Goal: Information Seeking & Learning: Learn about a topic

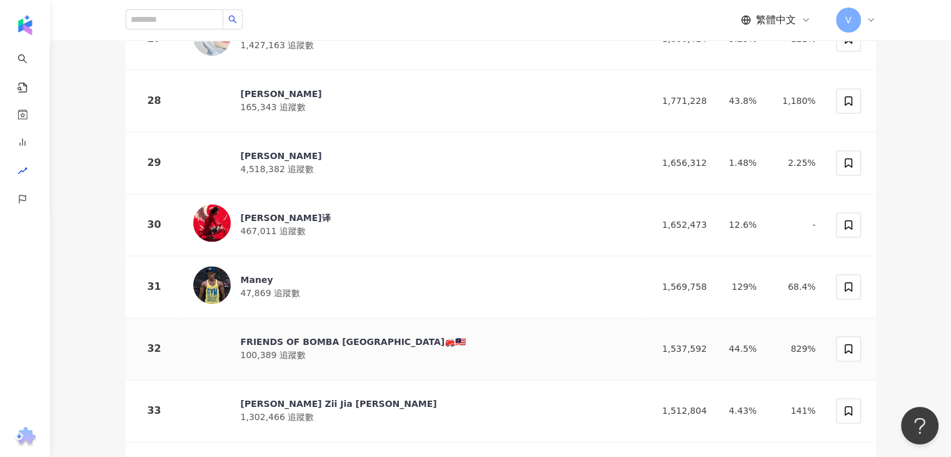
scroll to position [1939, 0]
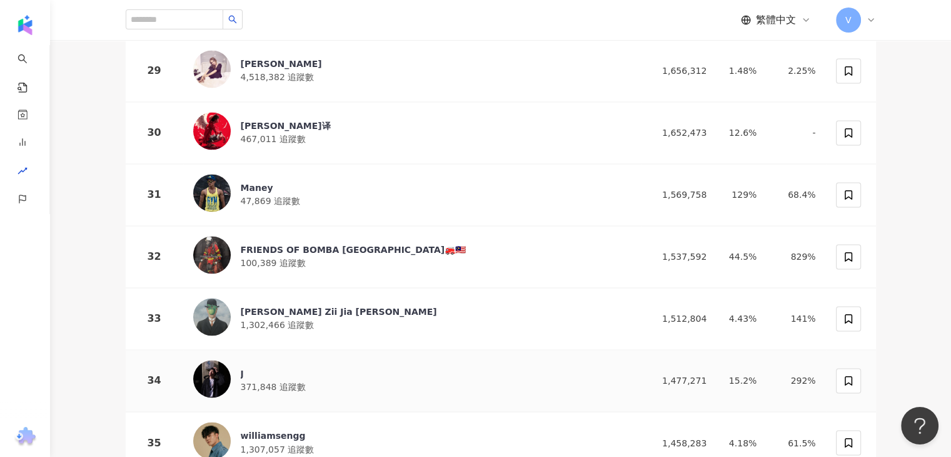
drag, startPoint x: 215, startPoint y: 353, endPoint x: 213, endPoint y: 366, distance: 12.8
click at [213, 366] on img at bounding box center [212, 379] width 38 height 38
click at [275, 429] on div "williamsengg" at bounding box center [278, 435] width 74 height 13
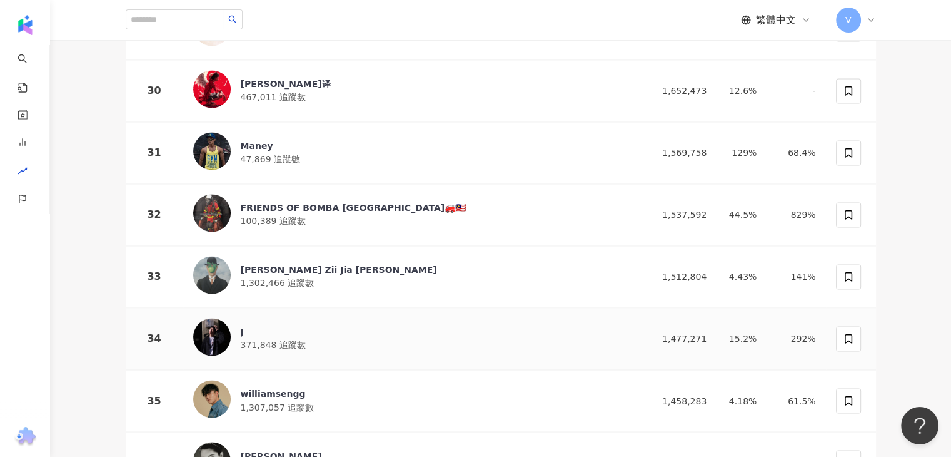
scroll to position [2064, 0]
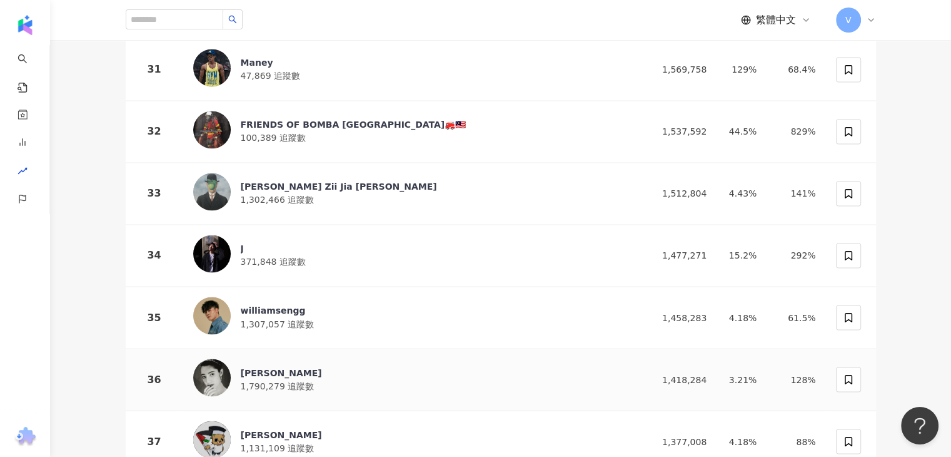
drag, startPoint x: 255, startPoint y: 350, endPoint x: 298, endPoint y: 51, distance: 302.0
click at [255, 366] on div "Ameera Khan" at bounding box center [281, 372] width 81 height 13
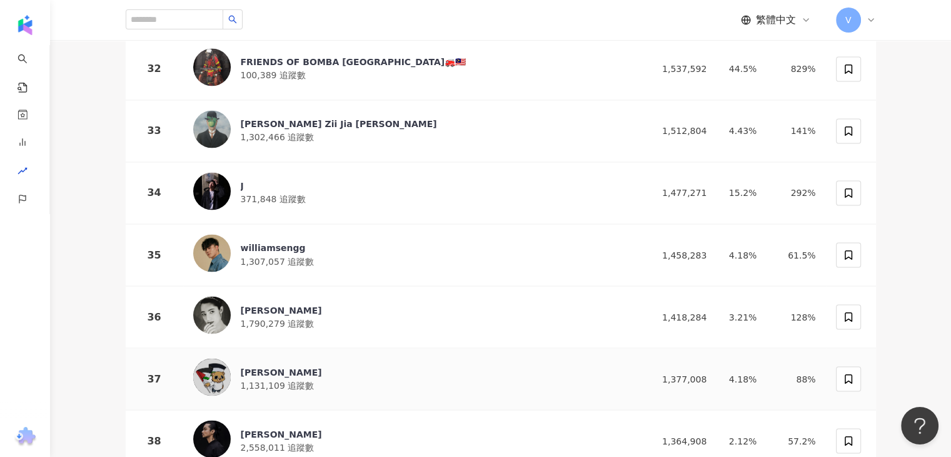
click at [215, 358] on img at bounding box center [212, 377] width 38 height 38
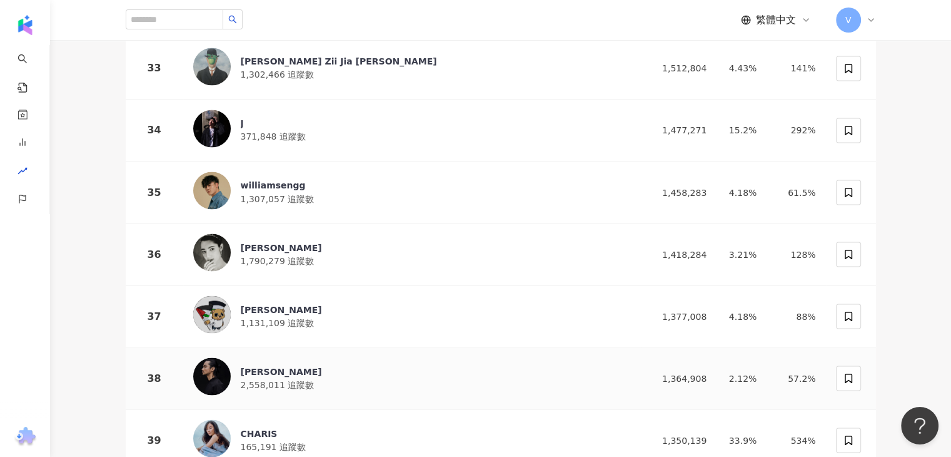
click at [225, 360] on img at bounding box center [212, 376] width 38 height 38
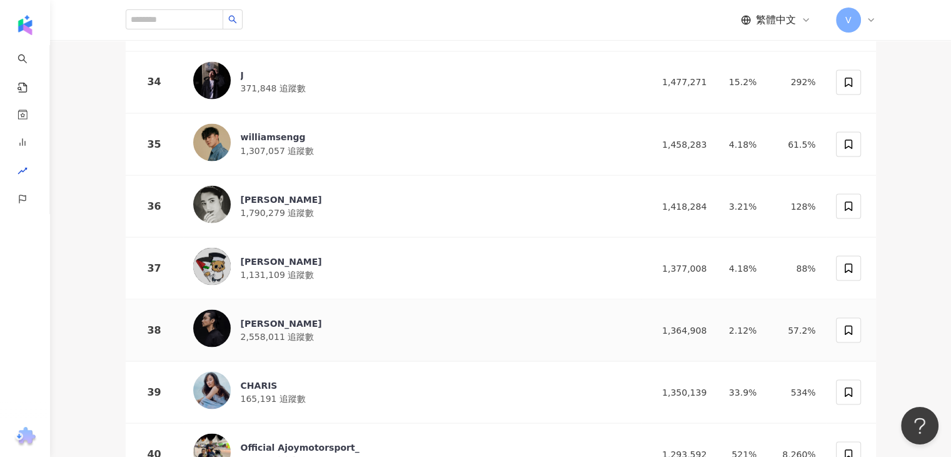
scroll to position [2252, 0]
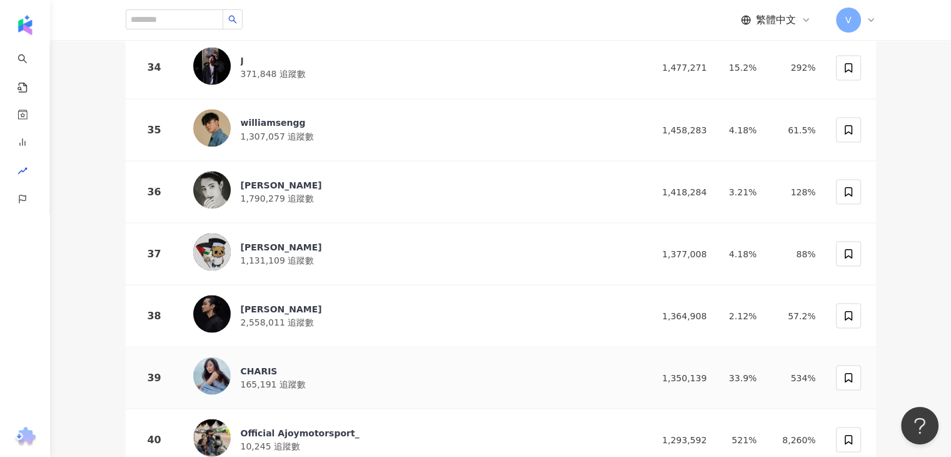
click at [218, 357] on img at bounding box center [212, 376] width 38 height 38
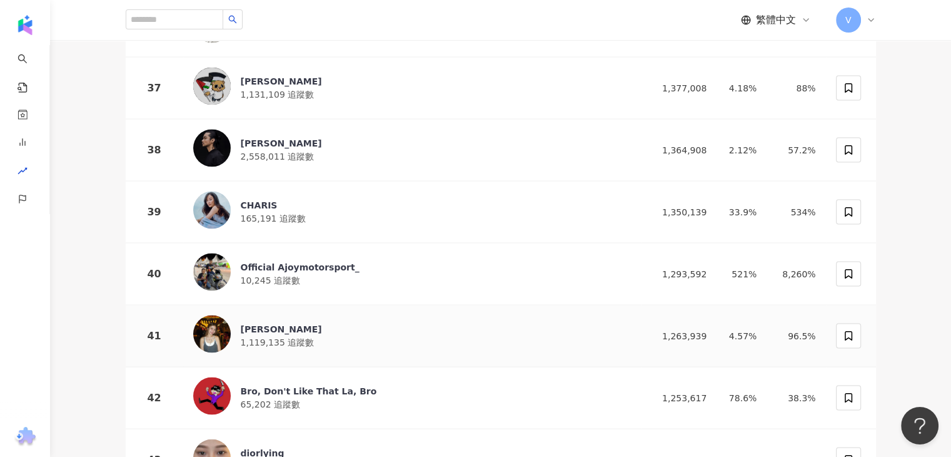
scroll to position [2440, 0]
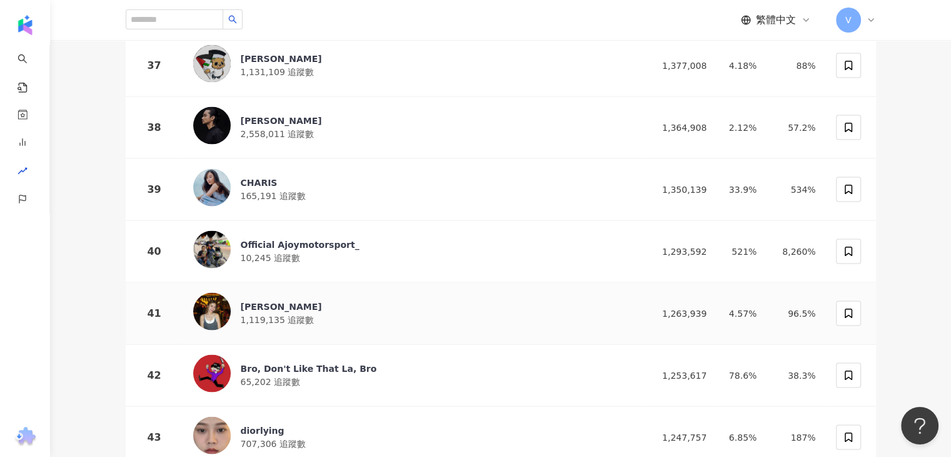
click at [211, 300] on img at bounding box center [212, 312] width 38 height 38
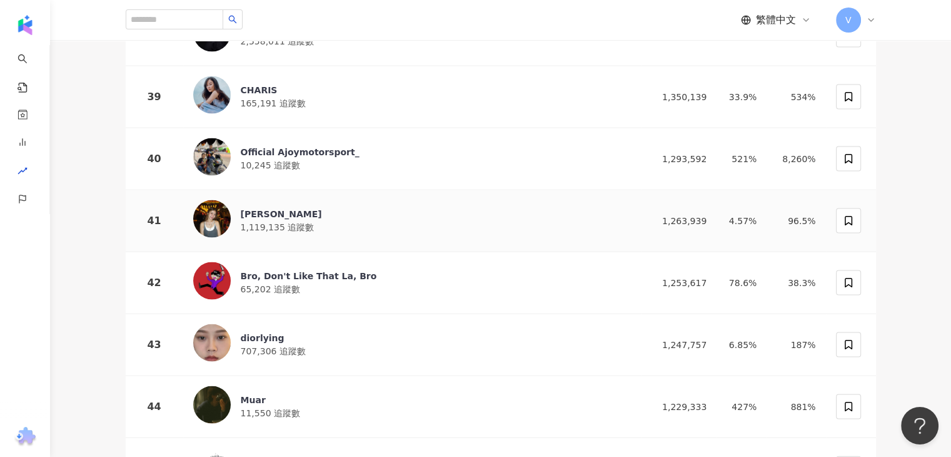
scroll to position [2627, 0]
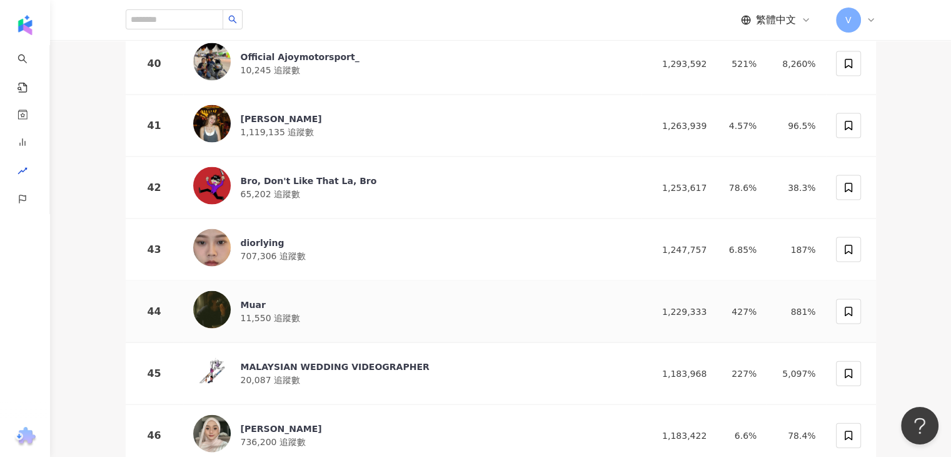
click at [210, 291] on img at bounding box center [212, 310] width 38 height 38
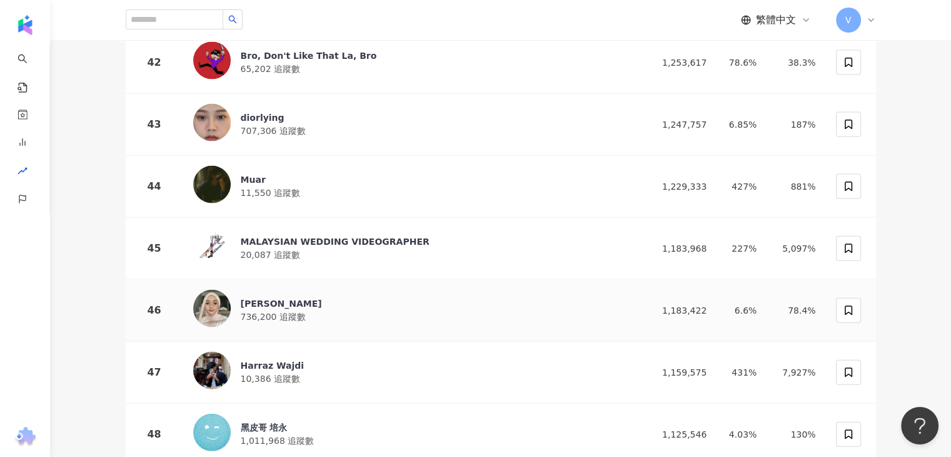
click at [208, 290] on img at bounding box center [212, 309] width 38 height 38
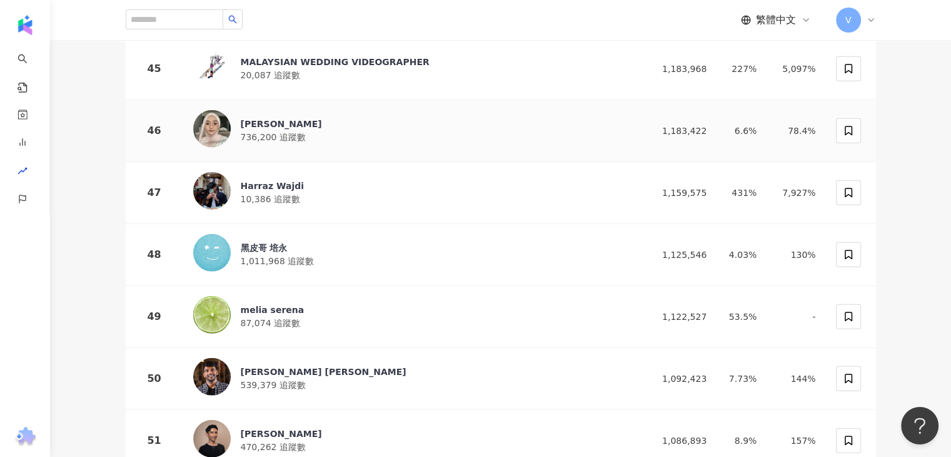
scroll to position [2940, 0]
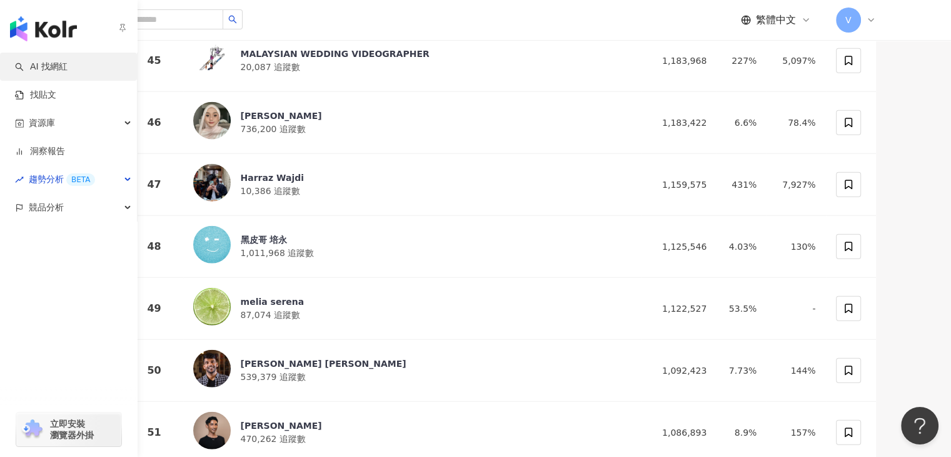
click at [68, 68] on link "AI 找網紅" at bounding box center [41, 67] width 53 height 13
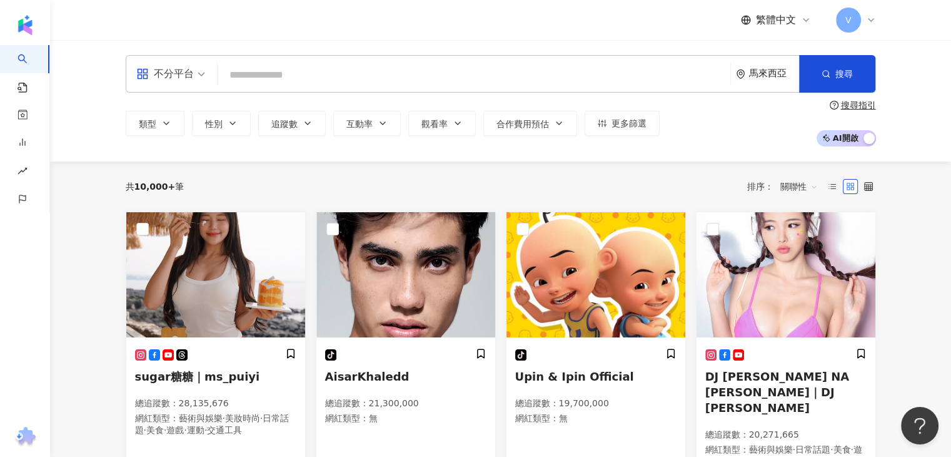
click at [754, 63] on div "馬來西亞" at bounding box center [767, 74] width 63 height 36
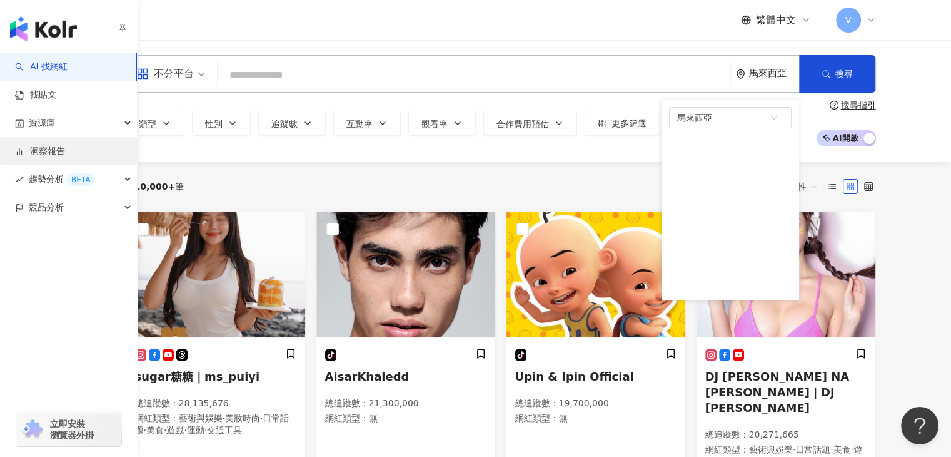
click at [57, 148] on link "洞察報告" at bounding box center [40, 151] width 50 height 13
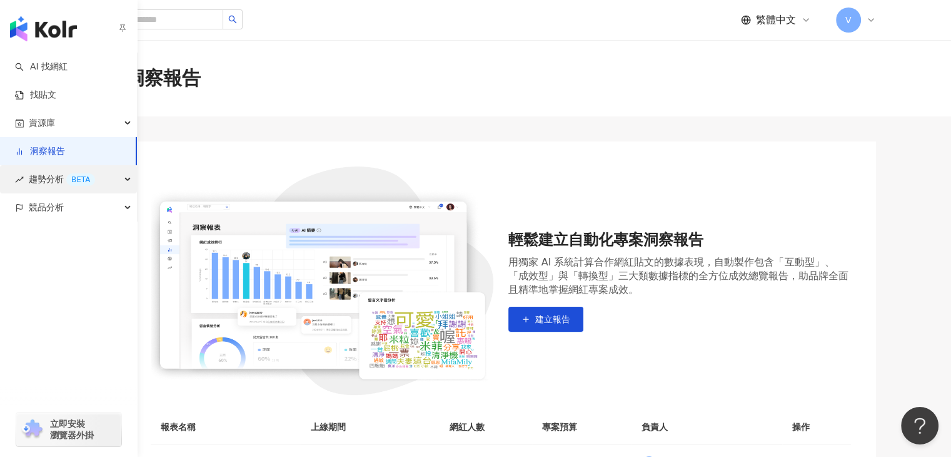
click at [50, 178] on span "趨勢分析 BETA" at bounding box center [62, 179] width 66 height 28
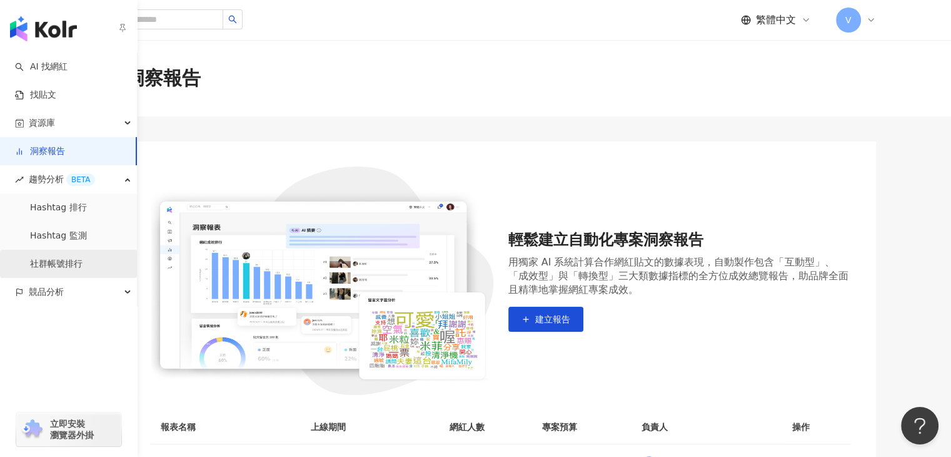
click at [53, 263] on link "社群帳號排行" at bounding box center [56, 264] width 53 height 13
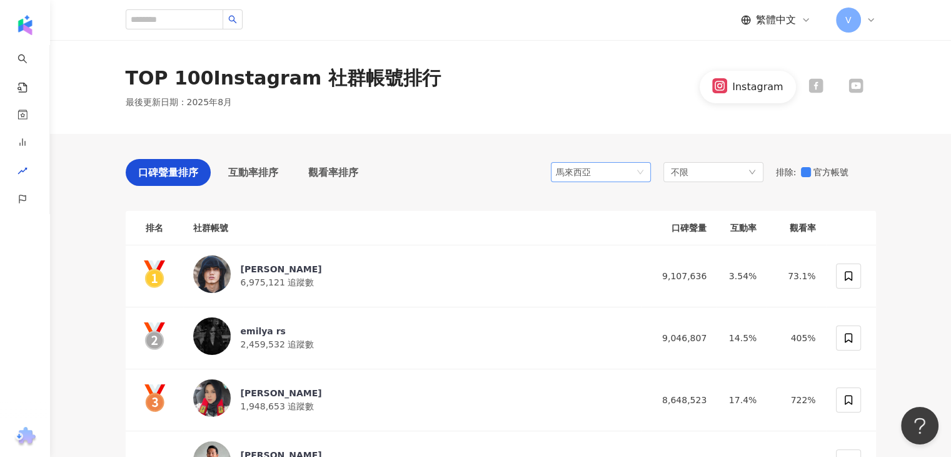
click at [627, 175] on span "馬來西亞" at bounding box center [601, 172] width 90 height 19
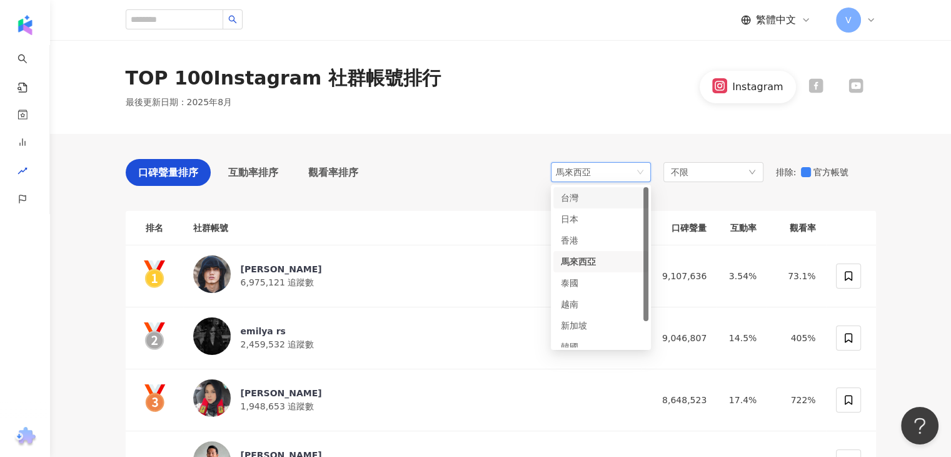
click at [588, 198] on div "台灣" at bounding box center [581, 198] width 41 height 14
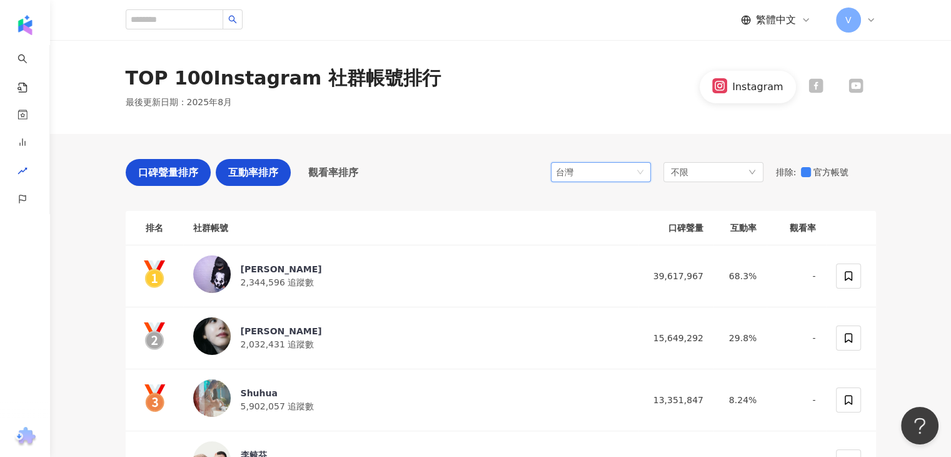
click at [283, 173] on div "互動率排序" at bounding box center [253, 172] width 75 height 27
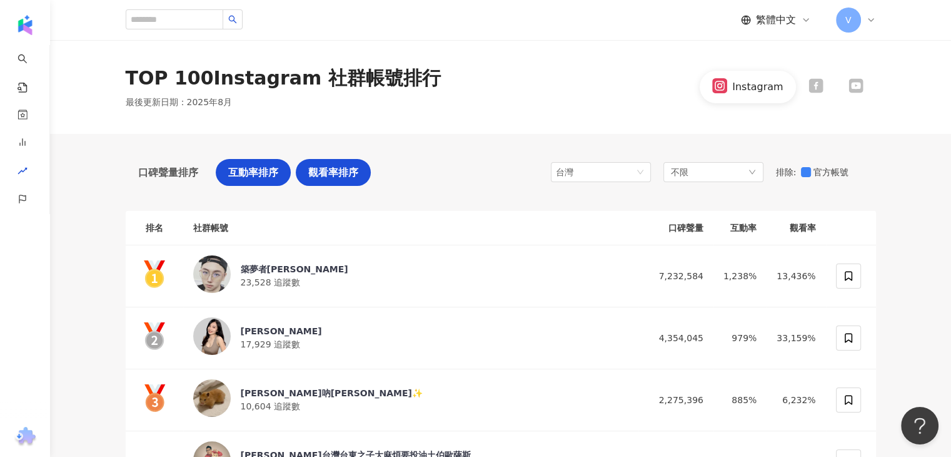
click at [315, 178] on span "觀看率排序" at bounding box center [333, 173] width 50 height 16
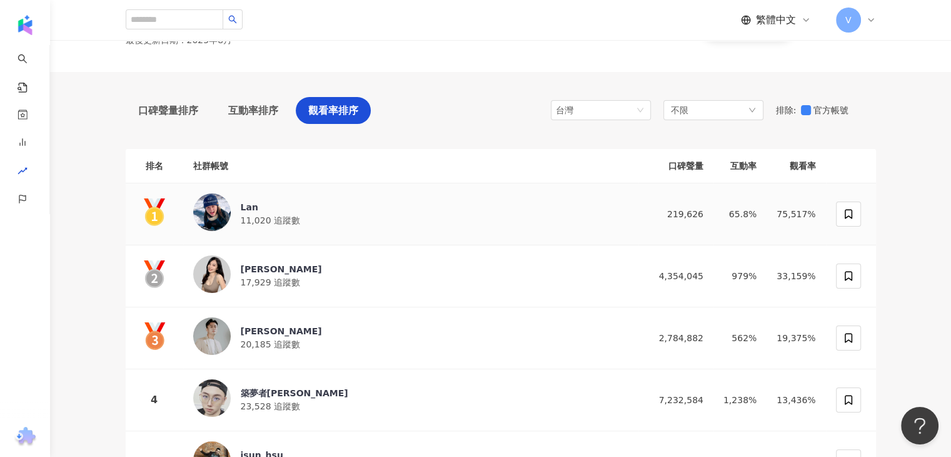
scroll to position [63, 0]
click at [218, 216] on img at bounding box center [212, 212] width 38 height 38
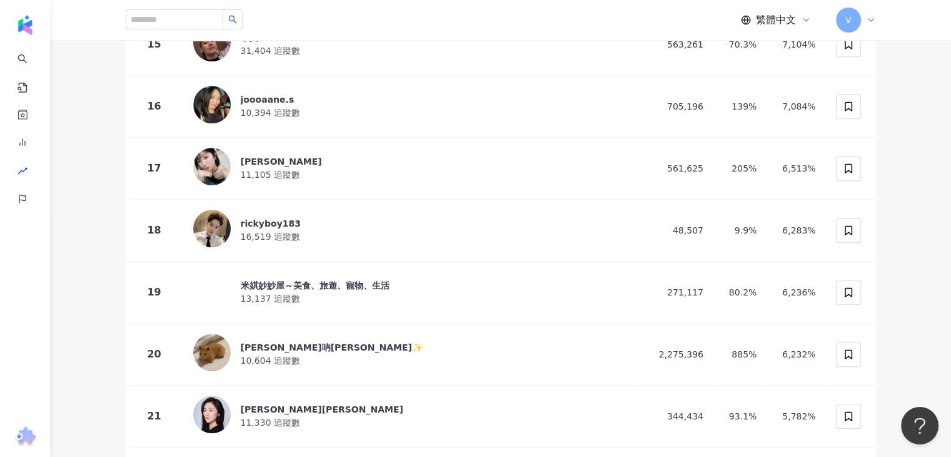
scroll to position [1001, 0]
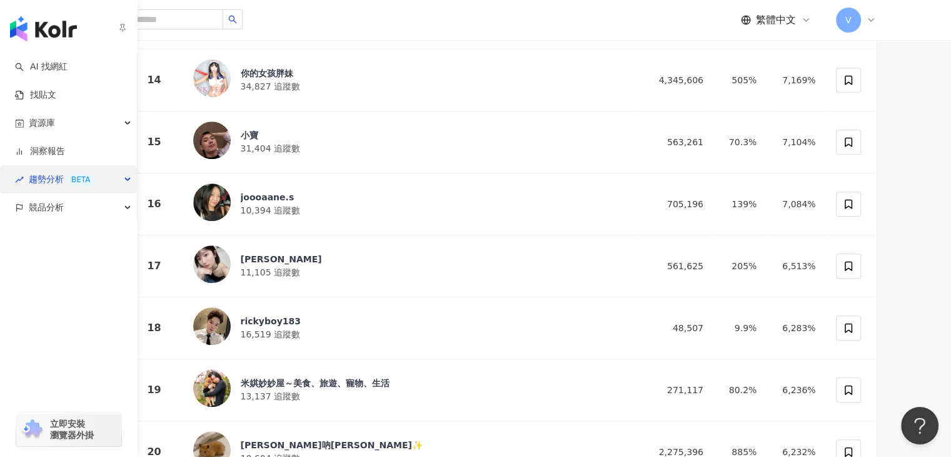
click at [123, 178] on div "趨勢分析 BETA" at bounding box center [68, 179] width 137 height 28
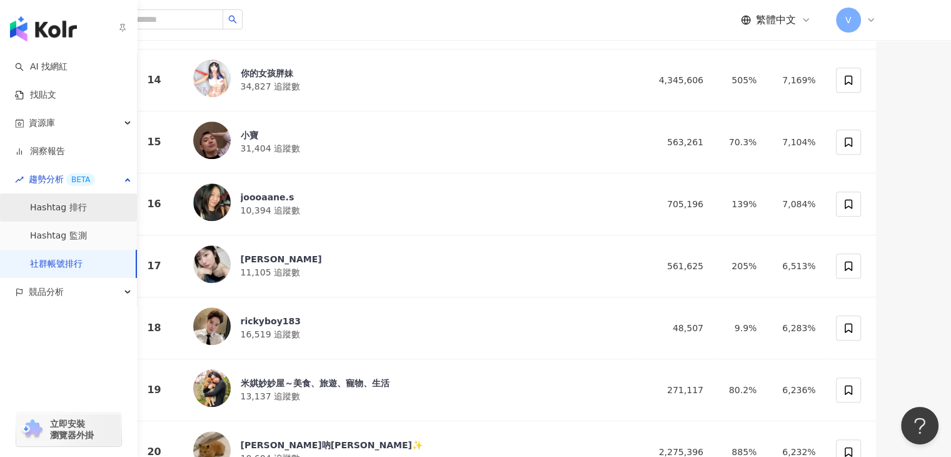
click at [87, 206] on link "Hashtag 排行" at bounding box center [58, 207] width 57 height 13
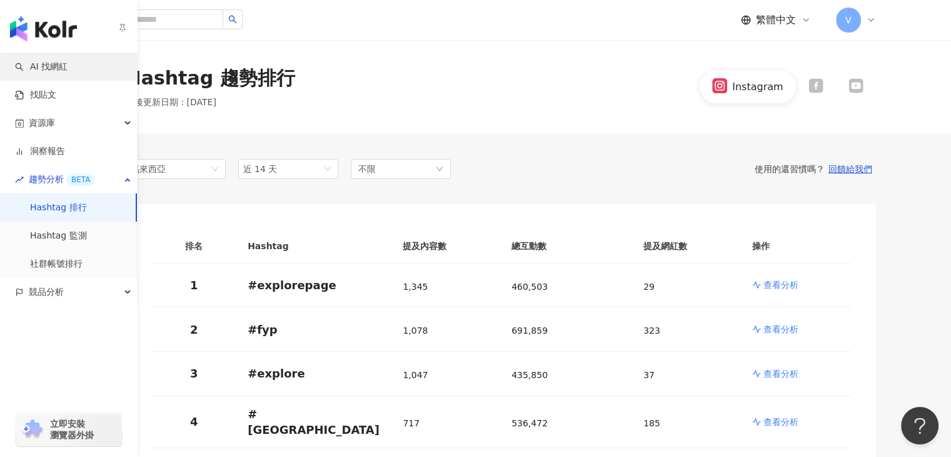
click at [68, 68] on link "AI 找網紅" at bounding box center [41, 67] width 53 height 13
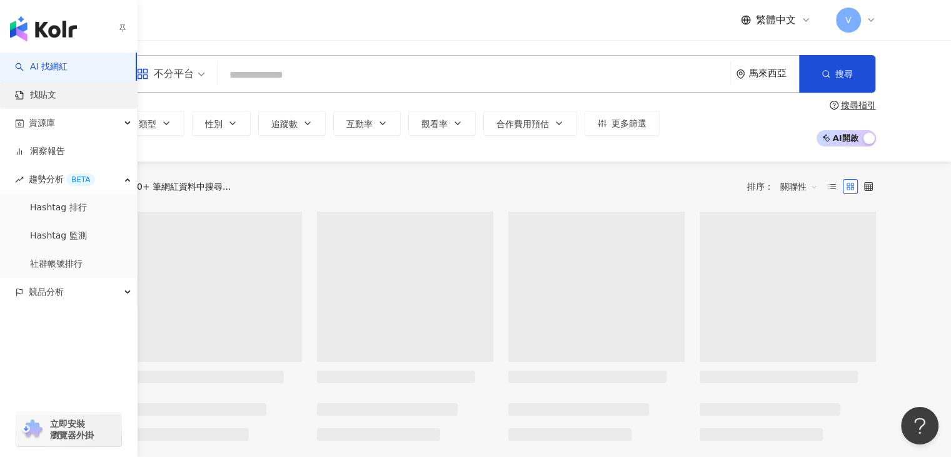
click at [56, 91] on link "找貼文" at bounding box center [35, 95] width 41 height 13
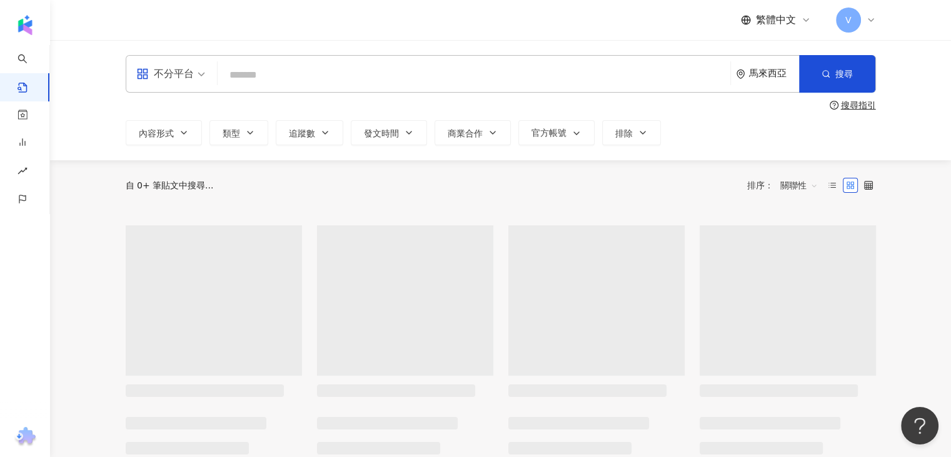
click at [774, 68] on div "馬來西亞" at bounding box center [774, 73] width 50 height 11
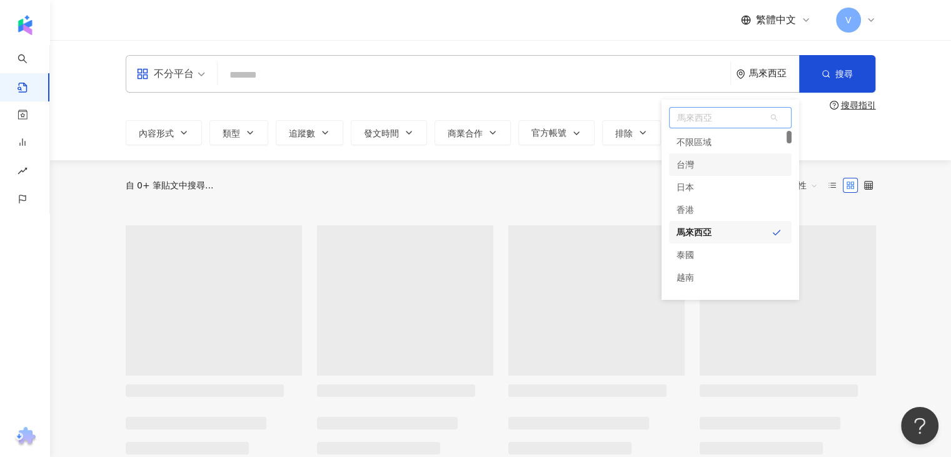
click at [702, 163] on div "台灣" at bounding box center [730, 164] width 123 height 23
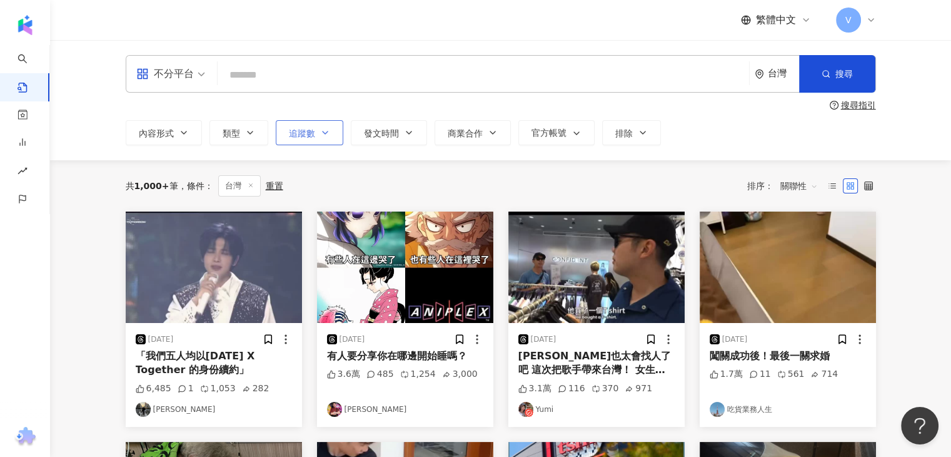
click at [309, 135] on span "追蹤數" at bounding box center [302, 133] width 26 height 10
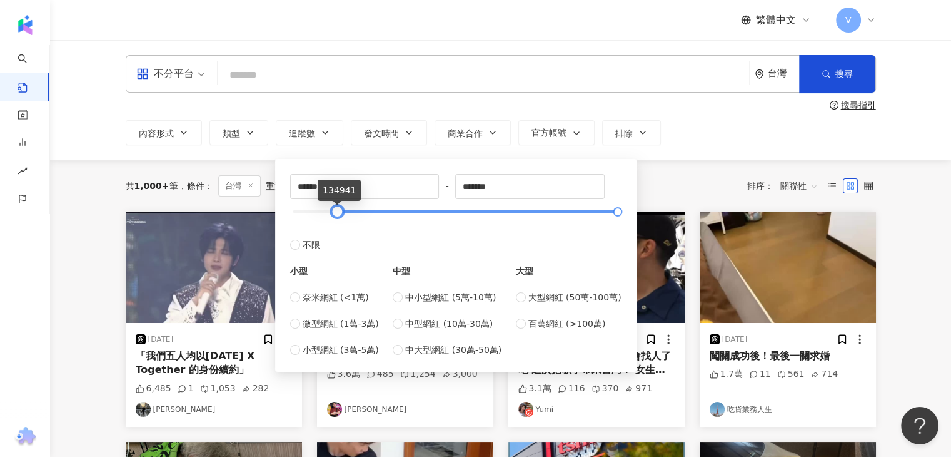
drag, startPoint x: 296, startPoint y: 210, endPoint x: 340, endPoint y: 212, distance: 43.9
click at [340, 212] on div at bounding box center [337, 211] width 7 height 7
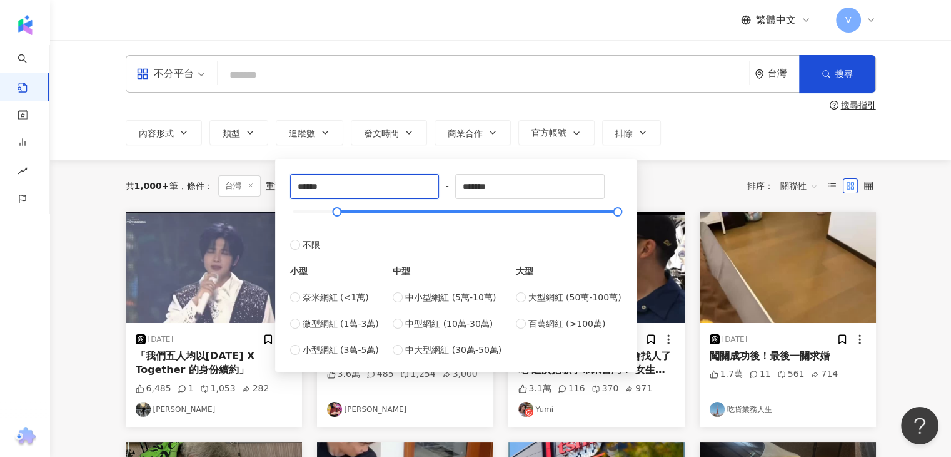
drag, startPoint x: 345, startPoint y: 181, endPoint x: 273, endPoint y: 179, distance: 72.6
drag, startPoint x: 352, startPoint y: 190, endPoint x: 264, endPoint y: 185, distance: 88.3
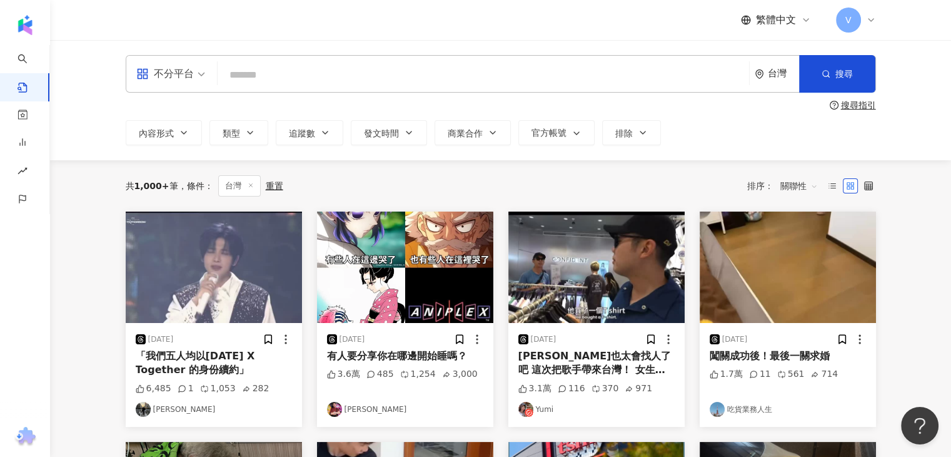
click at [680, 183] on div "共 1,000+ 筆 條件 ： 台灣 重置 排序： 關聯性" at bounding box center [501, 185] width 751 height 21
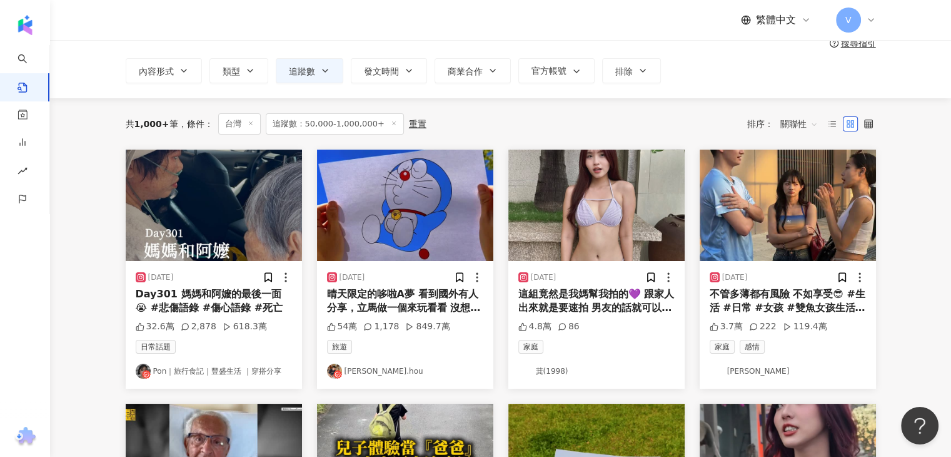
scroll to position [63, 0]
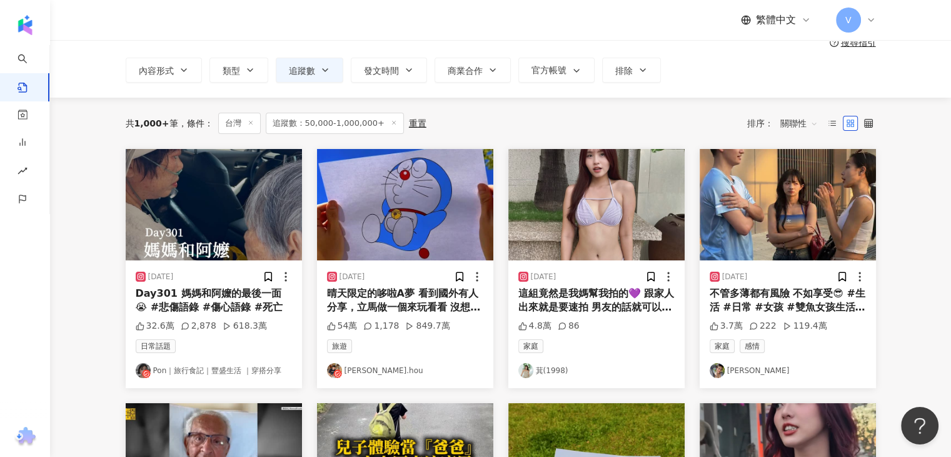
drag, startPoint x: 165, startPoint y: 289, endPoint x: 185, endPoint y: 300, distance: 23.0
click at [185, 300] on div "Day301 媽媽和阿嬤的最後一面😭 #悲傷語錄 #傷心語錄 #死亡" at bounding box center [214, 300] width 156 height 28
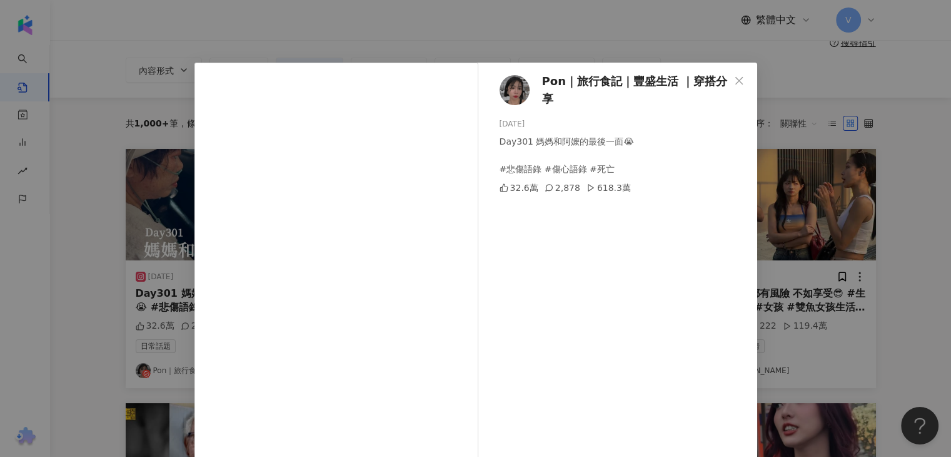
click at [368, 30] on div "Pon｜旅行食記｜豐盛生活 ｜穿搭分享 2025/8/24 Day301 媽媽和阿嬤的最後一面😭 #悲傷語錄 #傷心語錄 #死亡 32.6萬 2,878 61…" at bounding box center [475, 228] width 951 height 457
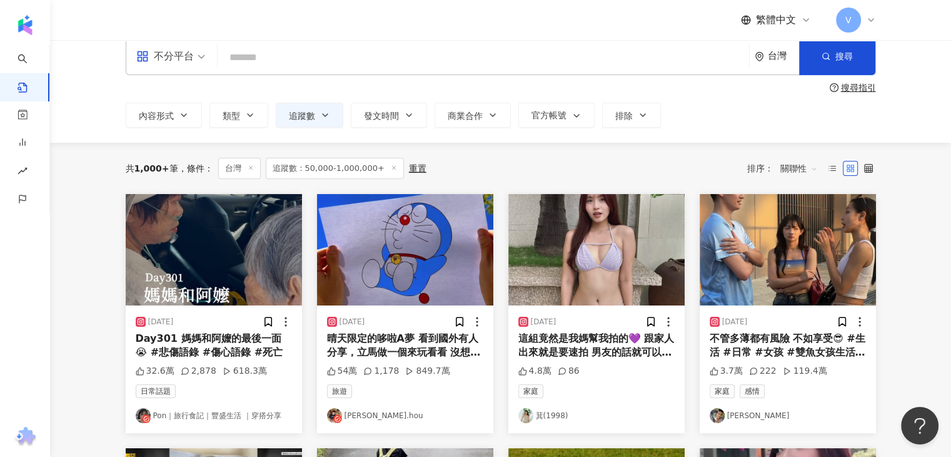
scroll to position [0, 0]
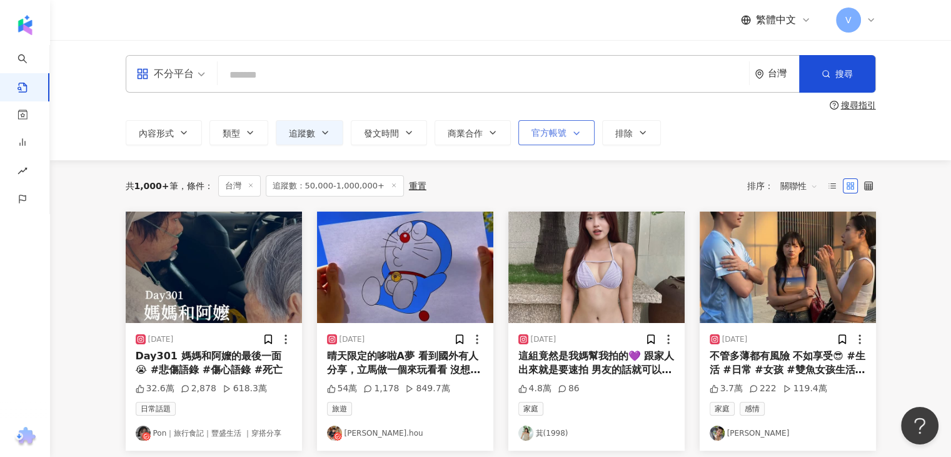
click at [572, 129] on icon "button" at bounding box center [577, 133] width 10 height 10
click at [630, 128] on span "排除" at bounding box center [625, 133] width 18 height 10
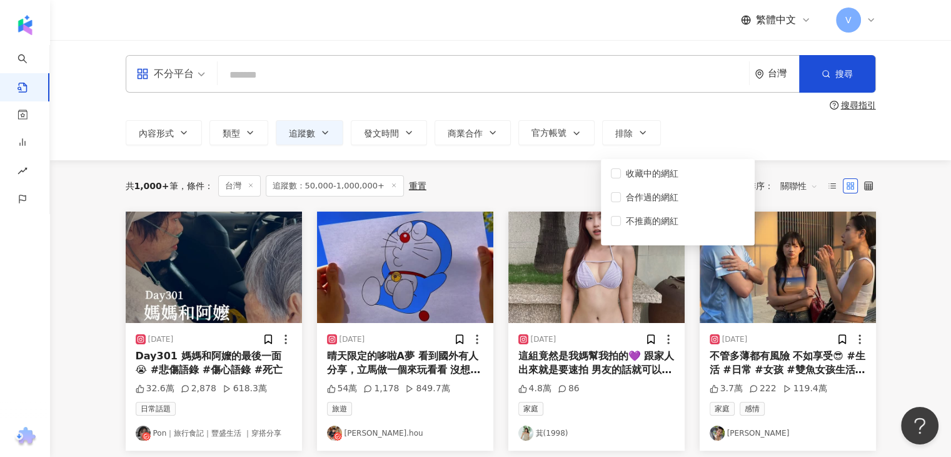
click at [515, 133] on div "內容形式 類型 追蹤數 發文時間 商業合作 官方帳號 排除 ***** - ******* 不限 小型 奈米網紅 (<1萬) 微型網紅 (1萬-3萬) 小型網…" at bounding box center [501, 132] width 751 height 25
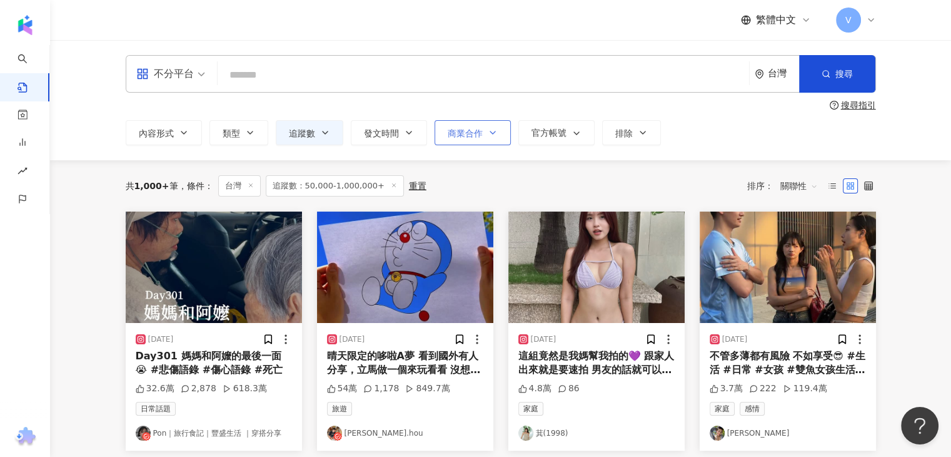
click at [494, 131] on icon "button" at bounding box center [493, 133] width 10 height 10
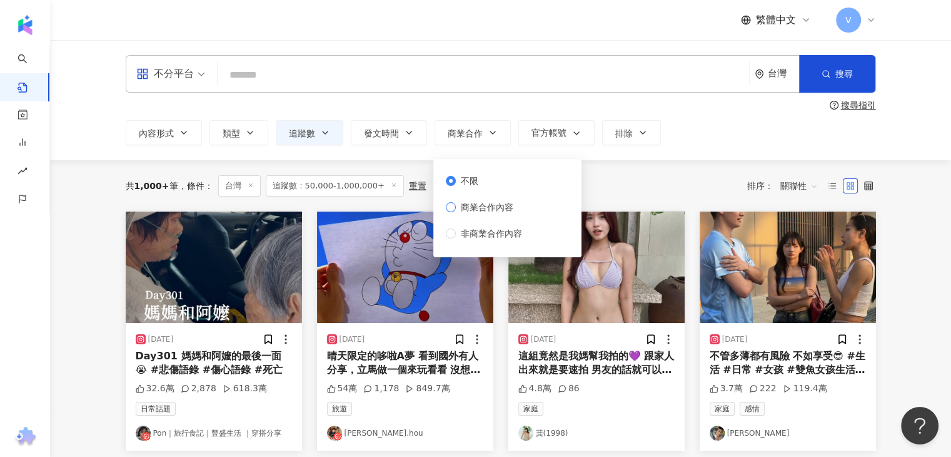
click at [478, 206] on span "商業合作內容" at bounding box center [487, 207] width 63 height 14
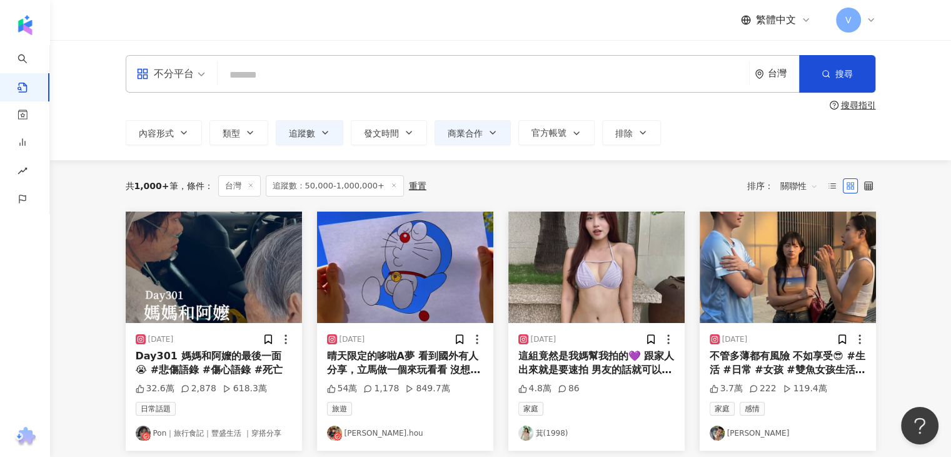
click at [685, 174] on div "共 1,000+ 筆 條件 ： 台灣 追蹤數：50,000-1,000,000+ 重置 排序： 關聯性" at bounding box center [501, 185] width 751 height 51
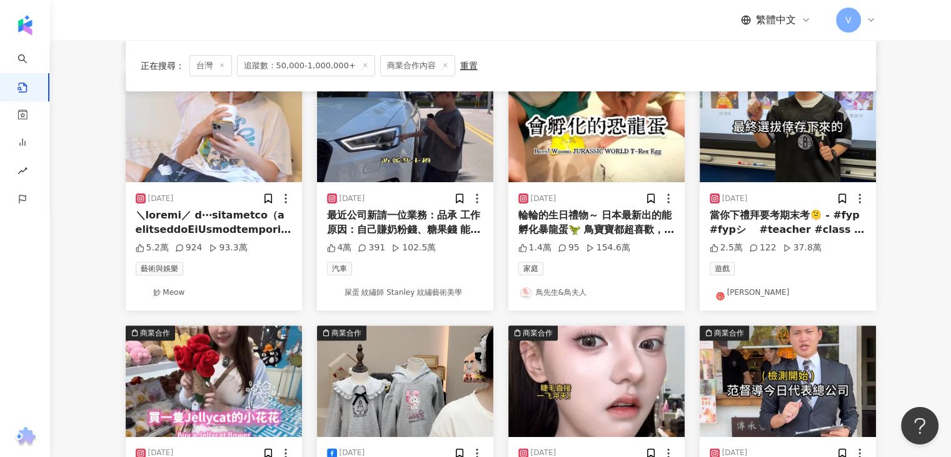
scroll to position [438, 0]
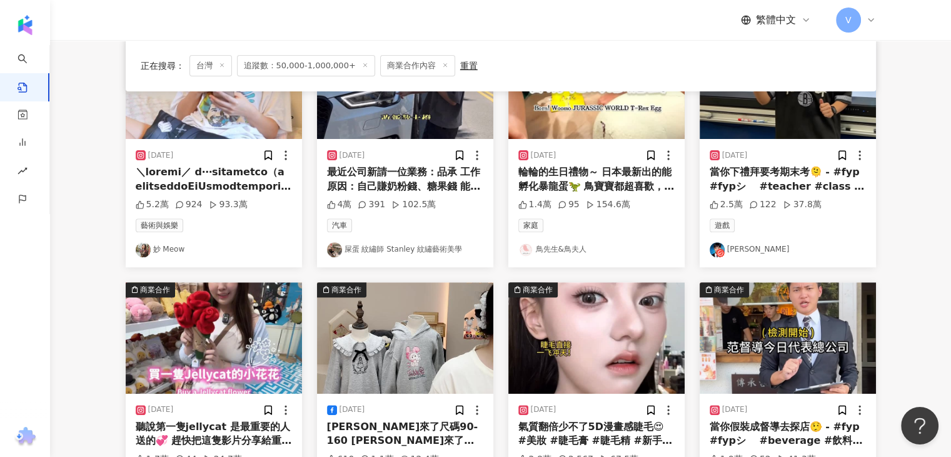
click at [558, 250] on link "鳥先生&鳥夫人" at bounding box center [597, 249] width 156 height 15
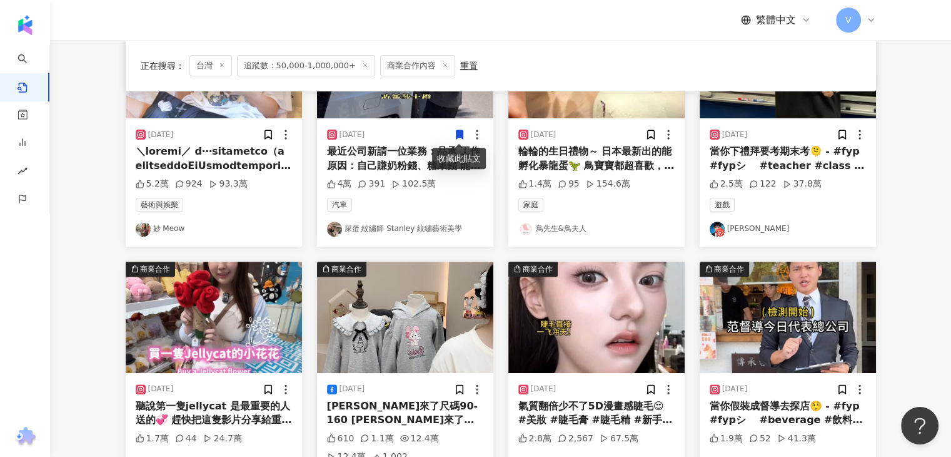
scroll to position [563, 0]
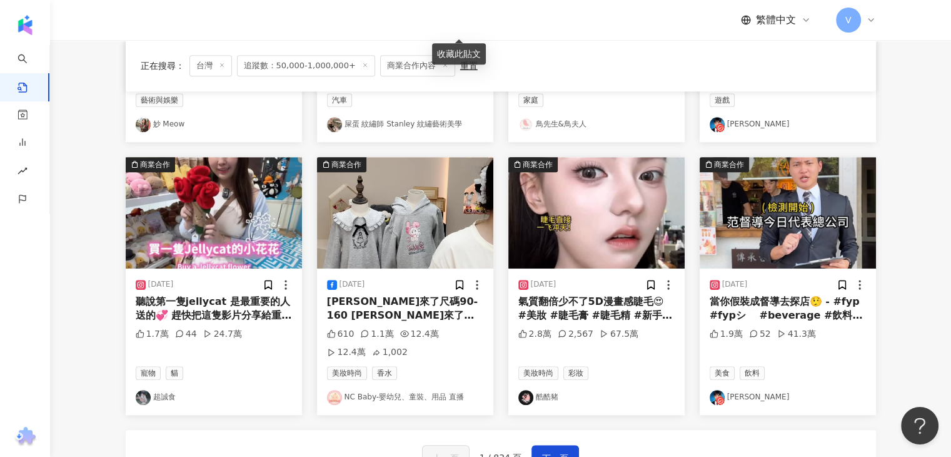
click at [544, 395] on link "酷酷豬" at bounding box center [597, 397] width 156 height 15
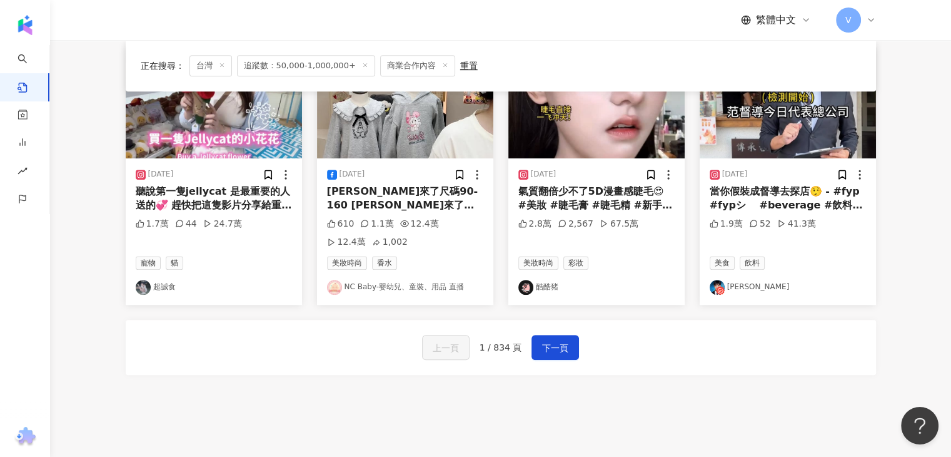
scroll to position [751, 0]
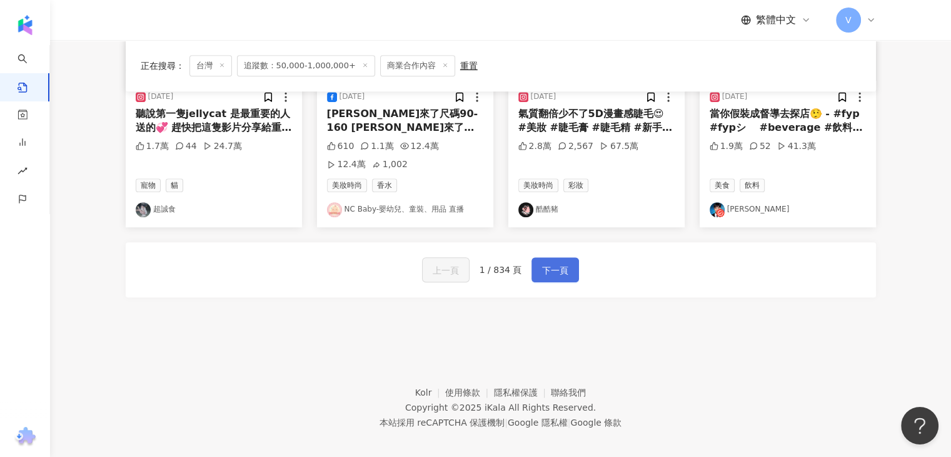
click at [544, 265] on span "下一頁" at bounding box center [555, 270] width 26 height 15
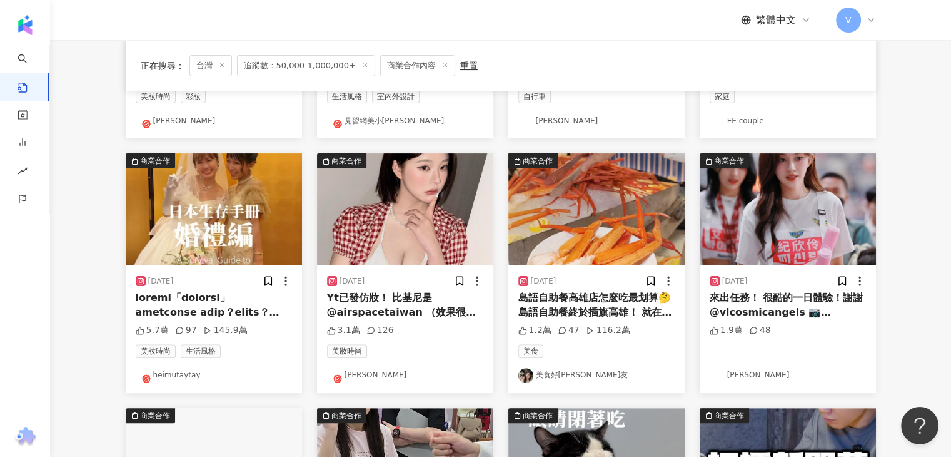
scroll to position [313, 0]
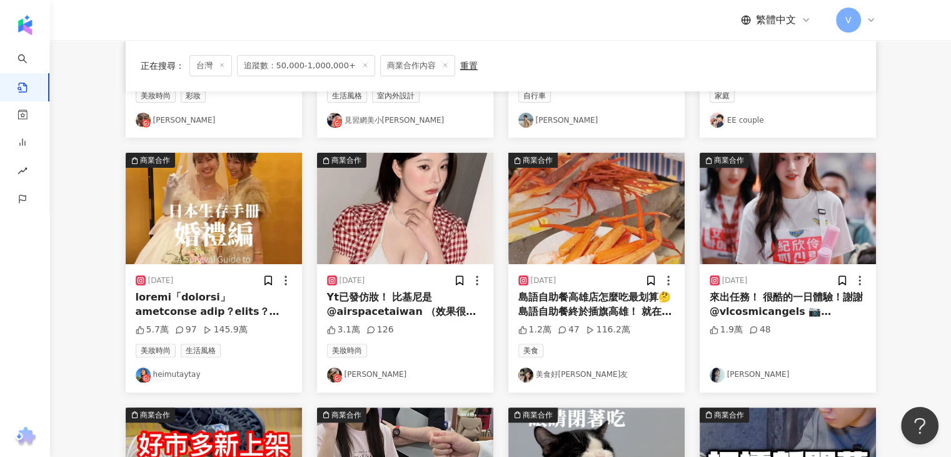
click at [176, 373] on link "heimutaytay" at bounding box center [214, 374] width 156 height 15
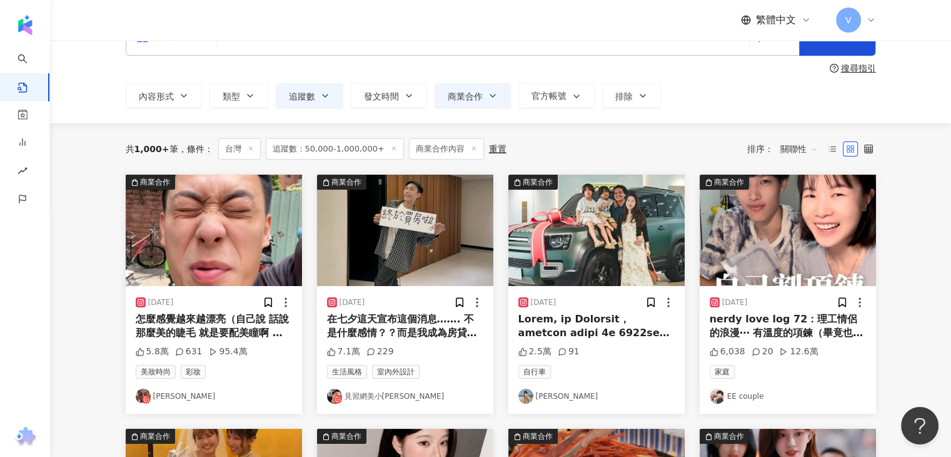
scroll to position [0, 0]
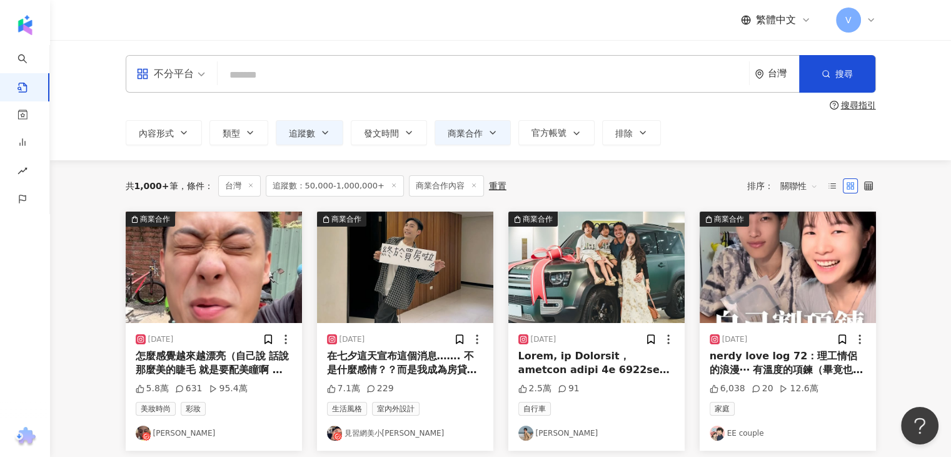
click at [318, 185] on span "追蹤數：50,000-1,000,000+" at bounding box center [335, 185] width 138 height 21
click at [315, 130] on button "追蹤數" at bounding box center [310, 132] width 68 height 25
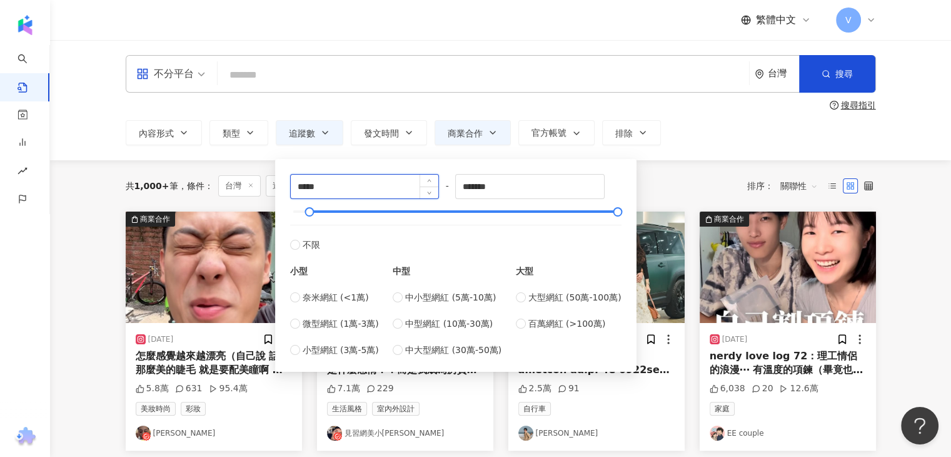
click at [330, 181] on input "*****" at bounding box center [365, 187] width 148 height 24
drag, startPoint x: 330, startPoint y: 181, endPoint x: 276, endPoint y: 183, distance: 53.8
click at [276, 183] on div "***** - ******* 不限 小型 奈米網紅 (<1萬) 微型網紅 (1萬-3萬) 小型網紅 (3萬-5萬) 中型 中小型網紅 (5萬-10萬) 中型…" at bounding box center [456, 265] width 362 height 213
click at [729, 144] on div "內容形式 類型 追蹤數 發文時間 商業合作 官方帳號 排除 ****** - ******* 不限 小型 奈米網紅 (<1萬) 微型網紅 (1萬-3萬) 小型…" at bounding box center [501, 132] width 751 height 25
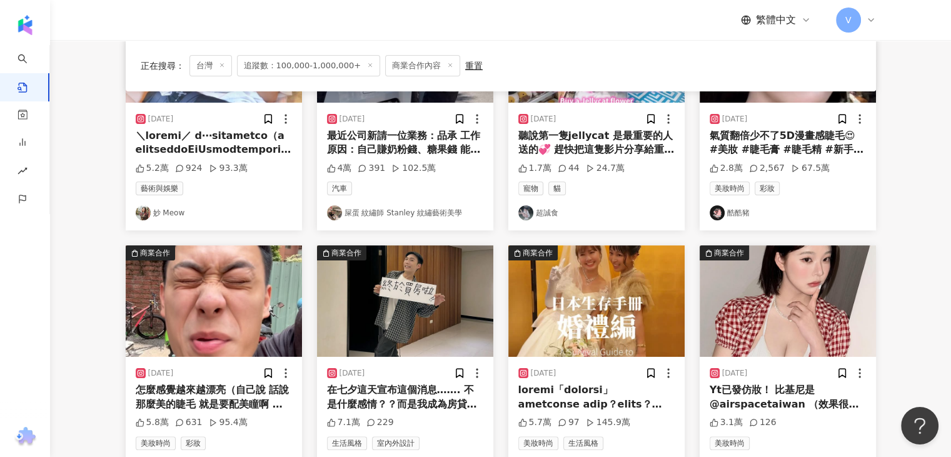
scroll to position [313, 0]
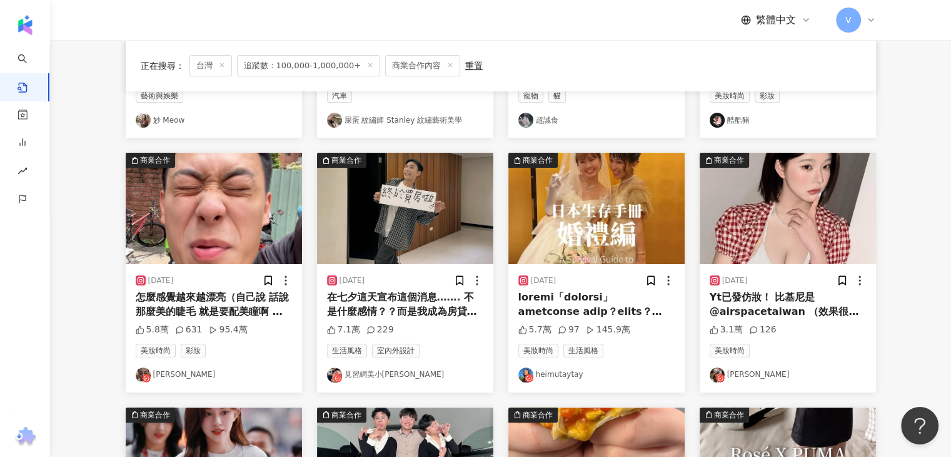
click at [165, 370] on link "cheng" at bounding box center [214, 374] width 156 height 15
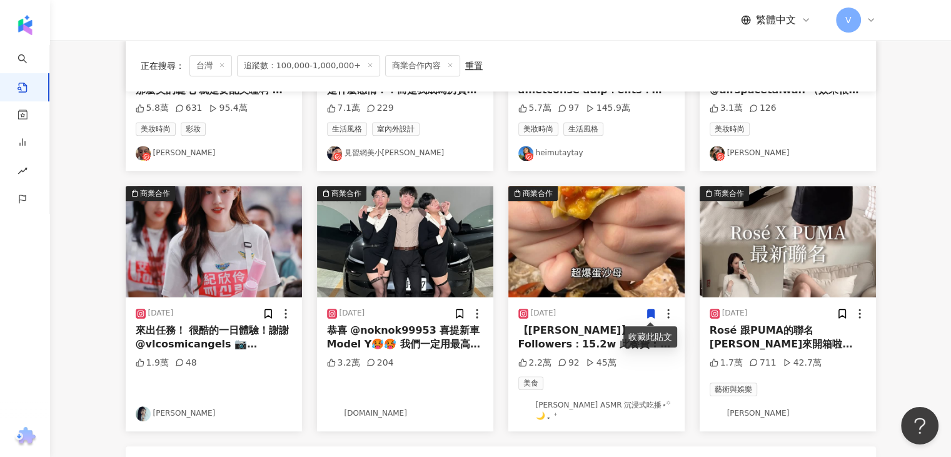
scroll to position [563, 0]
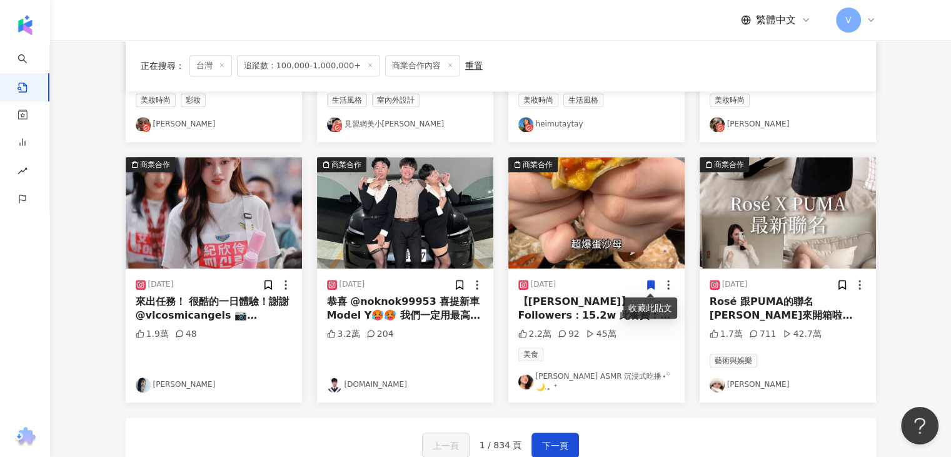
click at [342, 377] on link "lun.tw" at bounding box center [405, 384] width 156 height 15
click at [156, 377] on link "紀欣伶" at bounding box center [214, 384] width 156 height 15
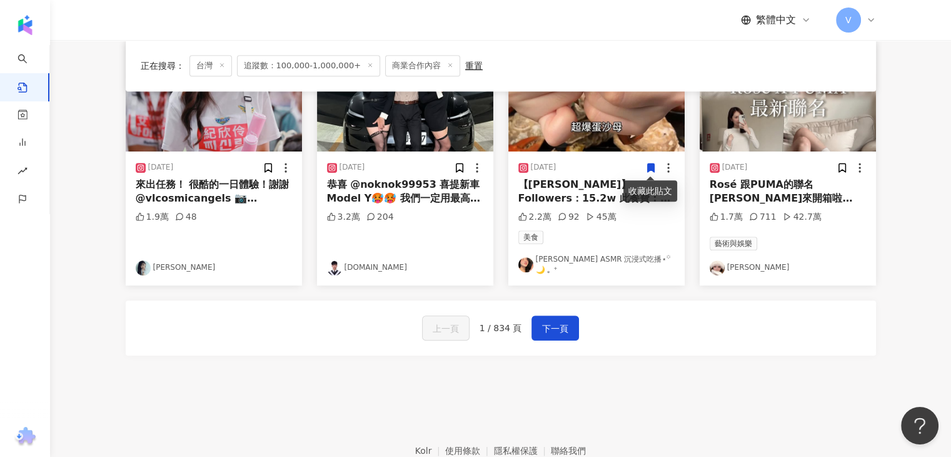
scroll to position [688, 0]
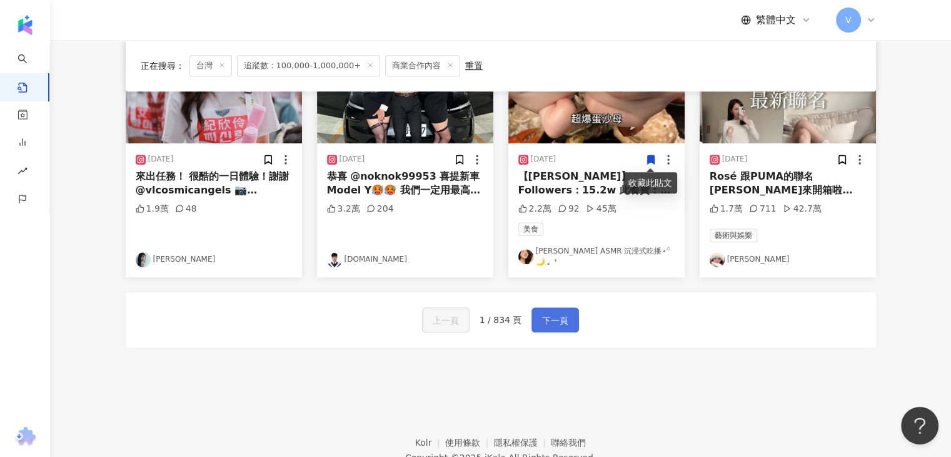
click at [543, 313] on span "下一頁" at bounding box center [555, 320] width 26 height 15
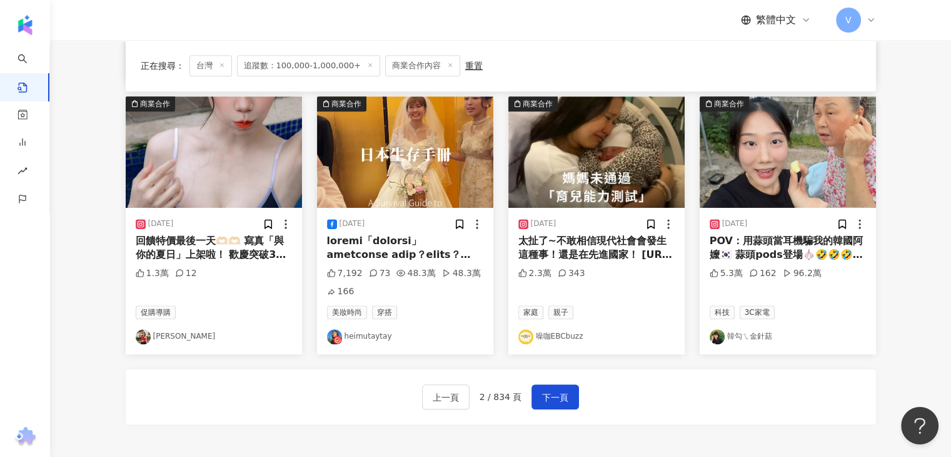
scroll to position [761, 0]
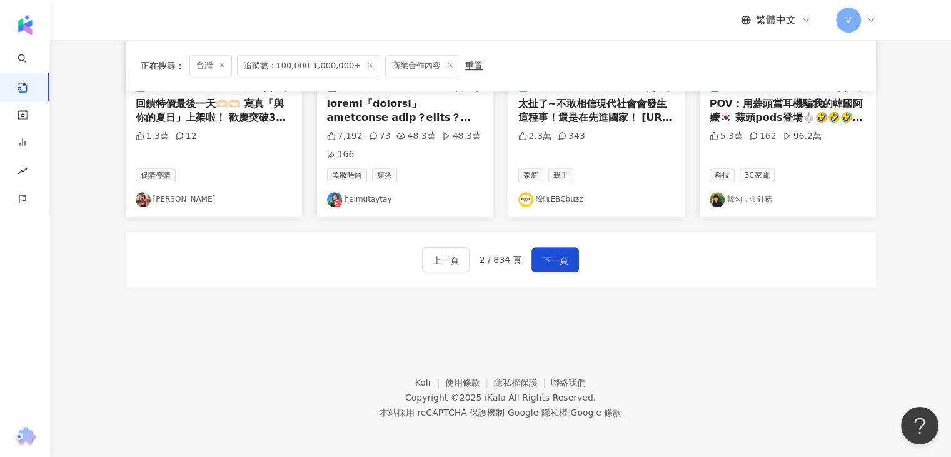
click at [556, 272] on div "上一頁 2 / 834 頁 下一頁" at bounding box center [501, 259] width 751 height 55
click at [555, 261] on span "下一頁" at bounding box center [555, 260] width 26 height 15
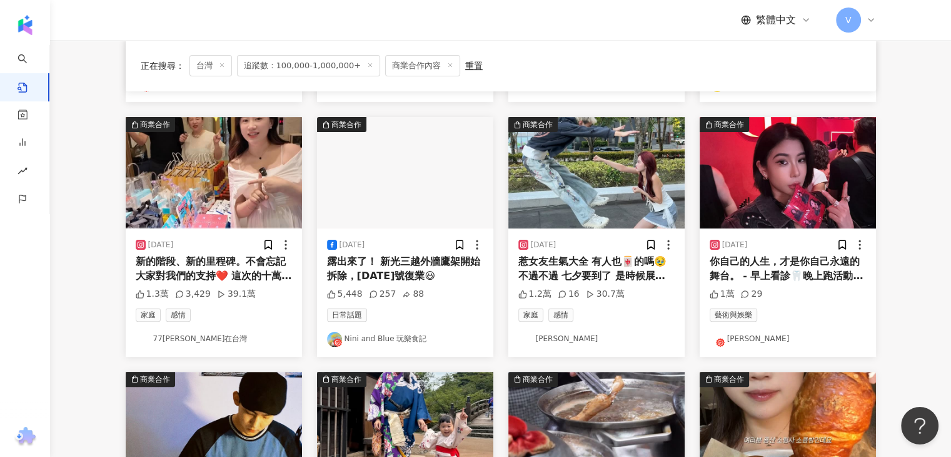
scroll to position [304, 0]
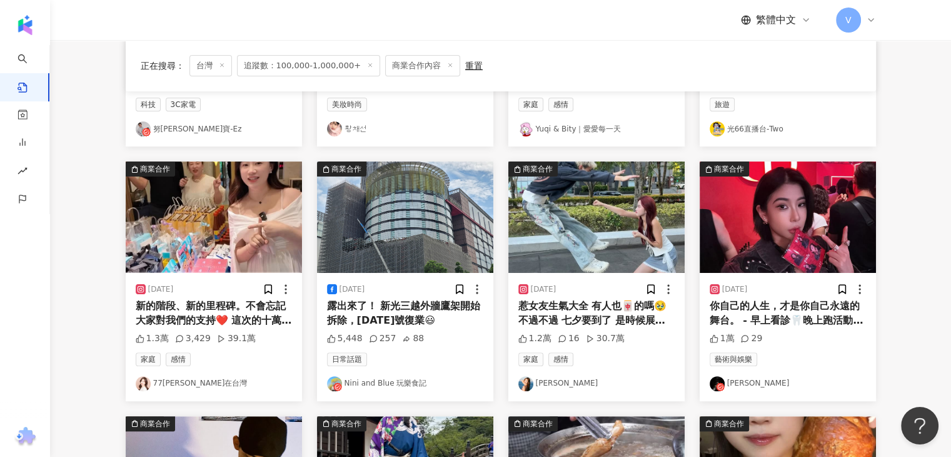
click at [528, 379] on img at bounding box center [526, 383] width 15 height 15
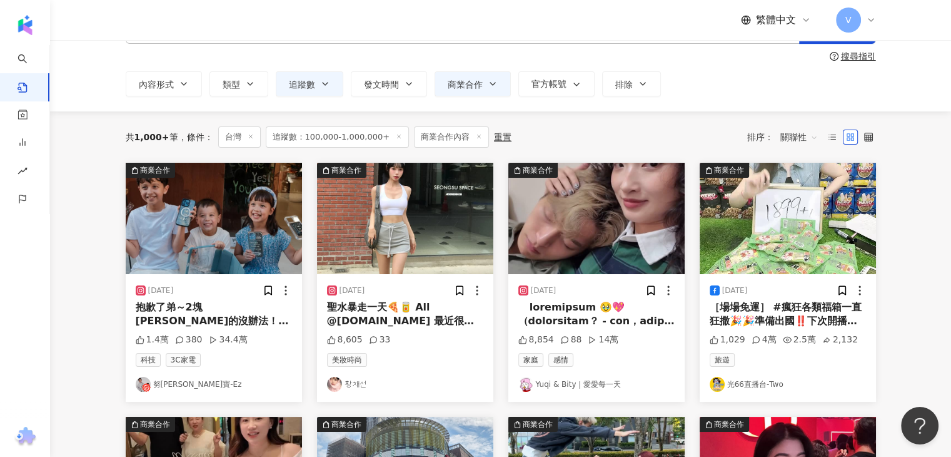
scroll to position [0, 0]
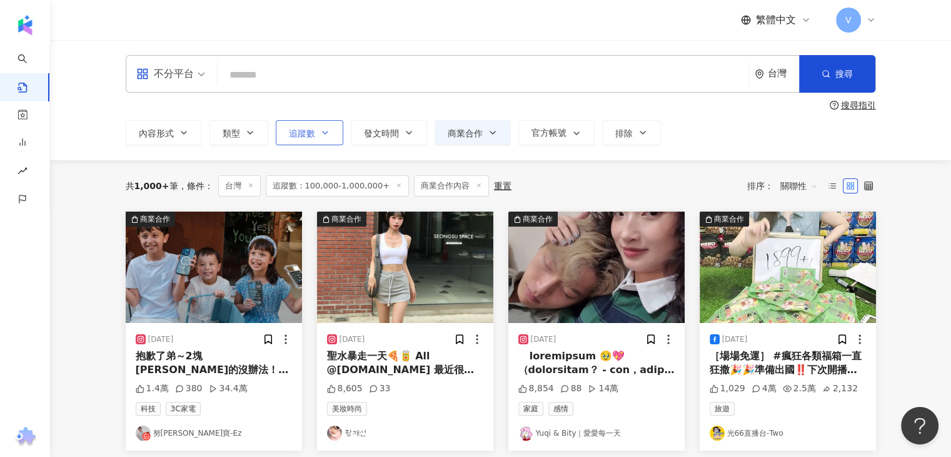
click at [303, 128] on span "追蹤數" at bounding box center [302, 133] width 26 height 10
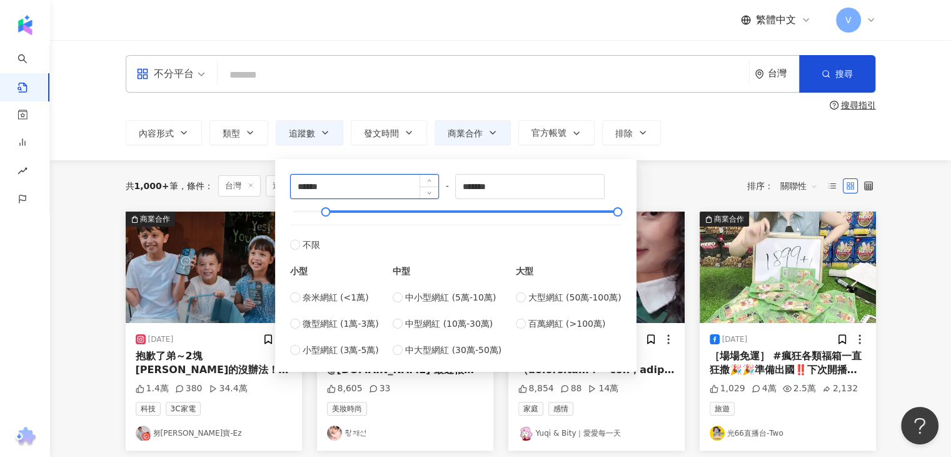
click at [343, 189] on input "******" at bounding box center [365, 187] width 148 height 24
type input "*"
type input "******"
click at [724, 153] on div "不分平台 台灣 搜尋 搜尋指引 內容形式 類型 追蹤數 發文時間 商業合作 官方帳號 排除 ****** - ******* 不限 小型 奈米網紅 (<1萬)…" at bounding box center [500, 100] width 901 height 120
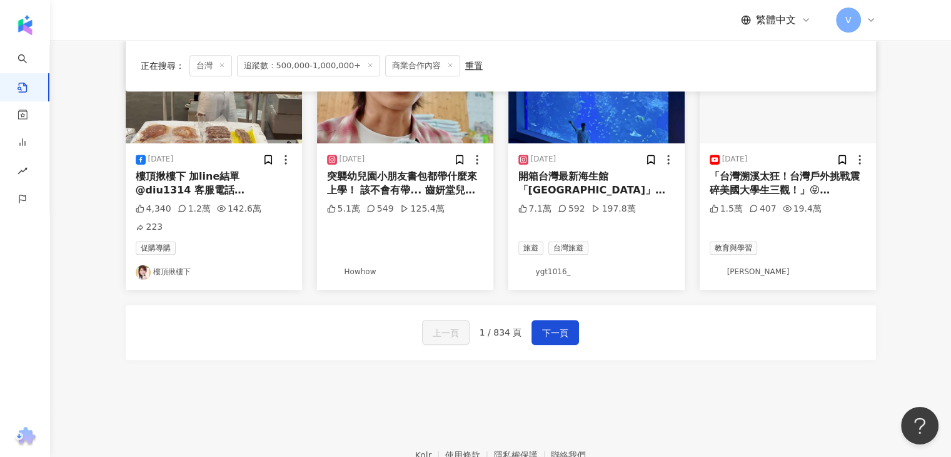
scroll to position [626, 0]
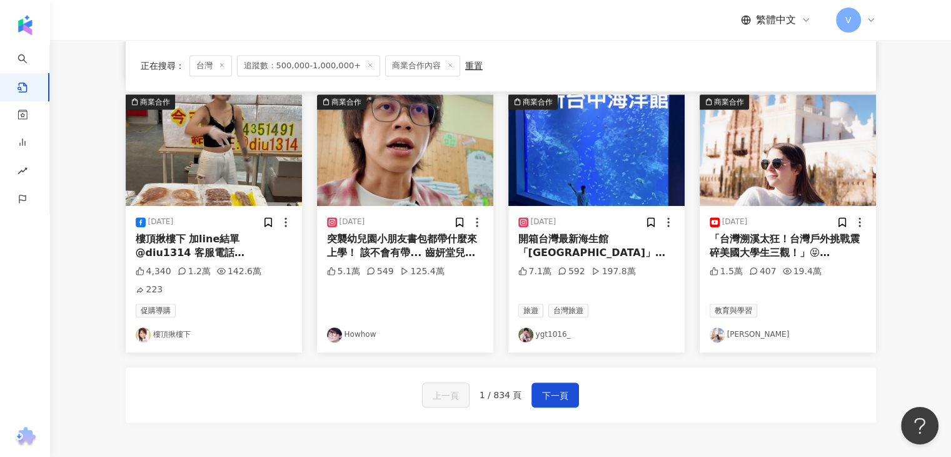
click at [737, 327] on link "莎白" at bounding box center [788, 334] width 156 height 15
click at [554, 388] on span "下一頁" at bounding box center [555, 395] width 26 height 15
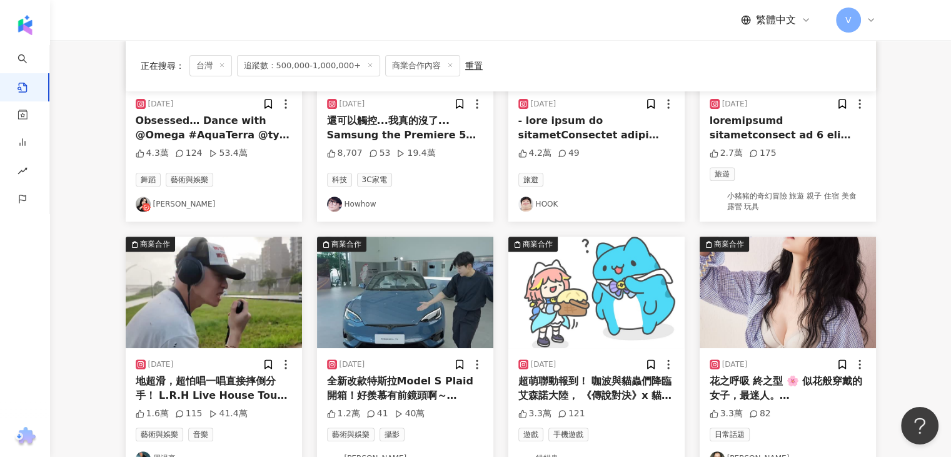
scroll to position [563, 0]
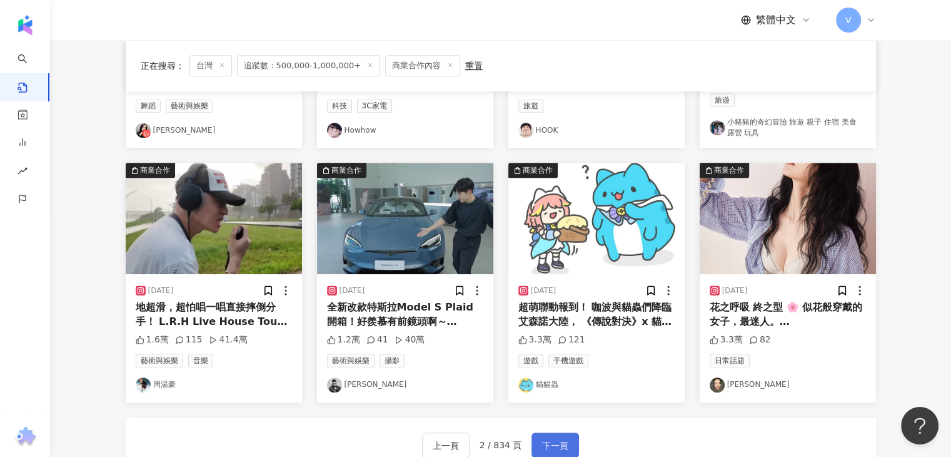
click at [549, 441] on span "下一頁" at bounding box center [555, 445] width 26 height 15
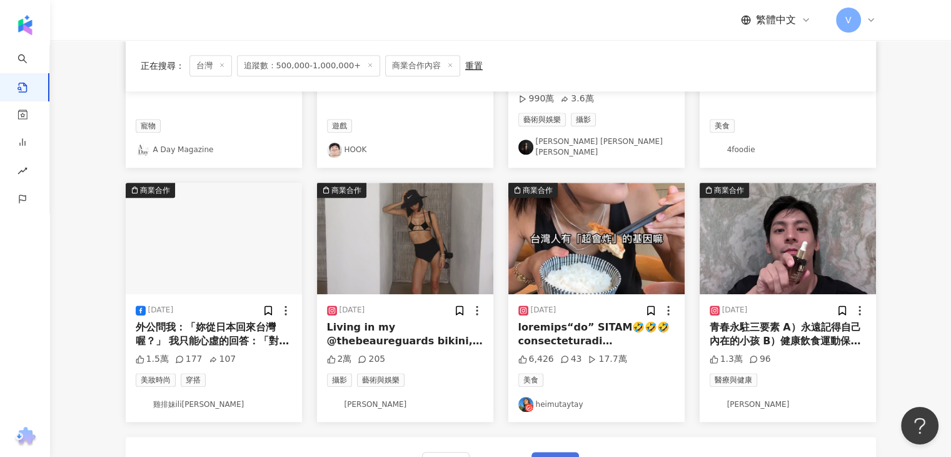
scroll to position [581, 0]
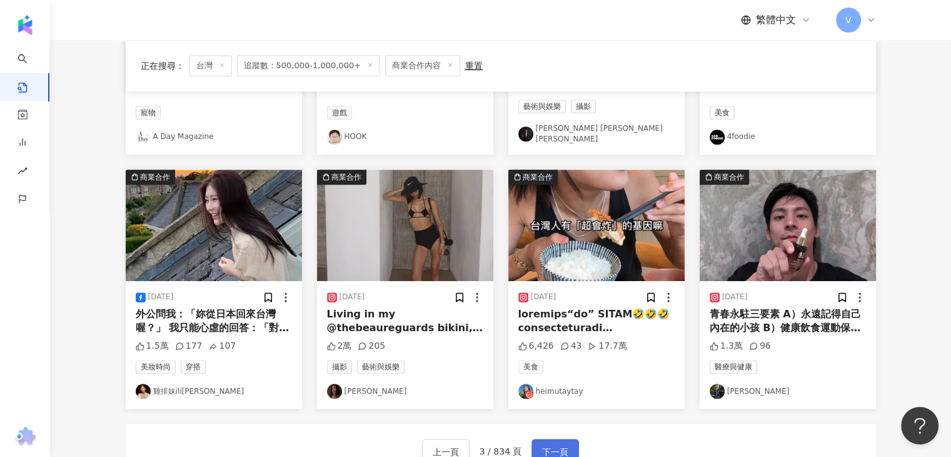
click at [564, 444] on span "下一頁" at bounding box center [555, 451] width 26 height 15
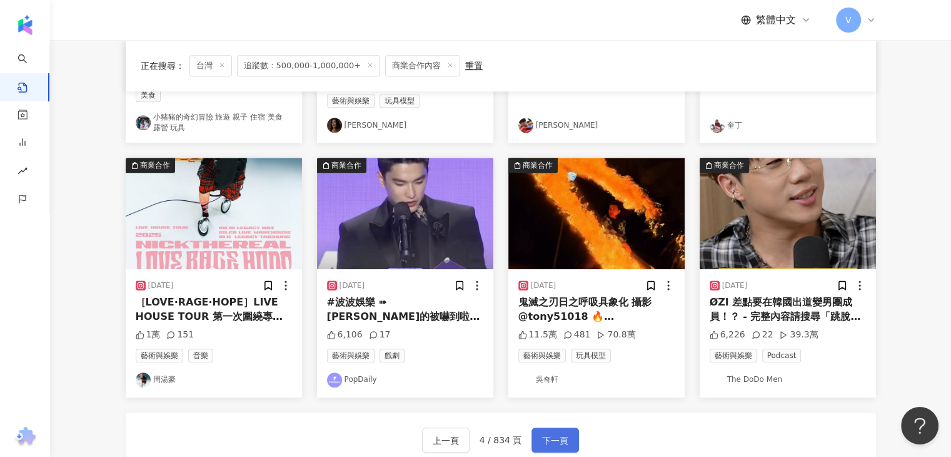
scroll to position [563, 0]
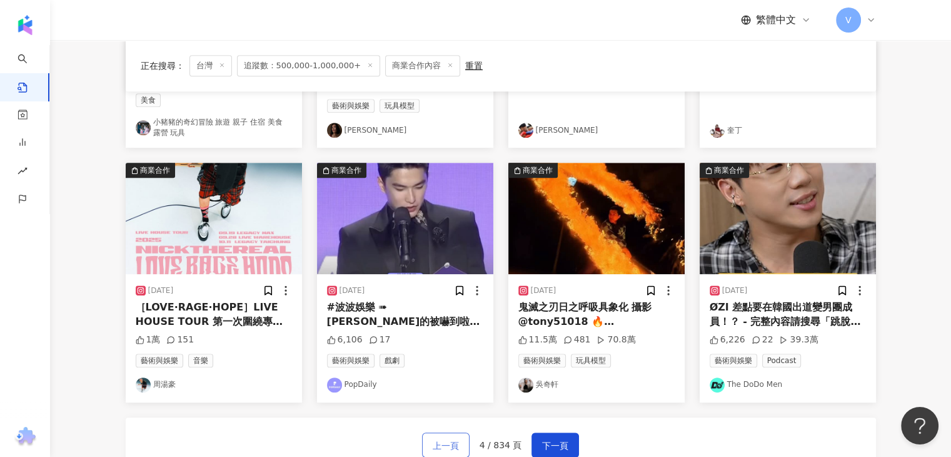
click at [440, 436] on button "上一頁" at bounding box center [446, 444] width 48 height 25
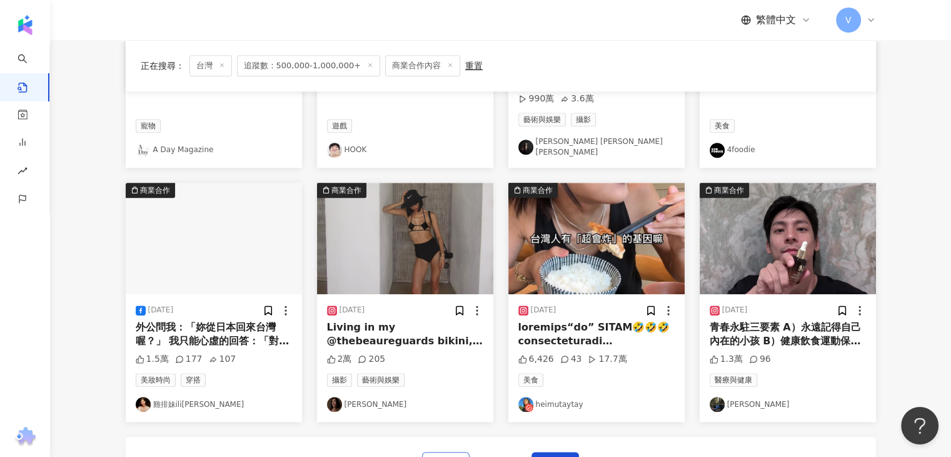
scroll to position [581, 0]
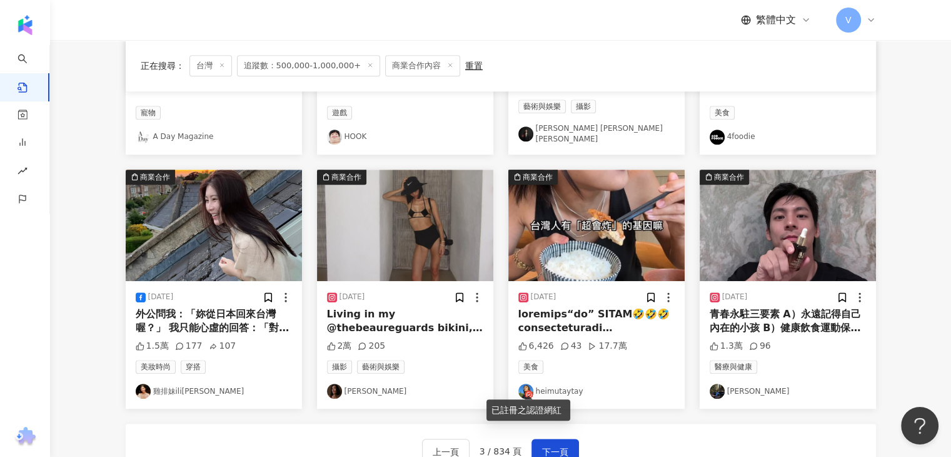
click at [526, 390] on icon at bounding box center [529, 394] width 9 height 9
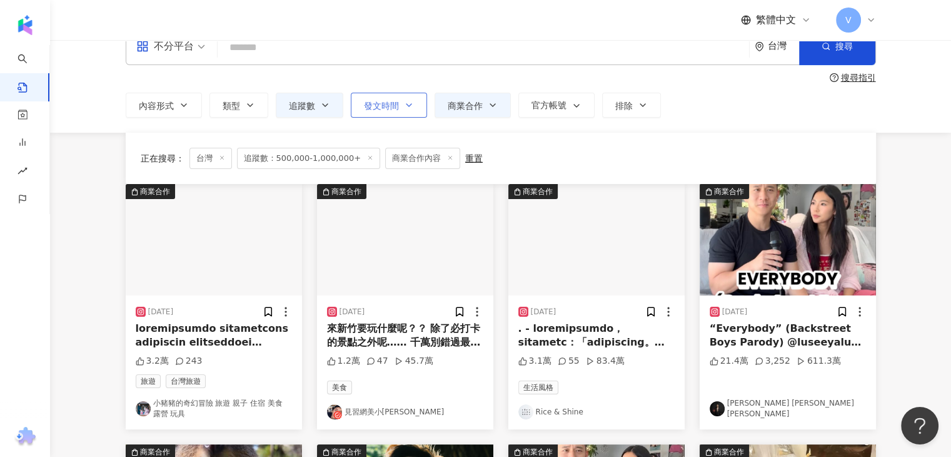
scroll to position [0, 0]
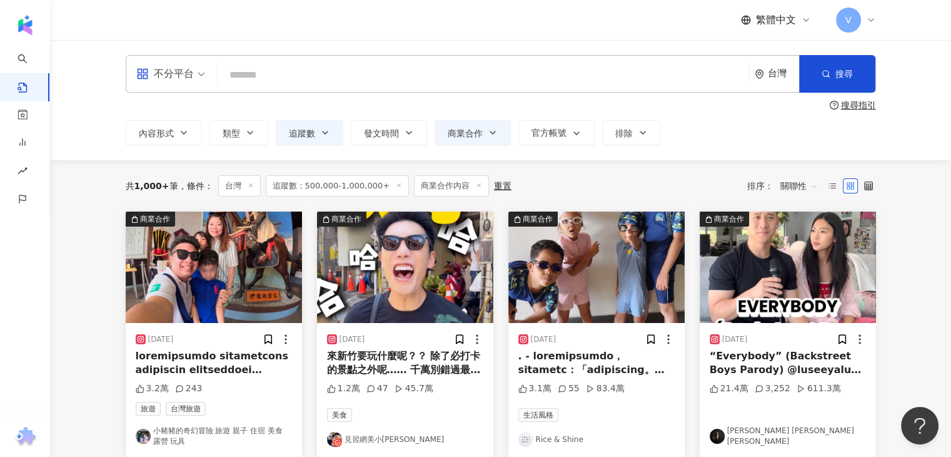
click at [276, 71] on input "search" at bounding box center [484, 74] width 522 height 27
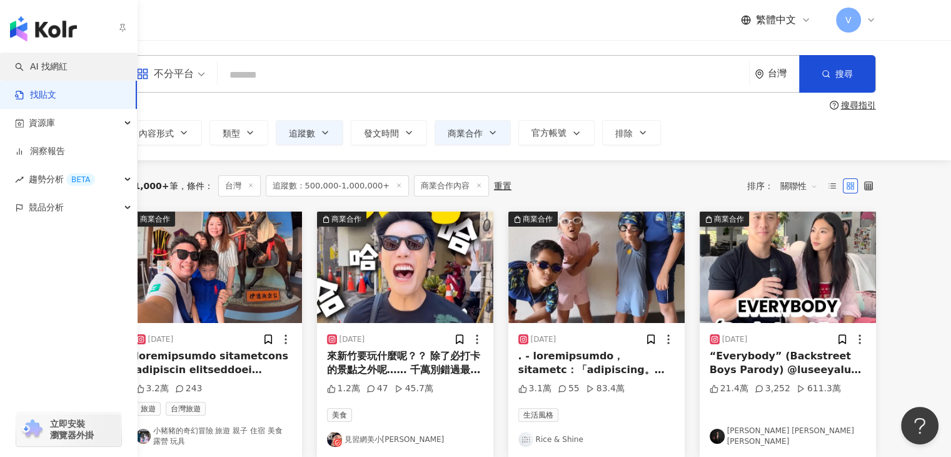
click at [27, 61] on link "AI 找網紅" at bounding box center [41, 67] width 53 height 13
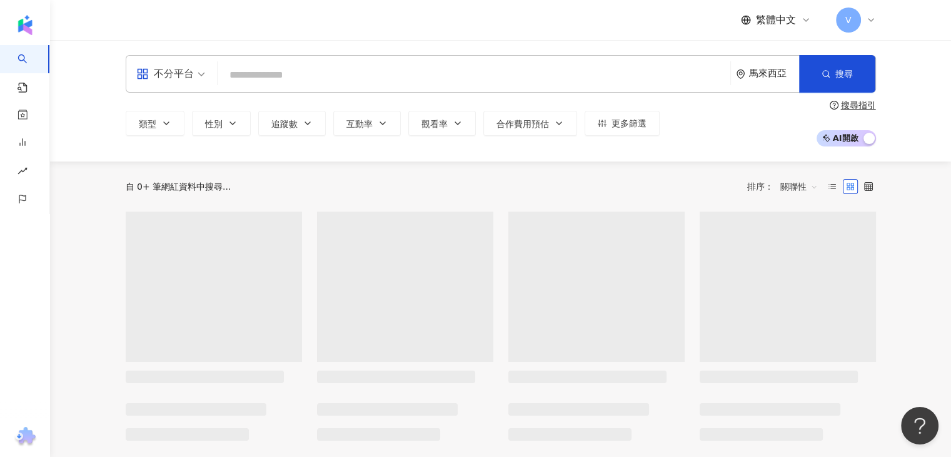
click at [269, 67] on input "search" at bounding box center [474, 75] width 503 height 24
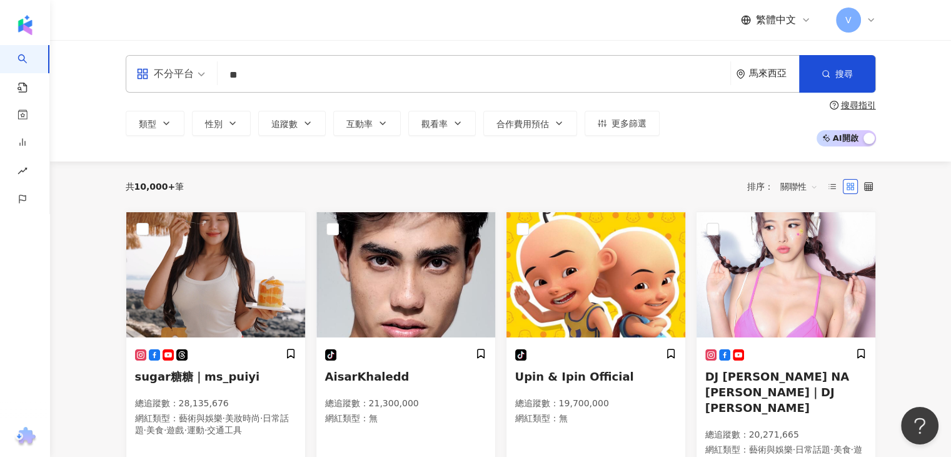
type input "*"
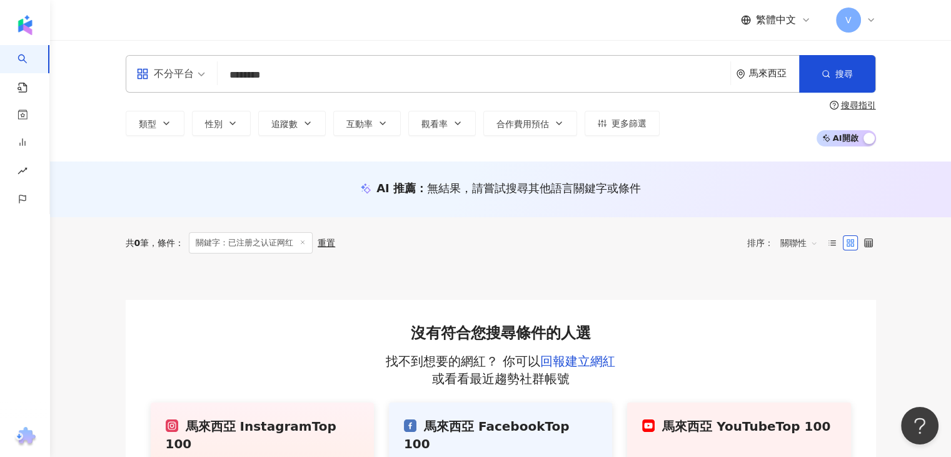
drag, startPoint x: 283, startPoint y: 73, endPoint x: 203, endPoint y: 76, distance: 79.5
click at [203, 76] on div "不分平台 已注册之认证网红 ******** 馬來西亞 搜尋 loading 搜尋名稱、敘述、貼文含有關鍵字 “ 已注册之认证网红 ” 的網紅" at bounding box center [501, 74] width 751 height 38
drag, startPoint x: 298, startPoint y: 70, endPoint x: 340, endPoint y: 69, distance: 41.9
click at [342, 70] on input "********" at bounding box center [474, 75] width 503 height 24
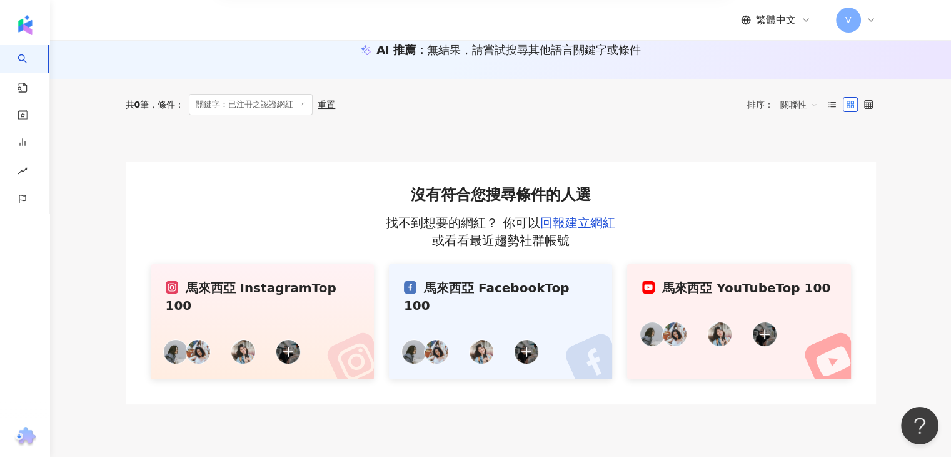
scroll to position [207, 0]
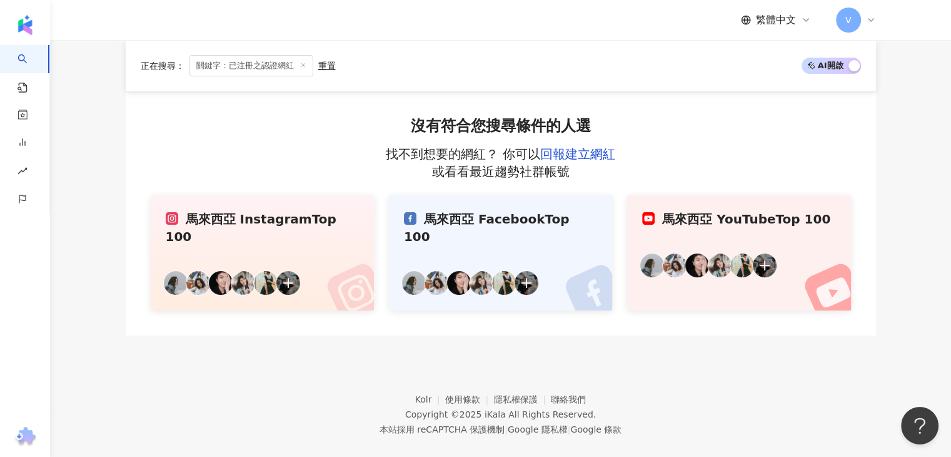
type input "********"
click at [263, 270] on img at bounding box center [265, 282] width 25 height 25
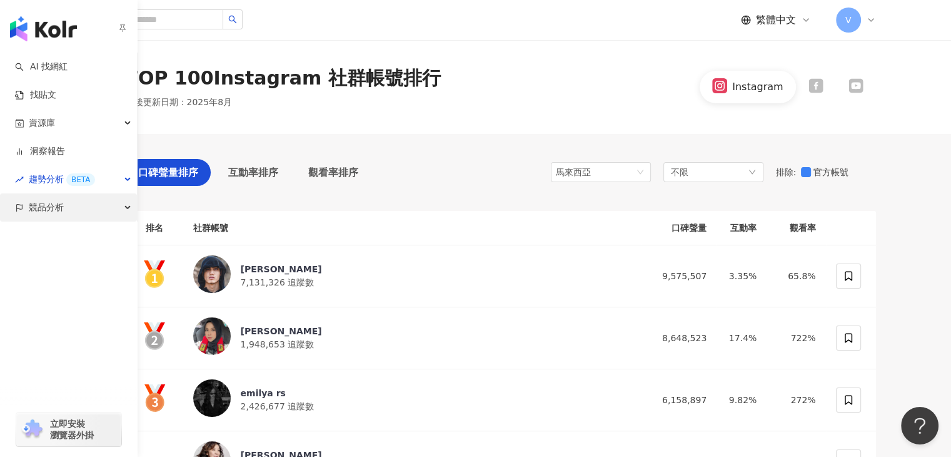
click at [120, 200] on div "競品分析" at bounding box center [68, 207] width 137 height 28
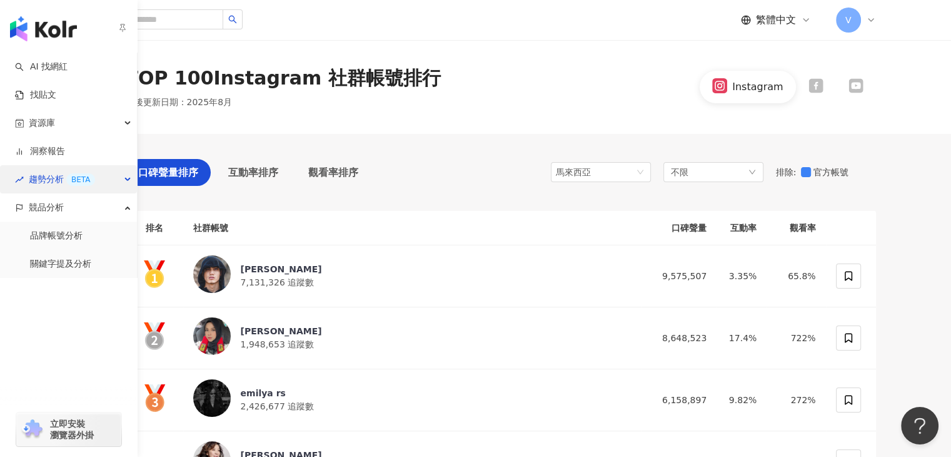
click at [119, 176] on div "趨勢分析 BETA" at bounding box center [68, 179] width 137 height 28
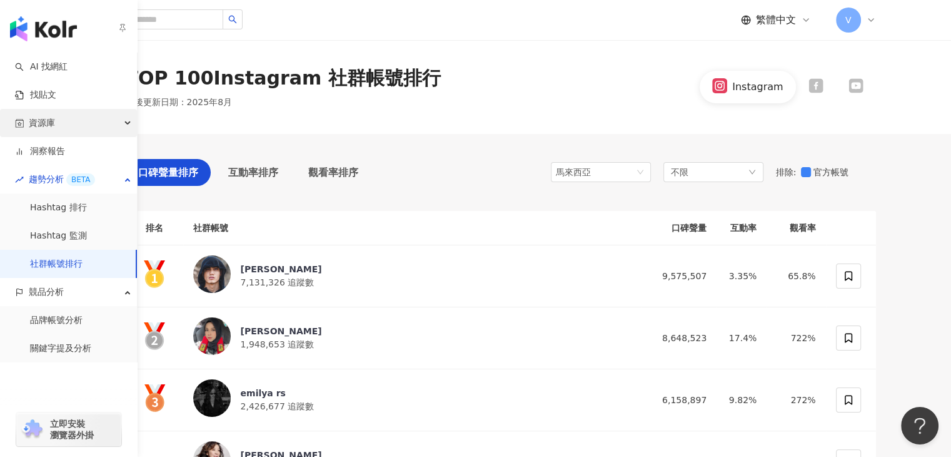
click at [128, 126] on div "資源庫" at bounding box center [68, 123] width 137 height 28
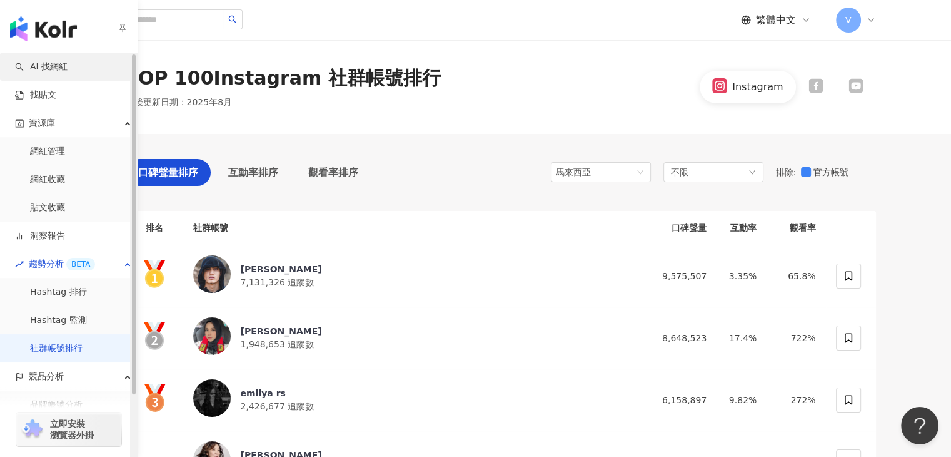
click at [68, 66] on link "AI 找網紅" at bounding box center [41, 67] width 53 height 13
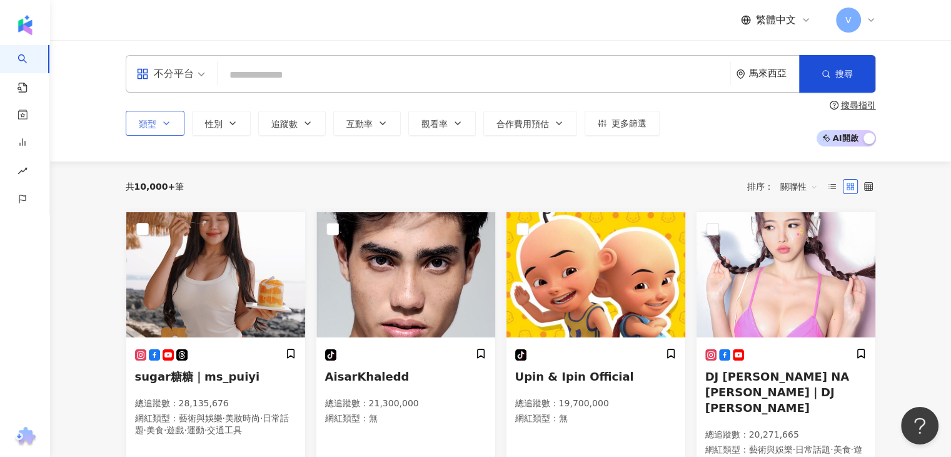
click at [155, 116] on button "類型" at bounding box center [155, 123] width 59 height 25
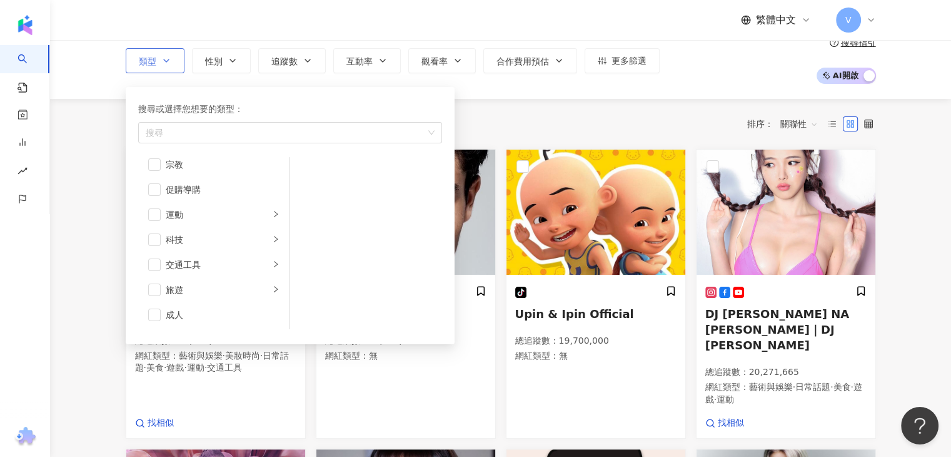
scroll to position [58, 0]
click at [243, 58] on button "性別" at bounding box center [221, 60] width 59 height 25
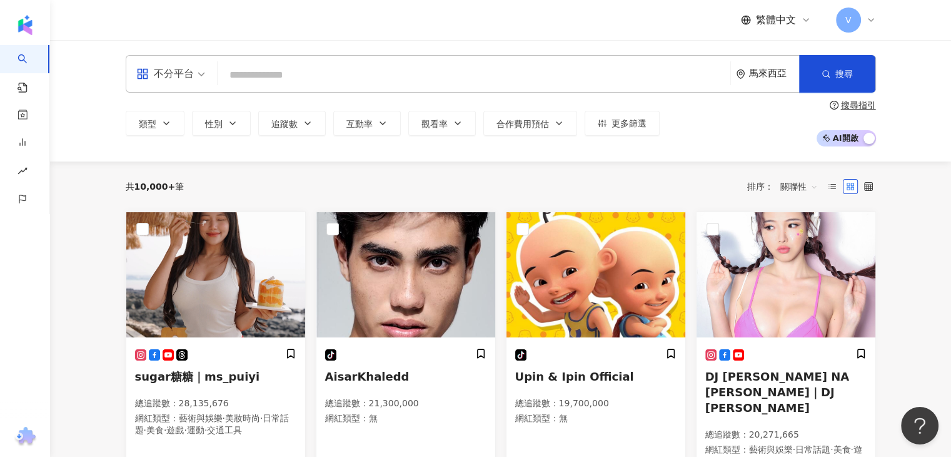
click at [647, 58] on div "不分平台 馬來西亞 搜尋" at bounding box center [501, 74] width 751 height 38
click at [594, 122] on button "更多篩選" at bounding box center [622, 123] width 75 height 25
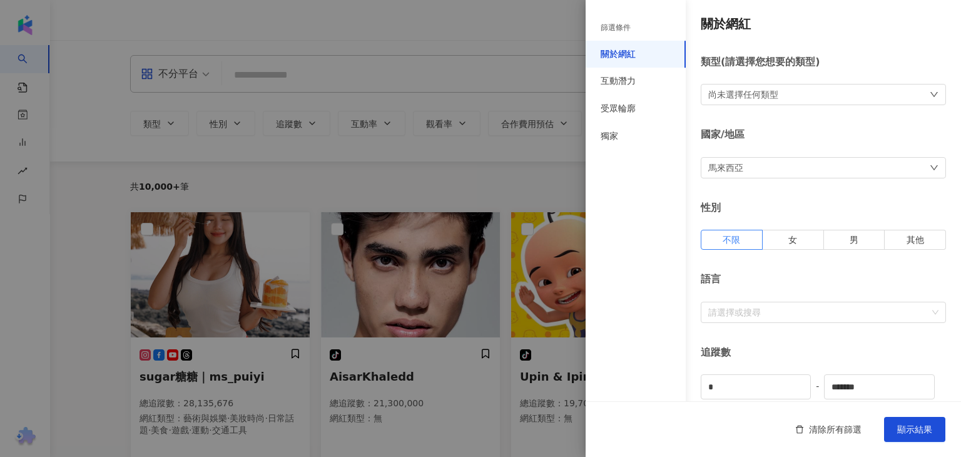
click at [779, 99] on div "尚未選擇任何類型" at bounding box center [823, 94] width 245 height 21
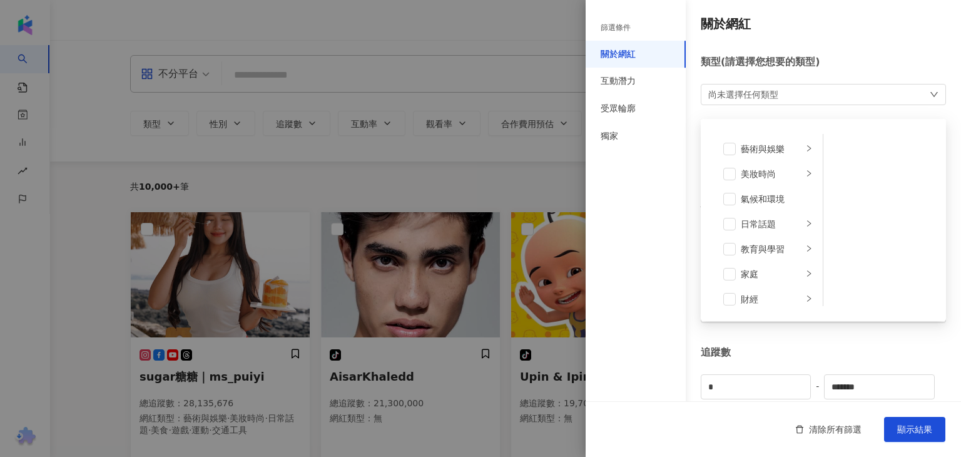
click at [779, 99] on div "尚未選擇任何類型 藝術與娛樂 美妝時尚 氣候和環境 日常話題 教育與學習 家庭 財經 美食 命理占卜 遊戲 法政社會 生活風格 影視娛樂 醫療與健康 寵物 攝…" at bounding box center [823, 94] width 245 height 21
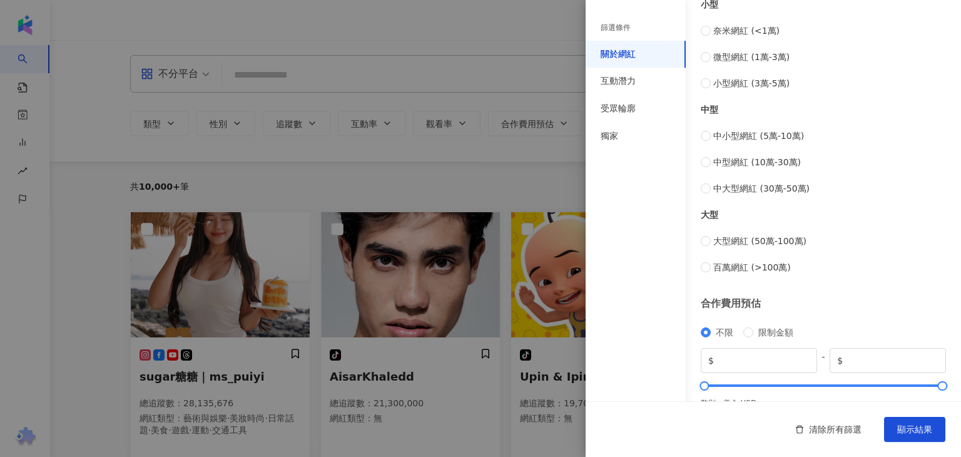
scroll to position [487, 0]
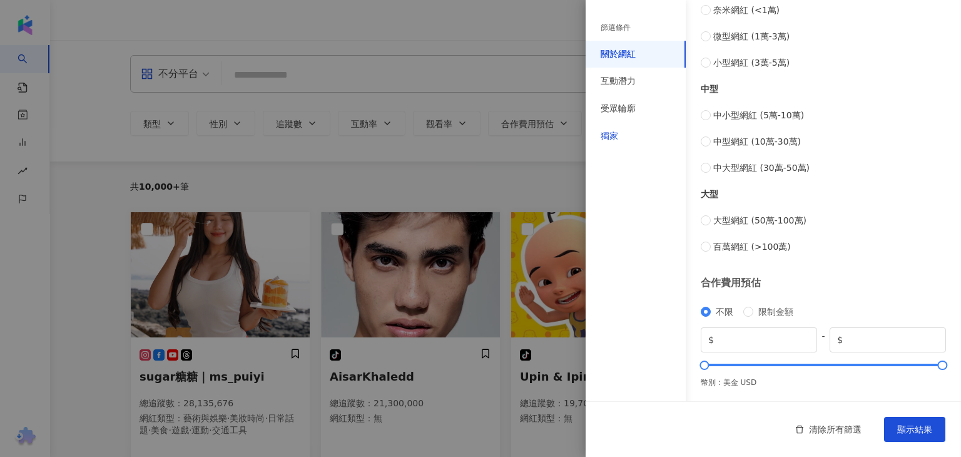
click at [602, 141] on div "獨家" at bounding box center [610, 136] width 18 height 13
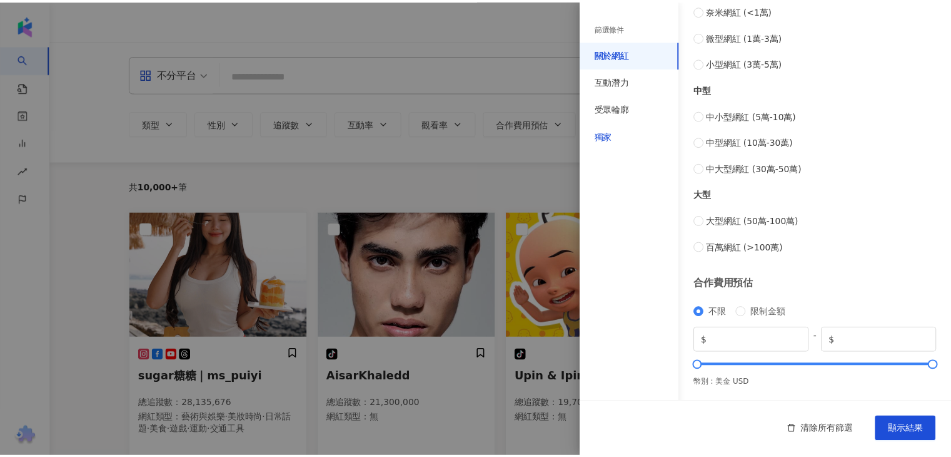
scroll to position [3, 0]
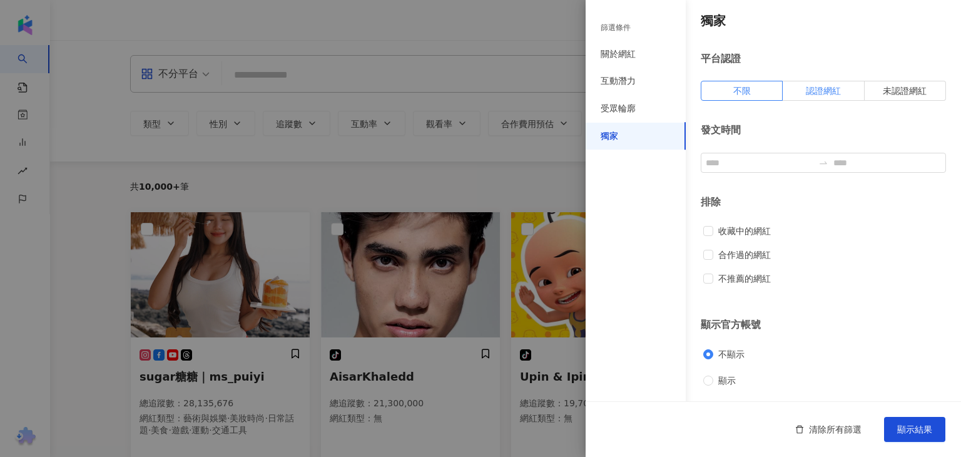
click at [806, 88] on span "認證網紅" at bounding box center [823, 91] width 35 height 10
click at [906, 421] on button "顯示結果" at bounding box center [914, 429] width 61 height 25
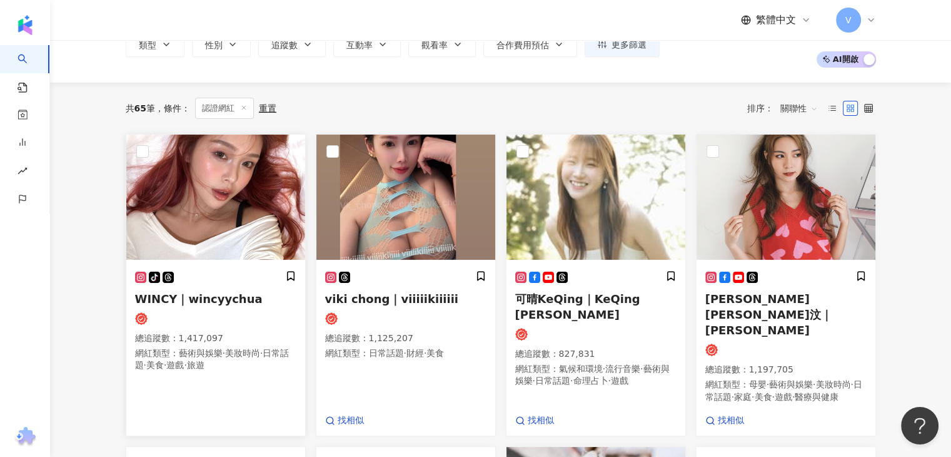
scroll to position [125, 0]
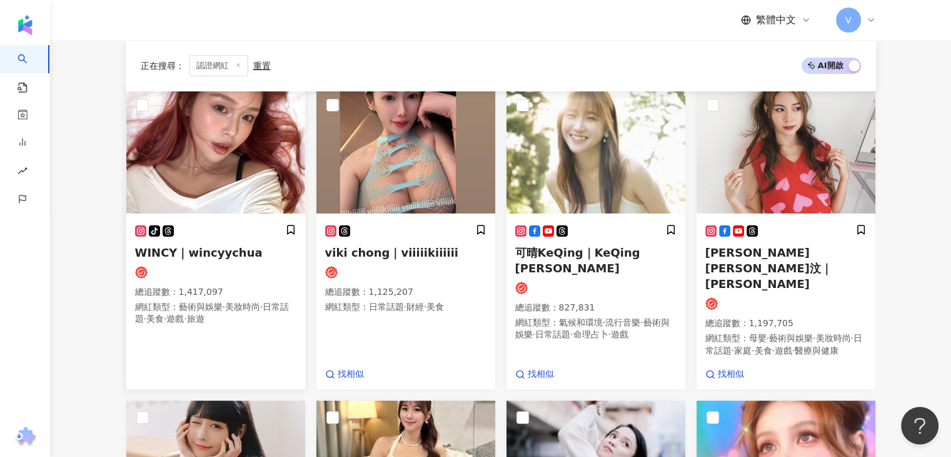
click at [195, 250] on span "WINCY｜wincyychua" at bounding box center [199, 252] width 128 height 13
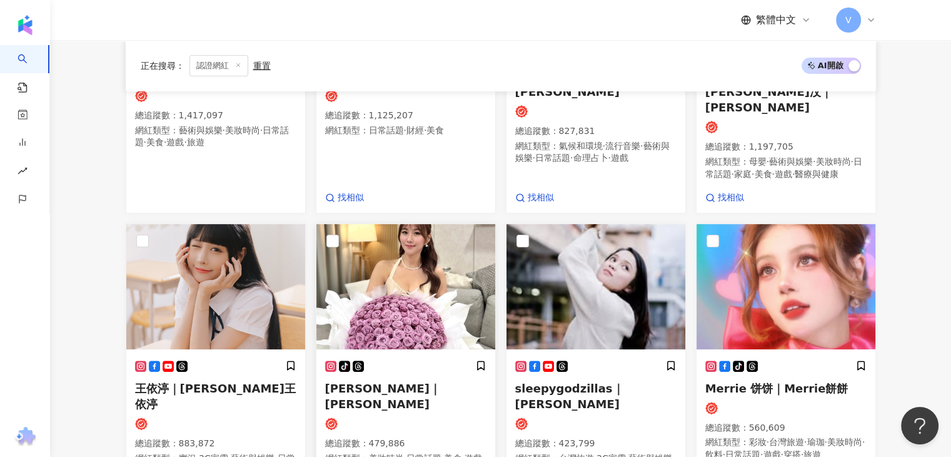
scroll to position [375, 0]
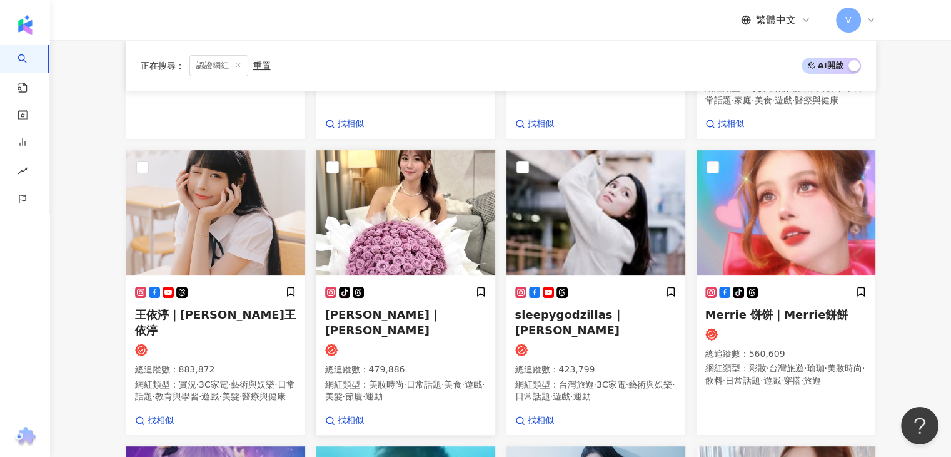
click at [370, 308] on span "Jasmin 齐敏｜Jasmin" at bounding box center [383, 322] width 116 height 29
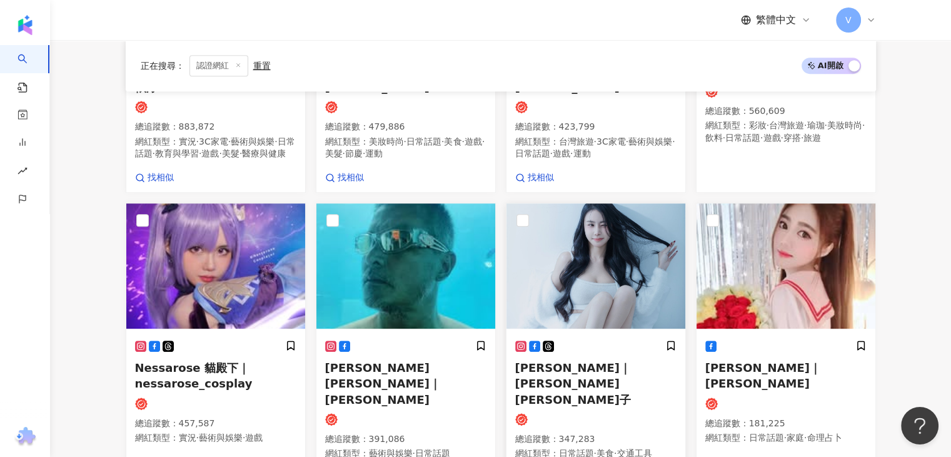
scroll to position [688, 0]
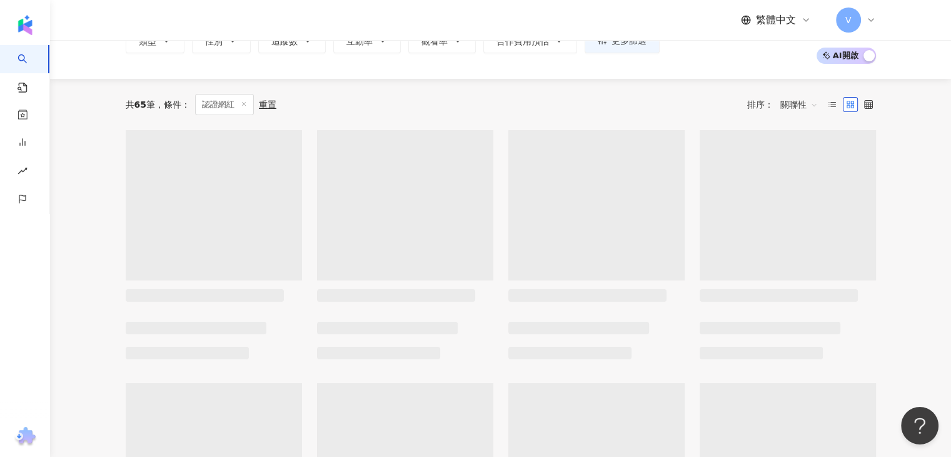
scroll to position [0, 0]
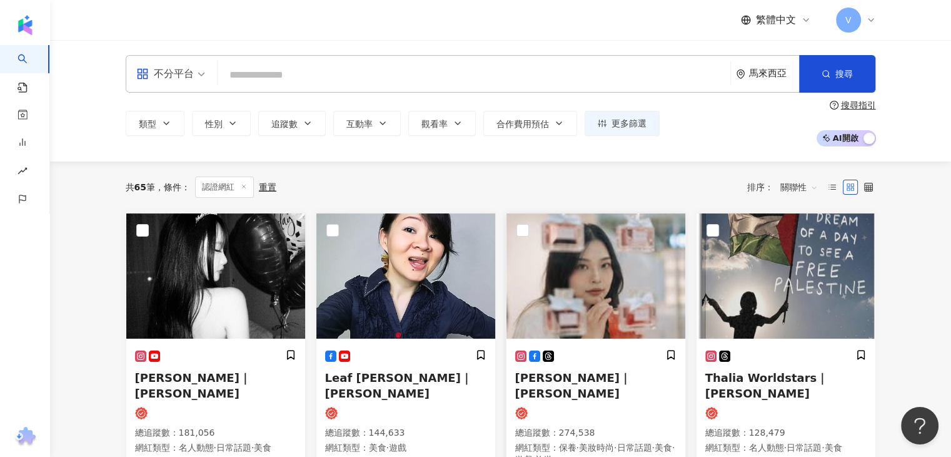
click at [579, 372] on span "J-Mie Wong｜J-Mie 猪咪" at bounding box center [573, 385] width 116 height 29
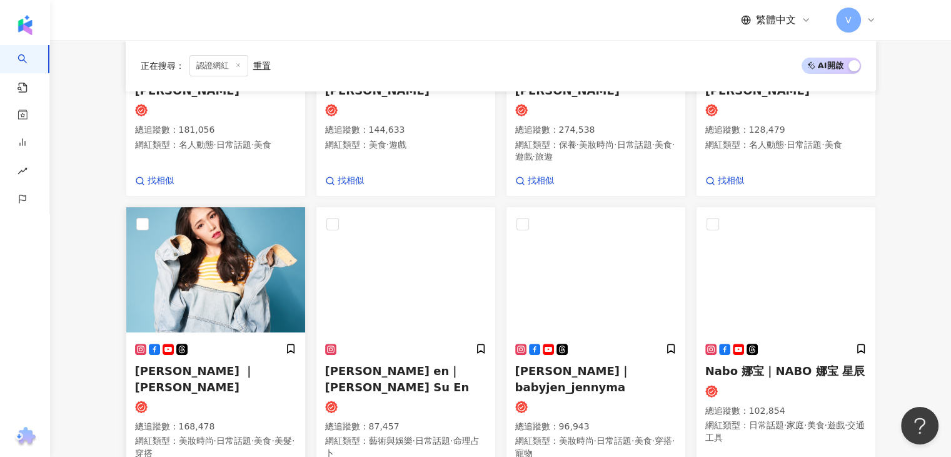
scroll to position [313, 0]
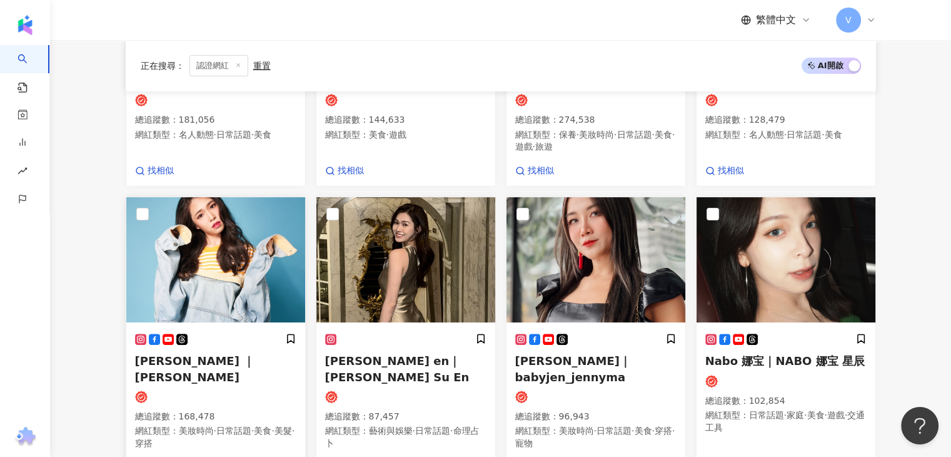
click at [244, 354] on span "卡卡 Kaka ｜Emily 鎧嘉" at bounding box center [195, 368] width 120 height 29
click at [768, 354] on span "Nabo 娜宝｜NABO 娜宝 星辰" at bounding box center [786, 360] width 160 height 13
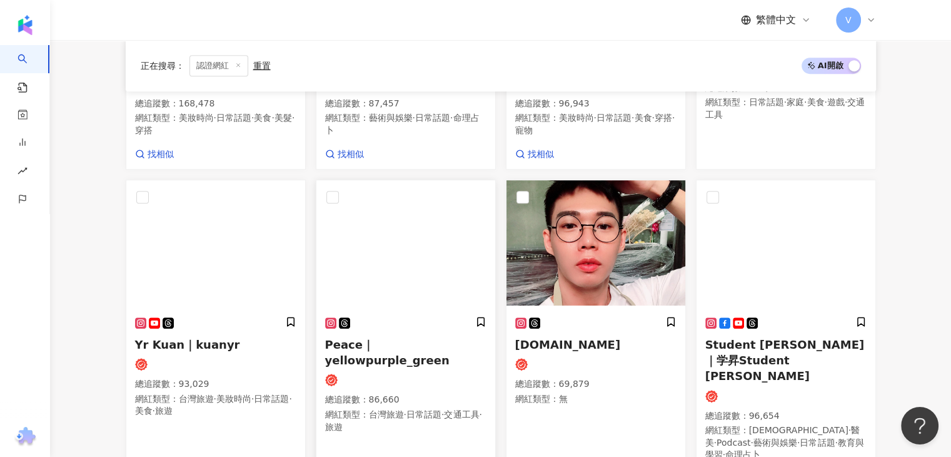
scroll to position [918, 0]
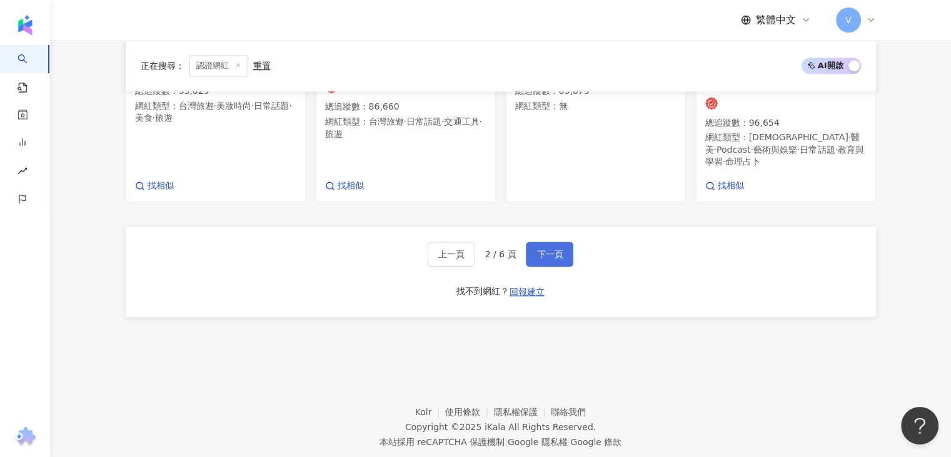
click at [560, 241] on button "下一頁" at bounding box center [550, 253] width 48 height 25
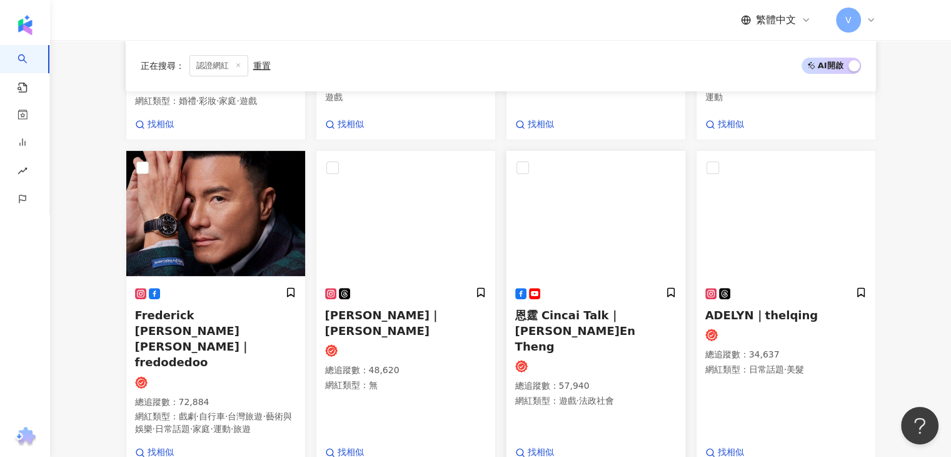
scroll to position [722, 0]
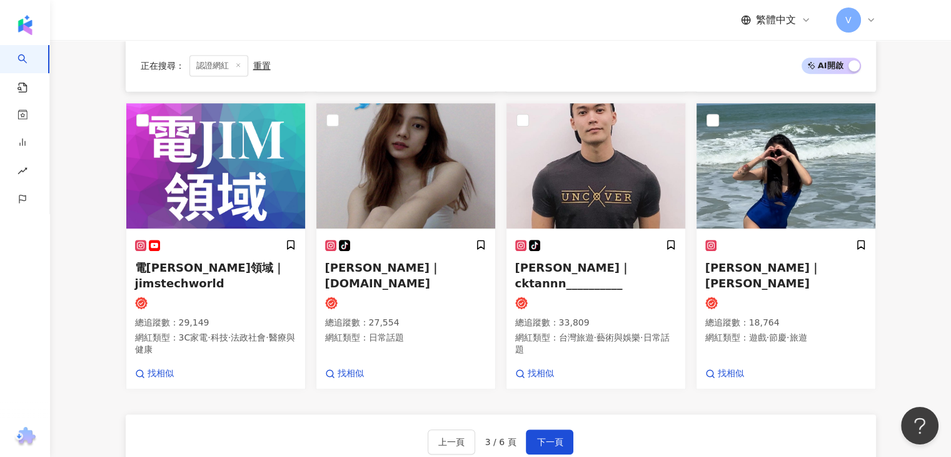
click at [549, 414] on div "上一頁 3 / 6 頁 下一頁 找不到網紅？ 回報建立" at bounding box center [501, 459] width 751 height 90
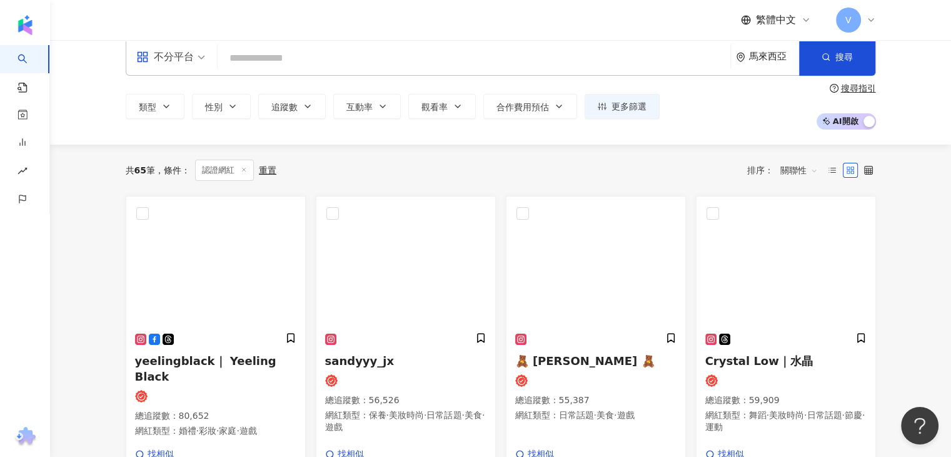
scroll to position [0, 0]
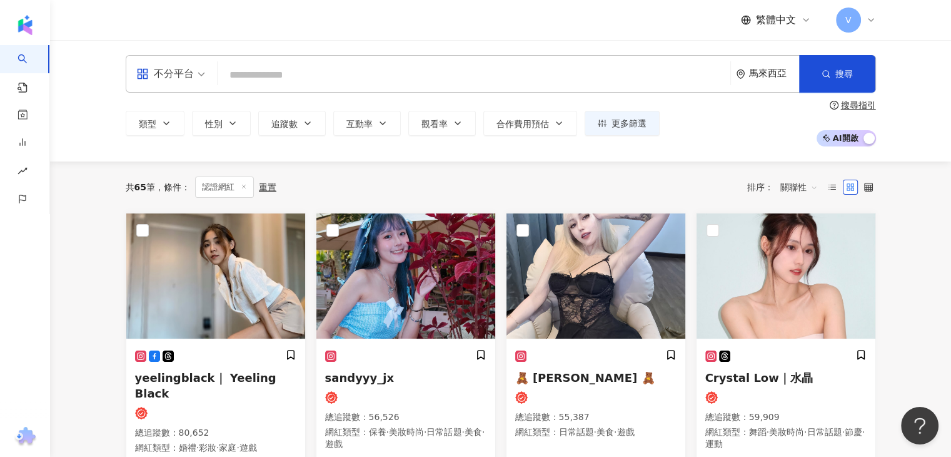
click at [751, 68] on div "馬來西亞" at bounding box center [774, 73] width 50 height 11
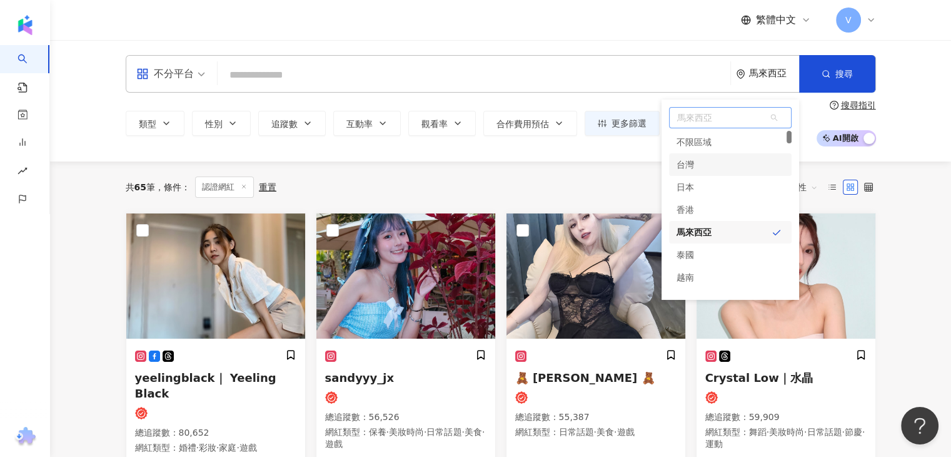
click at [691, 160] on div "台灣" at bounding box center [686, 164] width 18 height 23
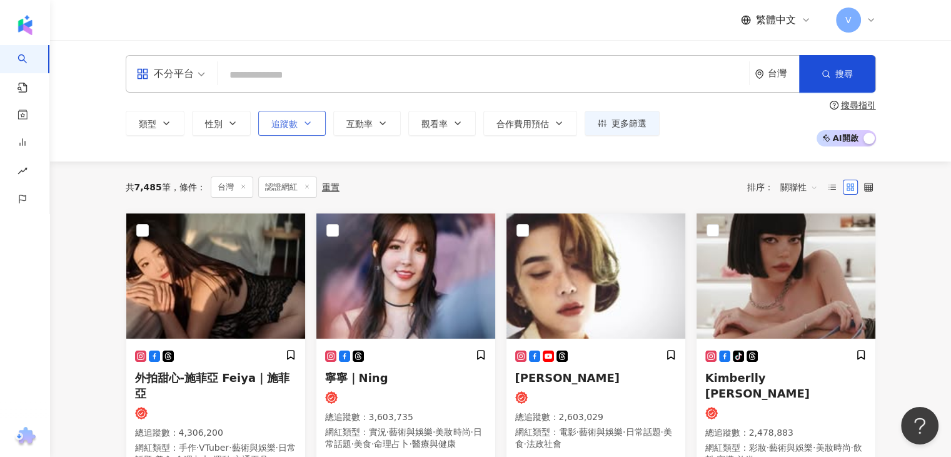
click at [303, 129] on button "追蹤數" at bounding box center [292, 123] width 68 height 25
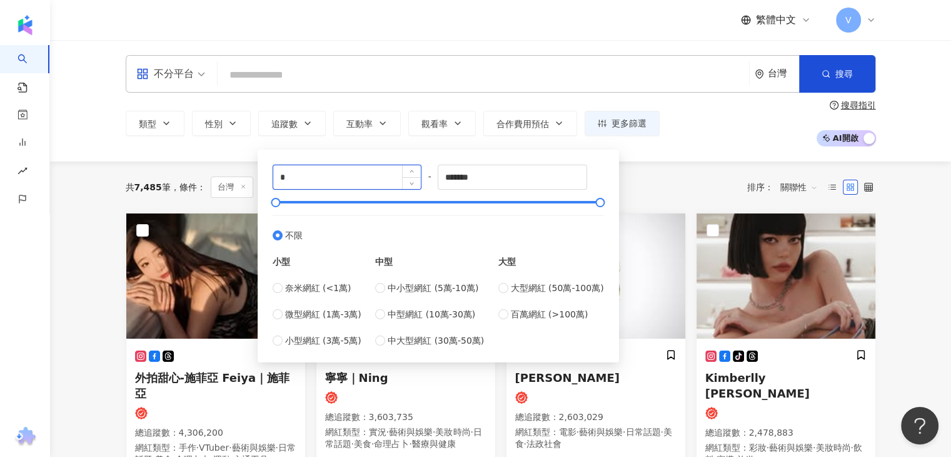
click at [338, 184] on input "*" at bounding box center [347, 177] width 148 height 24
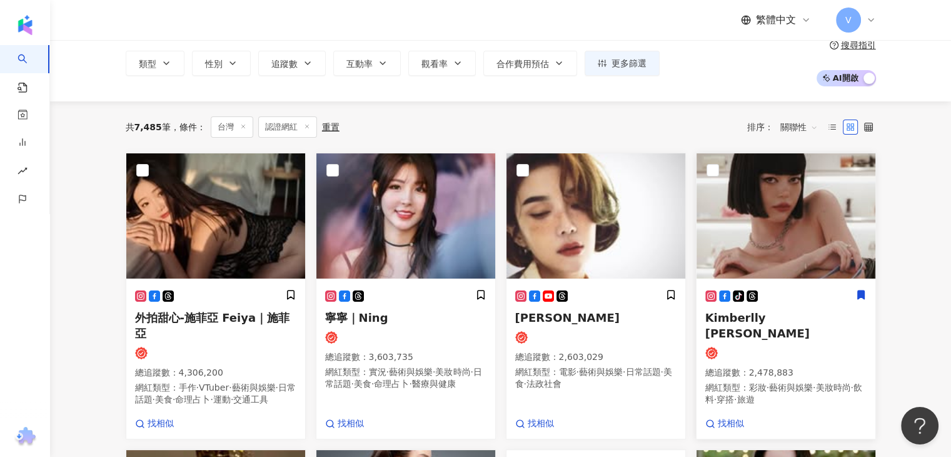
scroll to position [63, 0]
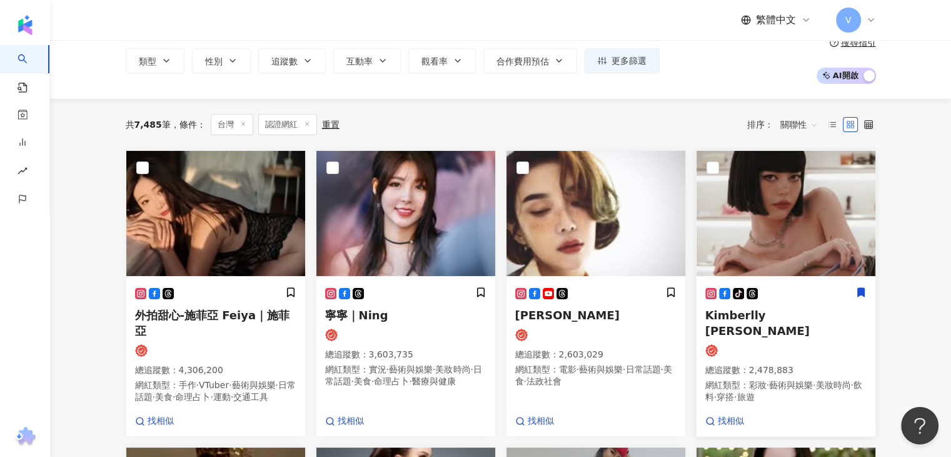
click at [773, 313] on span "Kimberlly 陳怡伶" at bounding box center [758, 322] width 104 height 29
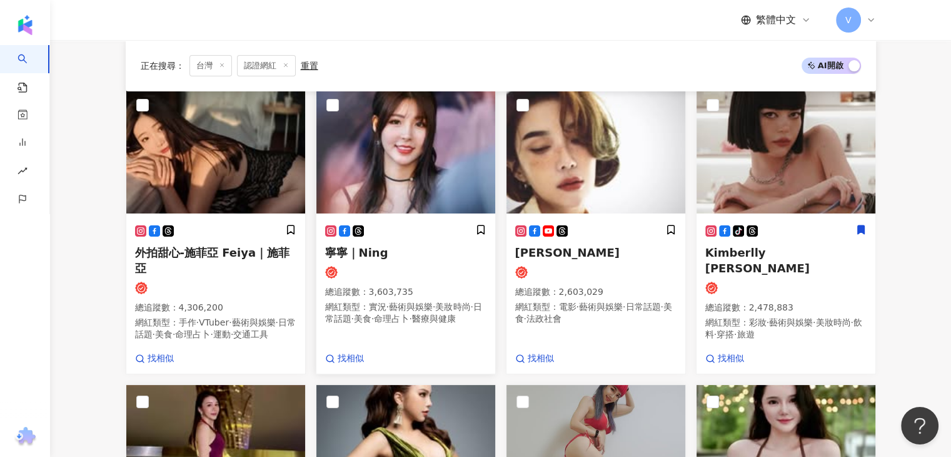
click at [355, 246] on span "寧寧｜Ning" at bounding box center [356, 252] width 63 height 13
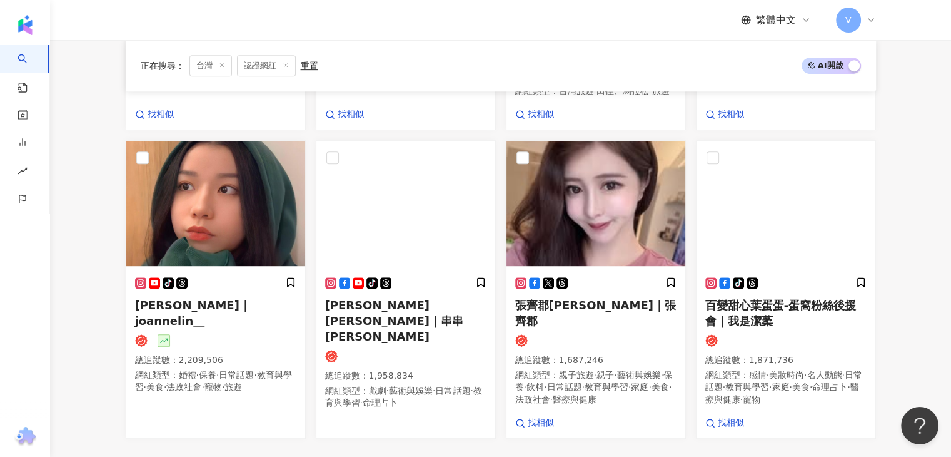
scroll to position [688, 0]
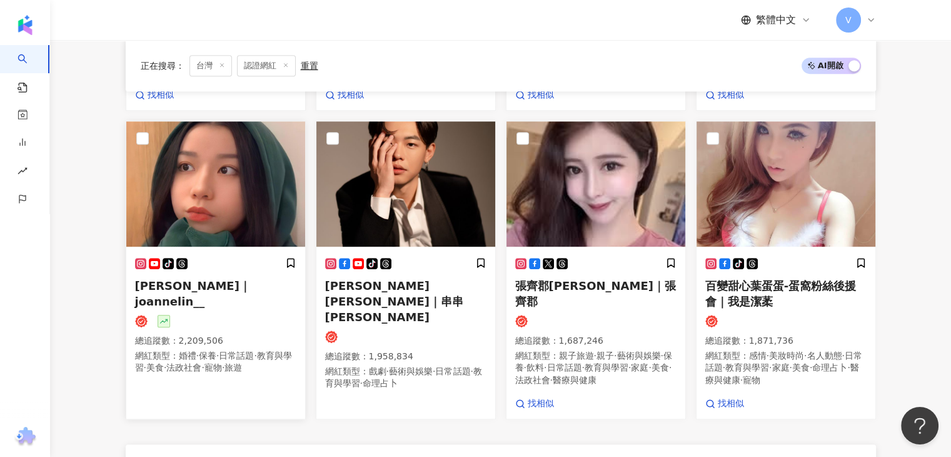
click at [220, 279] on span "Joanne Lin｜joannelin__" at bounding box center [193, 293] width 116 height 29
click at [631, 362] on span "家庭" at bounding box center [640, 367] width 18 height 10
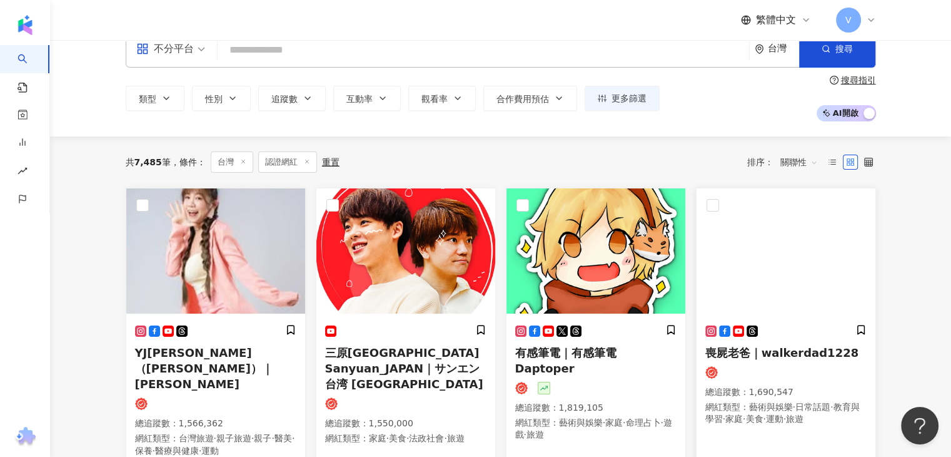
scroll to position [63, 0]
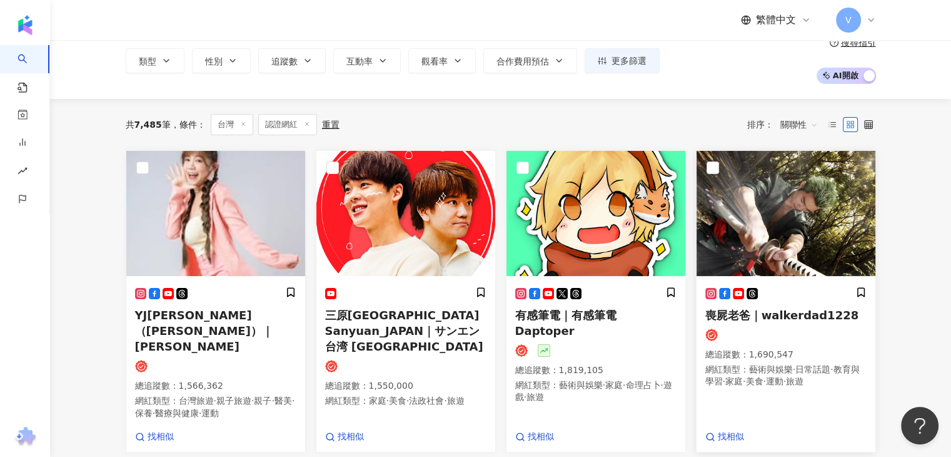
click at [804, 313] on span "喪屍老爸｜walkerdad1228" at bounding box center [783, 314] width 154 height 13
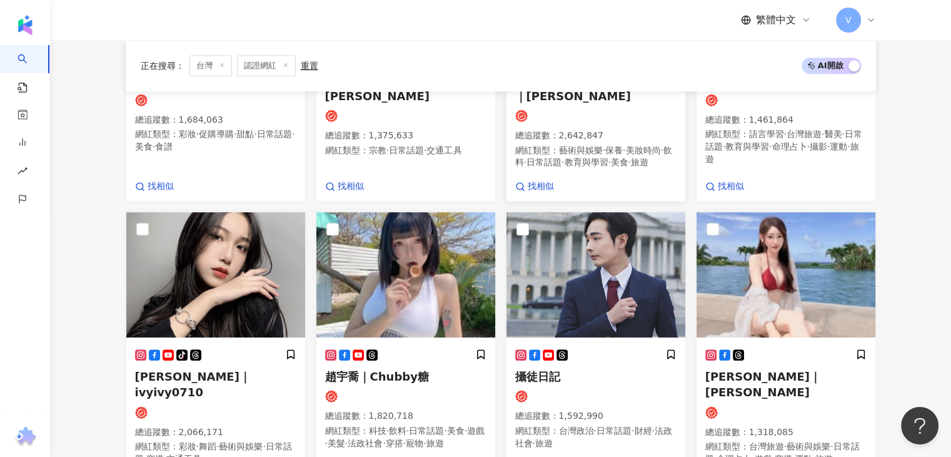
scroll to position [688, 0]
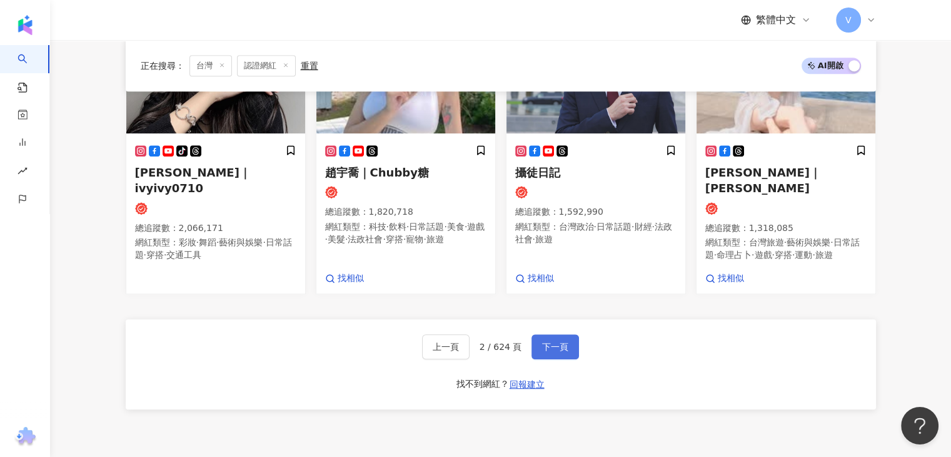
click at [547, 342] on span "下一頁" at bounding box center [555, 347] width 26 height 10
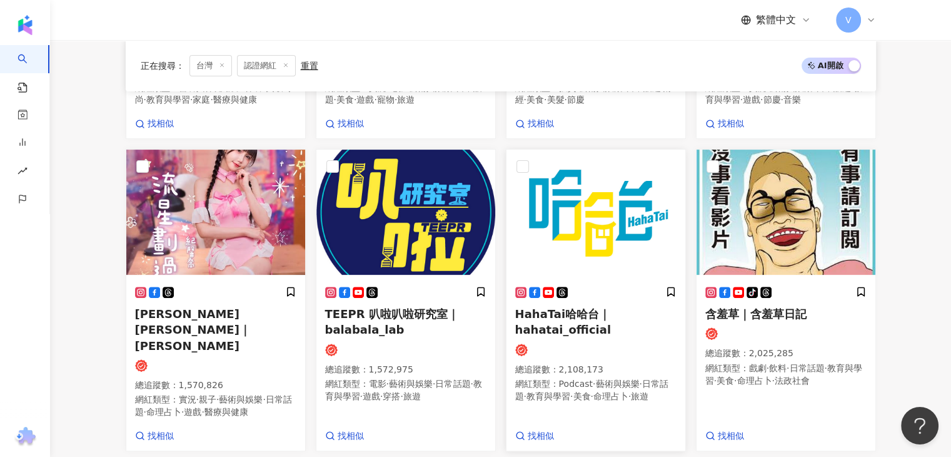
scroll to position [372, 0]
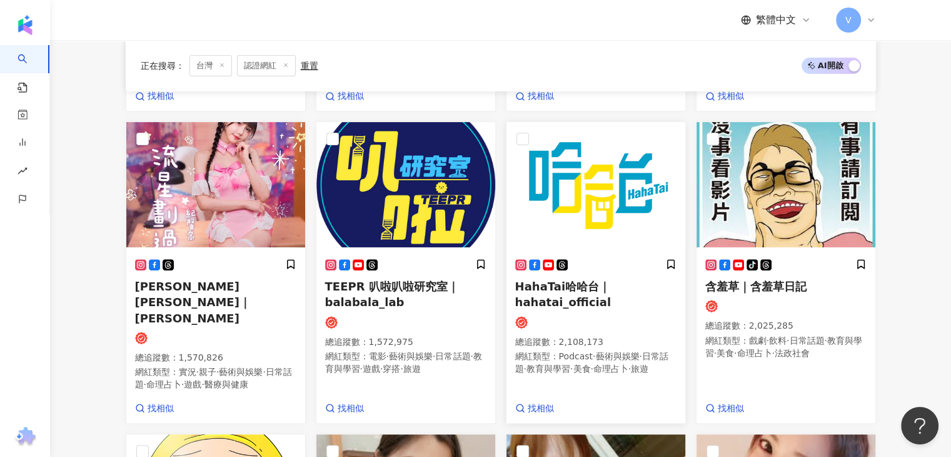
click at [556, 299] on span "HahaTai哈哈台｜hahatai_official" at bounding box center [563, 294] width 96 height 29
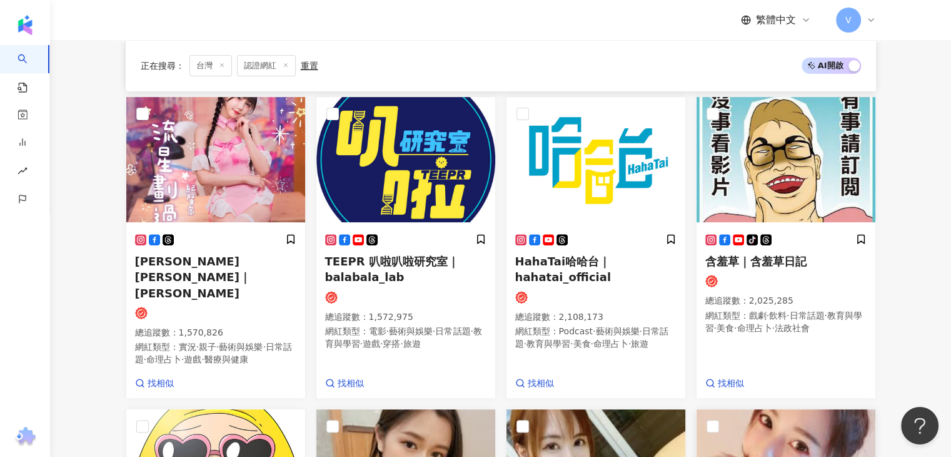
scroll to position [684, 0]
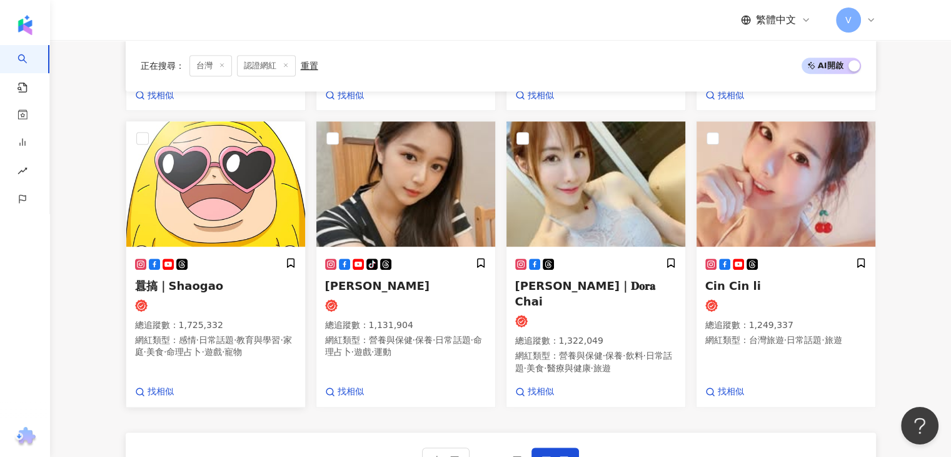
click at [186, 286] on span "囂搞｜Shaogao" at bounding box center [179, 285] width 89 height 13
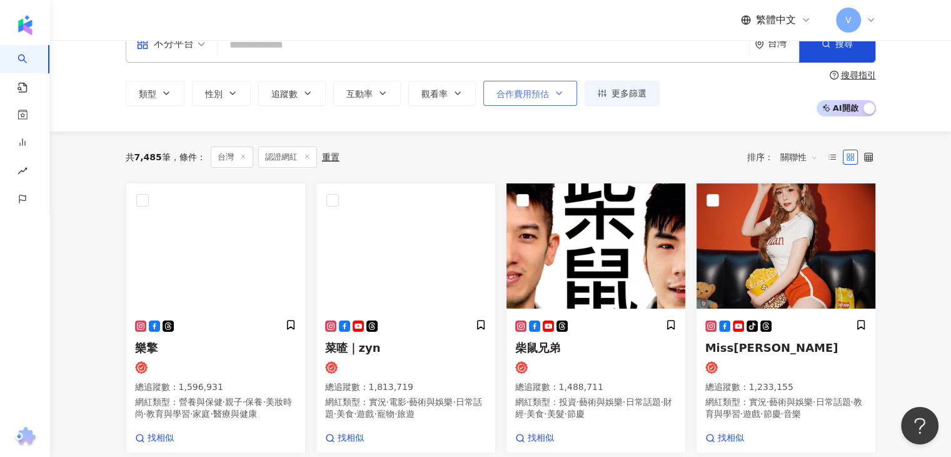
scroll to position [0, 0]
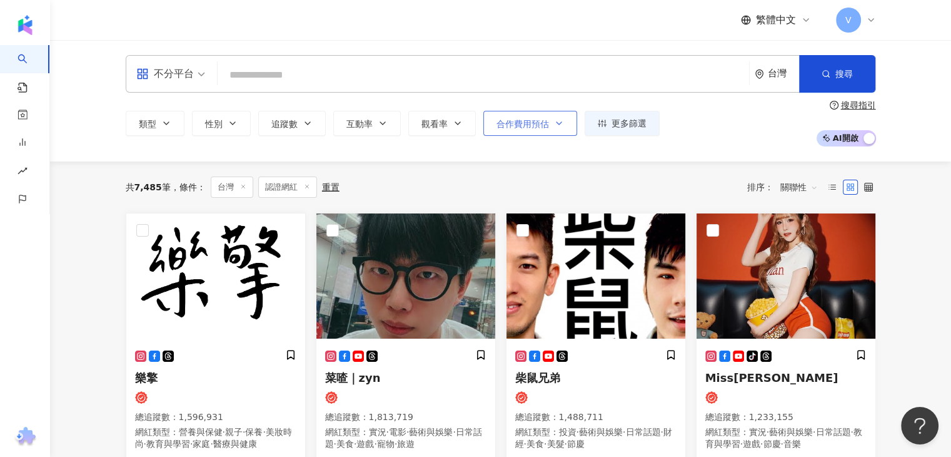
click at [308, 186] on icon at bounding box center [307, 186] width 6 height 6
click at [508, 61] on div "不分平台 台灣 搜尋" at bounding box center [501, 74] width 751 height 38
click at [454, 75] on input "search" at bounding box center [484, 75] width 522 height 24
click at [305, 188] on icon at bounding box center [307, 186] width 6 height 6
click at [288, 73] on input "search" at bounding box center [484, 75] width 522 height 24
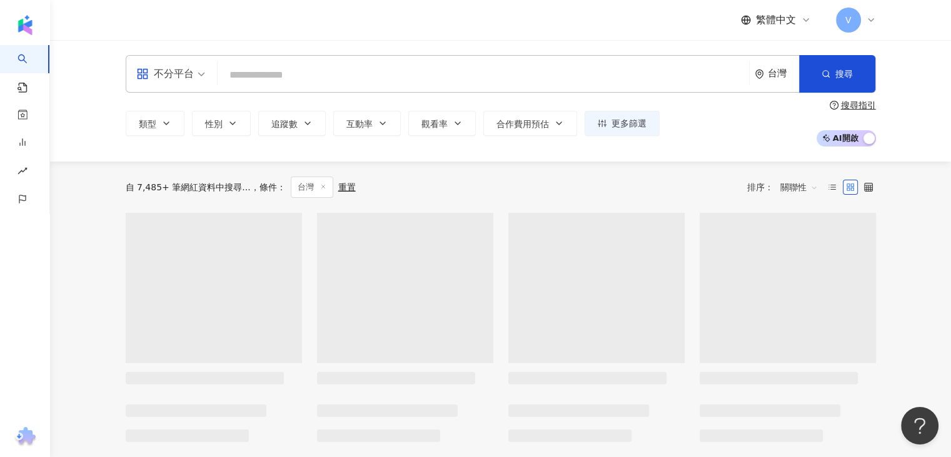
click at [303, 127] on icon "button" at bounding box center [308, 123] width 10 height 10
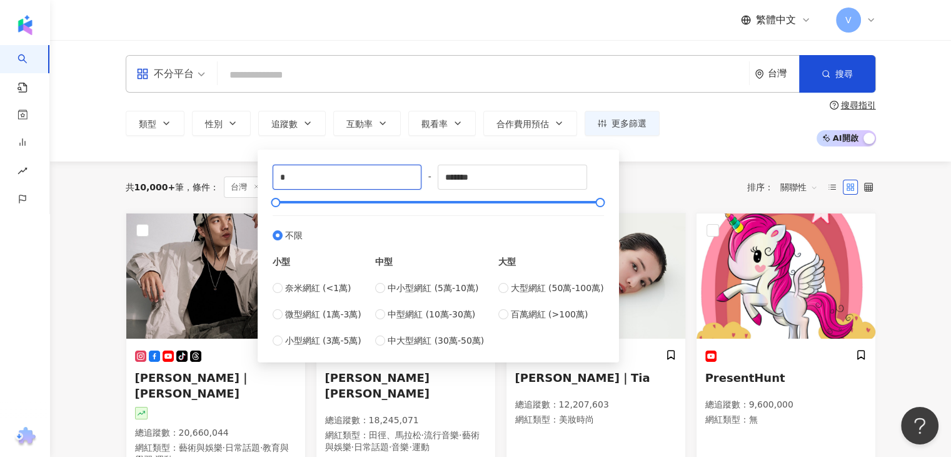
drag, startPoint x: 360, startPoint y: 178, endPoint x: 230, endPoint y: 168, distance: 130.5
type input "******"
click at [680, 176] on div "共 10,000+ 筆 條件 ： 台灣 重置 排序： 關聯性" at bounding box center [501, 186] width 751 height 51
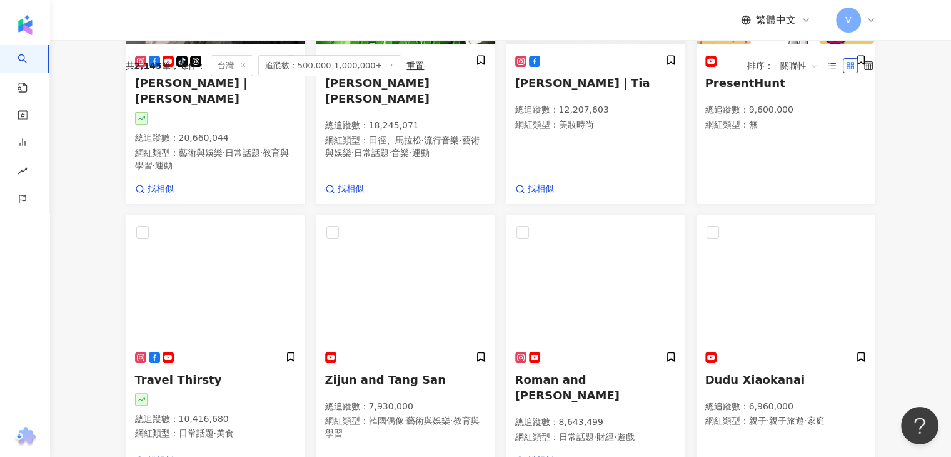
scroll to position [375, 0]
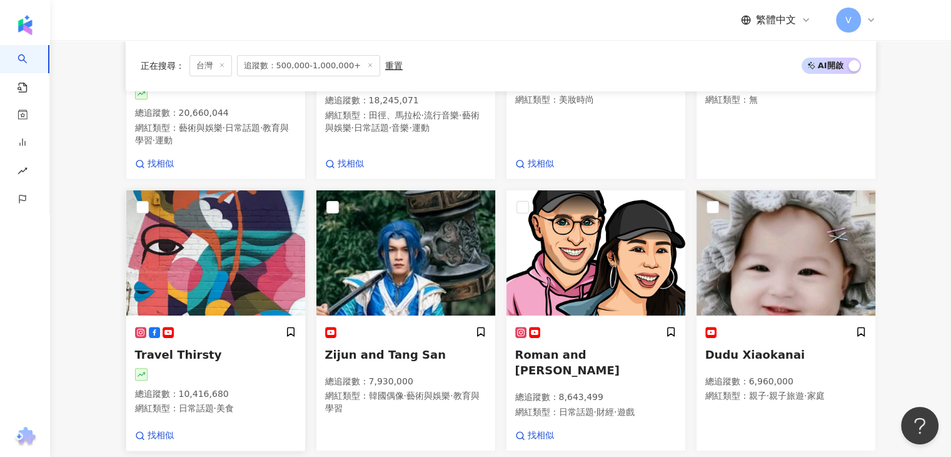
drag, startPoint x: 186, startPoint y: 345, endPoint x: 171, endPoint y: 340, distance: 15.2
click at [171, 348] on span "Travel Thirsty" at bounding box center [178, 354] width 87 height 13
click at [583, 348] on span "Roman and Sharon" at bounding box center [567, 362] width 104 height 29
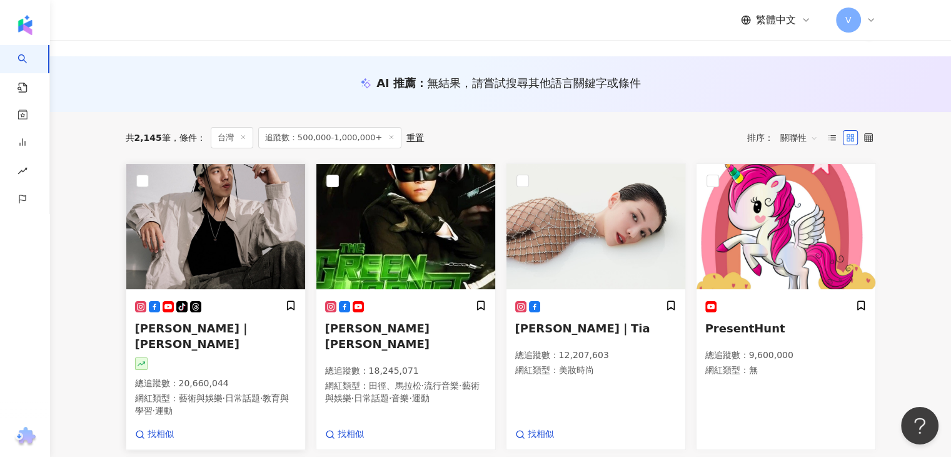
scroll to position [125, 0]
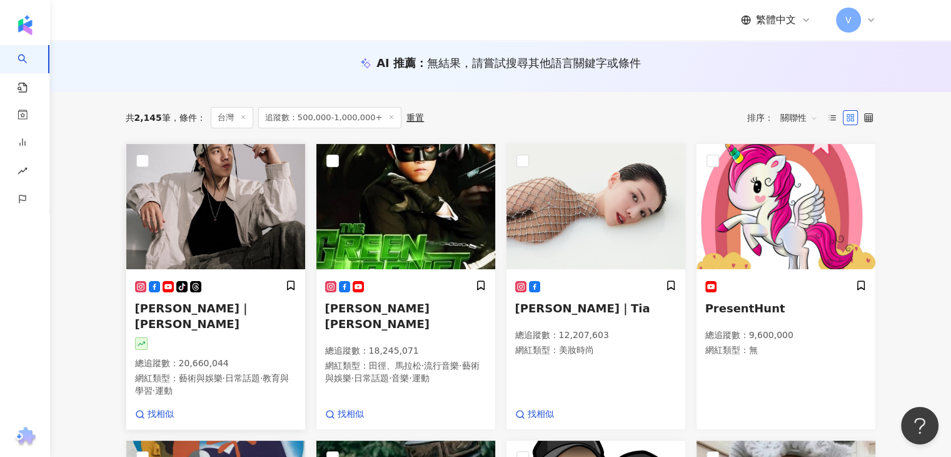
click at [211, 312] on span "吳奇軒｜Wu Hsuan" at bounding box center [193, 316] width 116 height 29
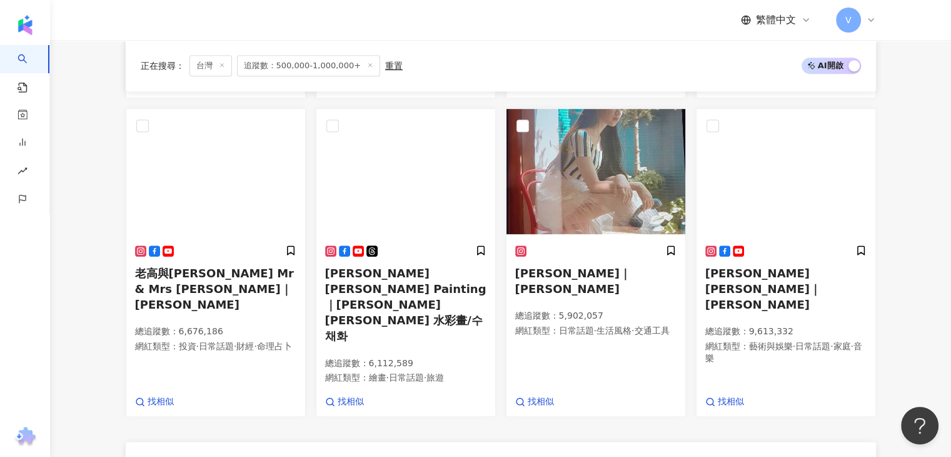
scroll to position [751, 0]
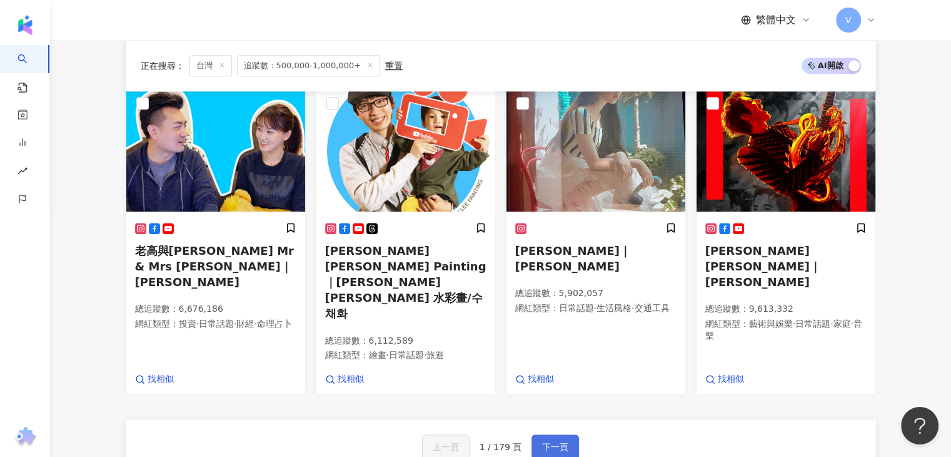
click at [543, 442] on span "下一頁" at bounding box center [555, 447] width 26 height 10
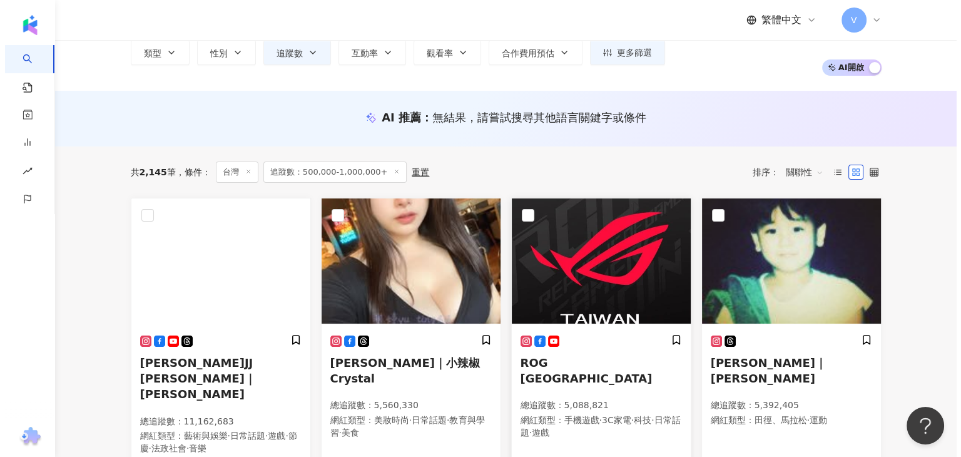
scroll to position [0, 0]
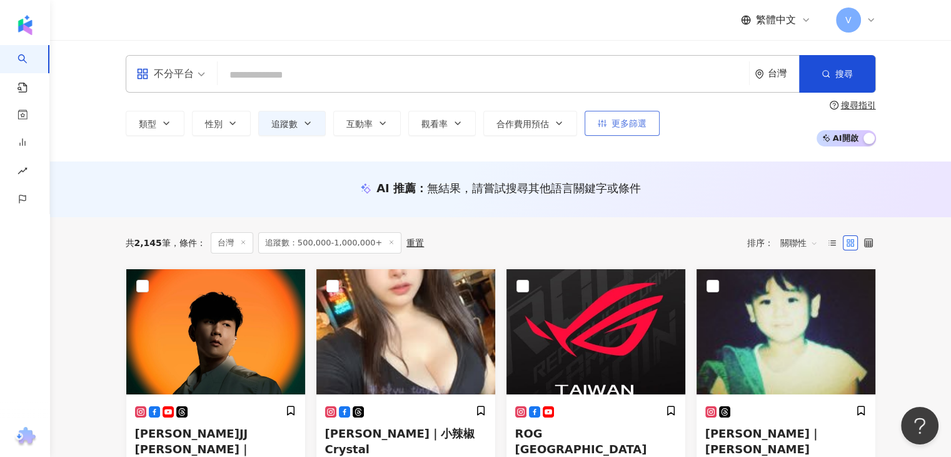
click at [633, 121] on span "更多篩選" at bounding box center [629, 123] width 35 height 10
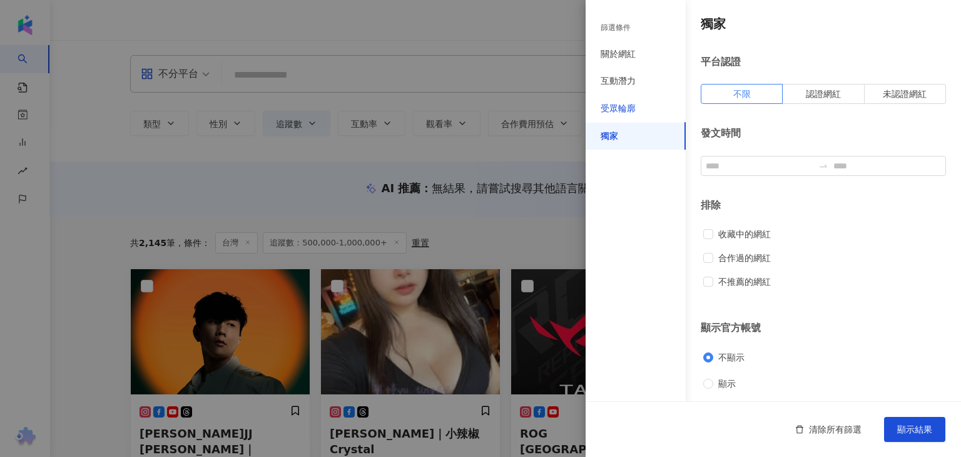
click at [626, 114] on div "受眾輪廓" at bounding box center [618, 109] width 35 height 13
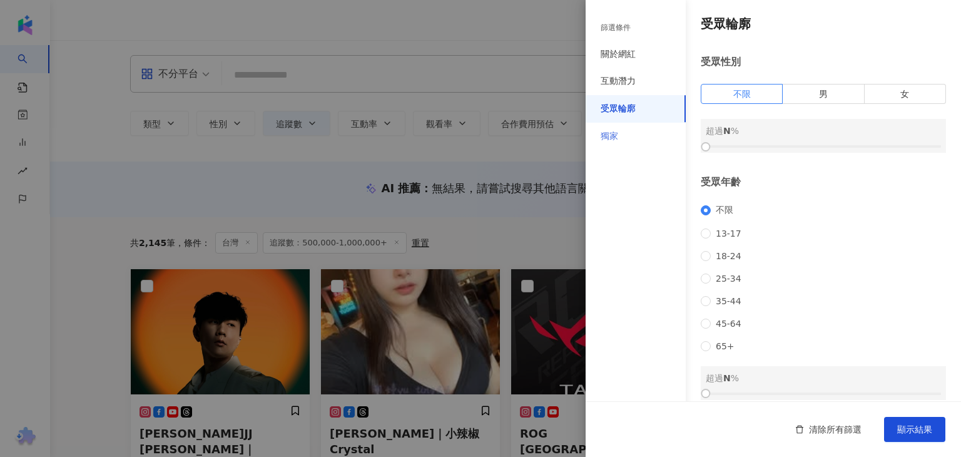
click at [626, 129] on div "獨家" at bounding box center [635, 137] width 100 height 28
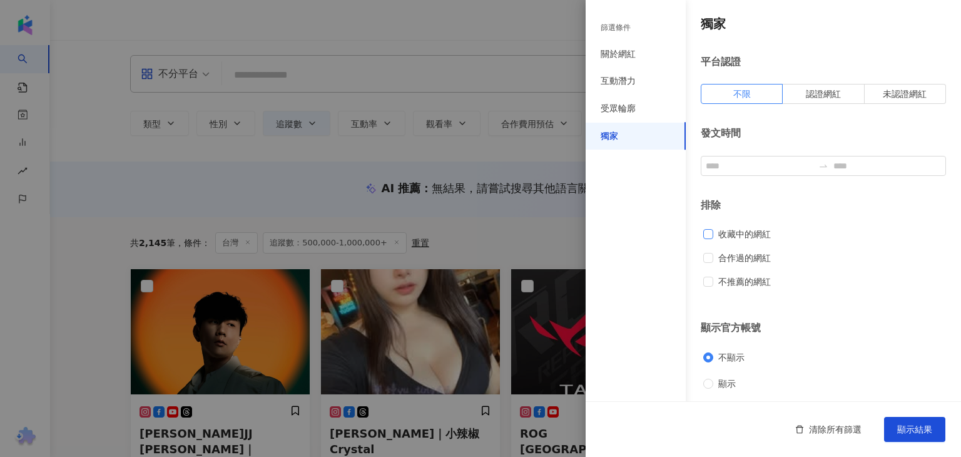
scroll to position [3, 0]
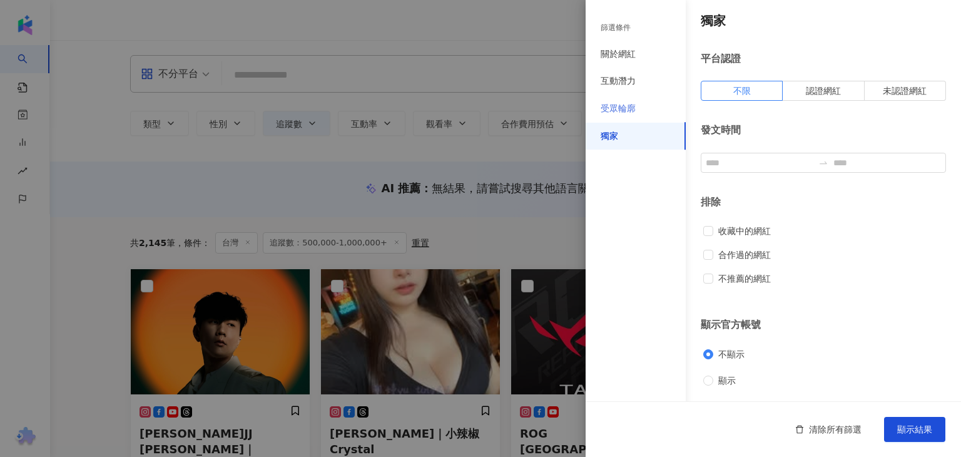
click at [637, 106] on div "受眾輪廓" at bounding box center [635, 109] width 100 height 28
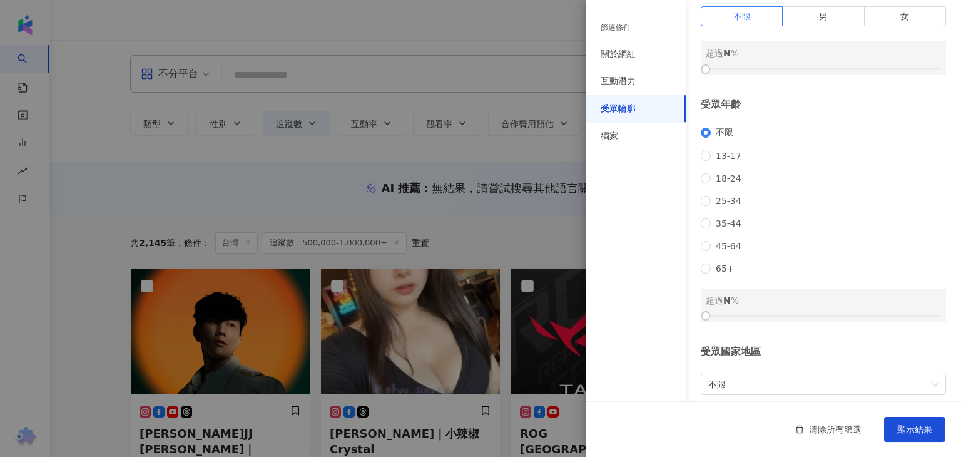
scroll to position [151, 0]
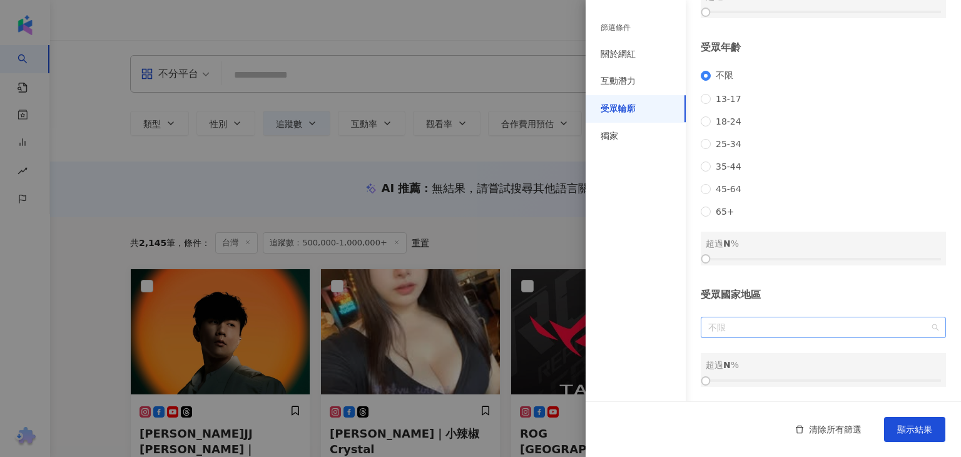
click at [776, 330] on span "不限" at bounding box center [823, 327] width 230 height 20
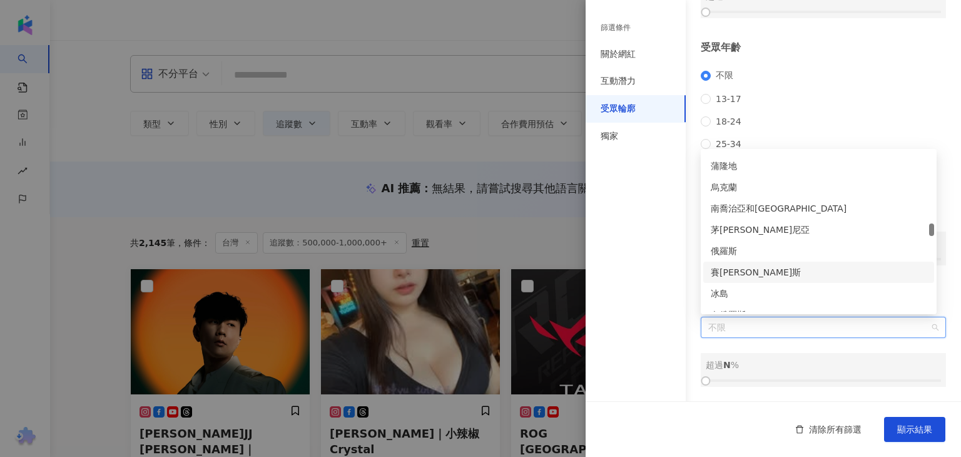
scroll to position [2627, 0]
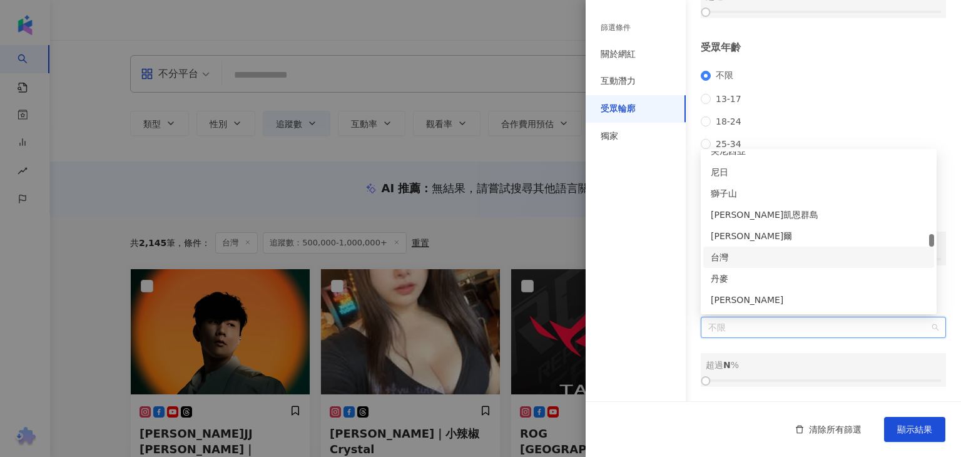
click at [803, 257] on div "台灣" at bounding box center [819, 257] width 216 height 14
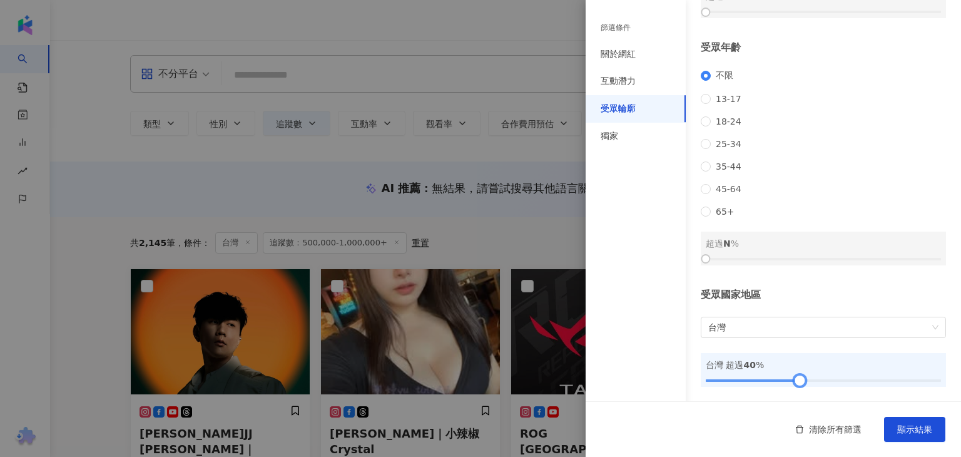
drag, startPoint x: 706, startPoint y: 380, endPoint x: 796, endPoint y: 372, distance: 90.4
click at [796, 377] on div at bounding box center [799, 380] width 7 height 7
click at [629, 85] on div "互動潛力" at bounding box center [618, 81] width 35 height 13
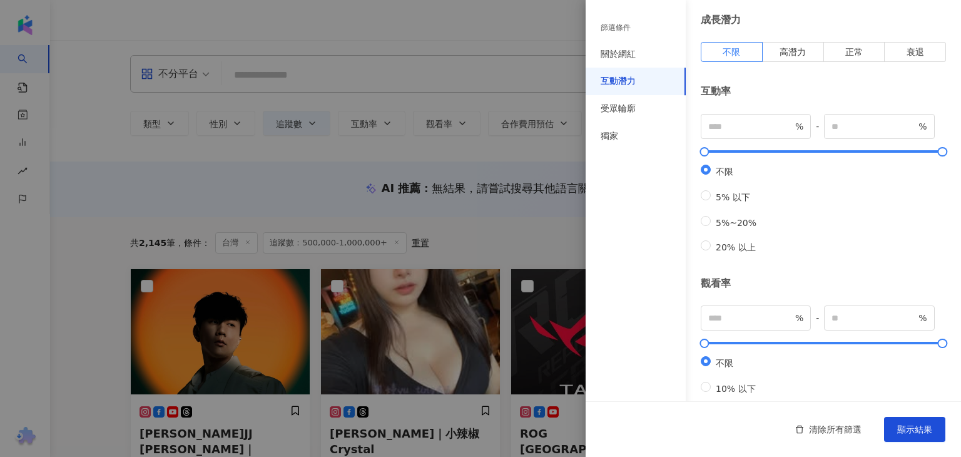
scroll to position [0, 0]
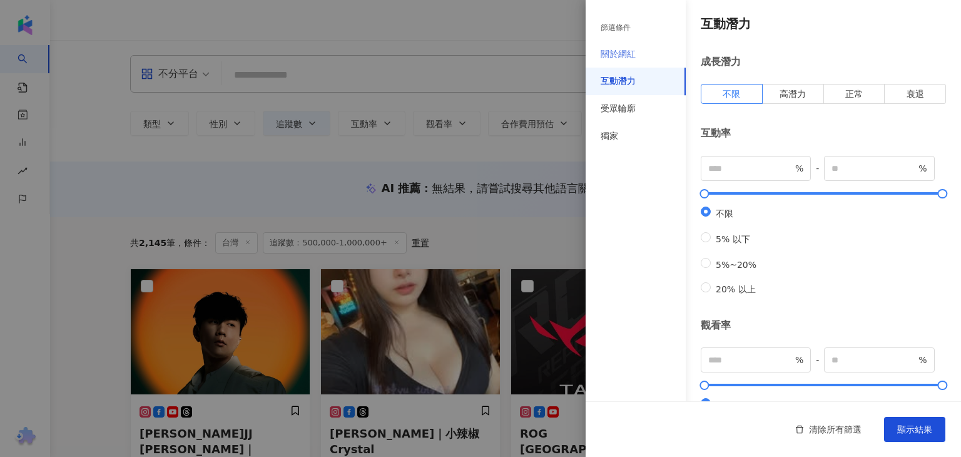
click at [639, 56] on div "關於網紅" at bounding box center [635, 55] width 100 height 28
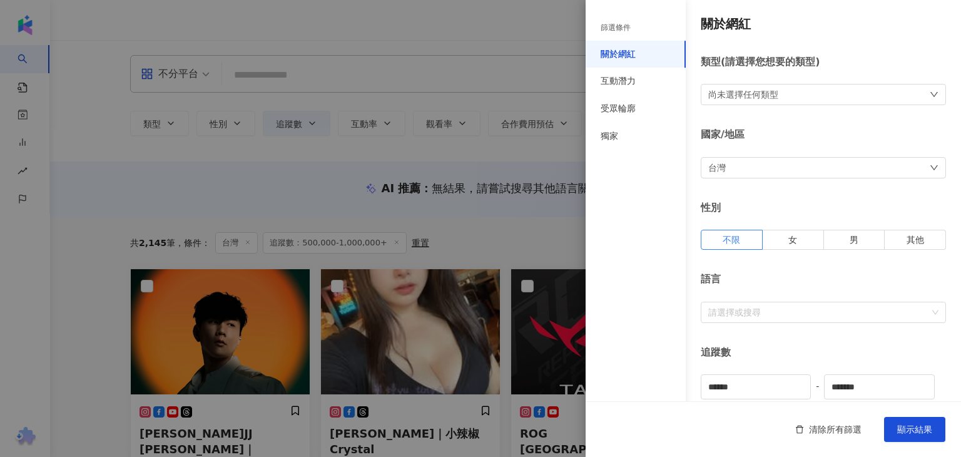
click at [796, 90] on div "尚未選擇任何類型" at bounding box center [823, 94] width 245 height 21
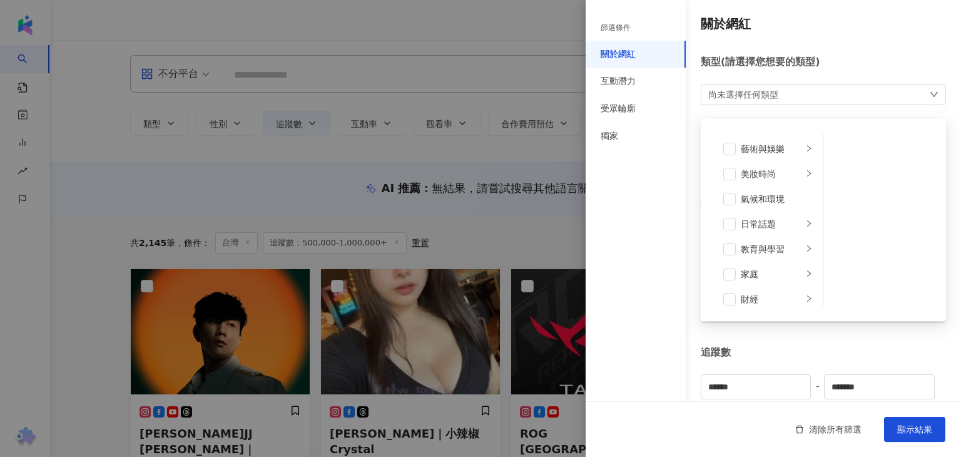
click at [796, 90] on div "尚未選擇任何類型 藝術與娛樂 美妝時尚 氣候和環境 日常話題 教育與學習 家庭 財經 美食 命理占卜 遊戲 法政社會 生活風格 影視娛樂 醫療與健康 寵物 攝…" at bounding box center [823, 94] width 245 height 21
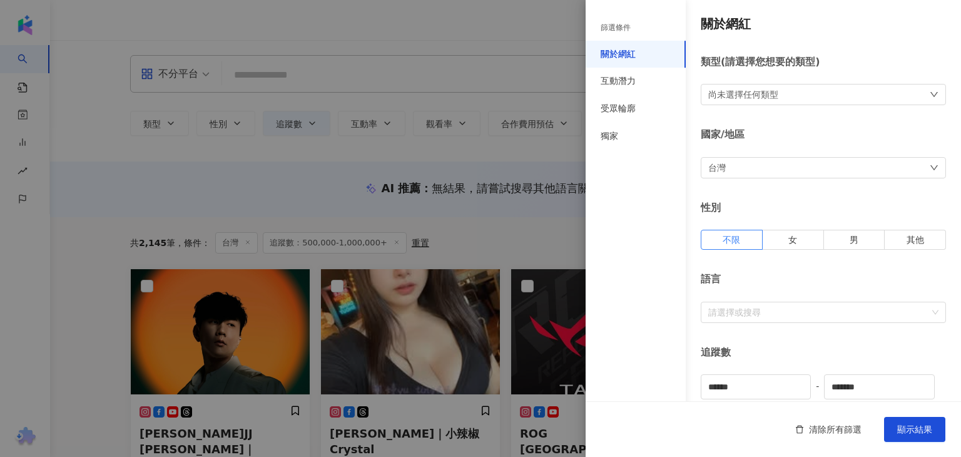
click at [806, 124] on div "關於網紅 類型 ( 請選擇您想要的類型 ) 尚未選擇任何類型 國家/地區 台灣 性別 不限 女 男 其他 語言 請選擇或搜尋 追蹤數 ****** - ***…" at bounding box center [772, 444] width 375 height 889
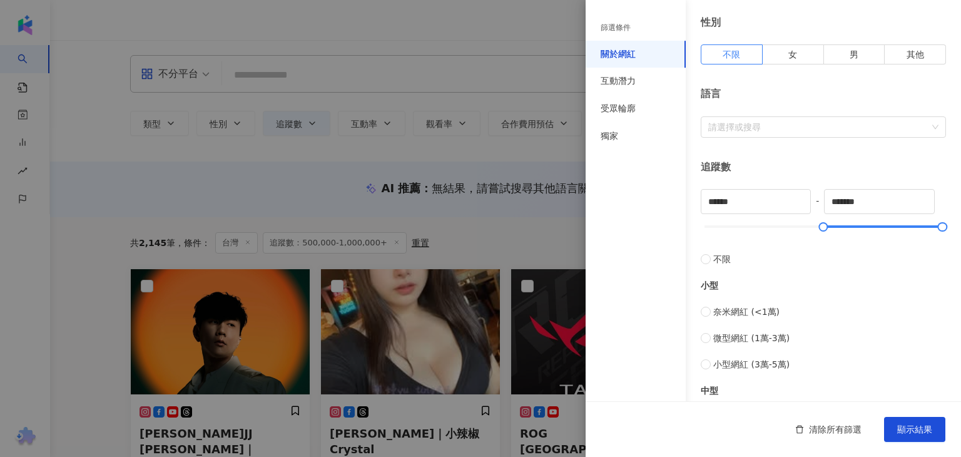
scroll to position [188, 0]
click at [769, 115] on div "請選擇或搜尋" at bounding box center [823, 124] width 245 height 21
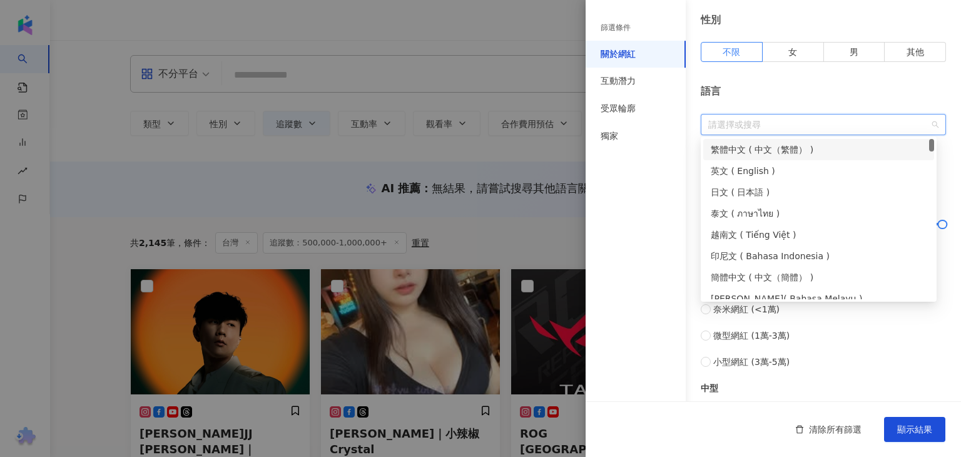
click at [770, 151] on div "繁體中文 ( 中文（繁體） )" at bounding box center [819, 150] width 216 height 14
click at [793, 105] on div "語言 繁體中文" at bounding box center [823, 109] width 245 height 50
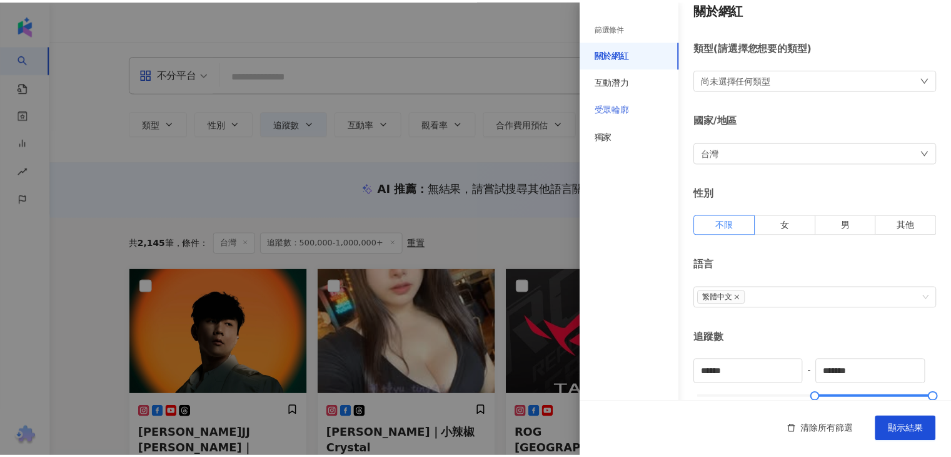
scroll to position [0, 0]
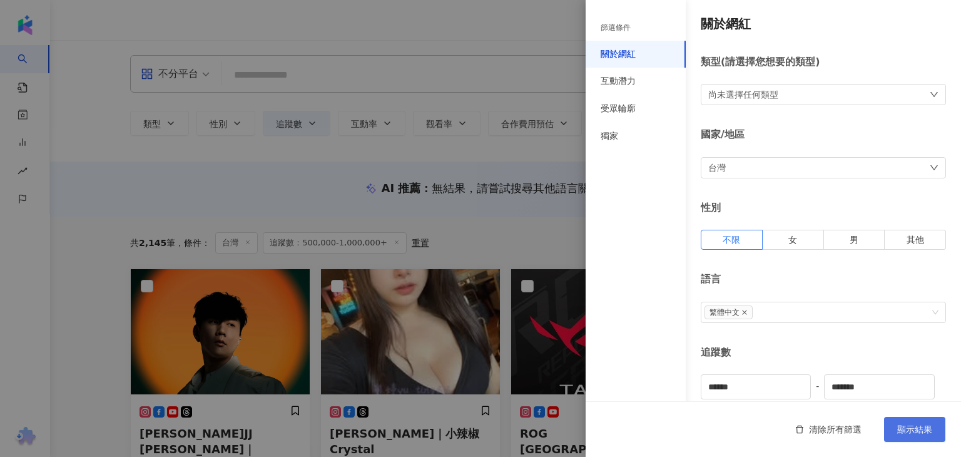
click at [933, 423] on button "顯示結果" at bounding box center [914, 429] width 61 height 25
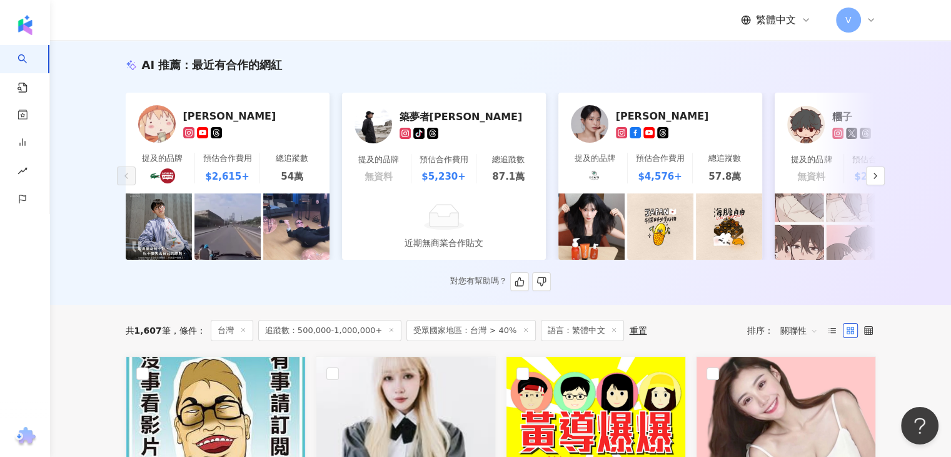
scroll to position [125, 0]
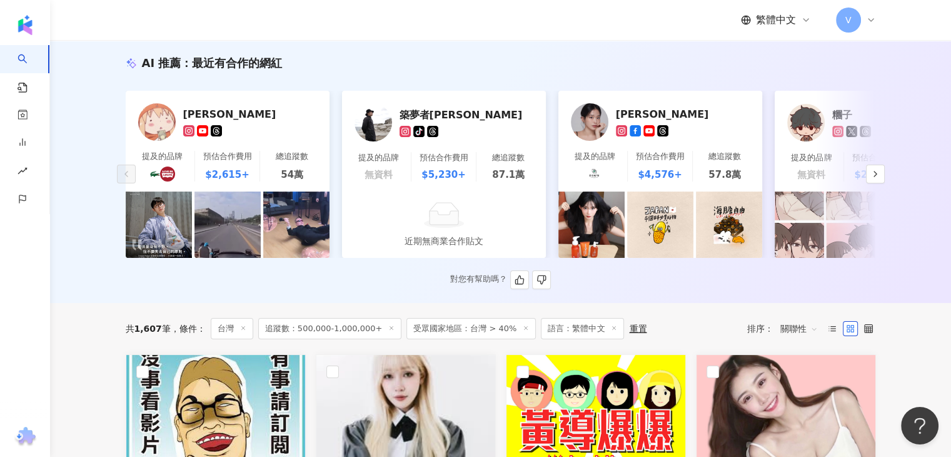
click at [884, 180] on div "AI 推薦 ： 最近有合作的網紅 吳至晟 提及的品牌 預估合作費用 $2,615+ 總追蹤數 54萬 築夢者哈利 tiktok-icon 提及的品牌 無資料 …" at bounding box center [501, 171] width 801 height 233
click at [878, 179] on icon "button" at bounding box center [876, 174] width 10 height 10
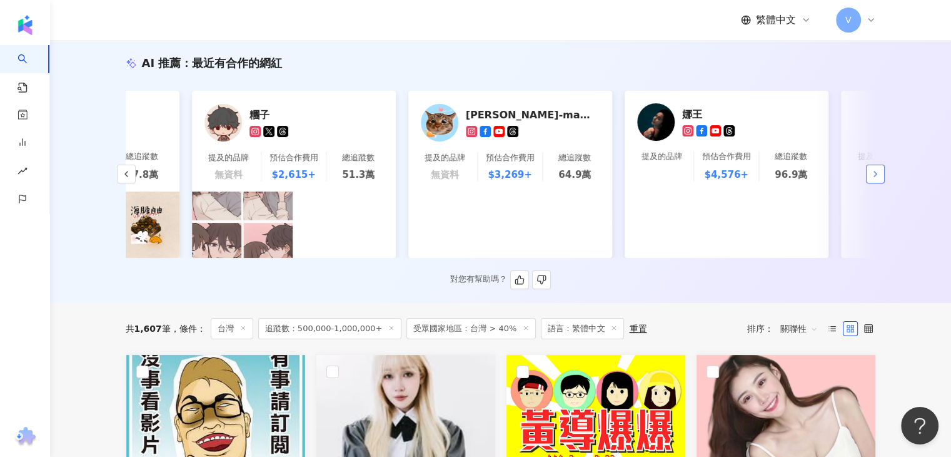
scroll to position [0, 649]
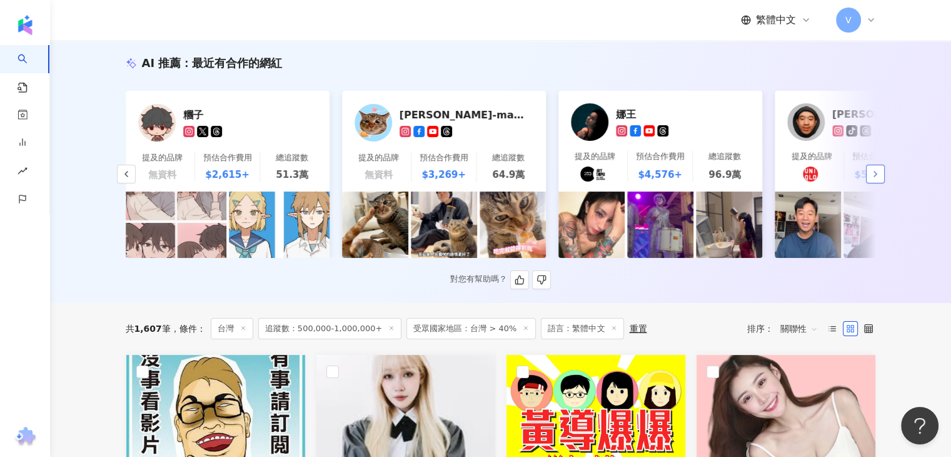
click at [879, 177] on icon "button" at bounding box center [876, 174] width 10 height 10
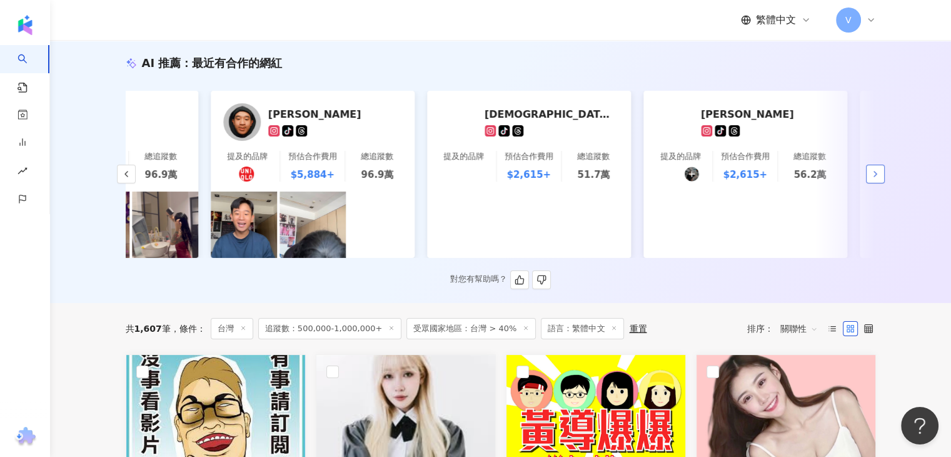
scroll to position [0, 1299]
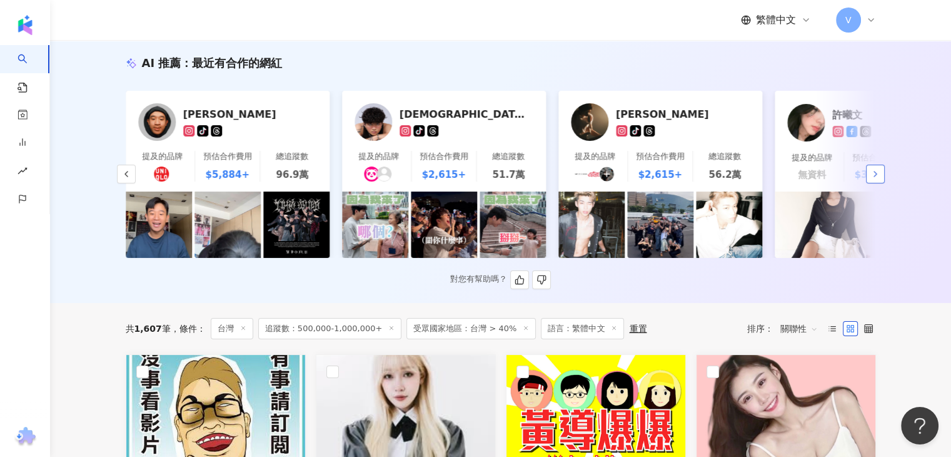
click at [876, 179] on icon "button" at bounding box center [876, 174] width 10 height 10
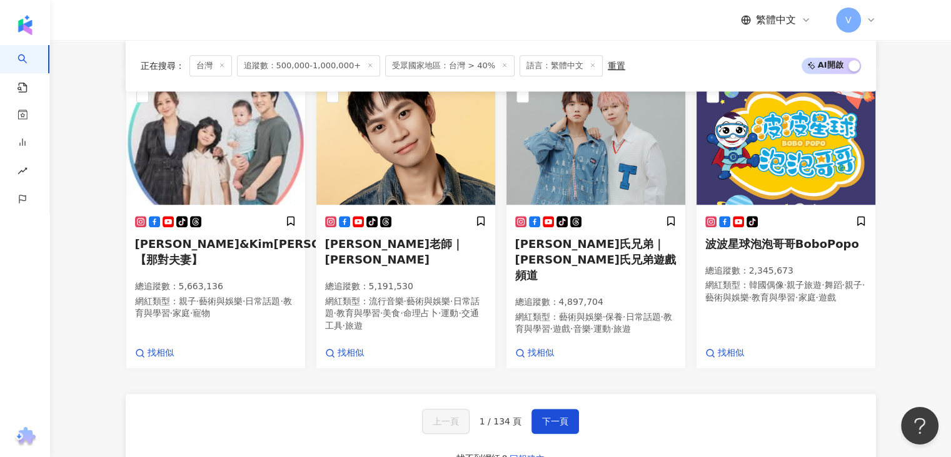
scroll to position [1063, 0]
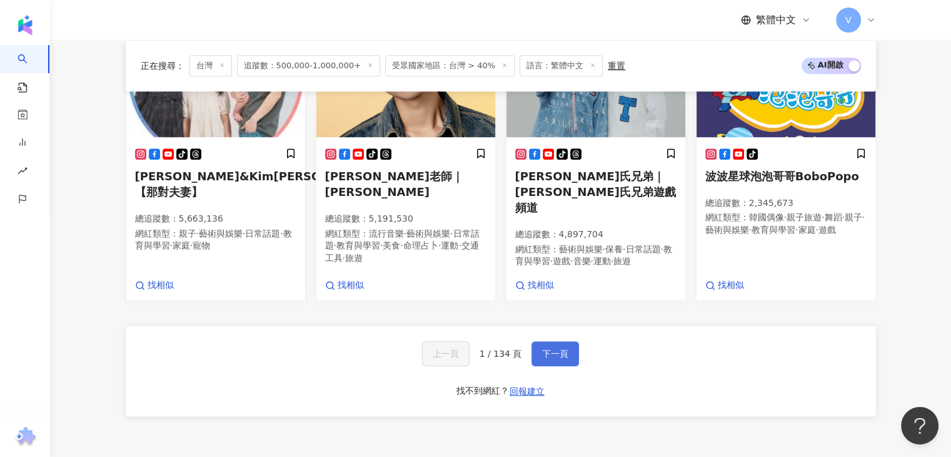
click at [537, 341] on button "下一頁" at bounding box center [556, 353] width 48 height 25
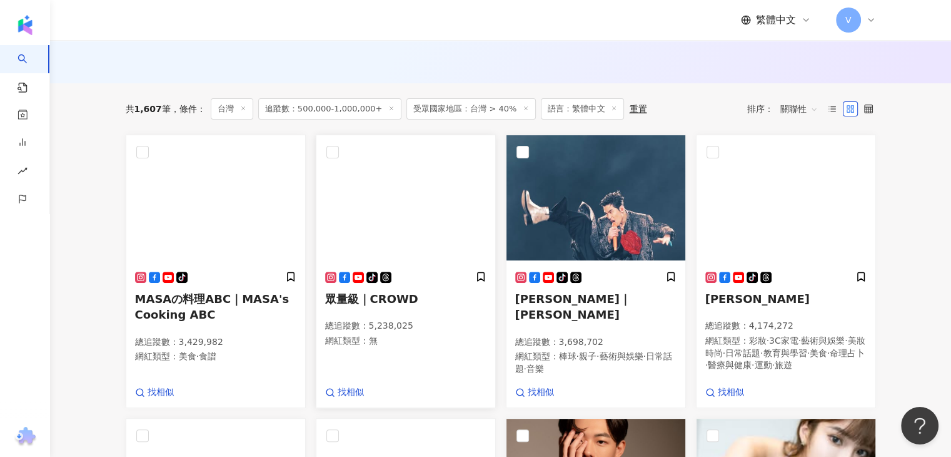
scroll to position [375, 0]
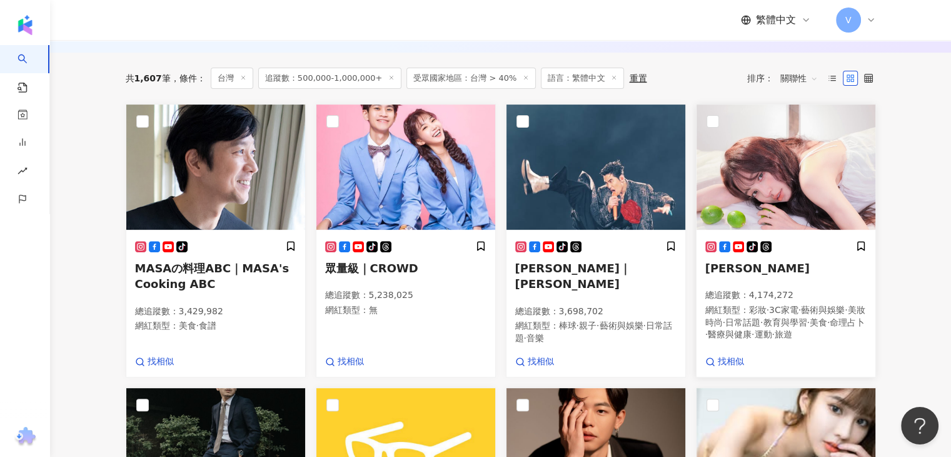
click at [748, 275] on span "林襄 Mizuki" at bounding box center [758, 267] width 104 height 13
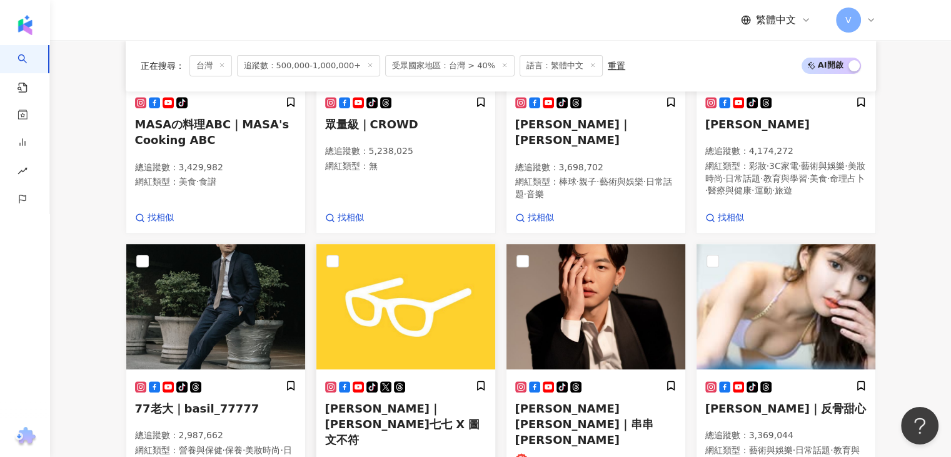
scroll to position [563, 0]
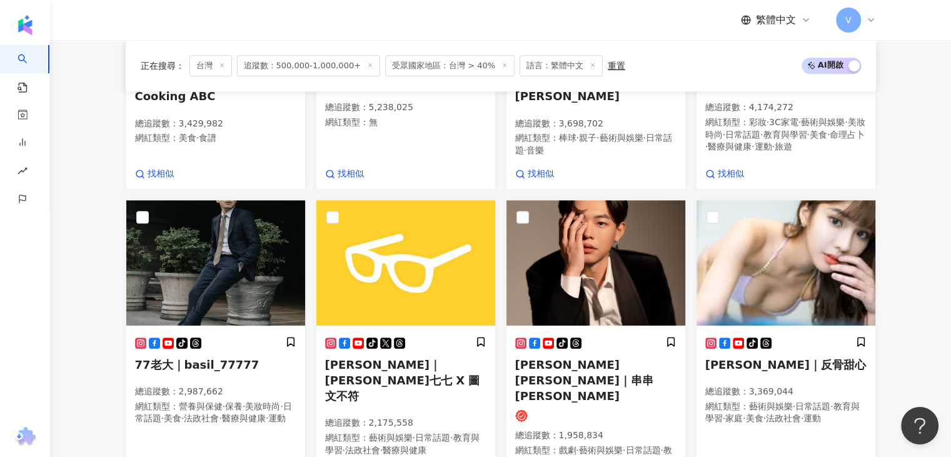
click at [223, 358] on span "77老大｜basil_77777" at bounding box center [197, 364] width 124 height 13
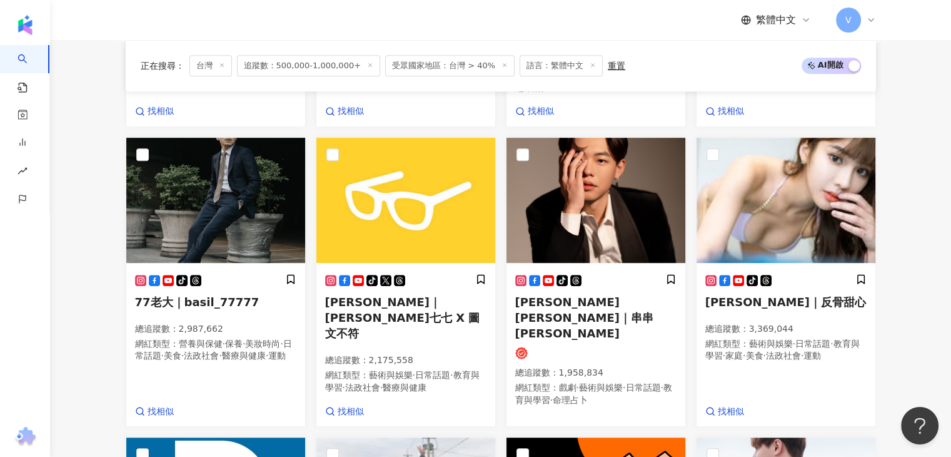
click at [395, 322] on span "志祺七七｜志祺七七 X 圖文不符" at bounding box center [402, 317] width 155 height 44
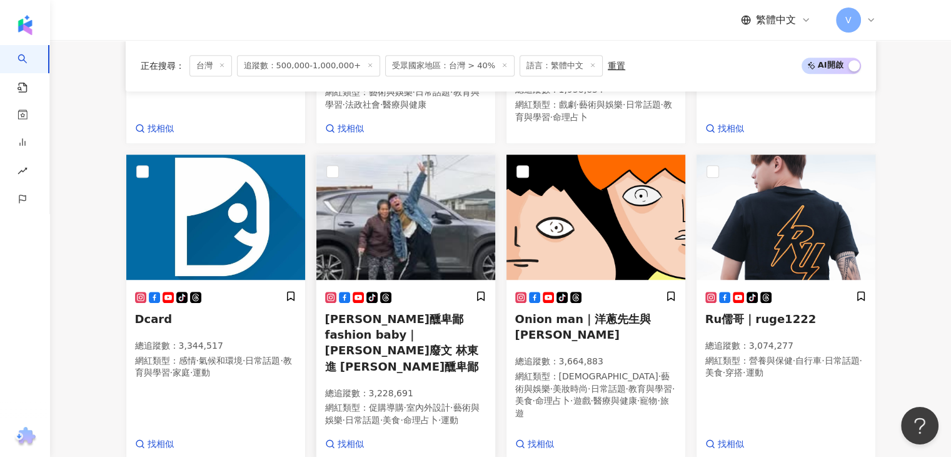
scroll to position [938, 0]
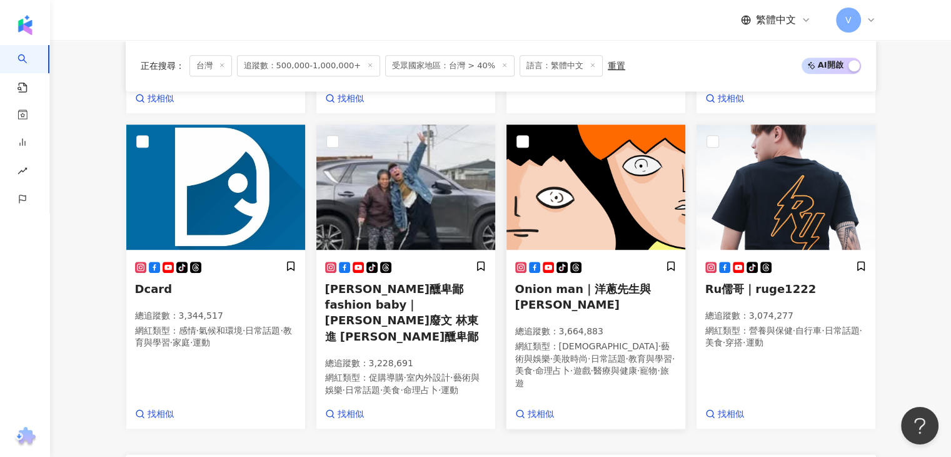
click at [548, 288] on span "Onion man｜洋蔥先生與阿文" at bounding box center [583, 296] width 136 height 29
click at [753, 285] on span "Ru儒哥｜ruge1222" at bounding box center [761, 288] width 111 height 13
click at [394, 308] on span "林進 飛醺卑鄙 fashion baby｜林進發廢文 林東進 林進 飛醺卑鄙" at bounding box center [402, 312] width 154 height 61
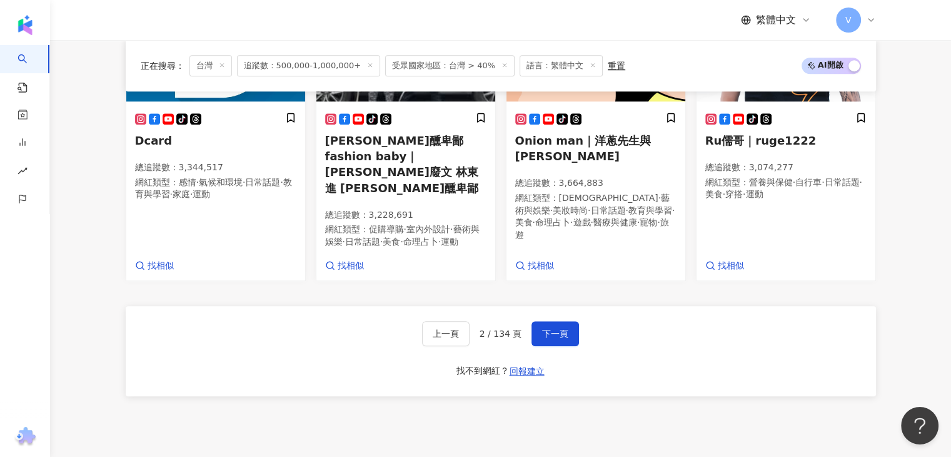
scroll to position [1126, 0]
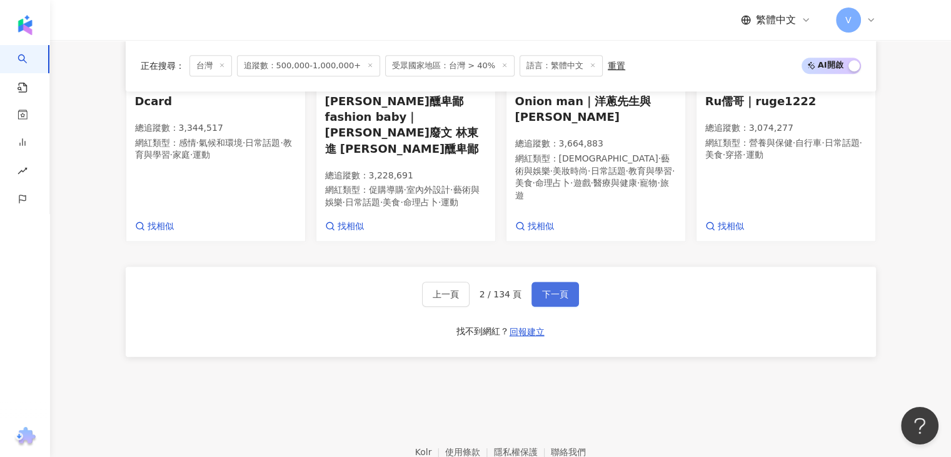
click at [567, 291] on button "下一頁" at bounding box center [556, 293] width 48 height 25
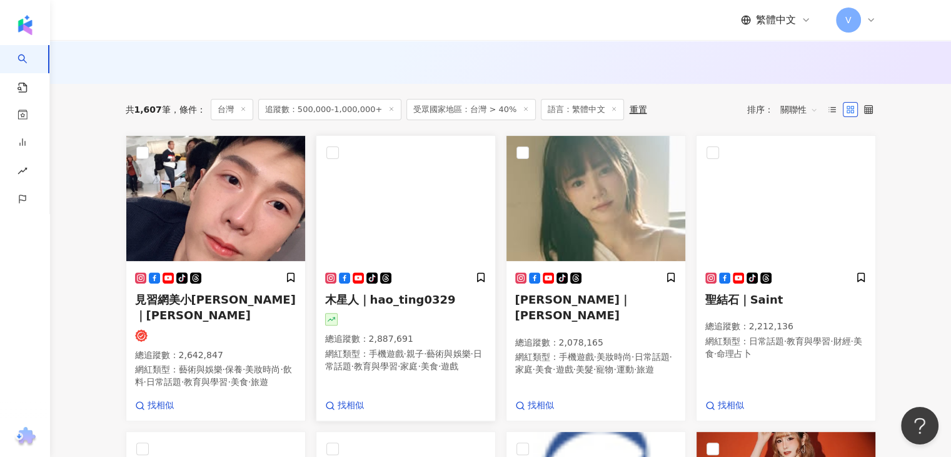
scroll to position [345, 0]
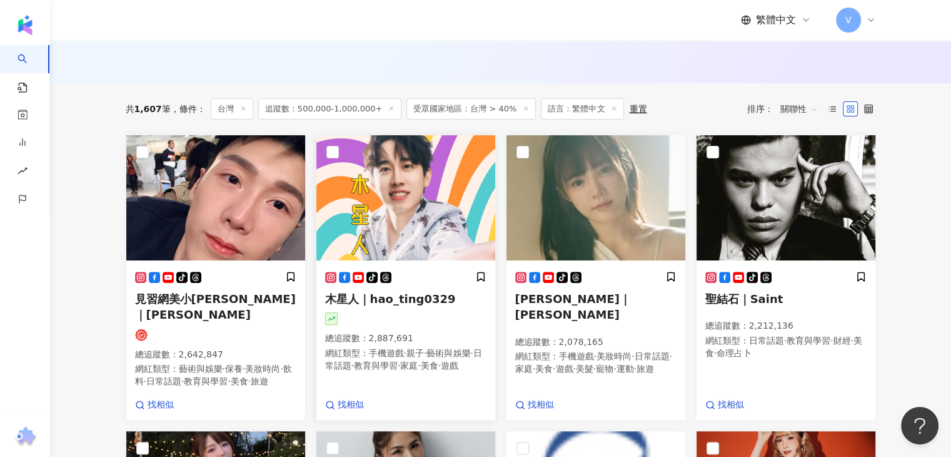
click at [415, 233] on img at bounding box center [406, 197] width 179 height 125
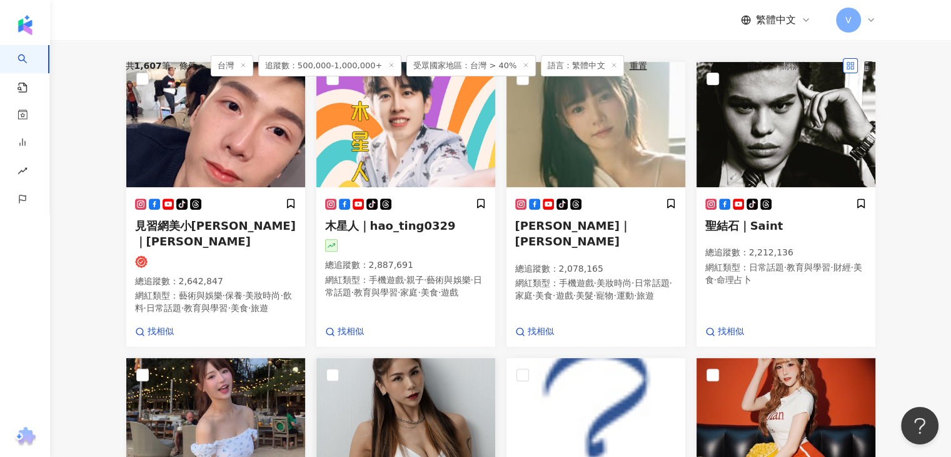
scroll to position [595, 0]
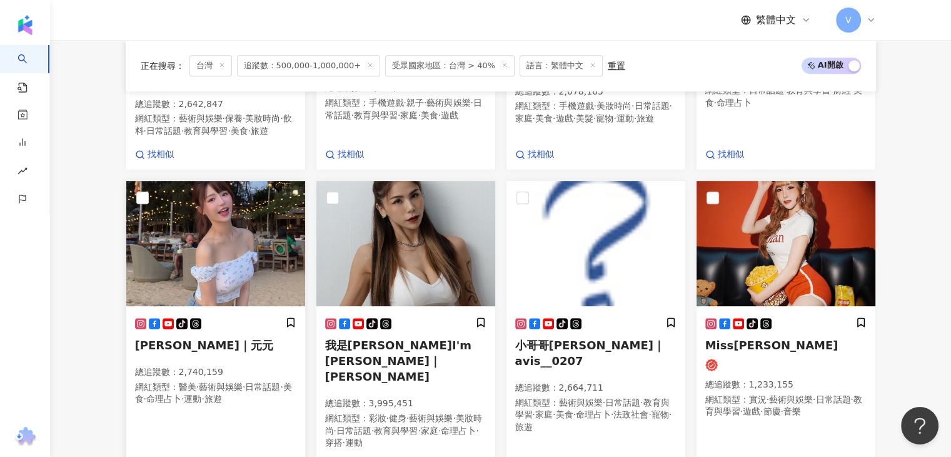
click at [266, 258] on img at bounding box center [215, 243] width 179 height 125
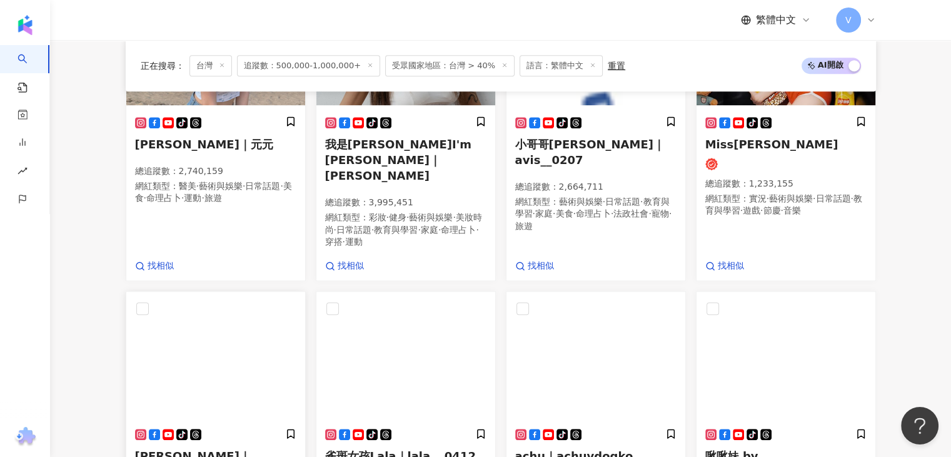
scroll to position [845, 0]
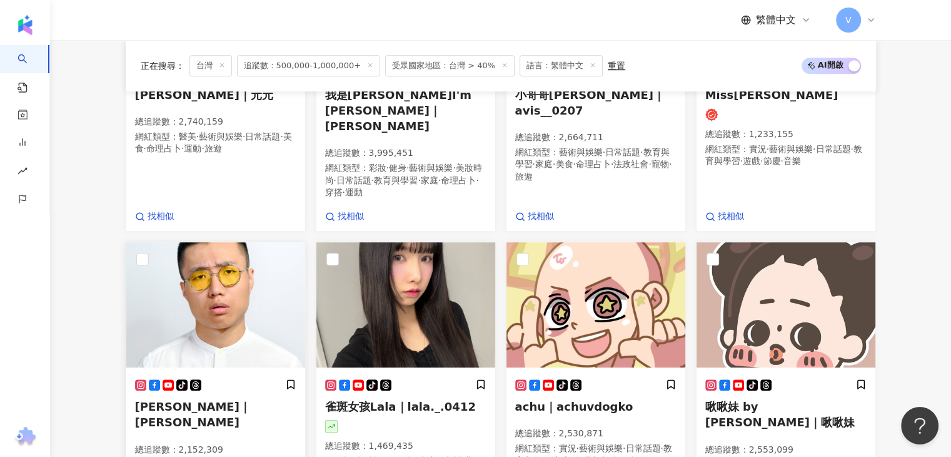
click at [238, 299] on img at bounding box center [215, 304] width 179 height 125
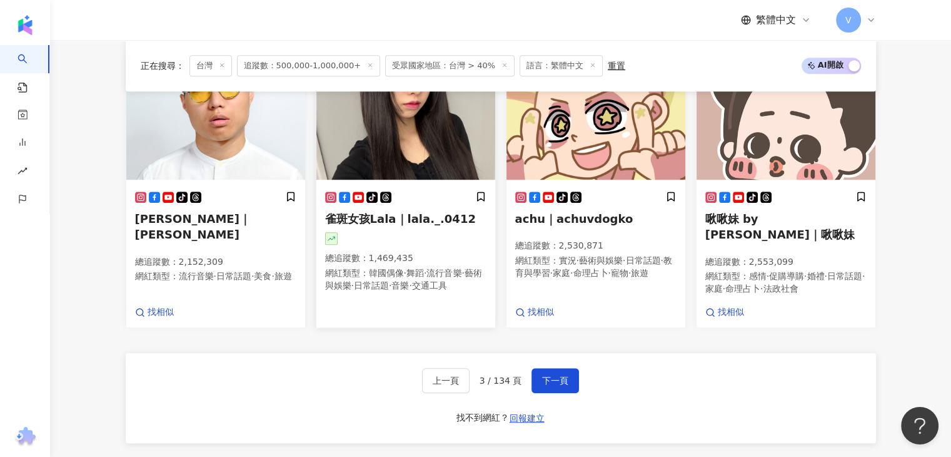
scroll to position [970, 0]
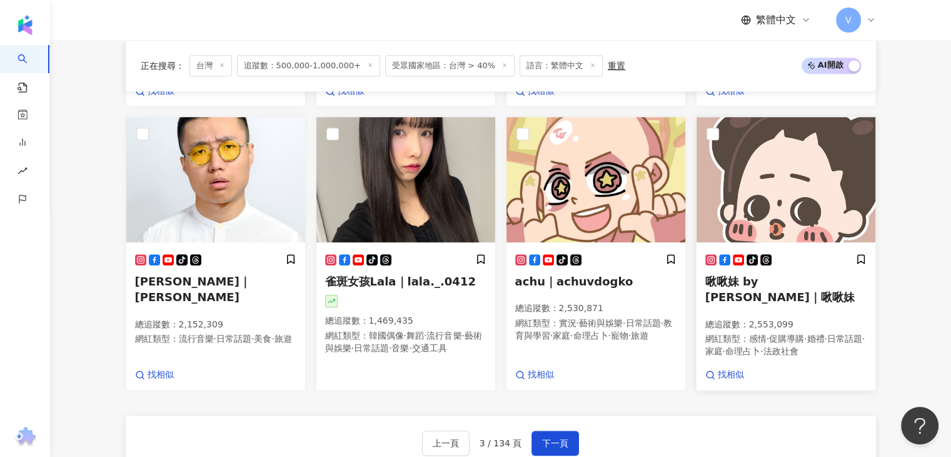
click at [779, 156] on img at bounding box center [786, 179] width 179 height 125
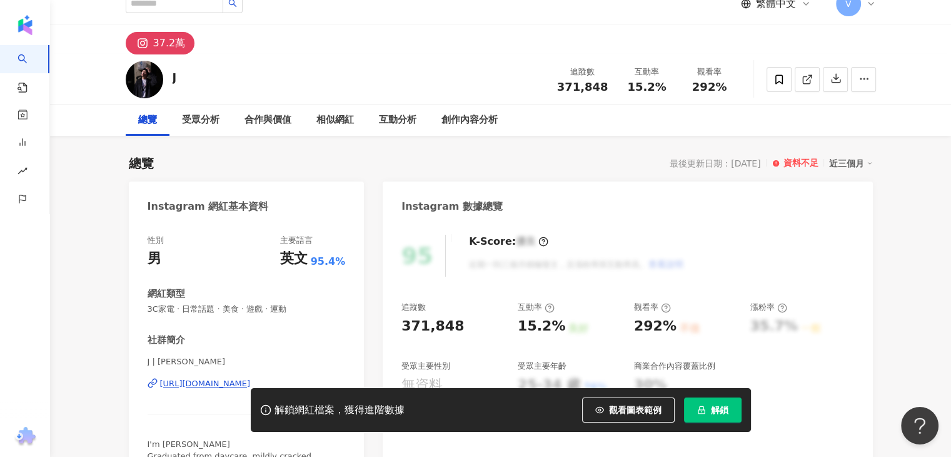
scroll to position [63, 0]
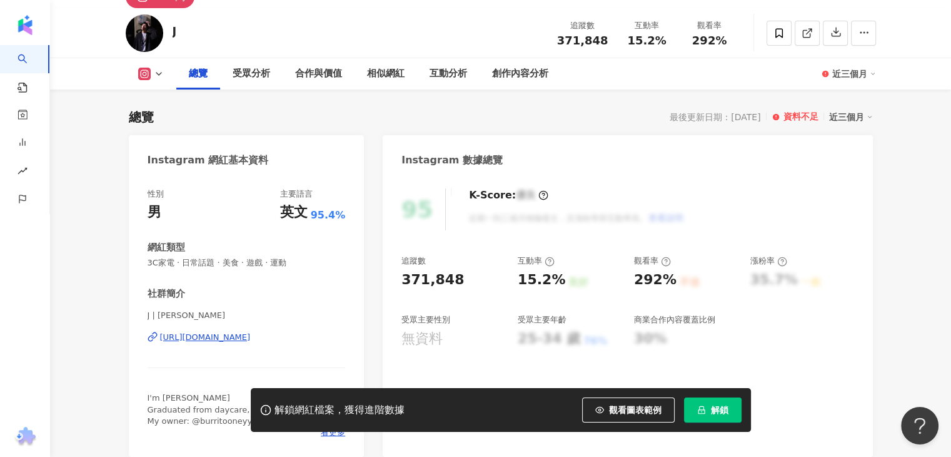
click at [187, 333] on div "https://www.instagram.com/isawkwardguy/" at bounding box center [205, 337] width 91 height 11
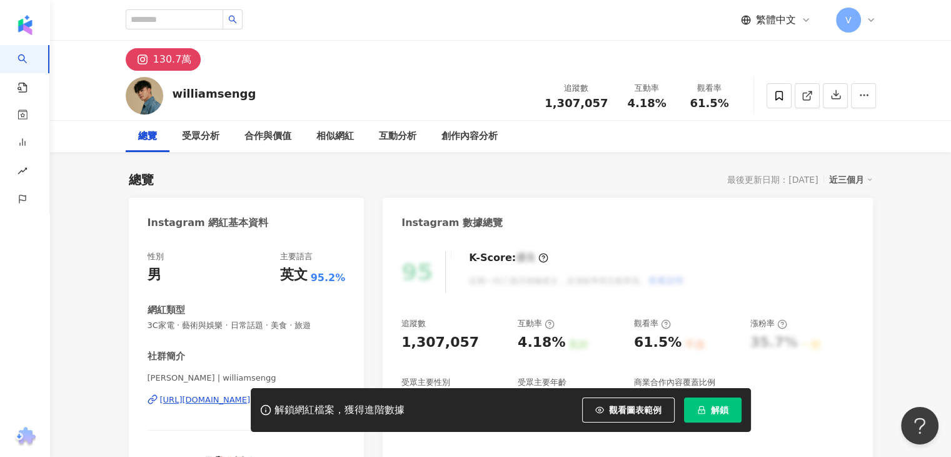
click at [228, 96] on div "williamsengg" at bounding box center [215, 94] width 84 height 16
click at [225, 397] on div "解鎖網紅檔案，獲得進階數據 觀看圖表範例 解鎖" at bounding box center [475, 410] width 951 height 44
click at [221, 400] on div "解鎖網紅檔案，獲得進階數據 觀看圖表範例 解鎖" at bounding box center [475, 410] width 951 height 44
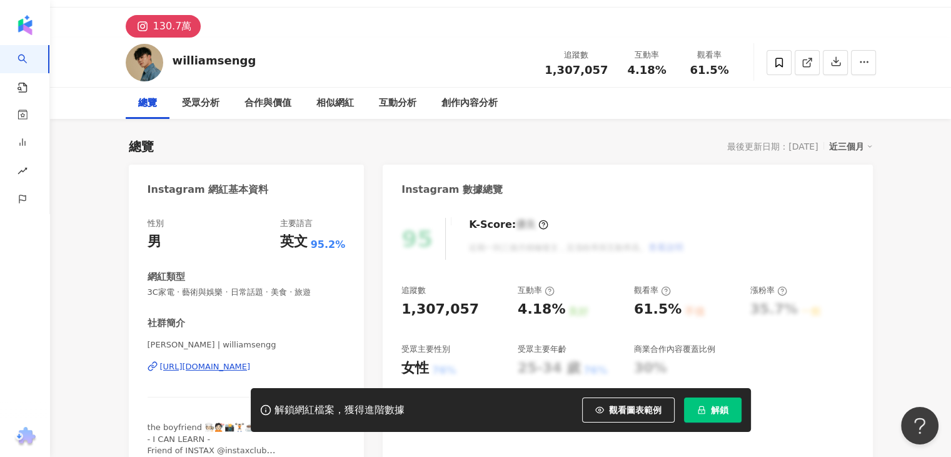
scroll to position [125, 0]
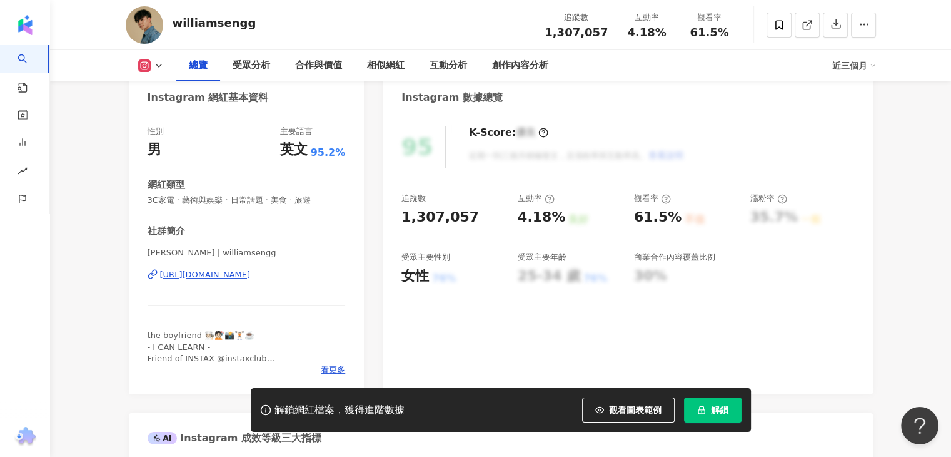
click at [251, 278] on div "https://www.instagram.com/williamsengg/" at bounding box center [205, 274] width 91 height 11
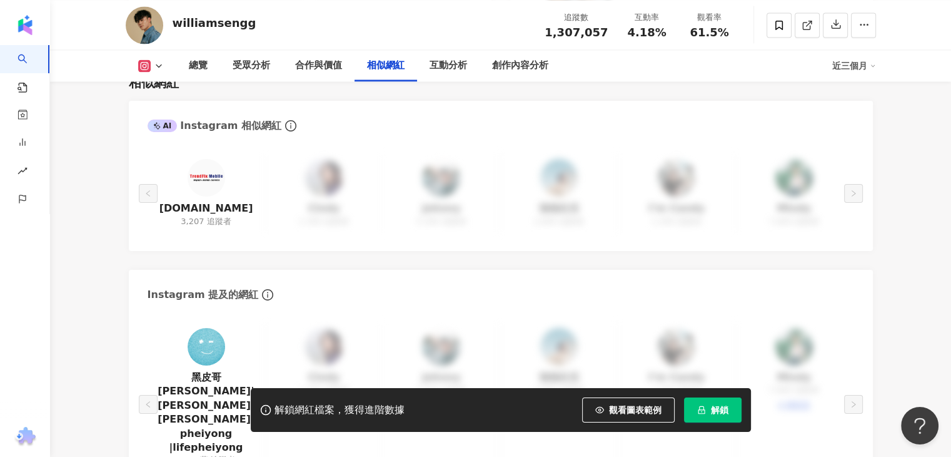
scroll to position [2127, 0]
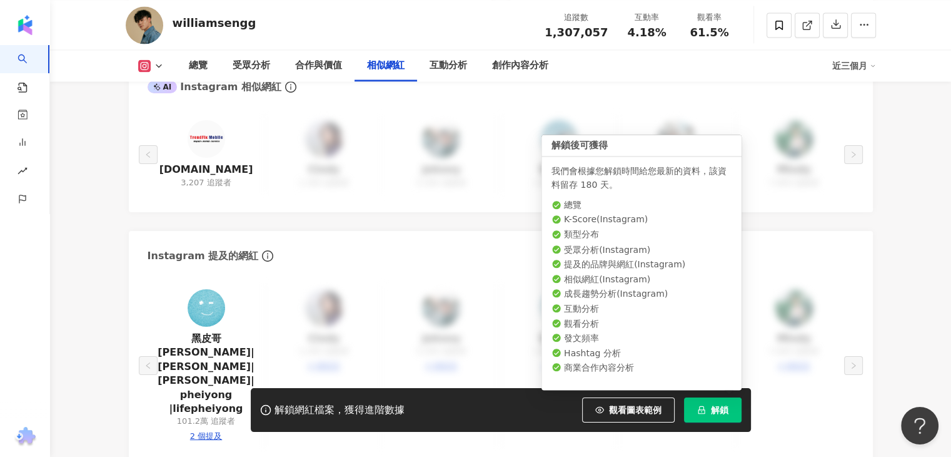
click at [712, 409] on span "解鎖" at bounding box center [720, 410] width 18 height 10
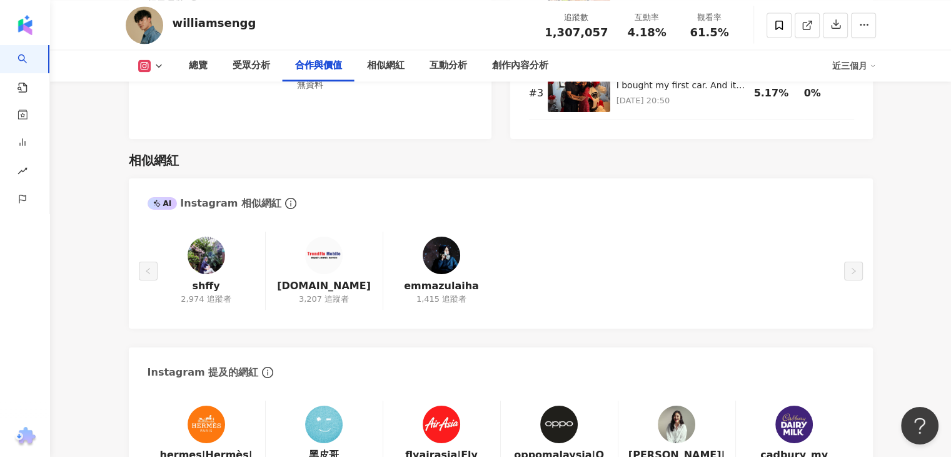
scroll to position [1646, 0]
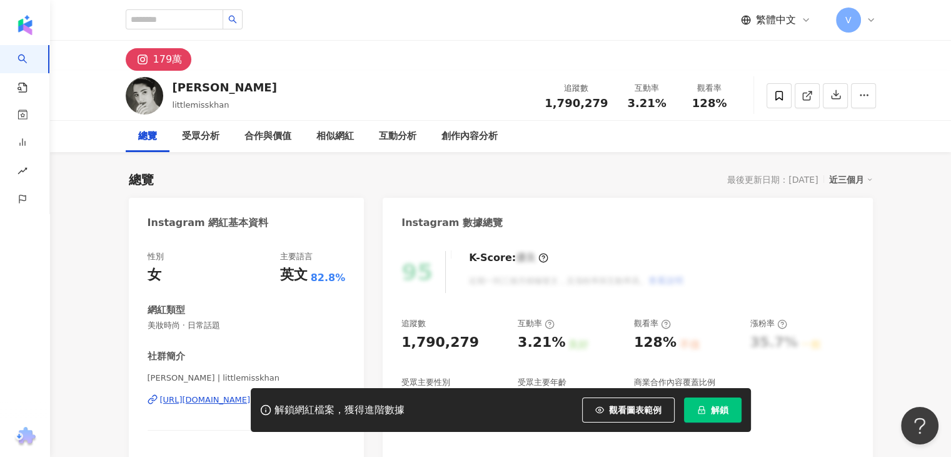
scroll to position [125, 0]
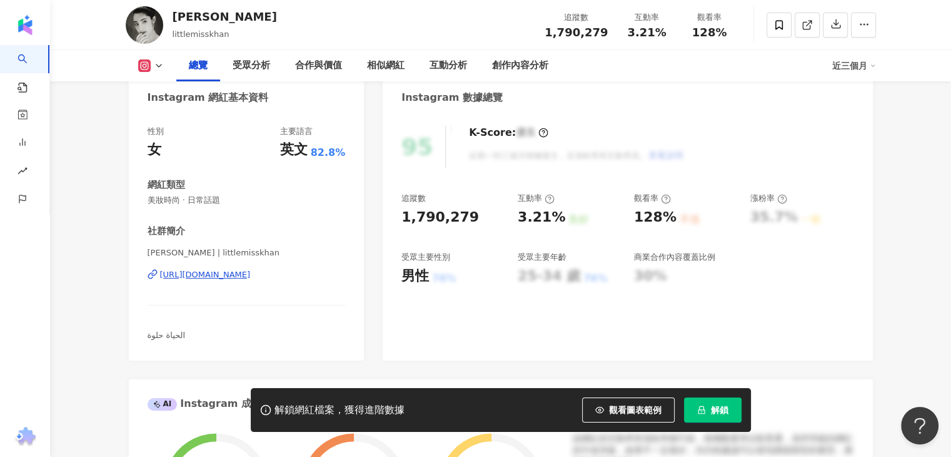
click at [230, 275] on div "https://www.instagram.com/littlemisskhan/" at bounding box center [205, 274] width 91 height 11
drag, startPoint x: 268, startPoint y: 16, endPoint x: 170, endPoint y: 18, distance: 97.6
click at [175, 21] on div "Ameera Khan littlemisskhan 追蹤數 1,790,279 互動率 3.21% 觀看率 128%" at bounding box center [501, 24] width 801 height 49
copy div "Ameera Khan"
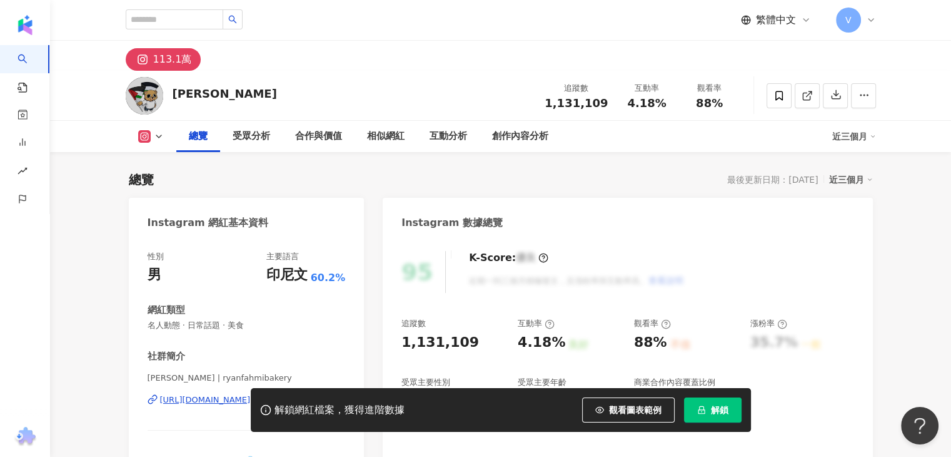
scroll to position [125, 0]
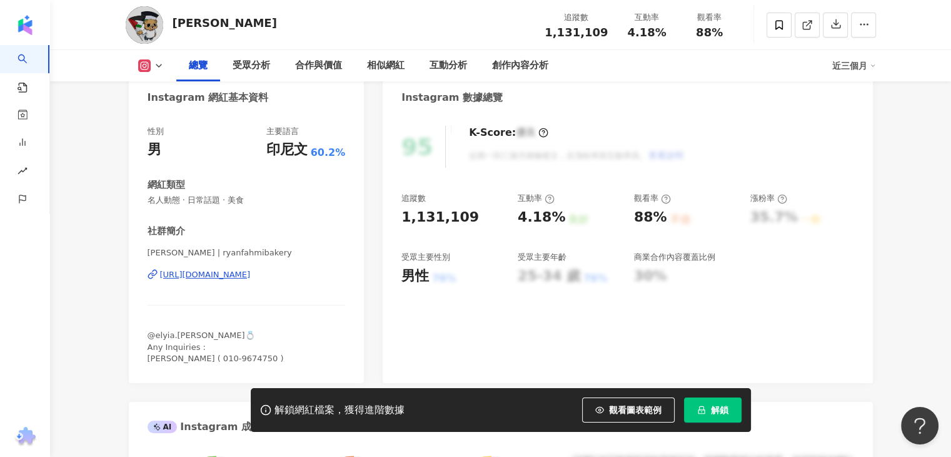
click at [226, 276] on div "https://www.instagram.com/ryanfahmibakery/" at bounding box center [205, 274] width 91 height 11
drag, startPoint x: 209, startPoint y: 26, endPoint x: 163, endPoint y: 27, distance: 46.3
click at [163, 27] on div "Ryan Bakery 追蹤數 1,131,109 互動率 4.18% 觀看率 88%" at bounding box center [501, 24] width 801 height 49
copy div "Ryan Bakery"
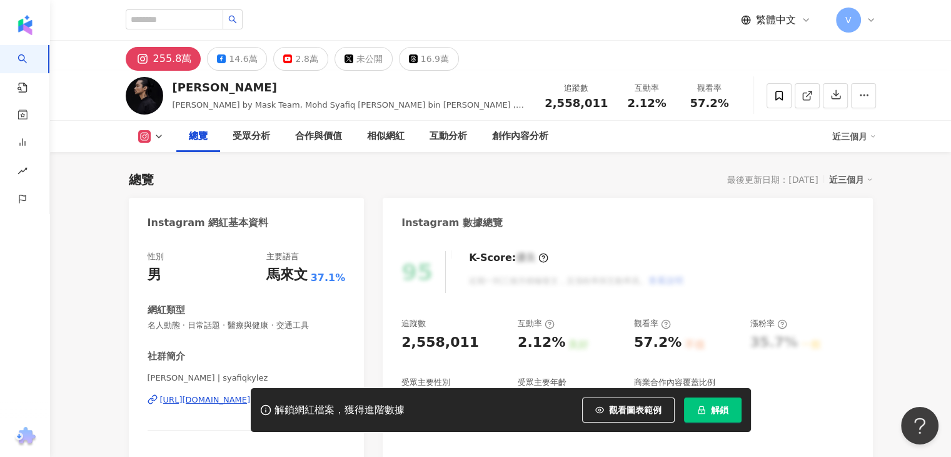
scroll to position [188, 0]
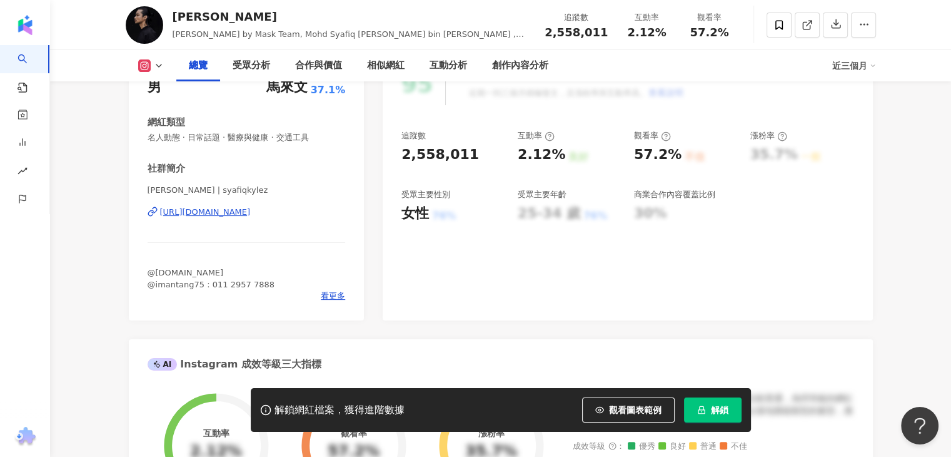
click at [283, 218] on div "[PERSON_NAME] | syafiqkylez [URL][DOMAIN_NAME]" at bounding box center [247, 221] width 198 height 73
click at [251, 210] on div "[URL][DOMAIN_NAME]" at bounding box center [205, 211] width 91 height 11
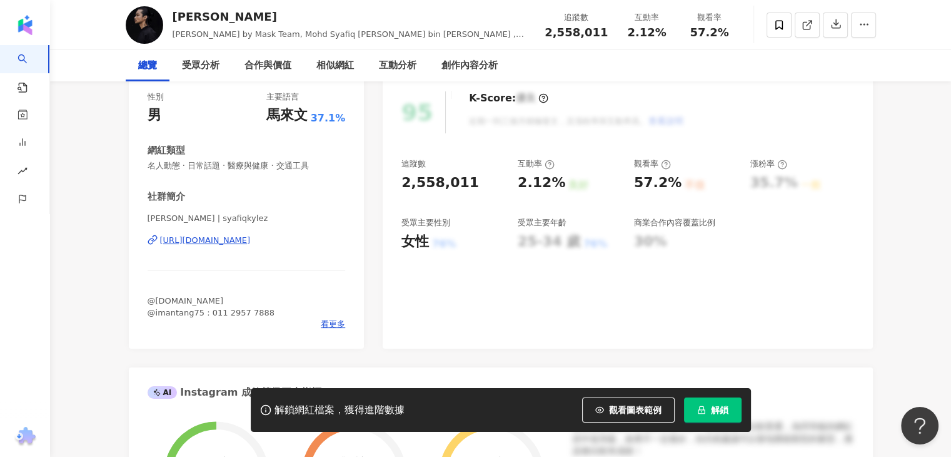
scroll to position [0, 0]
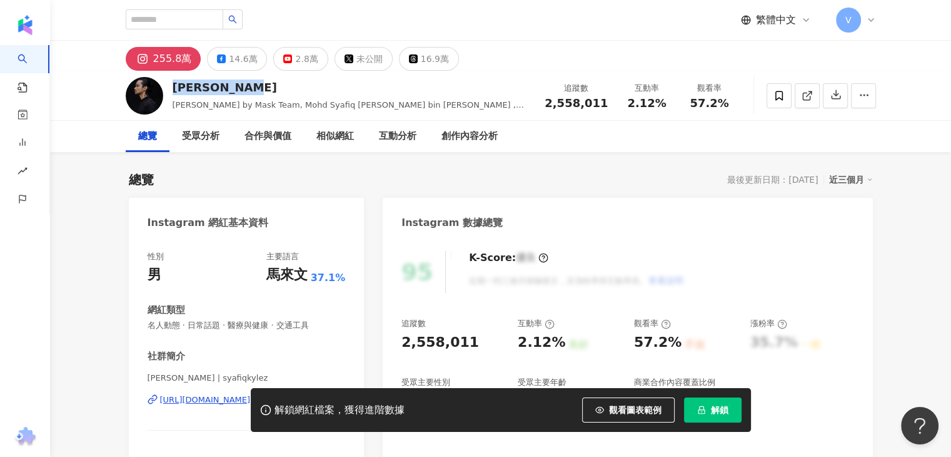
drag, startPoint x: 251, startPoint y: 82, endPoint x: 170, endPoint y: 82, distance: 81.9
click at [170, 82] on div "Syafiq Kyle Syafiq Kyle by Mask Team, Mohd Syafiq Shamim bin Abdul Razak , شافي…" at bounding box center [501, 95] width 801 height 49
copy div "Syafiq Kyle"
click at [229, 57] on div "14.6萬" at bounding box center [243, 59] width 28 height 18
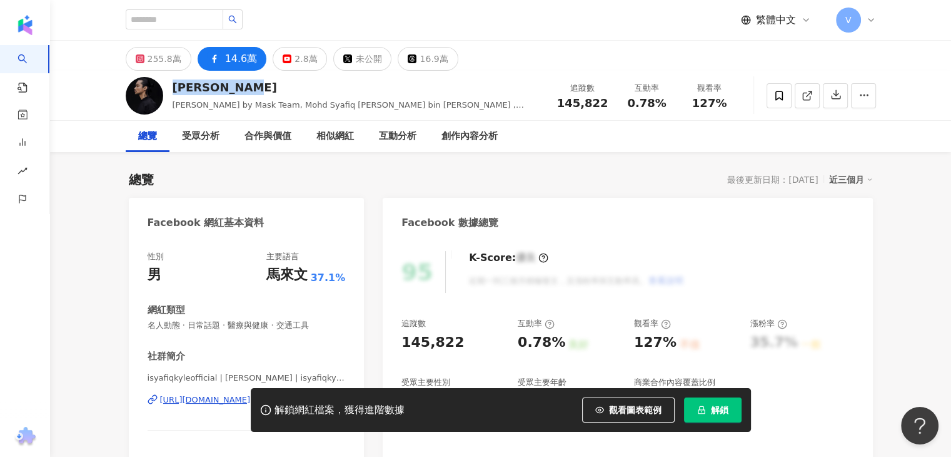
click at [215, 401] on div "解鎖網紅檔案，獲得進階數據 觀看圖表範例 解鎖" at bounding box center [475, 410] width 951 height 44
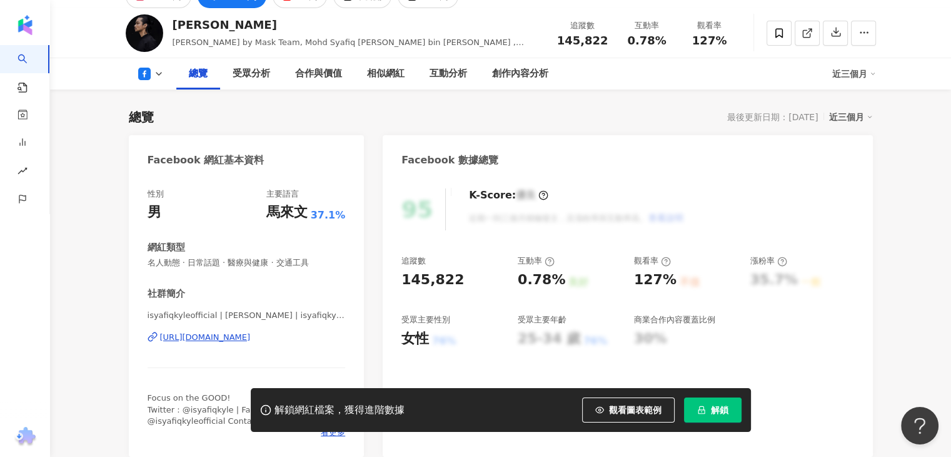
click at [211, 335] on div "https://www.facebook.com/854481384709747" at bounding box center [205, 337] width 91 height 11
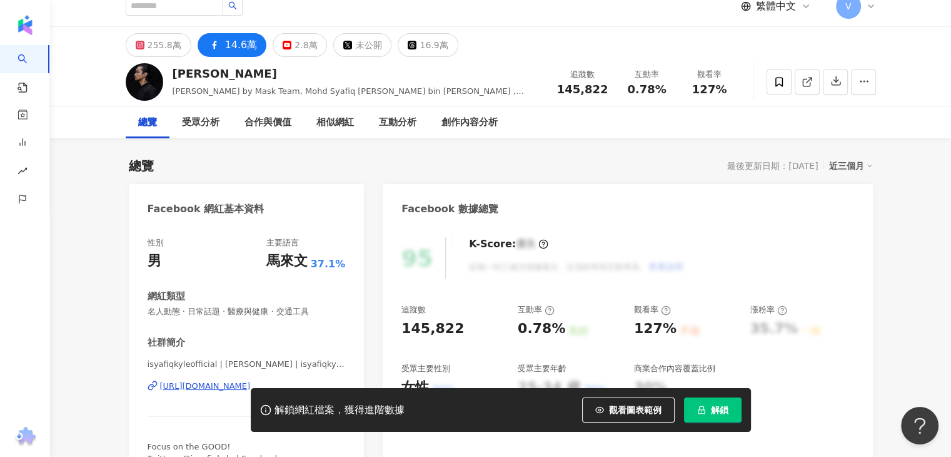
scroll to position [0, 0]
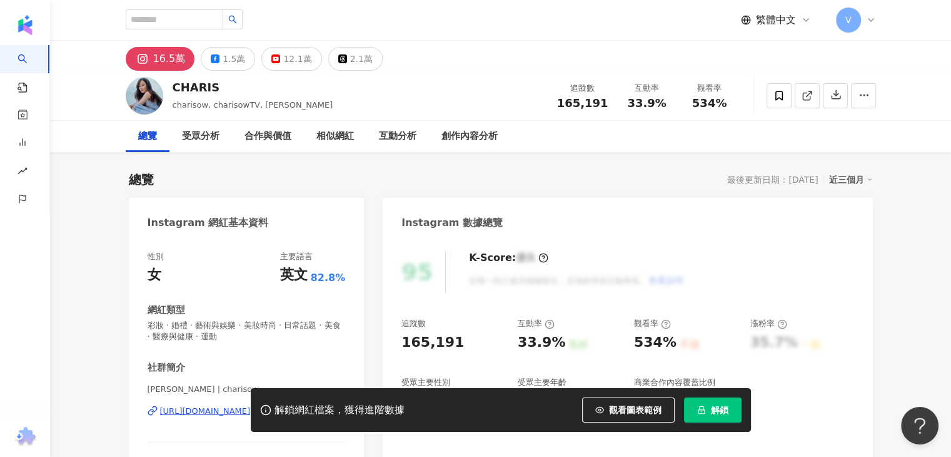
click at [246, 405] on div "[URL][DOMAIN_NAME]" at bounding box center [205, 410] width 91 height 11
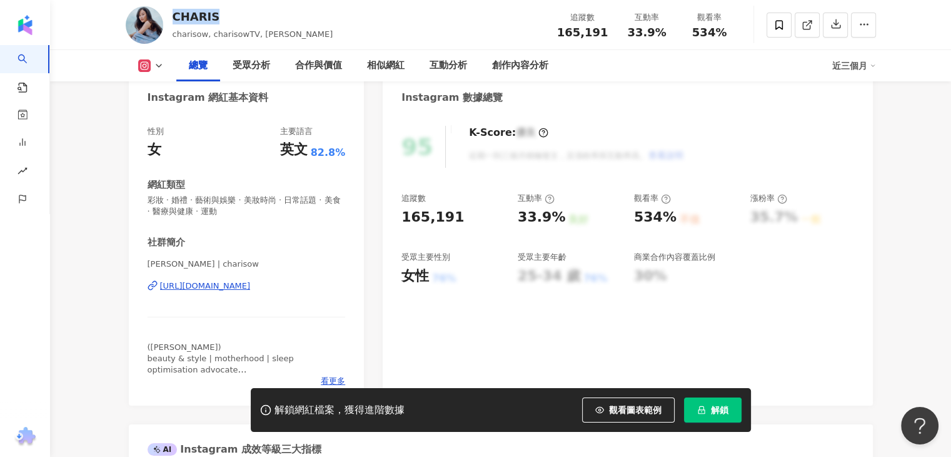
drag, startPoint x: 218, startPoint y: 16, endPoint x: 173, endPoint y: 16, distance: 44.4
click at [173, 16] on div "CHARIS" at bounding box center [253, 17] width 161 height 16
copy div "CHARIS"
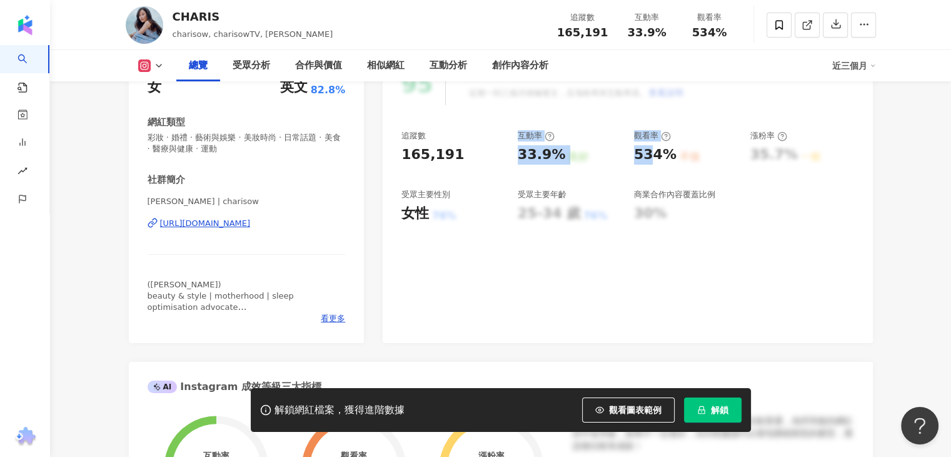
drag, startPoint x: 539, startPoint y: 155, endPoint x: 642, endPoint y: 160, distance: 103.4
click at [646, 159] on div "追蹤數 165,191 互動率 33.9% 良好 觀看率 534% 不佳 漲粉率 35.7% 一般 受眾主要性別 女性 76% 受眾主要年齡 25-34 歲 …" at bounding box center [628, 176] width 452 height 93
click at [590, 165] on div "追蹤數 165,191 互動率 33.9% 良好 觀看率 534% 不佳 漲粉率 35.7% 一般 受眾主要性別 女性 76% 受眾主要年齡 25-34 歲 …" at bounding box center [628, 176] width 452 height 93
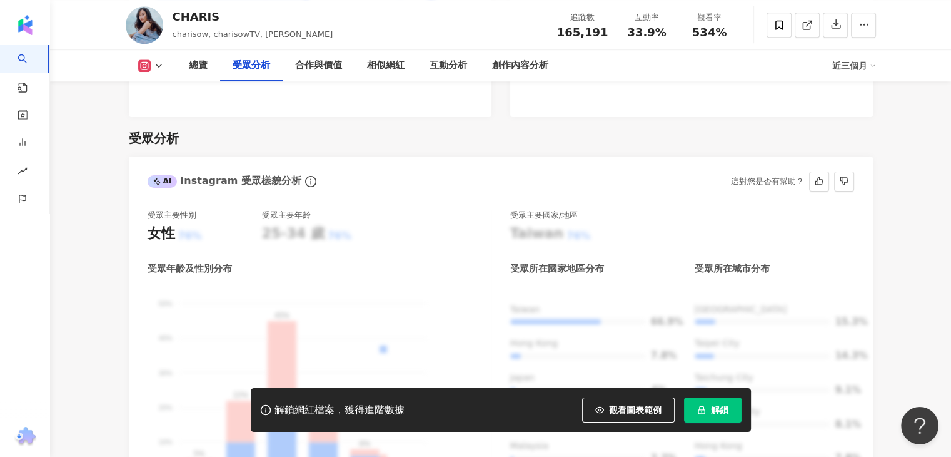
scroll to position [1314, 0]
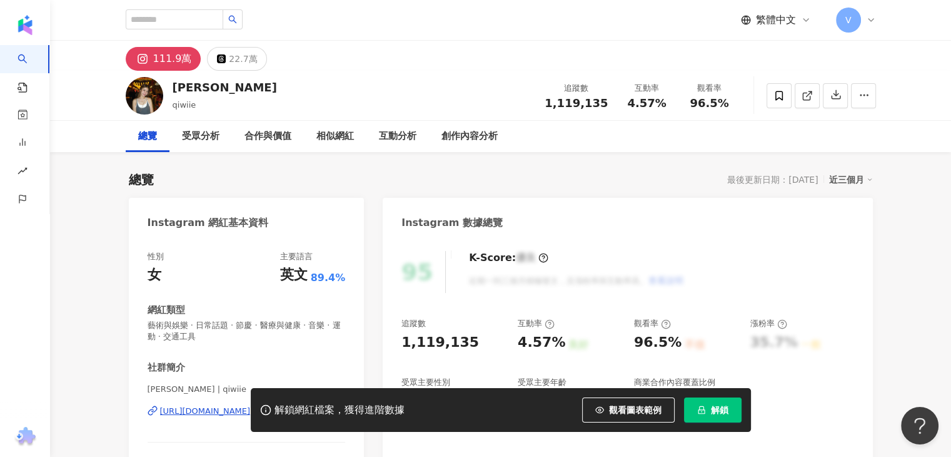
scroll to position [125, 0]
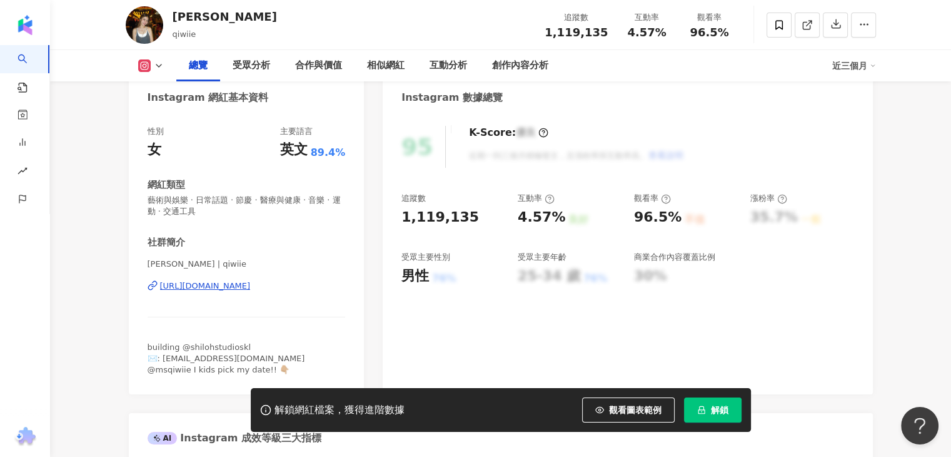
click at [233, 286] on div "https://www.instagram.com/qiwiie/" at bounding box center [205, 285] width 91 height 11
drag, startPoint x: 229, startPoint y: 16, endPoint x: 161, endPoint y: 16, distance: 68.2
click at [161, 16] on div "Shi Qi qiwiie 追蹤數 1,119,135 互動率 4.57% 觀看率 96.5%" at bounding box center [501, 24] width 801 height 49
copy div "Shi Qi"
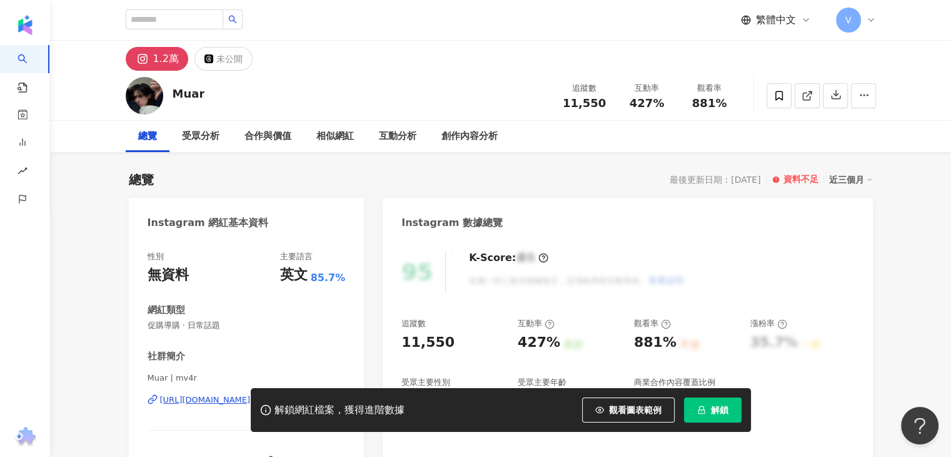
click at [185, 397] on div "解鎖網紅檔案，獲得進階數據 觀看圖表範例 解鎖" at bounding box center [475, 410] width 951 height 44
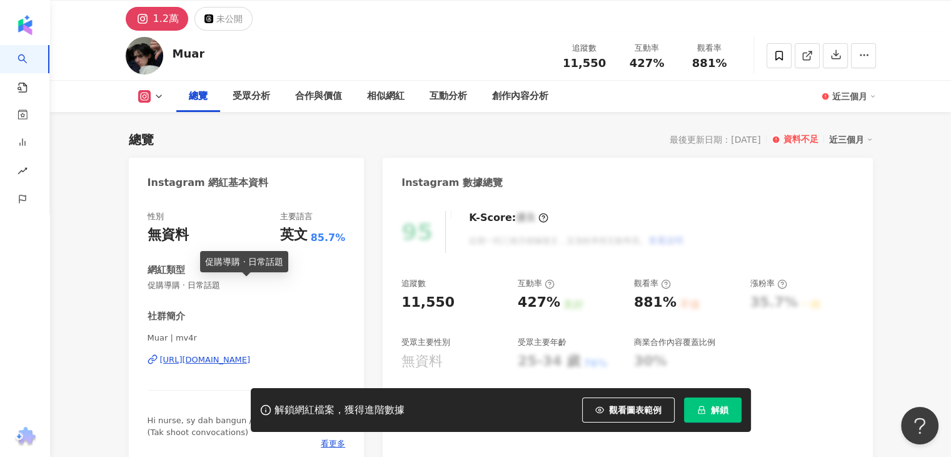
scroll to position [63, 0]
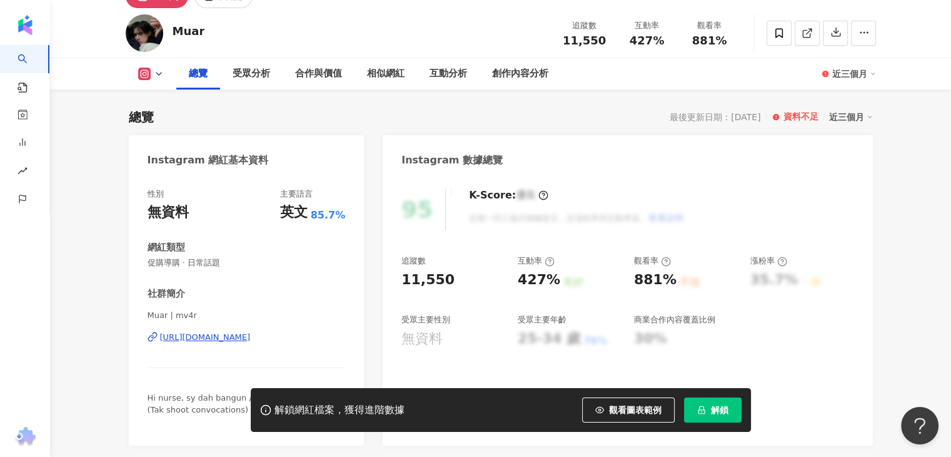
click at [191, 344] on div "Muar | mv4r https://www.instagram.com/mv4r/" at bounding box center [247, 346] width 198 height 73
click at [193, 338] on div "https://www.instagram.com/mv4r/" at bounding box center [205, 337] width 91 height 11
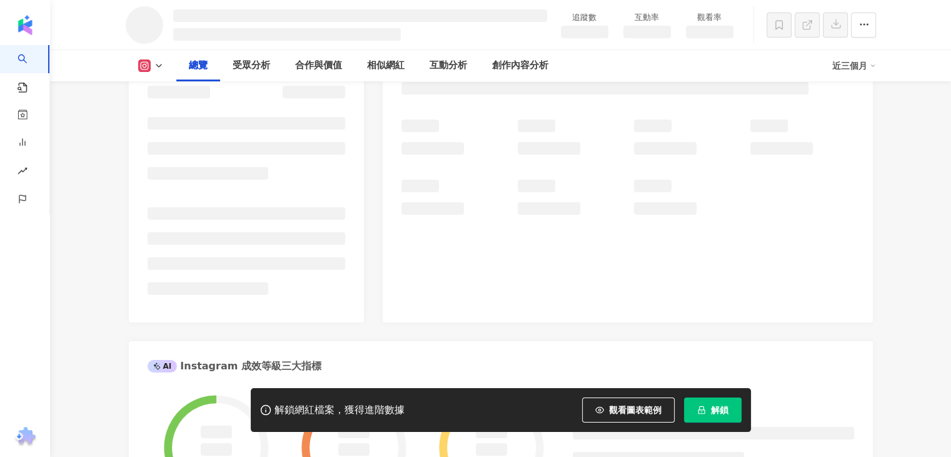
drag, startPoint x: 0, startPoint y: 0, endPoint x: 241, endPoint y: 210, distance: 319.7
click at [241, 210] on li at bounding box center [247, 213] width 198 height 13
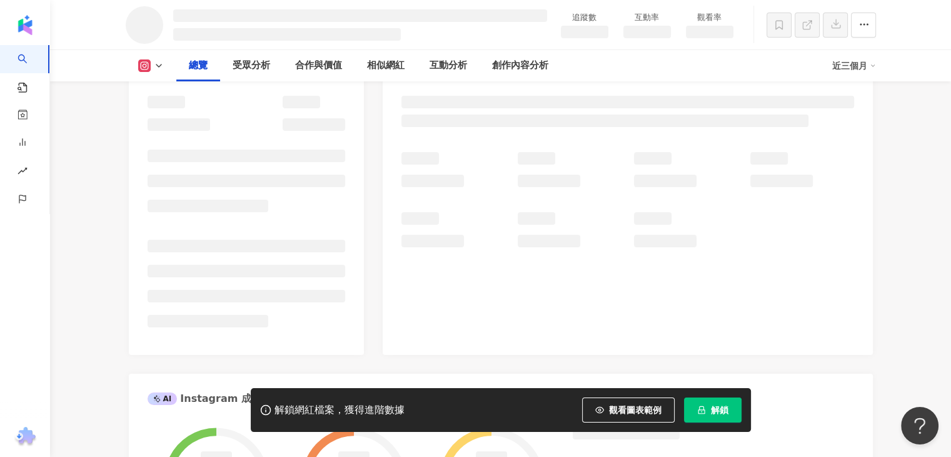
scroll to position [125, 0]
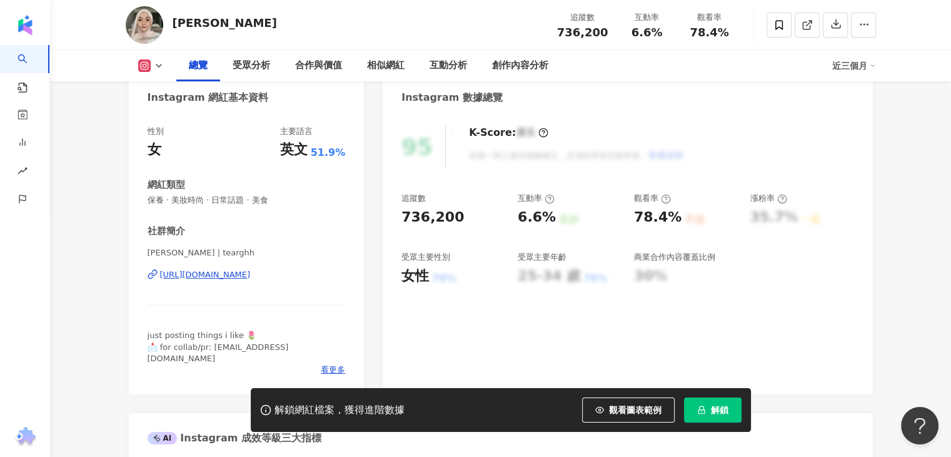
drag, startPoint x: 280, startPoint y: 19, endPoint x: 168, endPoint y: 16, distance: 112.6
click at [168, 16] on div "Fateha sahaini 追蹤數 736,200 互動率 6.6% 觀看率 78.4%" at bounding box center [501, 24] width 801 height 49
copy div "Fateha sahaini"
click at [325, 364] on span "看更多" at bounding box center [333, 369] width 24 height 11
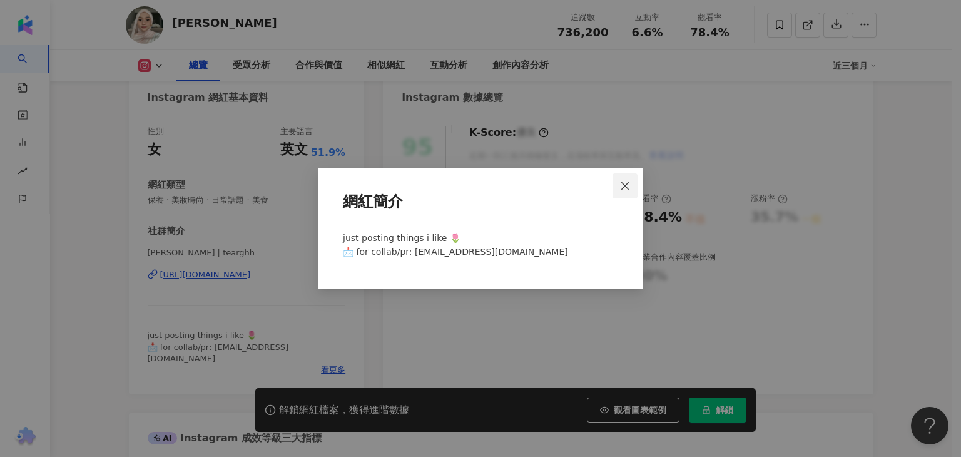
click at [632, 178] on button "Close" at bounding box center [624, 185] width 25 height 25
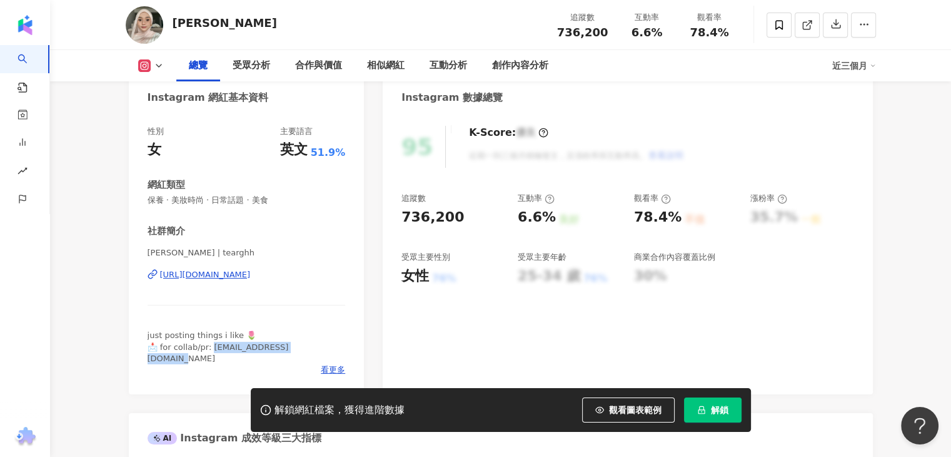
drag, startPoint x: 313, startPoint y: 345, endPoint x: 212, endPoint y: 350, distance: 100.8
click at [212, 350] on div "just posting things i like 🌷 📩 for collab/pr: fatehasahaini@gmail.com" at bounding box center [247, 347] width 198 height 34
copy span "tehasahaini@gmail.com"
click at [340, 364] on span "看更多" at bounding box center [333, 369] width 24 height 11
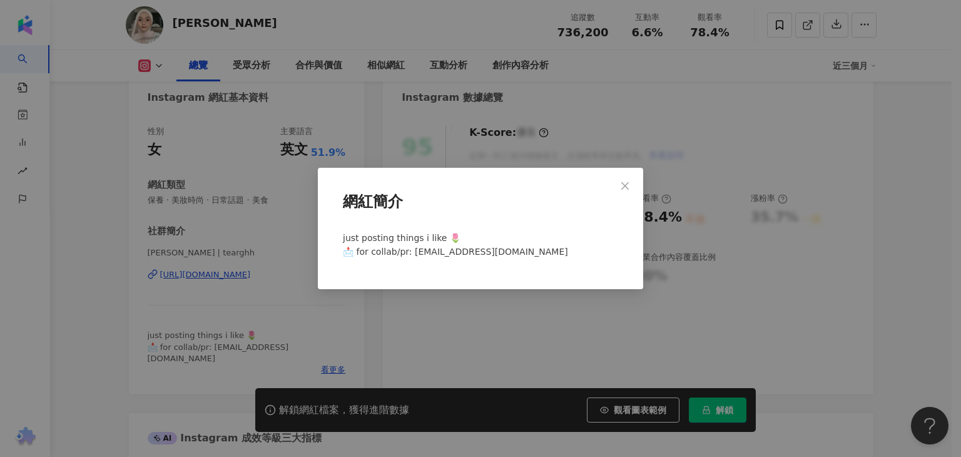
click at [627, 181] on icon "close" at bounding box center [625, 186] width 10 height 10
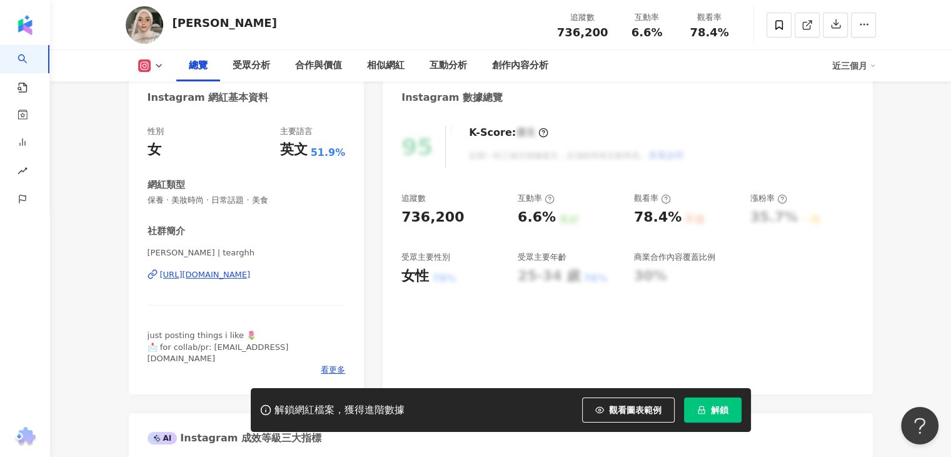
click at [245, 271] on div "https://www.instagram.com/tearghh/" at bounding box center [205, 274] width 91 height 11
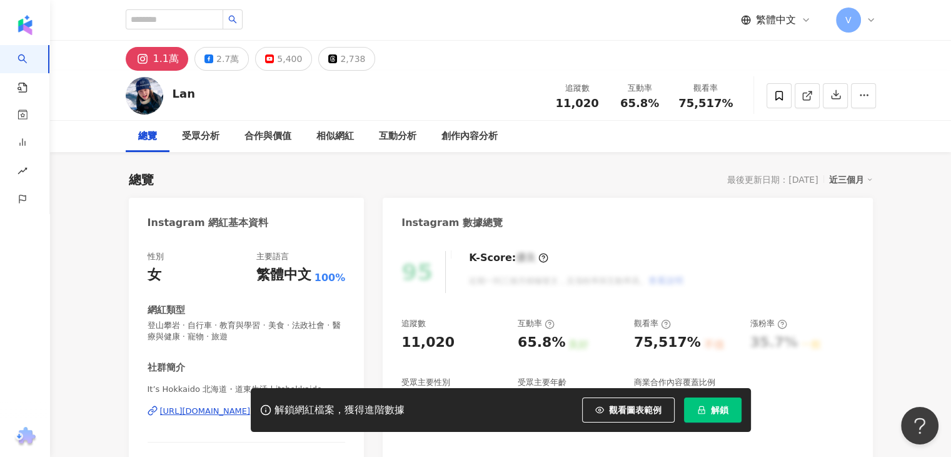
scroll to position [125, 0]
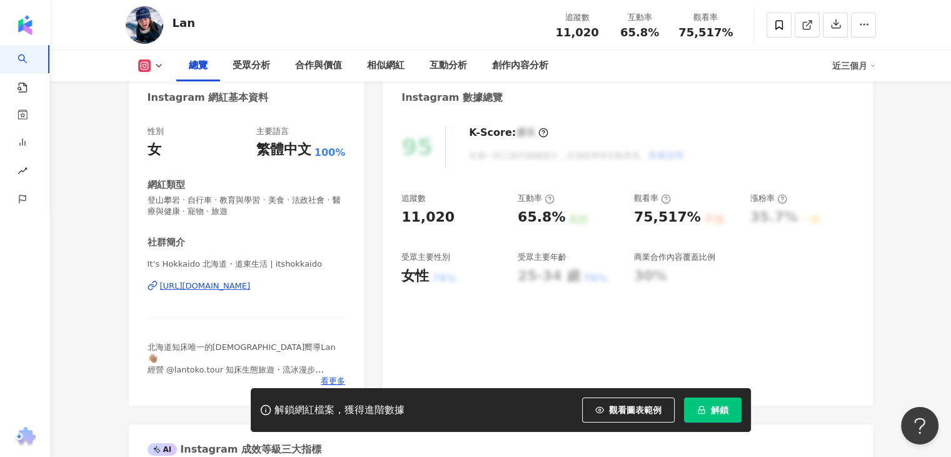
click at [211, 283] on div "https://www.instagram.com/itshokkaido/" at bounding box center [205, 285] width 91 height 11
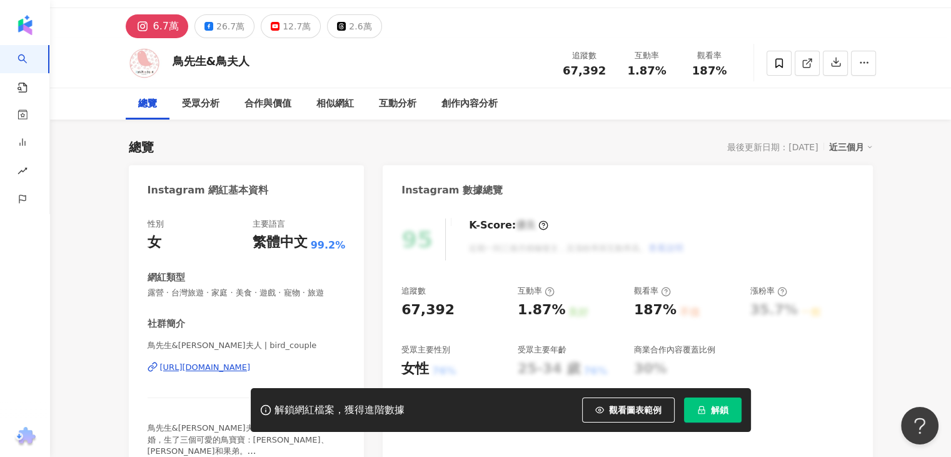
scroll to position [63, 0]
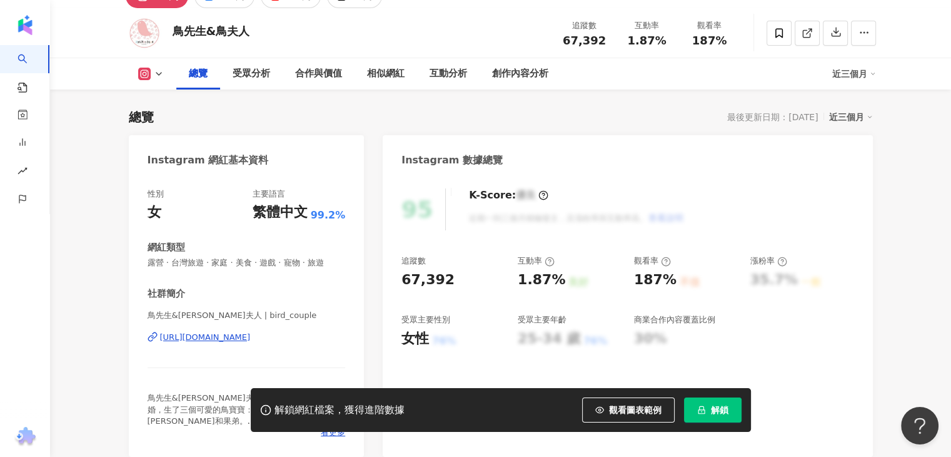
click at [198, 343] on div "https://www.instagram.com/bird_couple/" at bounding box center [205, 337] width 91 height 11
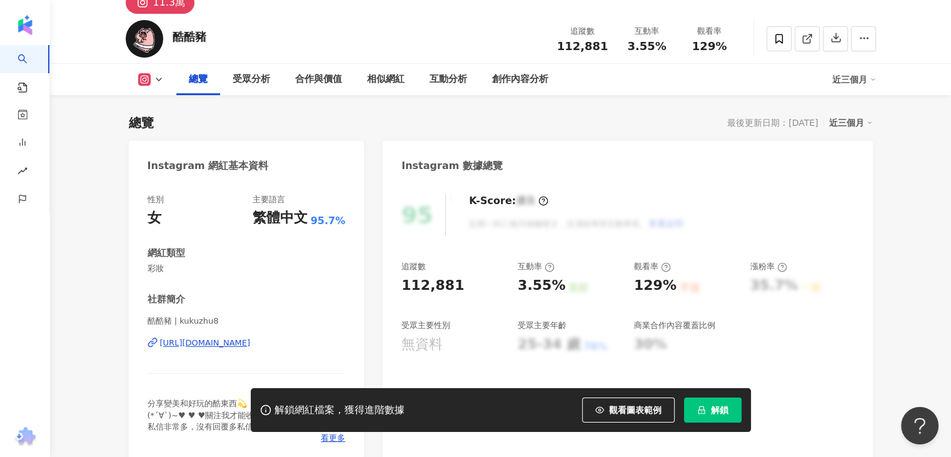
scroll to position [125, 0]
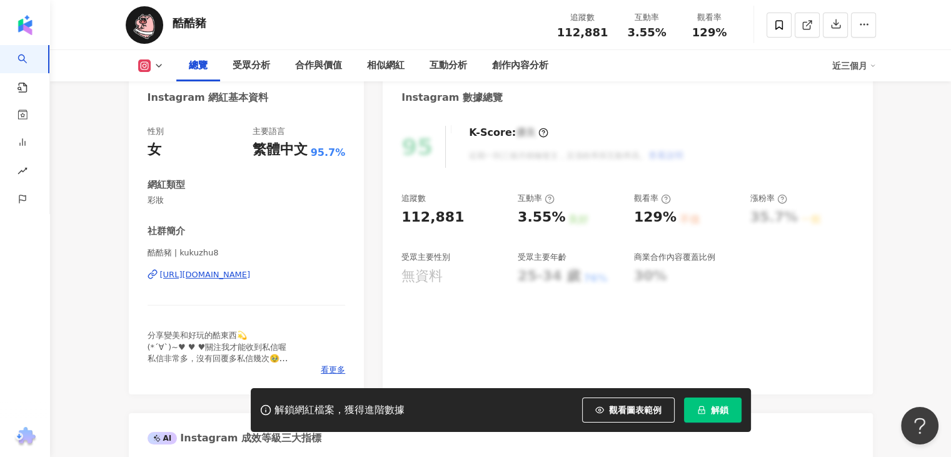
click at [234, 276] on div "https://www.instagram.com/kukuzhu8/" at bounding box center [205, 274] width 91 height 11
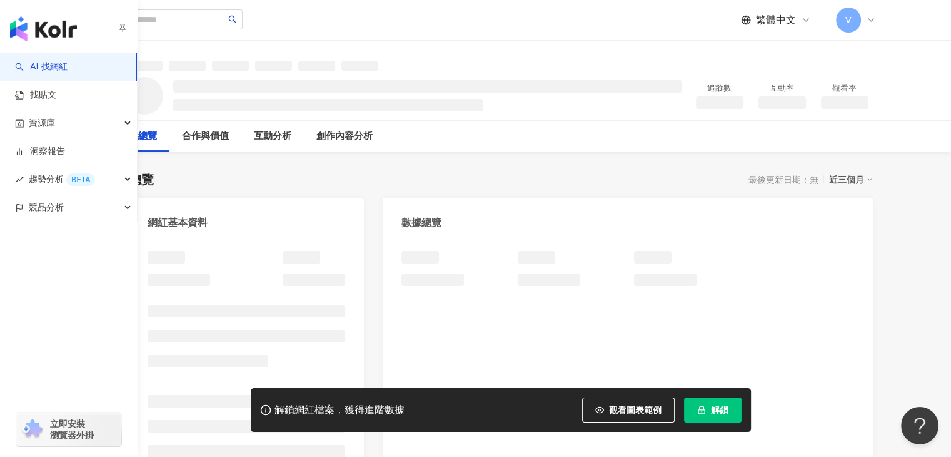
click at [519, 136] on div "總覽 合作與價值 互動分析 創作內容分析" at bounding box center [501, 136] width 751 height 31
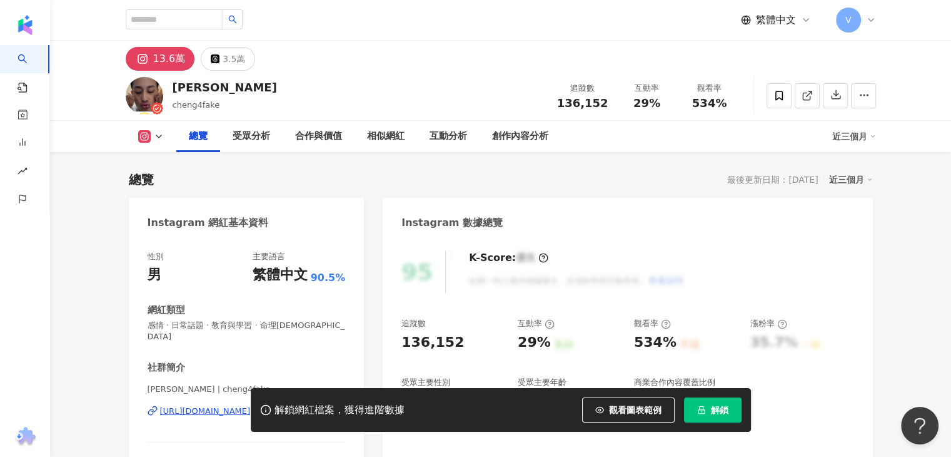
scroll to position [125, 0]
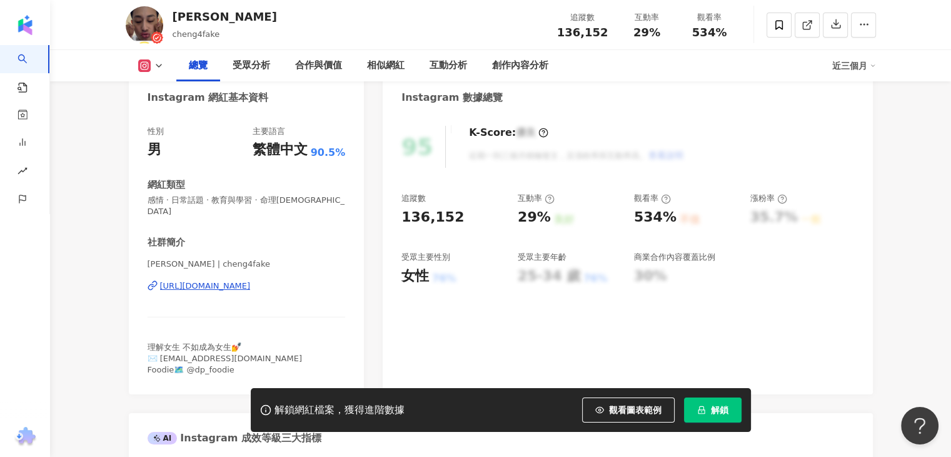
click at [218, 280] on div "https://www.instagram.com/cheng4fake/" at bounding box center [205, 285] width 91 height 11
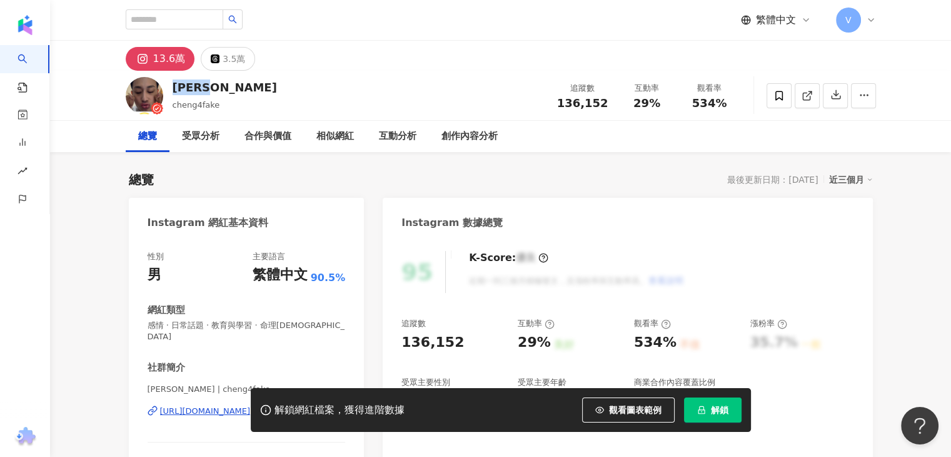
drag, startPoint x: 218, startPoint y: 88, endPoint x: 171, endPoint y: 88, distance: 46.3
click at [171, 88] on div "cheng cheng4fake 追蹤數 136,152 互動率 29% 觀看率 534%" at bounding box center [501, 95] width 801 height 49
copy div "cheng"
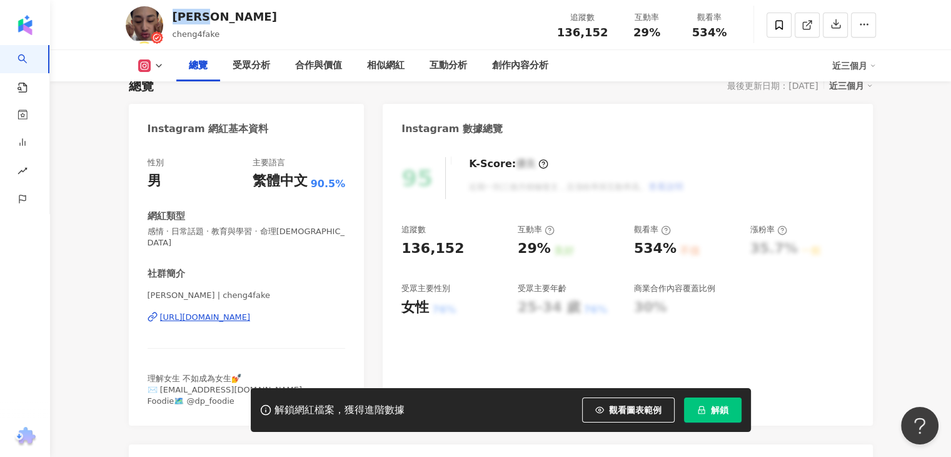
scroll to position [125, 0]
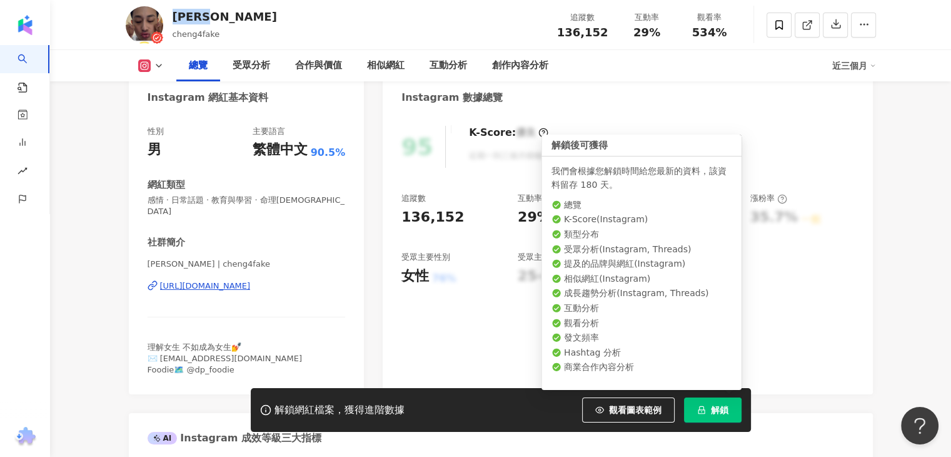
click at [711, 412] on span "解鎖" at bounding box center [720, 410] width 18 height 10
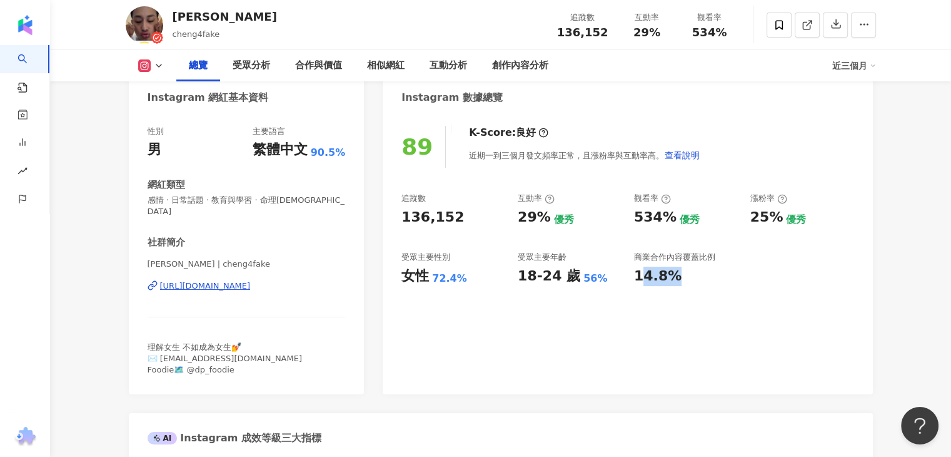
drag, startPoint x: 698, startPoint y: 281, endPoint x: 646, endPoint y: 286, distance: 52.8
click at [646, 286] on div "14.8%" at bounding box center [686, 275] width 104 height 19
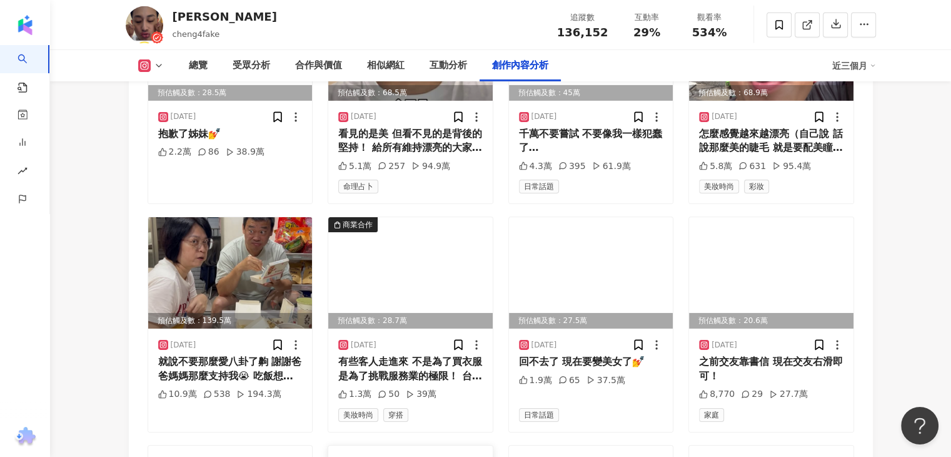
scroll to position [4254, 0]
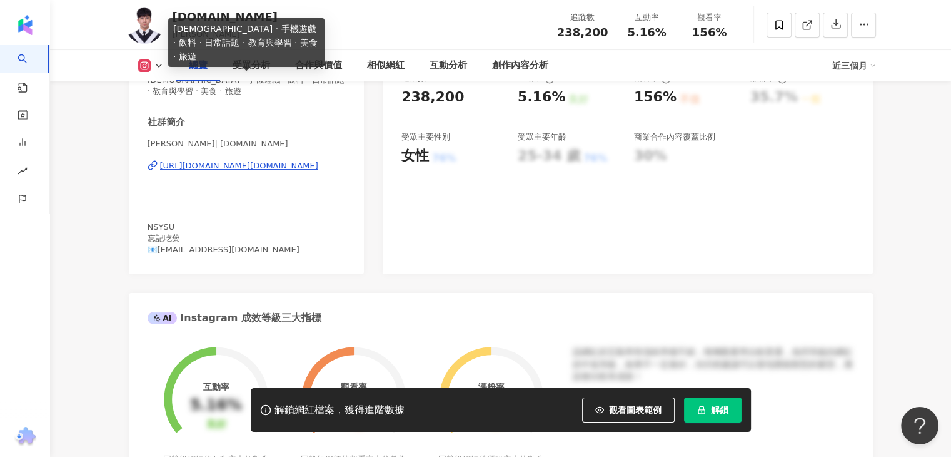
scroll to position [250, 0]
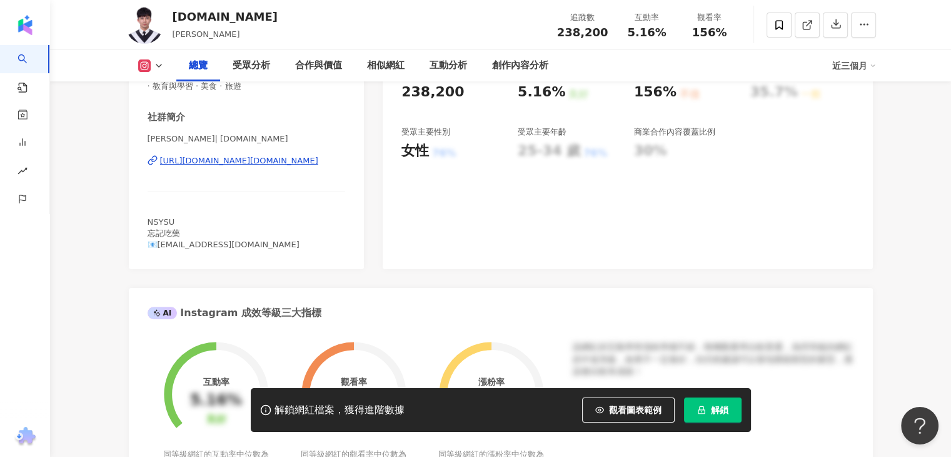
click at [273, 163] on div "[URL][DOMAIN_NAME][DOMAIN_NAME]" at bounding box center [239, 160] width 158 height 11
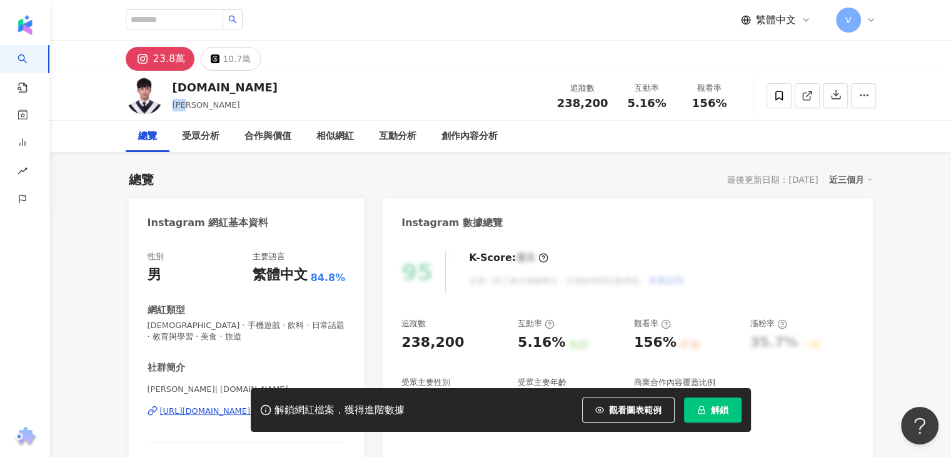
drag, startPoint x: 220, startPoint y: 99, endPoint x: 171, endPoint y: 110, distance: 49.9
click at [171, 110] on div "lun.tw 李定倫 追蹤數 238,200 互動率 5.16% 觀看率 156%" at bounding box center [501, 95] width 801 height 49
copy span "李定倫"
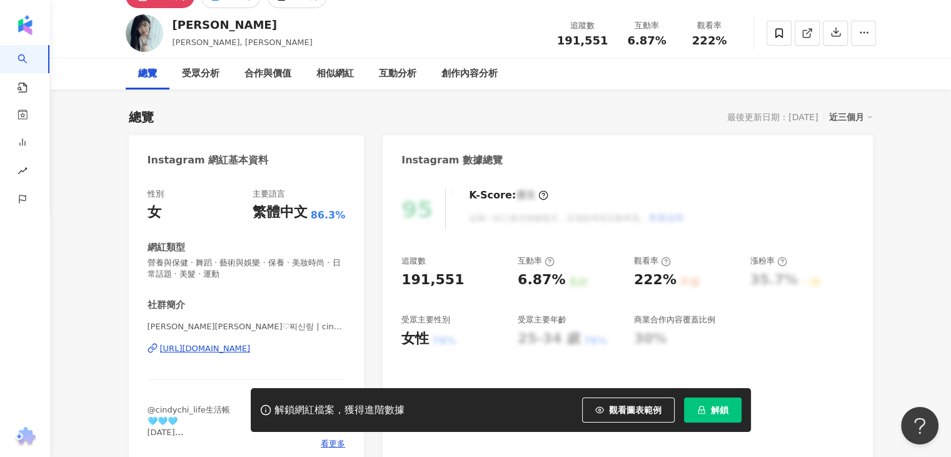
drag, startPoint x: 228, startPoint y: 346, endPoint x: 240, endPoint y: 342, distance: 11.9
click at [228, 346] on div "[URL][DOMAIN_NAME]" at bounding box center [205, 348] width 91 height 11
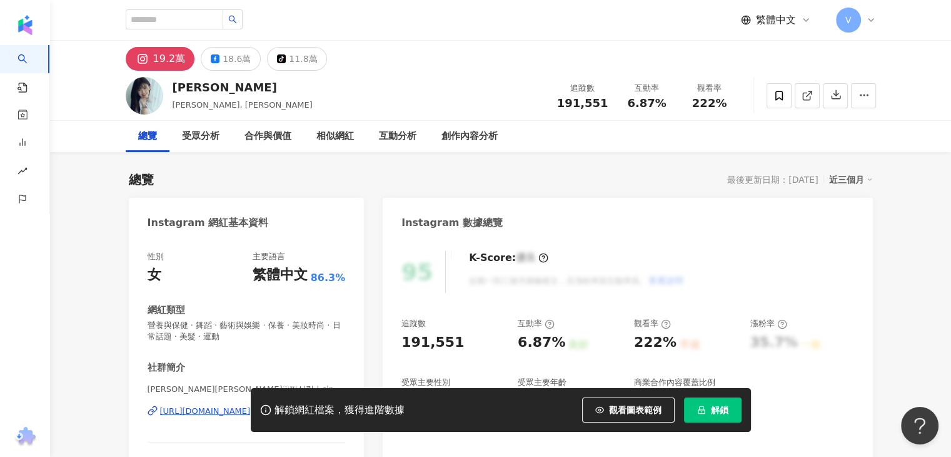
scroll to position [125, 0]
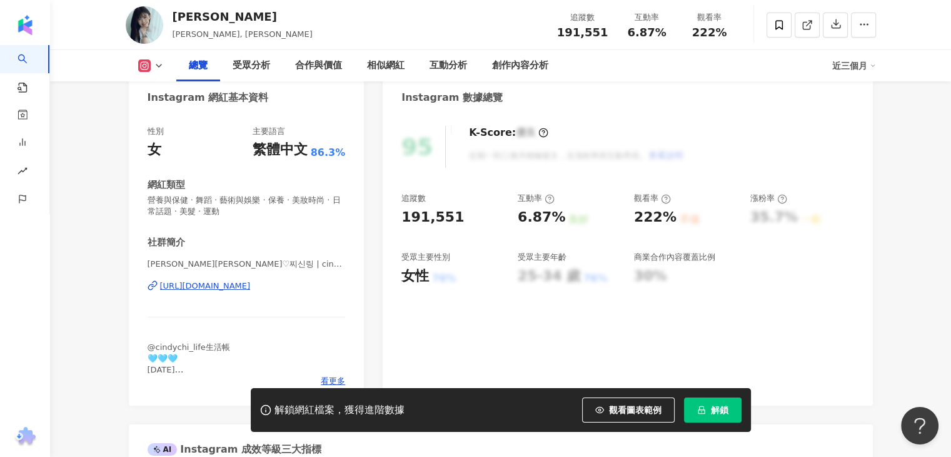
click at [227, 286] on div "https://www.instagram.com/cindychi106/" at bounding box center [205, 285] width 91 height 11
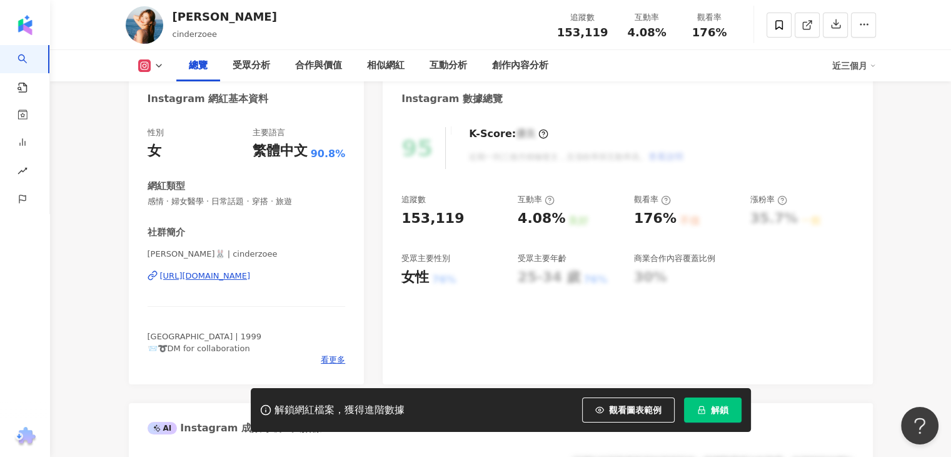
scroll to position [125, 0]
click at [233, 275] on div "[URL][DOMAIN_NAME]" at bounding box center [205, 274] width 91 height 11
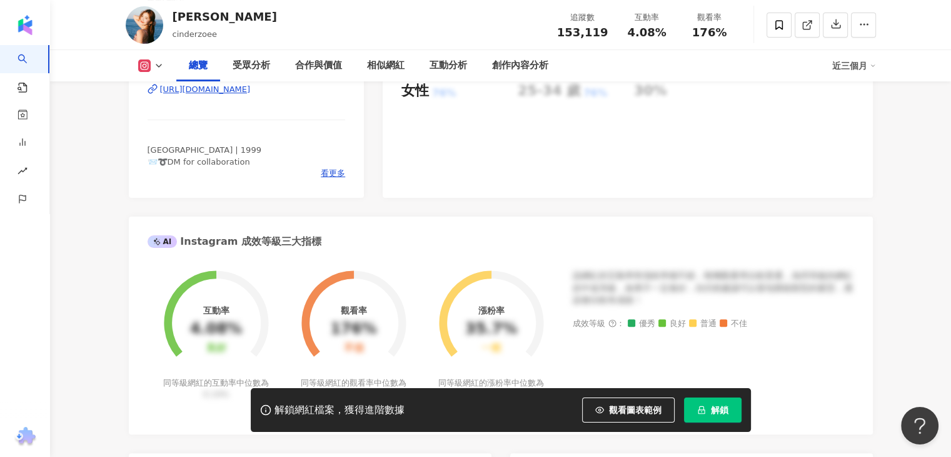
scroll to position [313, 0]
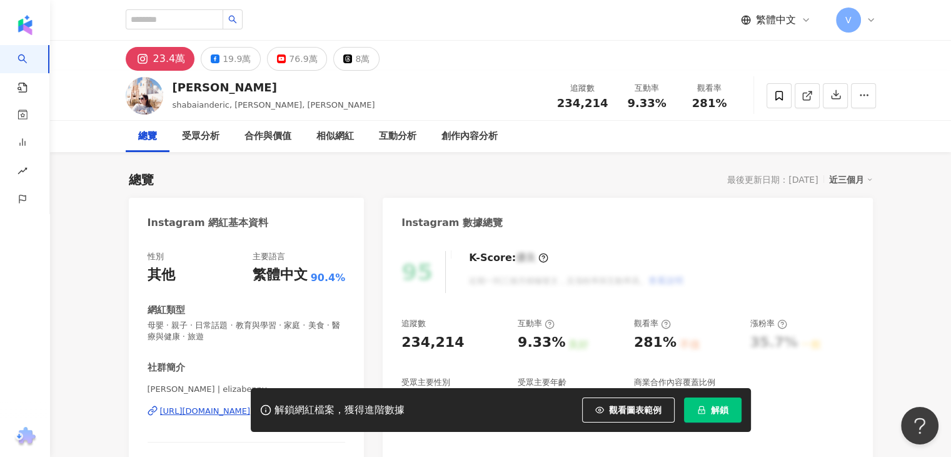
click at [173, 411] on div "解鎖網紅檔案，獲得進階數據 觀看圖表範例 解鎖" at bounding box center [475, 410] width 951 height 44
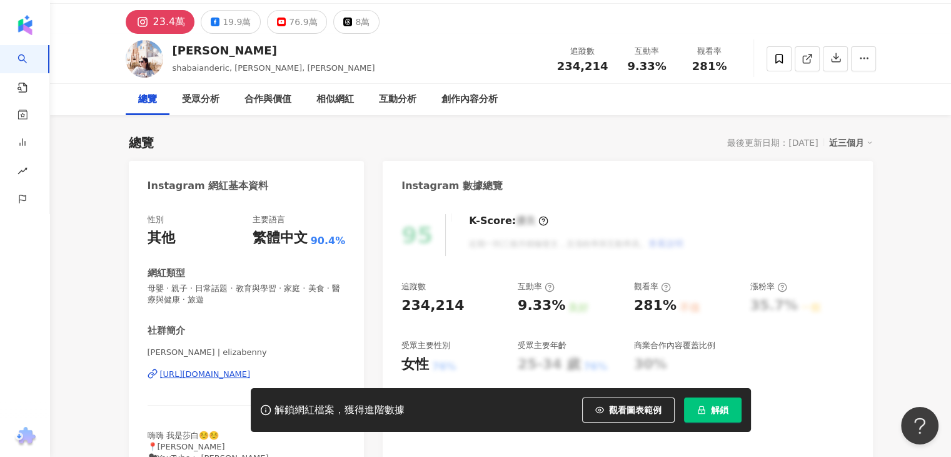
scroll to position [125, 0]
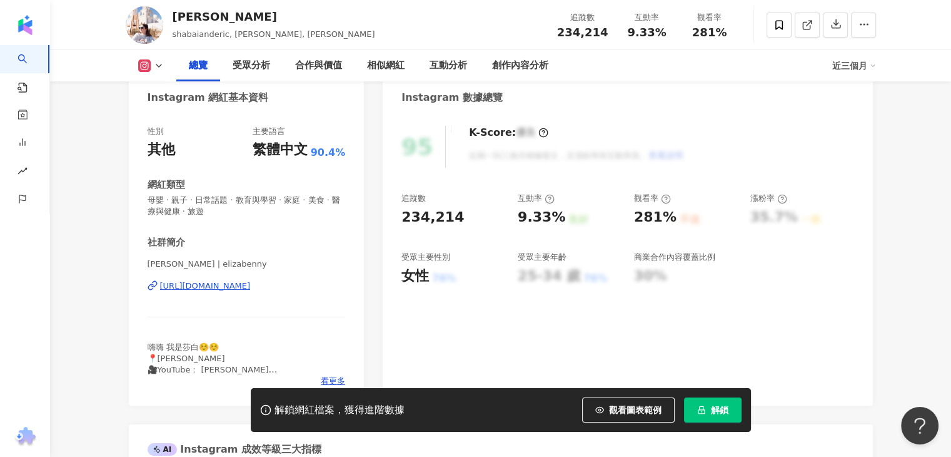
click at [201, 286] on div "https://www.instagram.com/elizabenny/" at bounding box center [205, 285] width 91 height 11
click at [180, 16] on div "莎白" at bounding box center [274, 17] width 203 height 16
drag, startPoint x: 207, startPoint y: 11, endPoint x: 174, endPoint y: 16, distance: 33.5
click at [174, 16] on div "莎白" at bounding box center [274, 17] width 203 height 16
copy div "莎白"
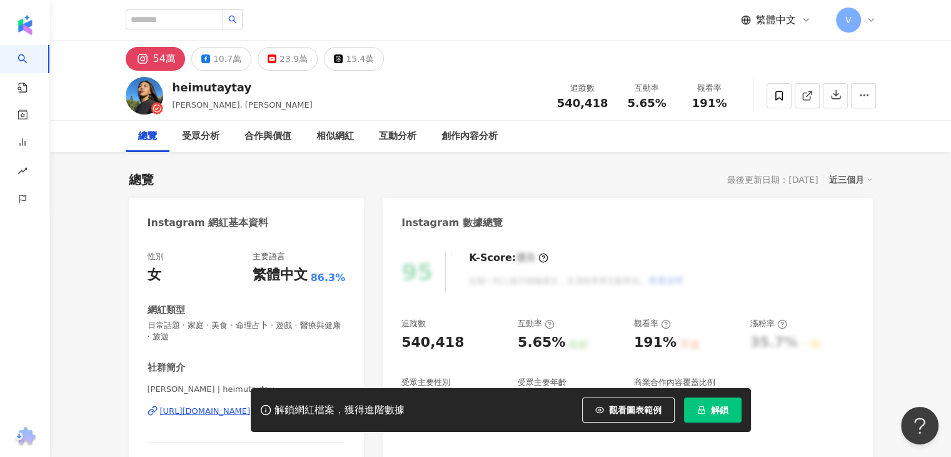
drag, startPoint x: 162, startPoint y: 119, endPoint x: 157, endPoint y: 108, distance: 11.8
click at [157, 108] on icon at bounding box center [157, 108] width 13 height 13
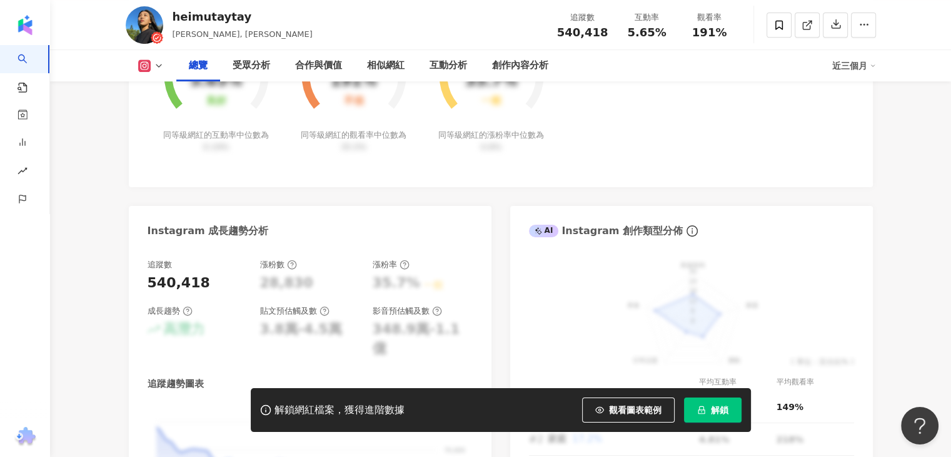
scroll to position [751, 0]
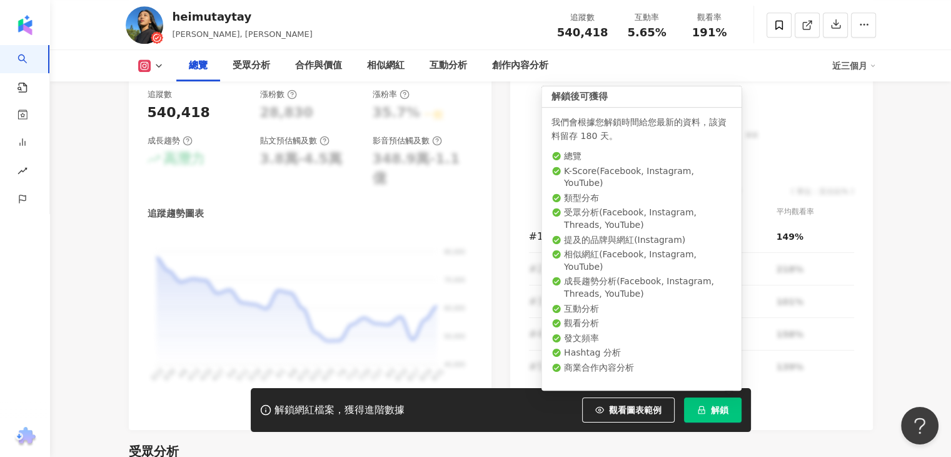
click at [719, 416] on button "解鎖" at bounding box center [713, 409] width 58 height 25
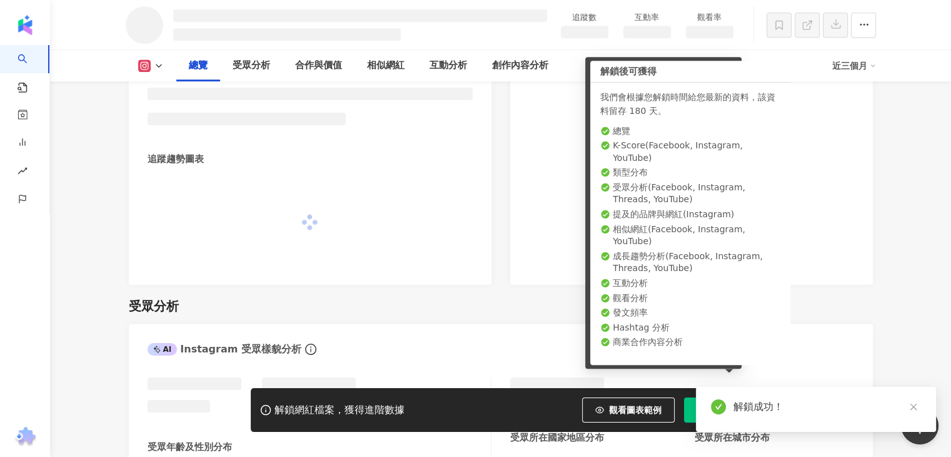
scroll to position [729, 0]
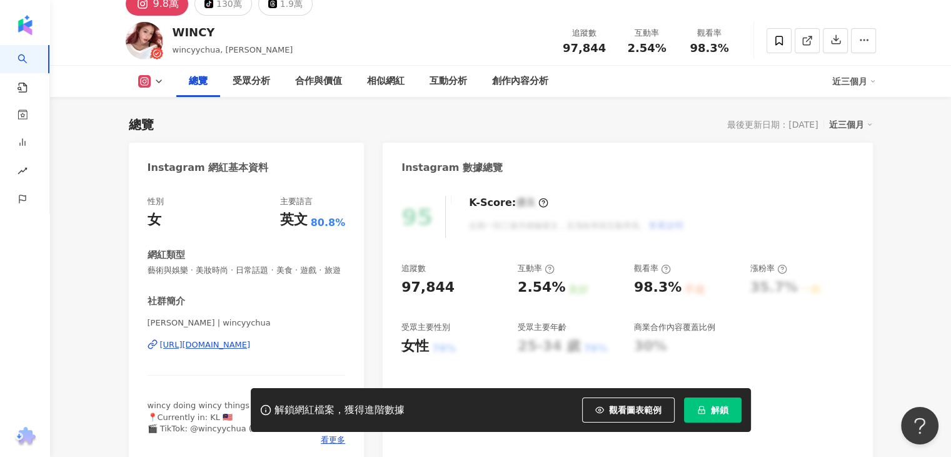
scroll to position [63, 0]
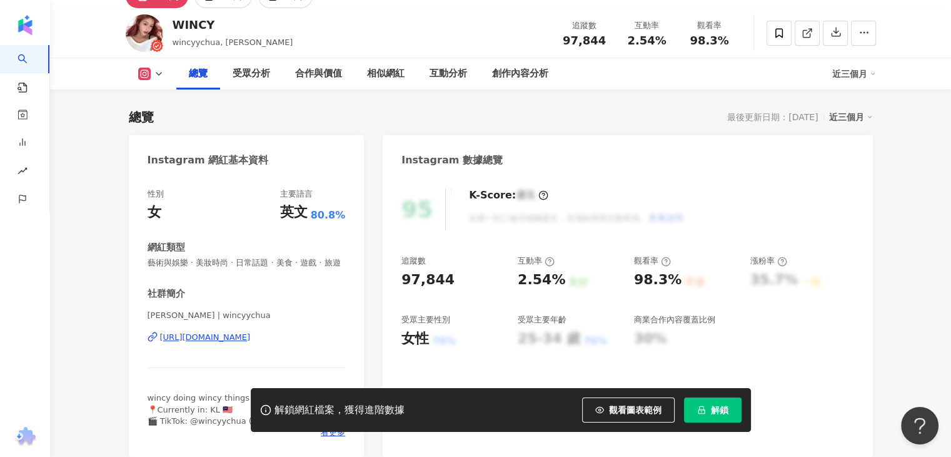
click at [251, 343] on div "[URL][DOMAIN_NAME]" at bounding box center [205, 337] width 91 height 11
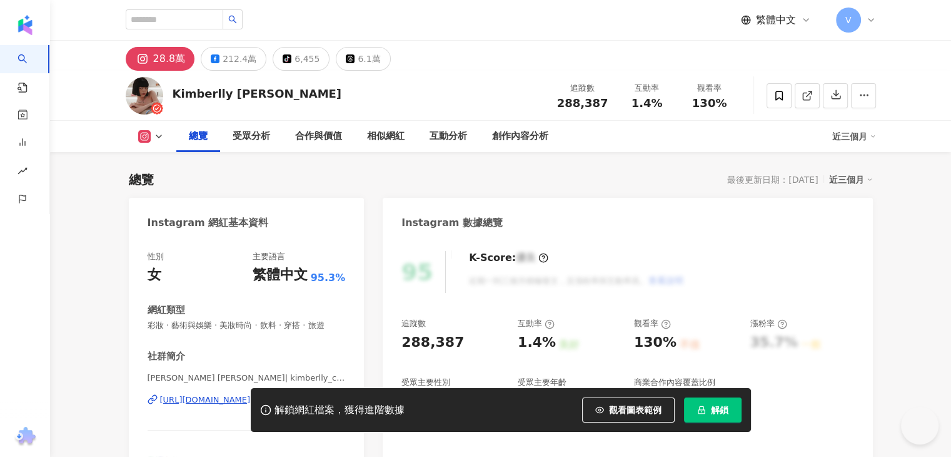
click at [214, 394] on div "https://www.instagram.com/kimberlly_chen/" at bounding box center [205, 399] width 91 height 11
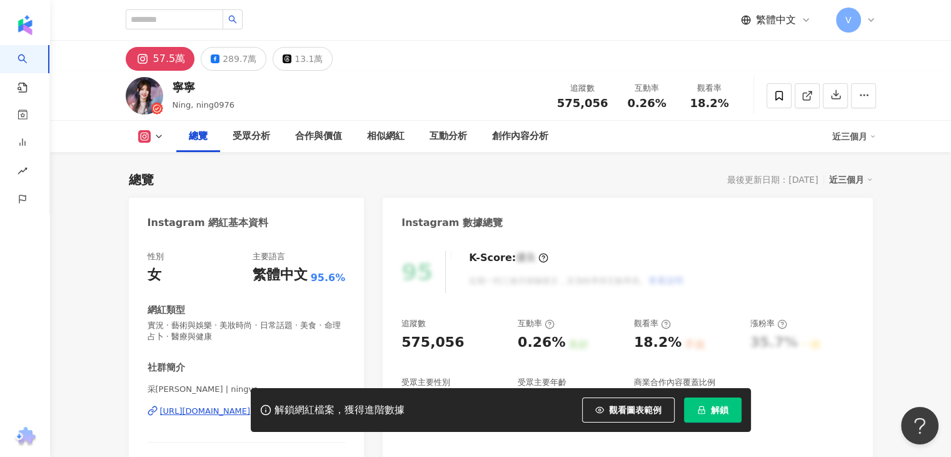
scroll to position [125, 0]
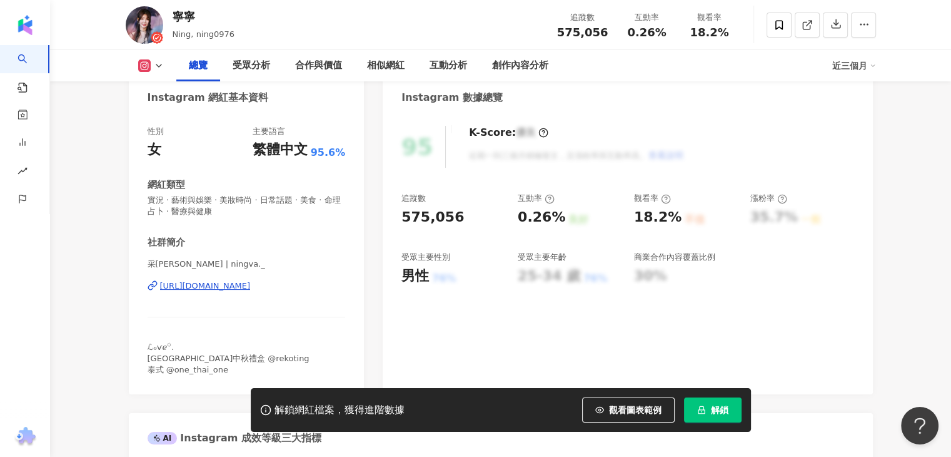
click at [243, 286] on div "https://www.instagram.com/ningva._/" at bounding box center [205, 285] width 91 height 11
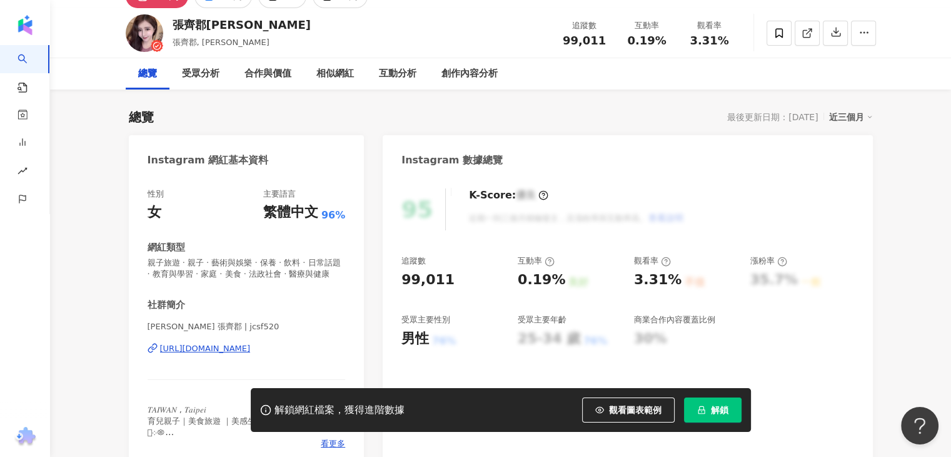
scroll to position [188, 0]
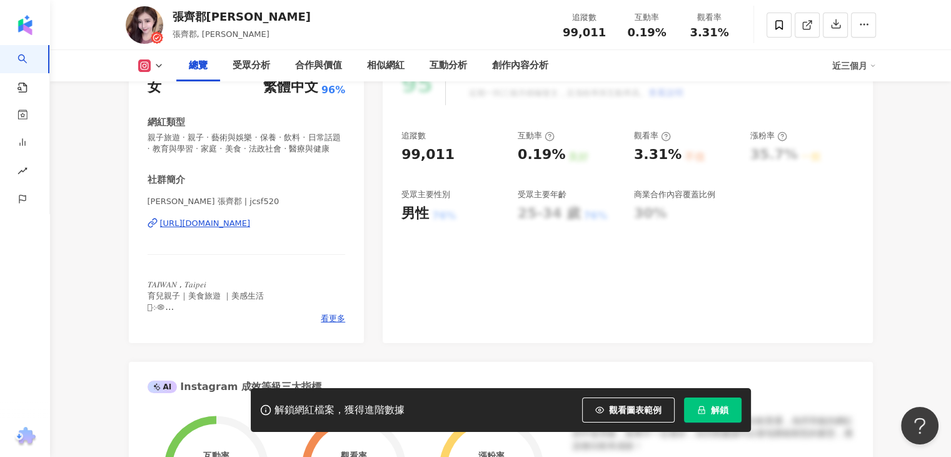
click at [240, 229] on div "[URL][DOMAIN_NAME]" at bounding box center [205, 223] width 91 height 11
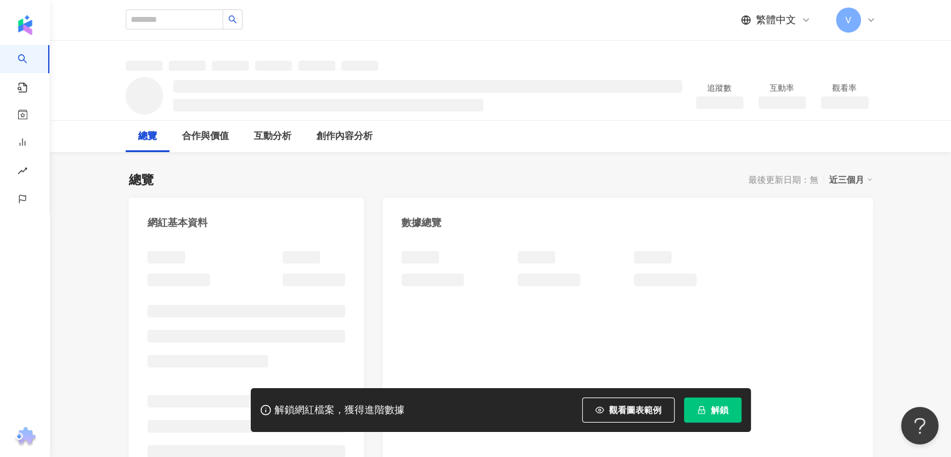
drag, startPoint x: 699, startPoint y: 405, endPoint x: 313, endPoint y: 3, distance: 557.9
click at [699, 405] on icon "lock" at bounding box center [701, 409] width 9 height 9
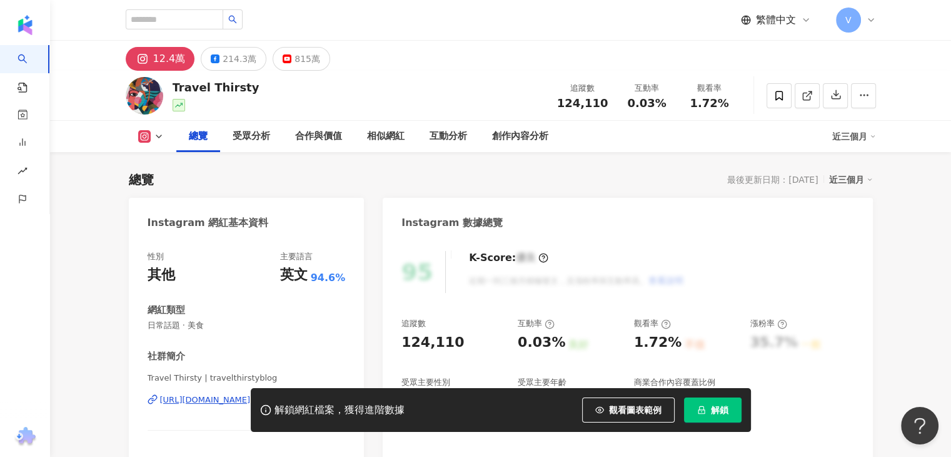
scroll to position [63, 0]
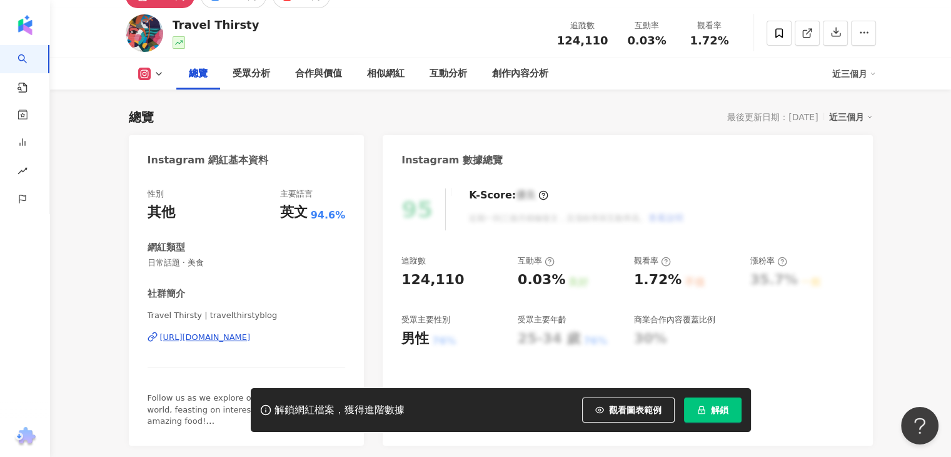
click at [251, 335] on div "https://www.instagram.com/travelthirstyblog/" at bounding box center [205, 337] width 91 height 11
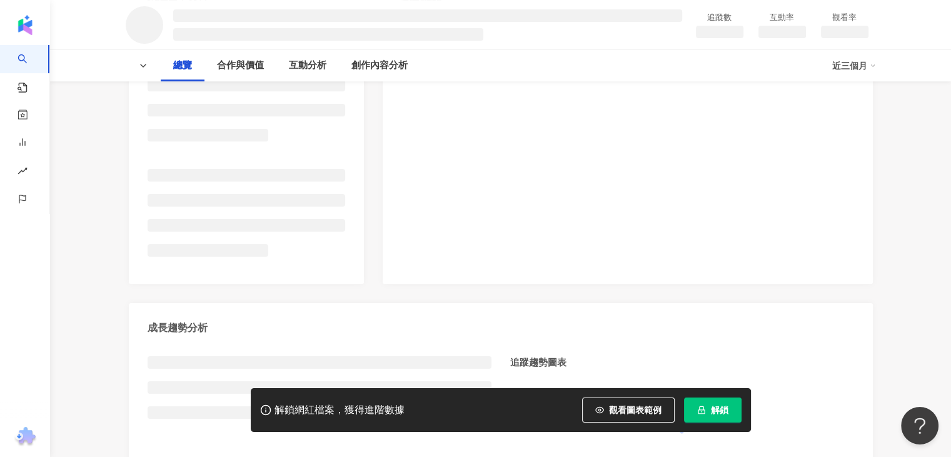
scroll to position [250, 0]
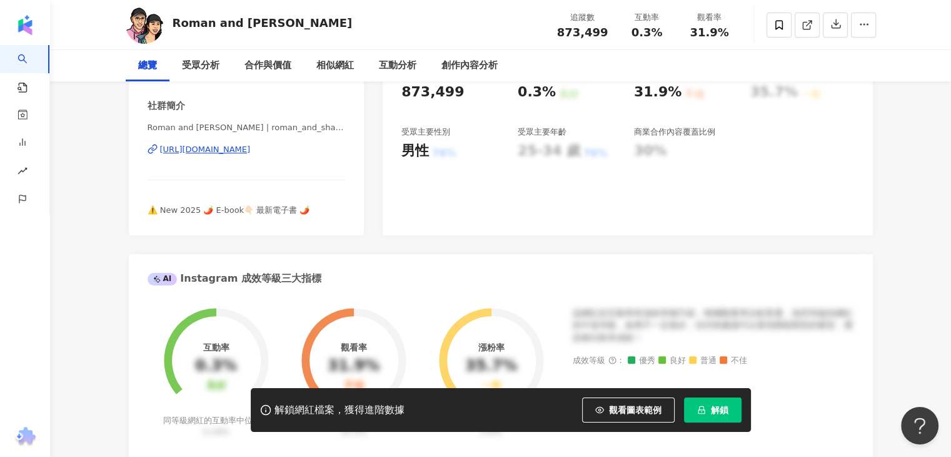
scroll to position [125, 0]
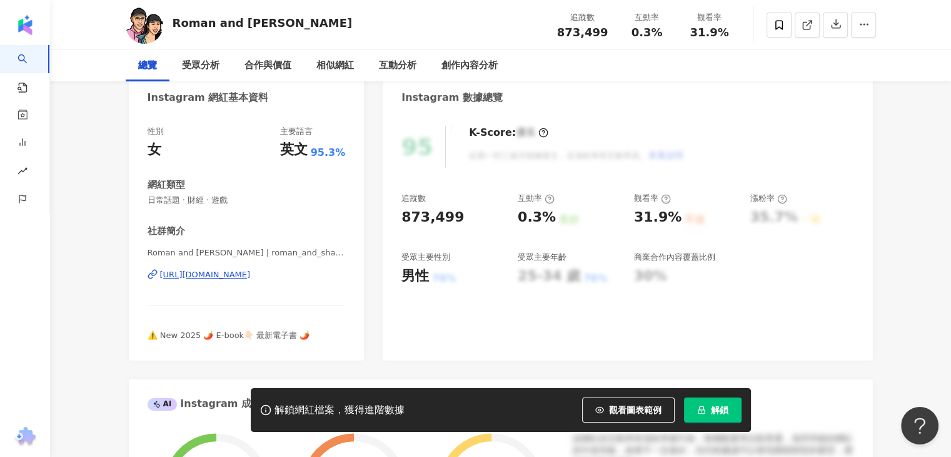
click at [719, 408] on span "解鎖" at bounding box center [720, 410] width 18 height 10
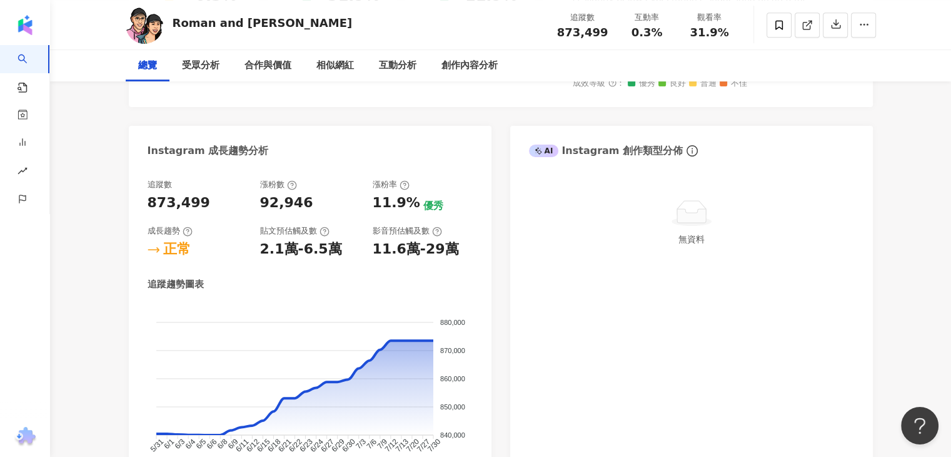
scroll to position [250, 0]
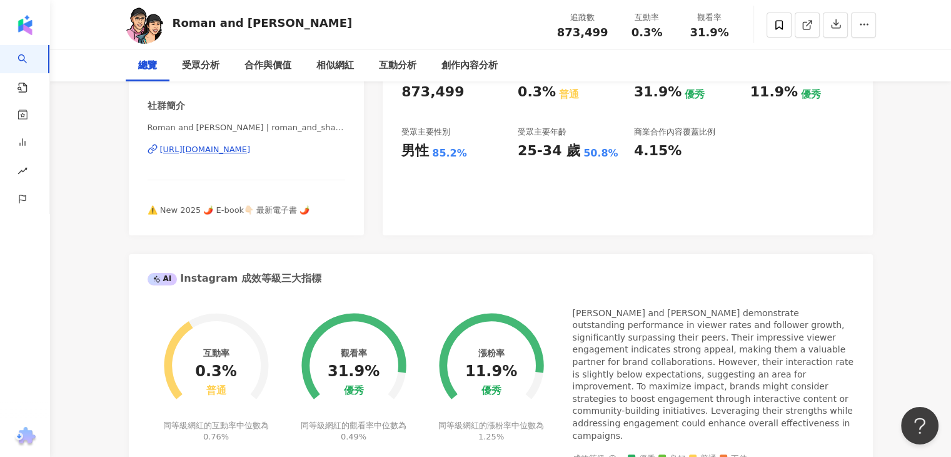
drag, startPoint x: 316, startPoint y: 153, endPoint x: 437, endPoint y: 171, distance: 122.1
click at [251, 153] on div "https://www.instagram.com/roman_and_sharon/" at bounding box center [205, 149] width 91 height 11
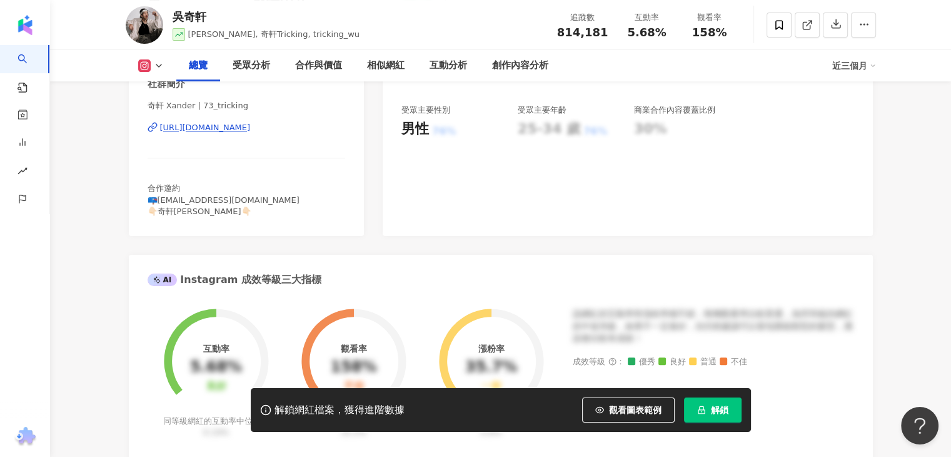
scroll to position [250, 0]
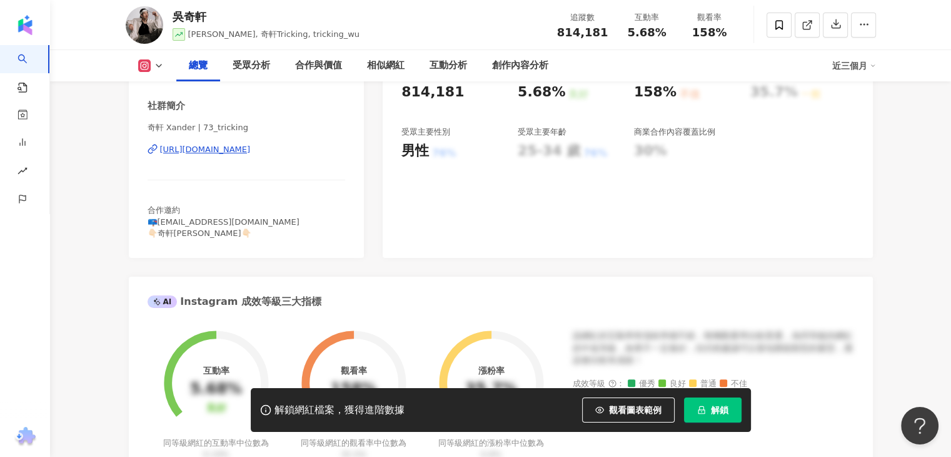
click at [251, 150] on div "https://www.instagram.com/73_tricking/" at bounding box center [205, 149] width 91 height 11
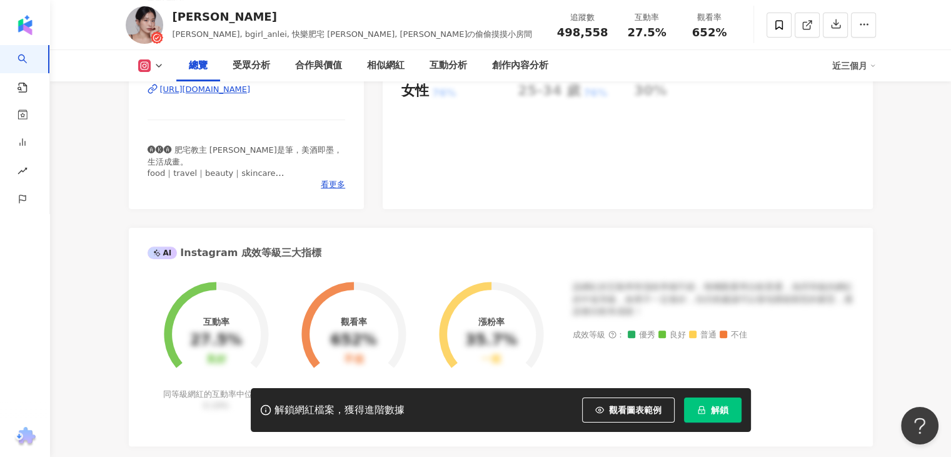
scroll to position [250, 0]
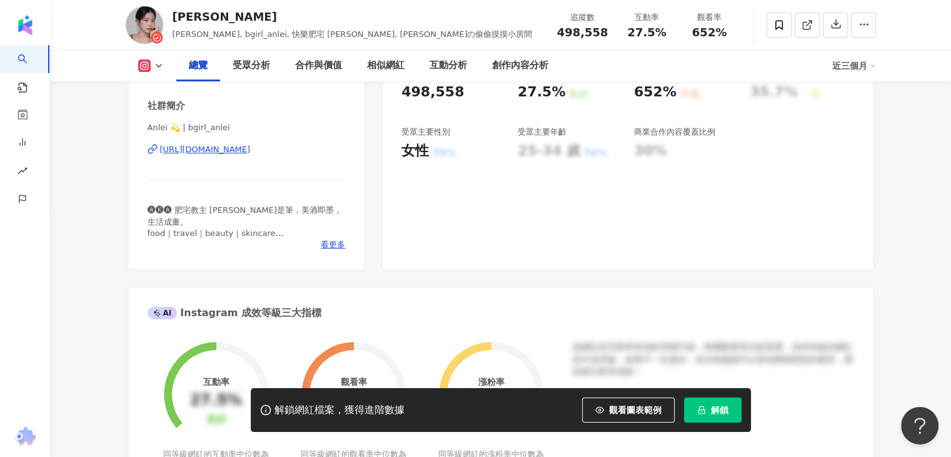
click at [251, 155] on div "https://www.instagram.com/bgirl_anlei/" at bounding box center [205, 149] width 91 height 11
click at [699, 417] on button "解鎖" at bounding box center [713, 409] width 58 height 25
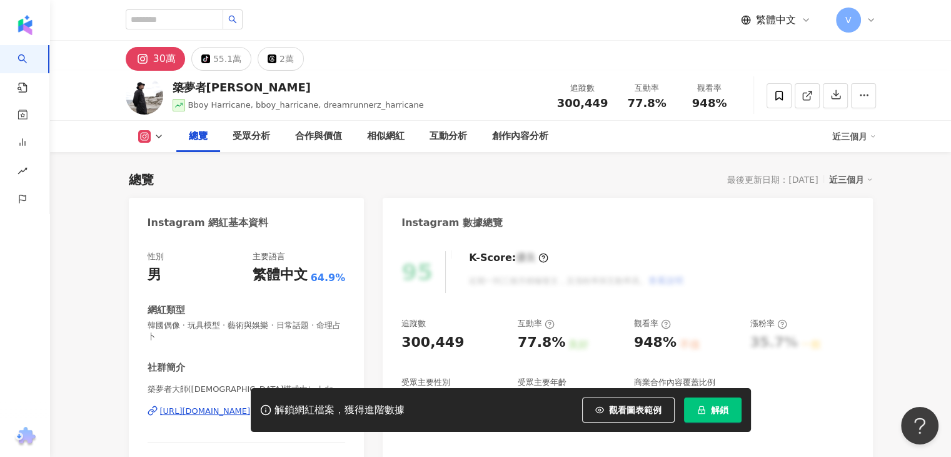
scroll to position [125, 0]
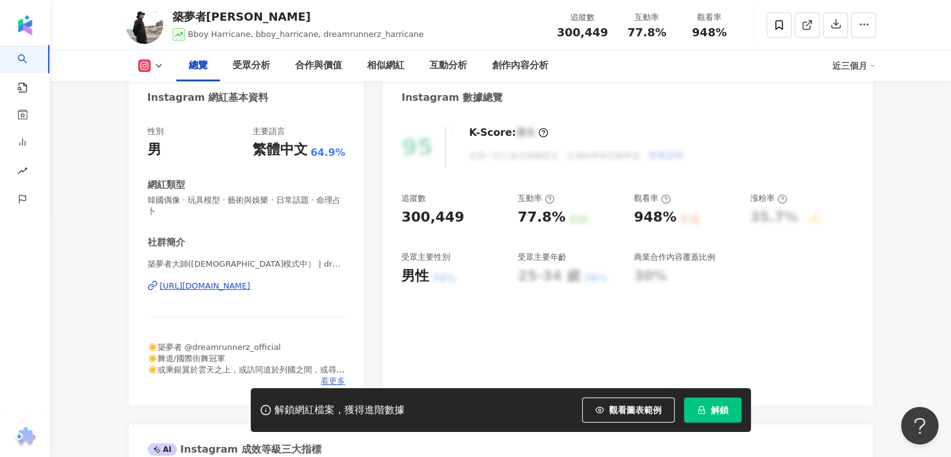
click at [327, 377] on span "看更多" at bounding box center [333, 380] width 24 height 11
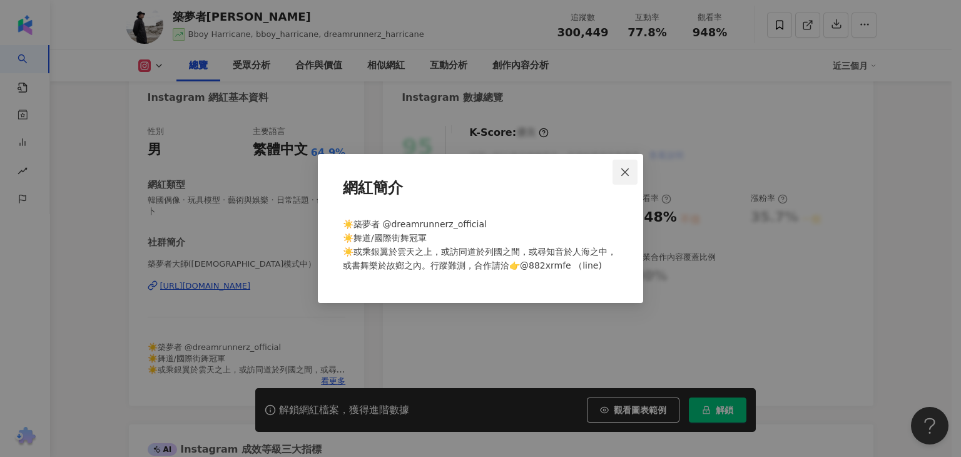
click at [616, 167] on span "Close" at bounding box center [624, 172] width 25 height 10
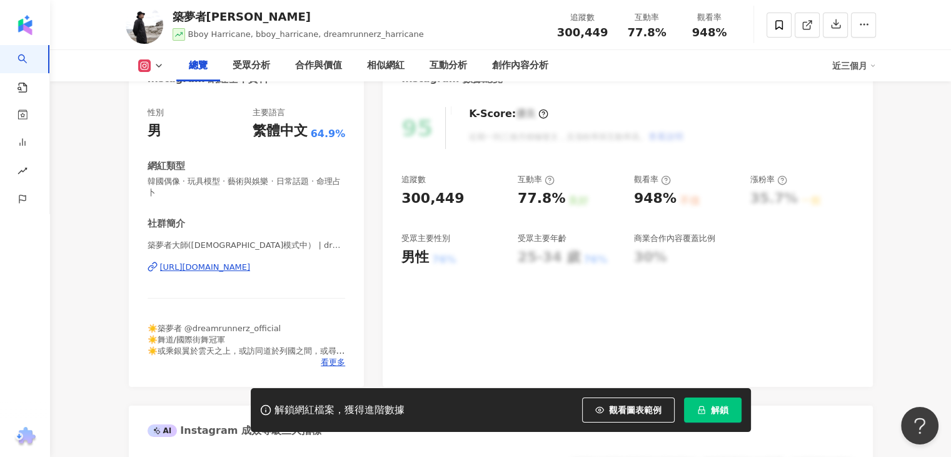
scroll to position [188, 0]
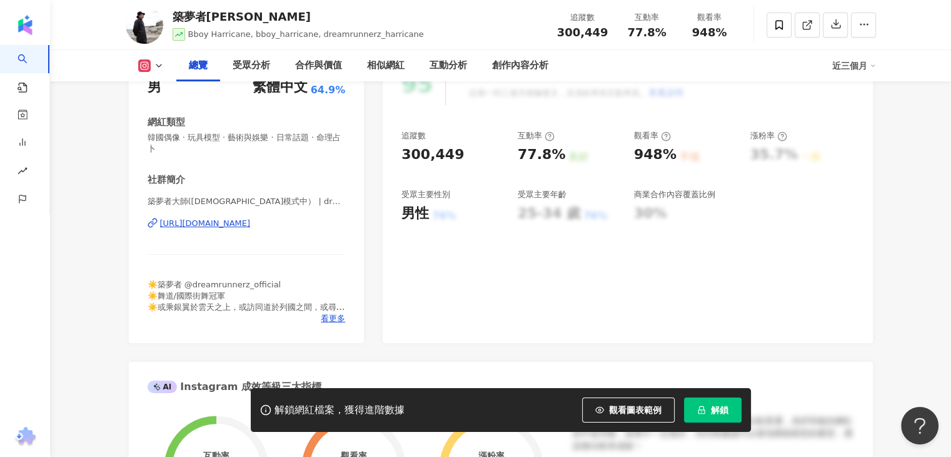
click at [239, 228] on div "https://www.instagram.com/dreamrunnerz_seafoo/" at bounding box center [205, 223] width 91 height 11
click at [698, 411] on icon "lock" at bounding box center [701, 409] width 9 height 9
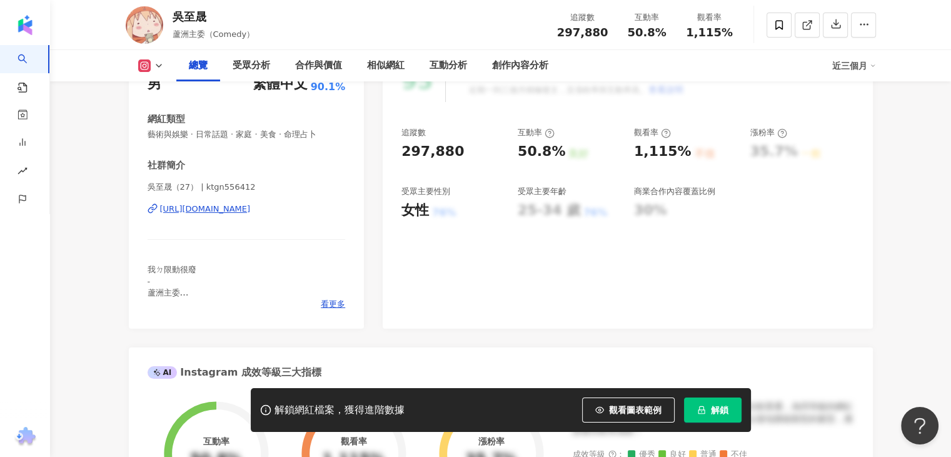
scroll to position [125, 0]
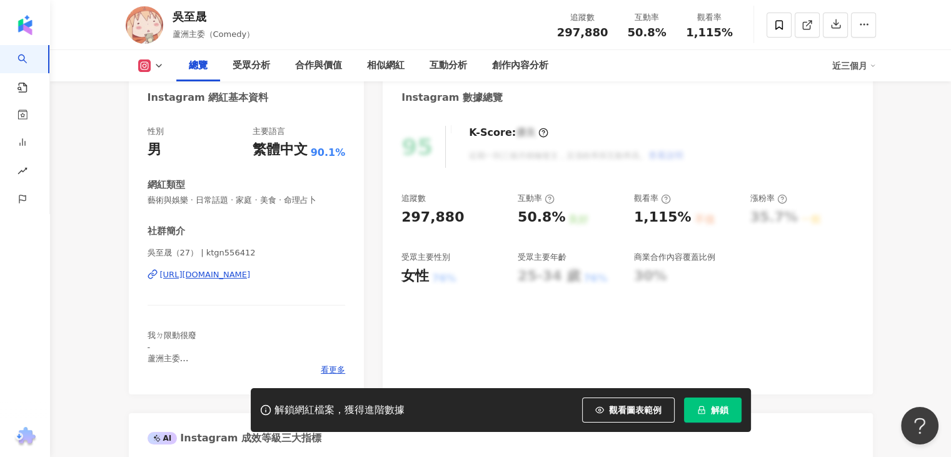
click at [250, 271] on div "https://www.instagram.com/ktgn556412/" at bounding box center [205, 274] width 91 height 11
drag, startPoint x: 708, startPoint y: 403, endPoint x: 539, endPoint y: 168, distance: 289.9
click at [708, 403] on button "解鎖" at bounding box center [713, 409] width 58 height 25
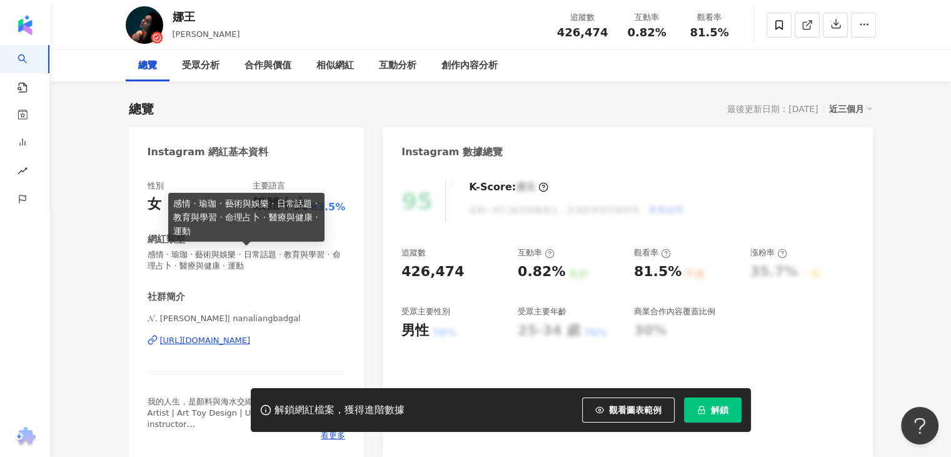
scroll to position [125, 0]
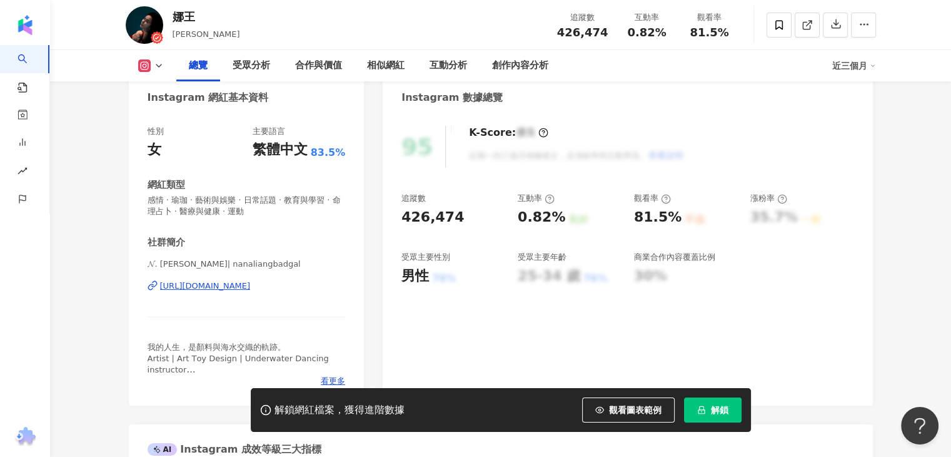
click at [214, 285] on div "[URL][DOMAIN_NAME]" at bounding box center [205, 285] width 91 height 11
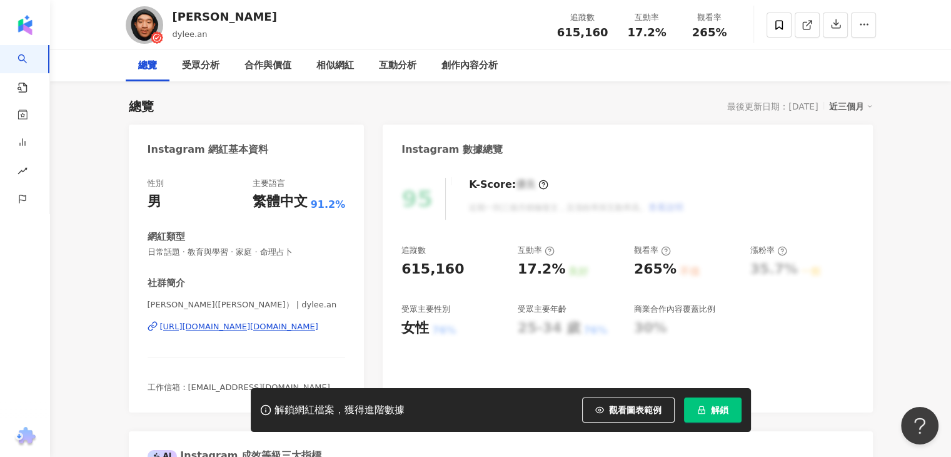
scroll to position [188, 0]
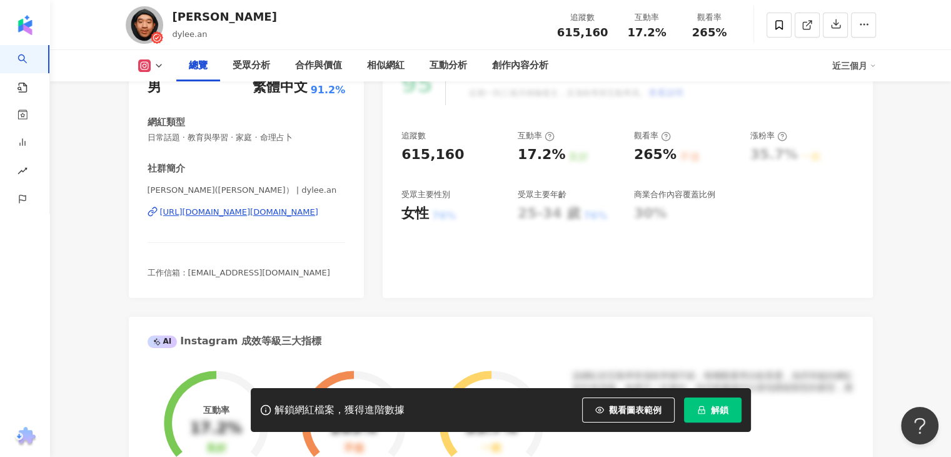
click at [275, 205] on div "滌綸木子李(李弘毅） | dylee.an https://www.instagram.com/dylee.an/" at bounding box center [247, 221] width 198 height 73
click at [258, 211] on div "https://www.instagram.com/dylee.an/" at bounding box center [239, 211] width 158 height 11
click at [729, 407] on button "解鎖" at bounding box center [713, 409] width 58 height 25
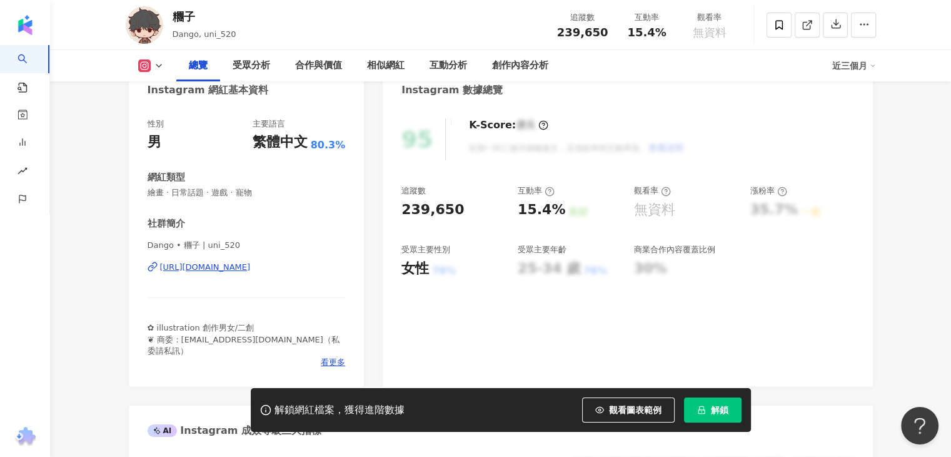
scroll to position [188, 0]
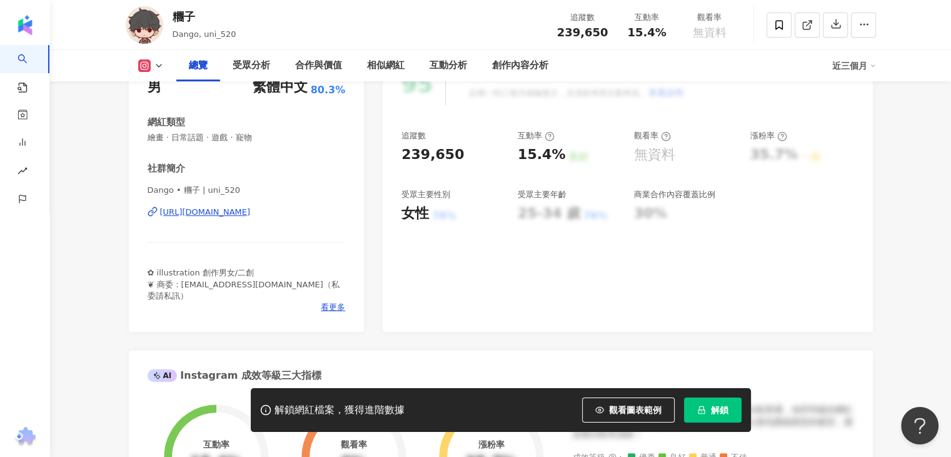
click at [251, 216] on div "[URL][DOMAIN_NAME]" at bounding box center [205, 211] width 91 height 11
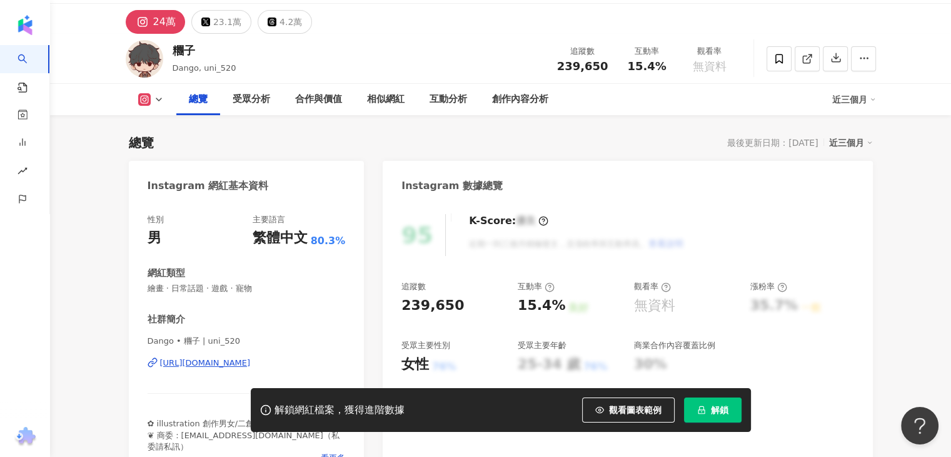
scroll to position [0, 0]
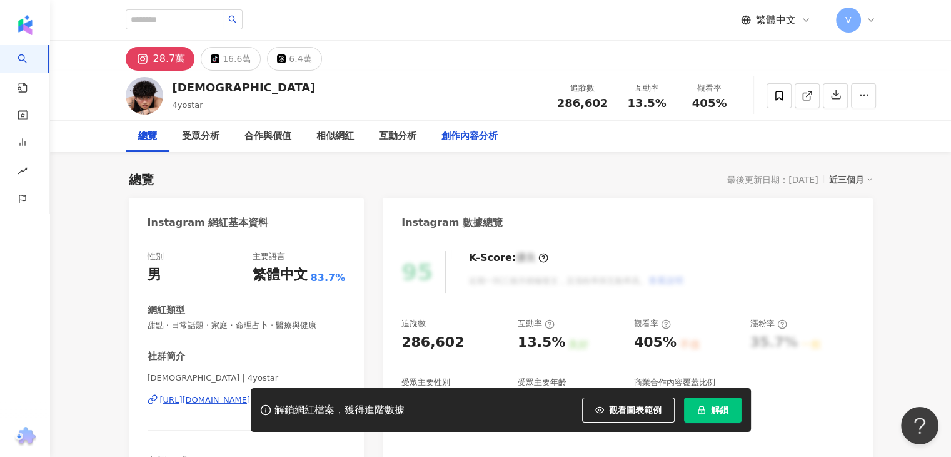
scroll to position [125, 0]
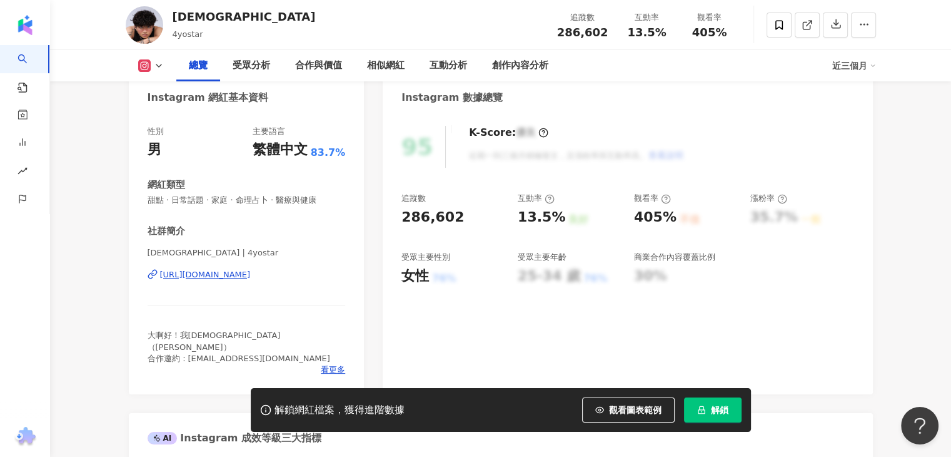
click at [213, 276] on div "https://www.instagram.com/4yostar/" at bounding box center [205, 274] width 91 height 11
click at [703, 402] on button "解鎖" at bounding box center [713, 409] width 58 height 25
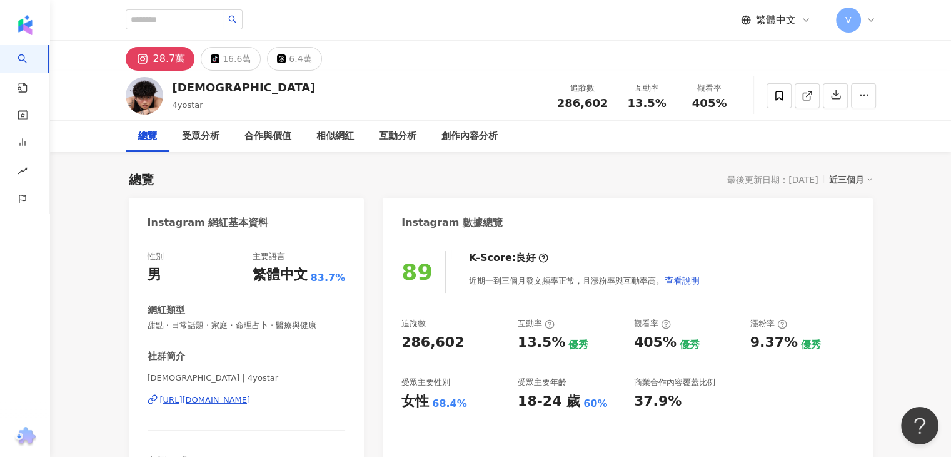
scroll to position [250, 0]
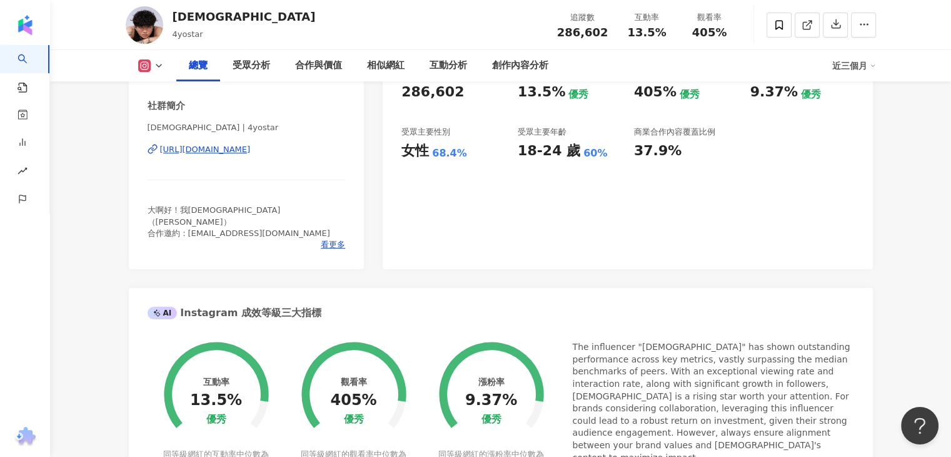
click at [250, 153] on div "https://www.instagram.com/4yostar/" at bounding box center [205, 149] width 91 height 11
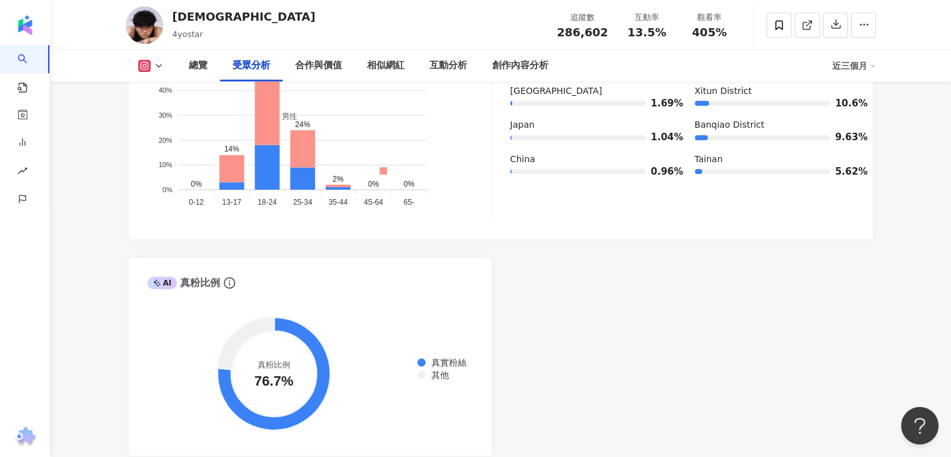
scroll to position [1439, 0]
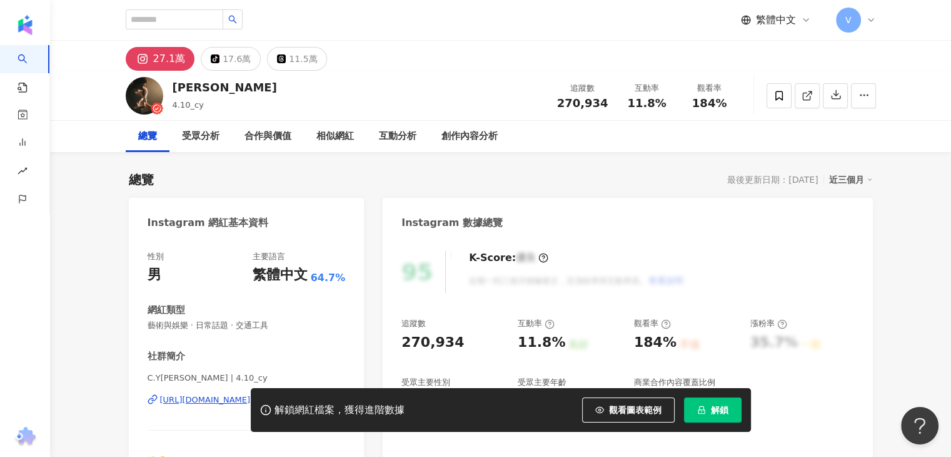
scroll to position [125, 0]
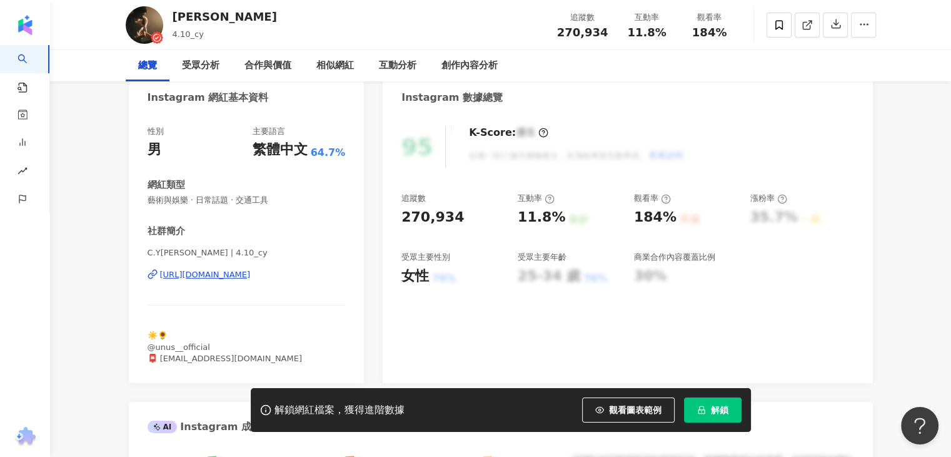
click at [250, 279] on div "https://www.instagram.com/4.10_cy/" at bounding box center [205, 274] width 91 height 11
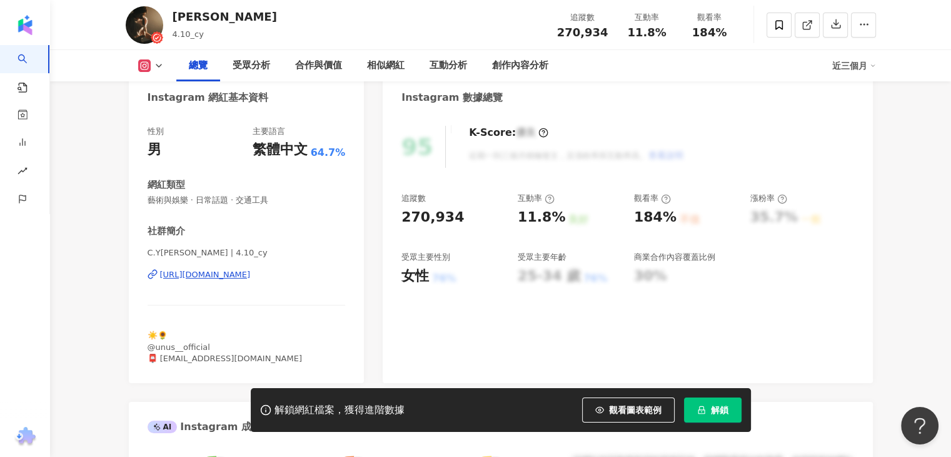
click at [716, 418] on button "解鎖" at bounding box center [713, 409] width 58 height 25
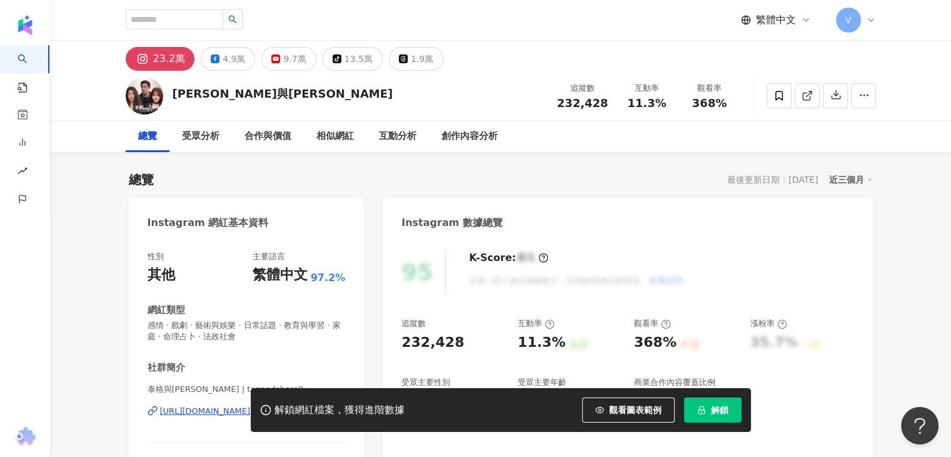
scroll to position [63, 0]
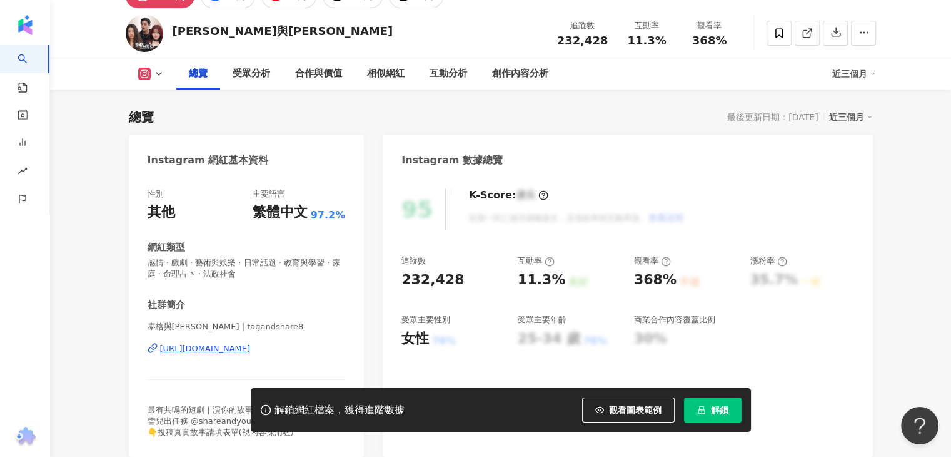
drag, startPoint x: 236, startPoint y: 347, endPoint x: 240, endPoint y: 333, distance: 14.4
click at [236, 347] on div "[URL][DOMAIN_NAME]" at bounding box center [205, 348] width 91 height 11
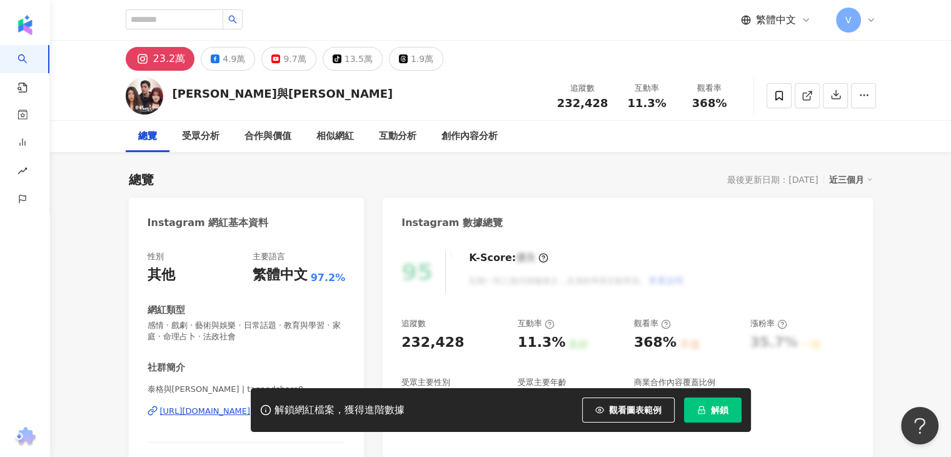
click at [696, 409] on button "解鎖" at bounding box center [713, 409] width 58 height 25
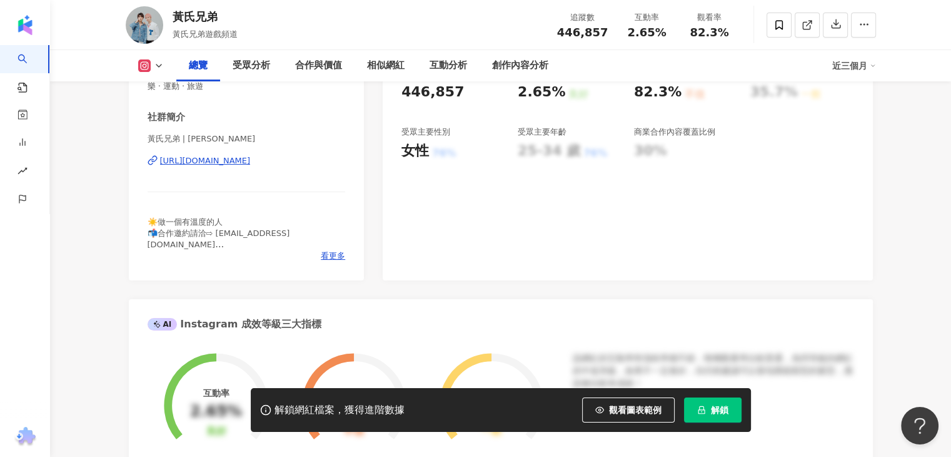
drag, startPoint x: 218, startPoint y: 159, endPoint x: 296, endPoint y: 156, distance: 78.2
click at [219, 158] on div "https://www.instagram.com/huangbrotherss/" at bounding box center [205, 160] width 91 height 11
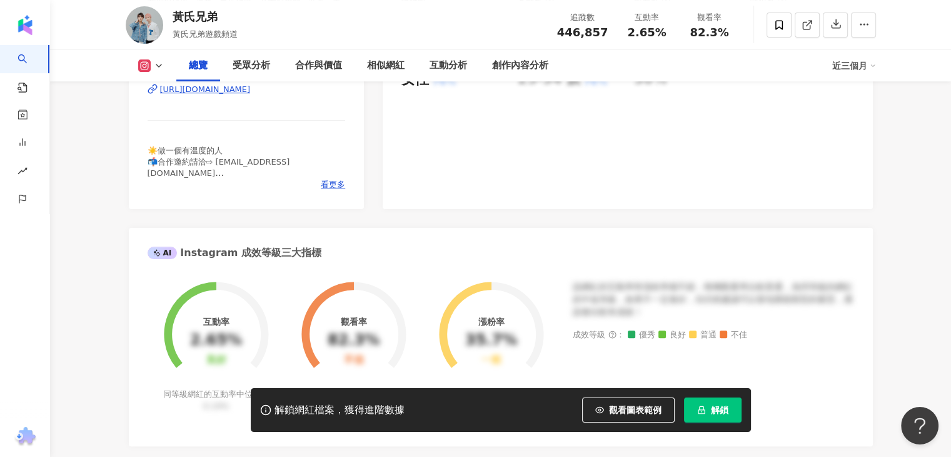
scroll to position [375, 0]
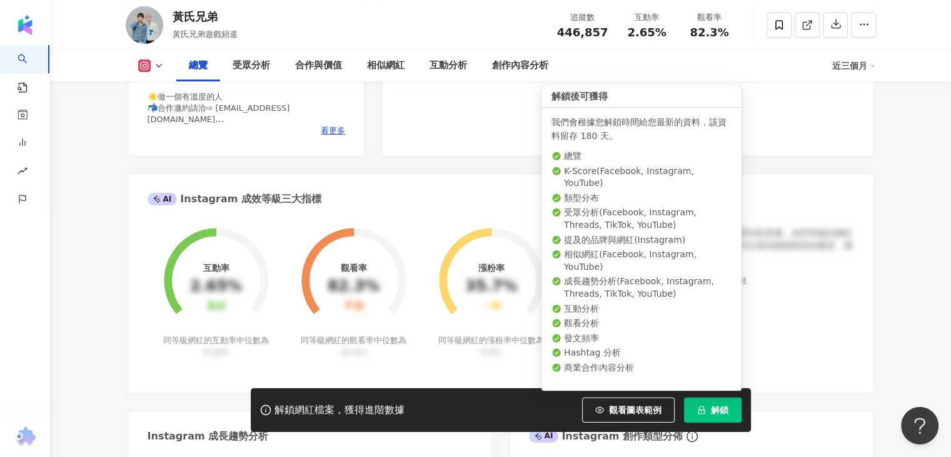
click at [729, 411] on button "解鎖" at bounding box center [713, 409] width 58 height 25
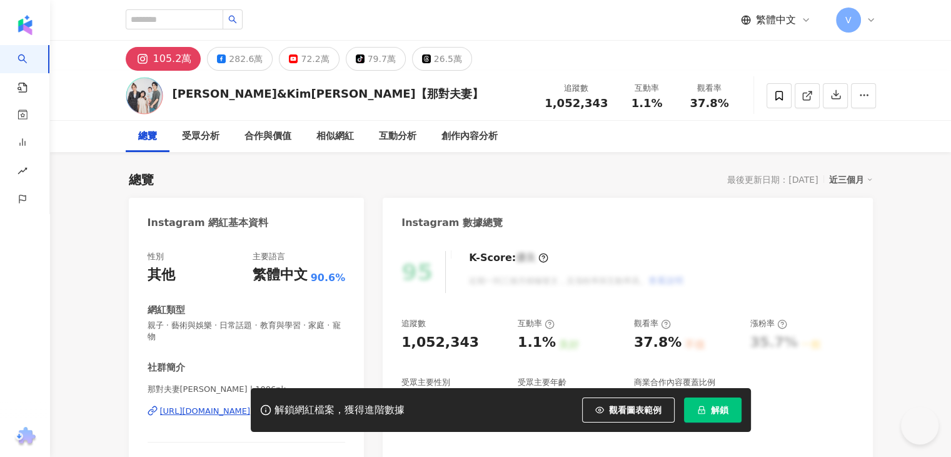
click at [239, 405] on div "[URL][DOMAIN_NAME]" at bounding box center [205, 410] width 91 height 11
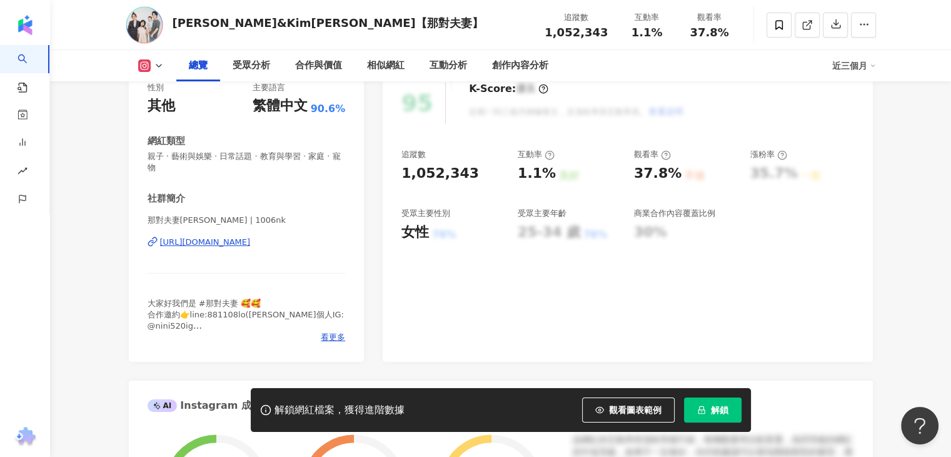
scroll to position [188, 0]
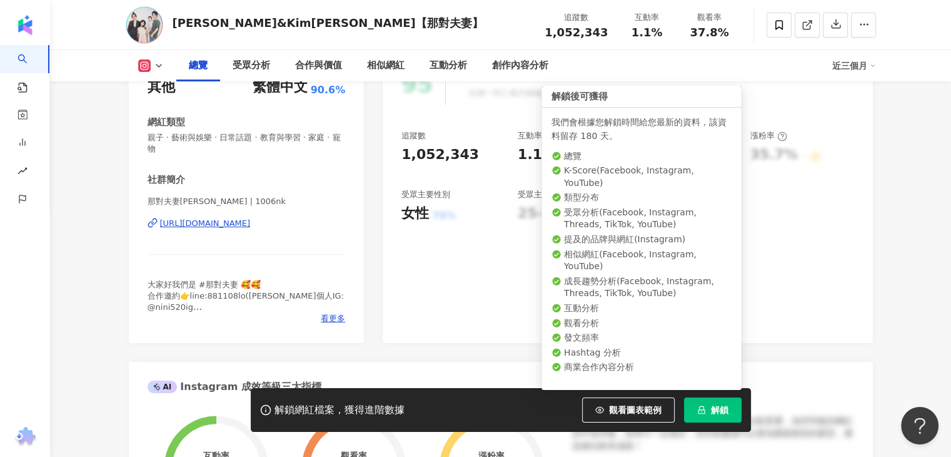
click at [708, 408] on button "解鎖" at bounding box center [713, 409] width 58 height 25
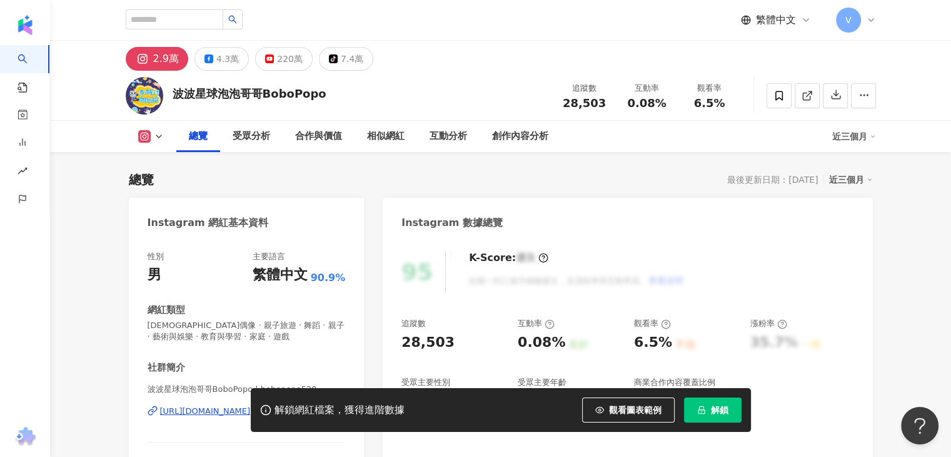
scroll to position [63, 0]
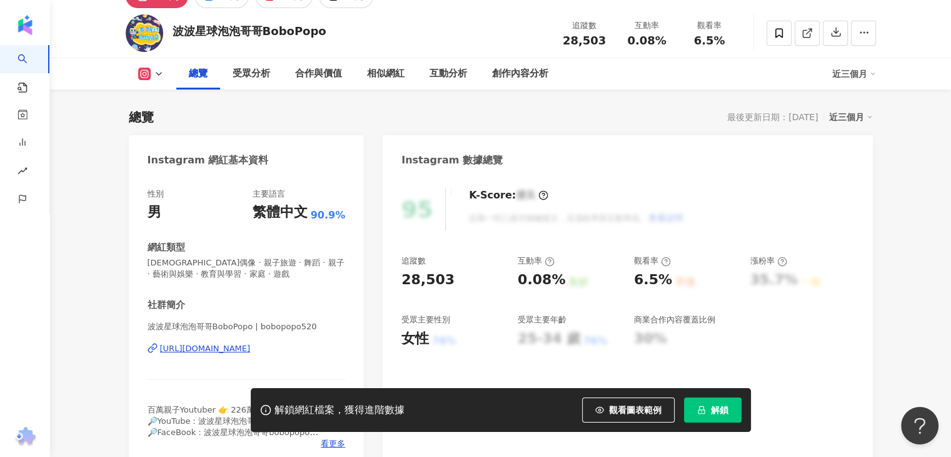
click at [251, 345] on div "https://www.instagram.com/bobopopo520/" at bounding box center [205, 348] width 91 height 11
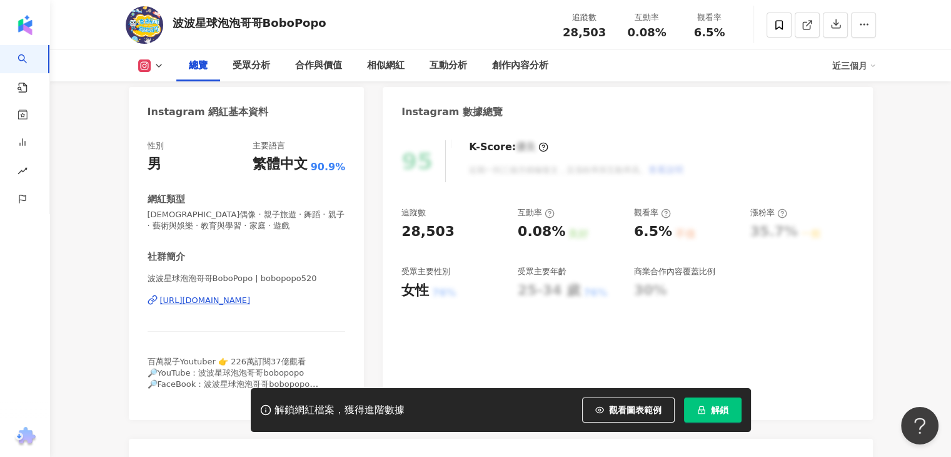
scroll to position [125, 0]
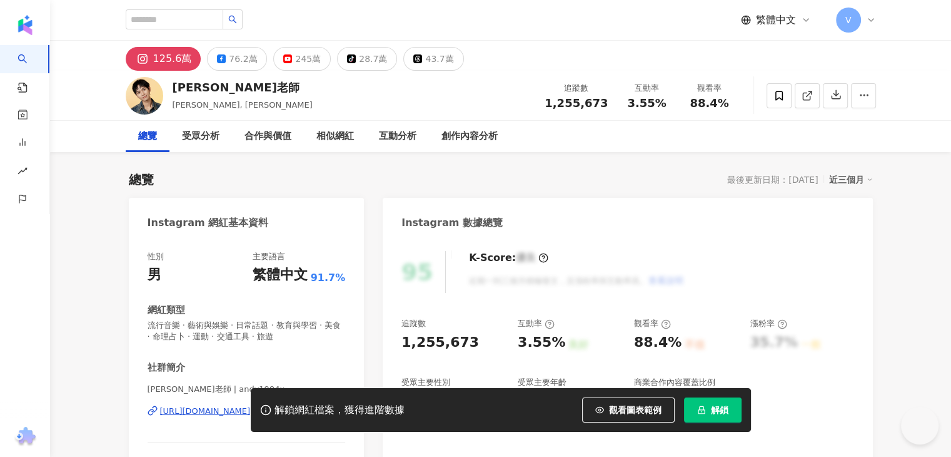
click at [195, 411] on div "解鎖網紅檔案，獲得進階數據 觀看圖表範例 解鎖" at bounding box center [475, 410] width 951 height 44
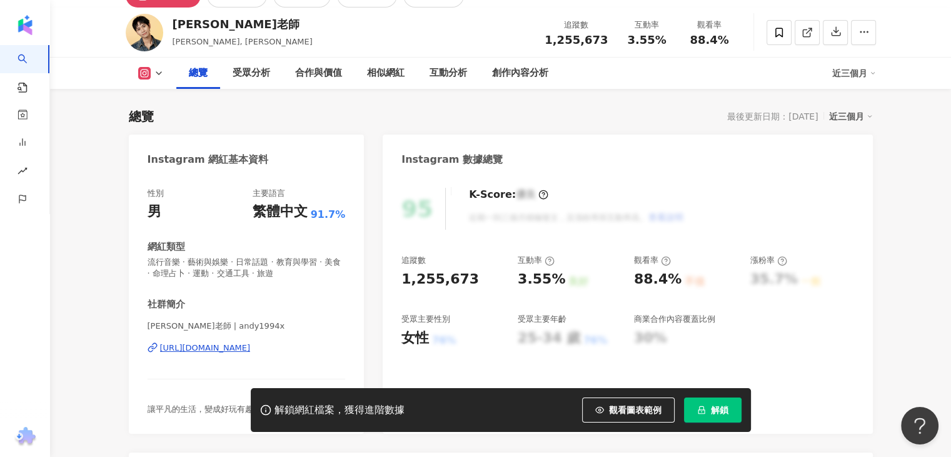
scroll to position [125, 0]
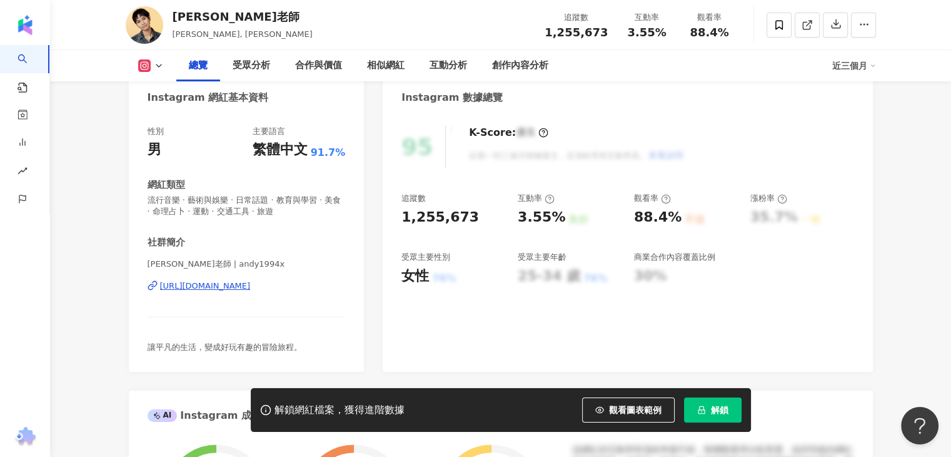
click at [227, 283] on div "https://www.instagram.com/andy1994x/" at bounding box center [205, 285] width 91 height 11
click at [704, 408] on icon "lock" at bounding box center [701, 409] width 9 height 9
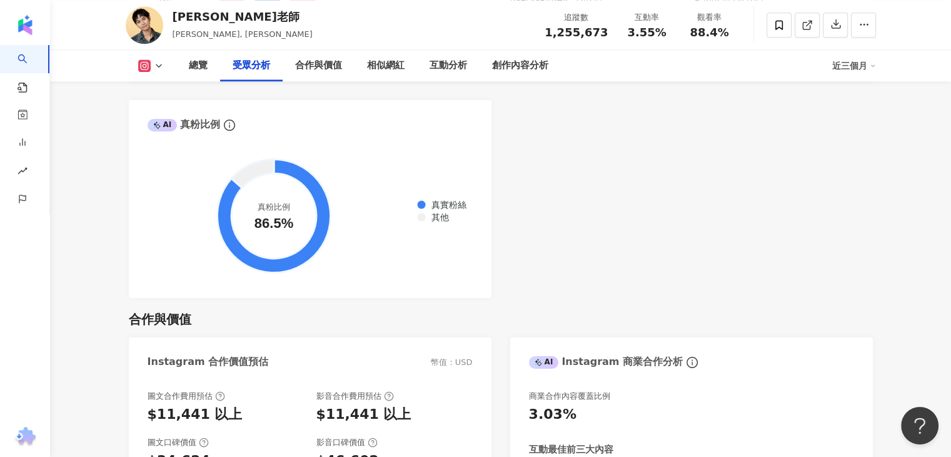
scroll to position [1564, 0]
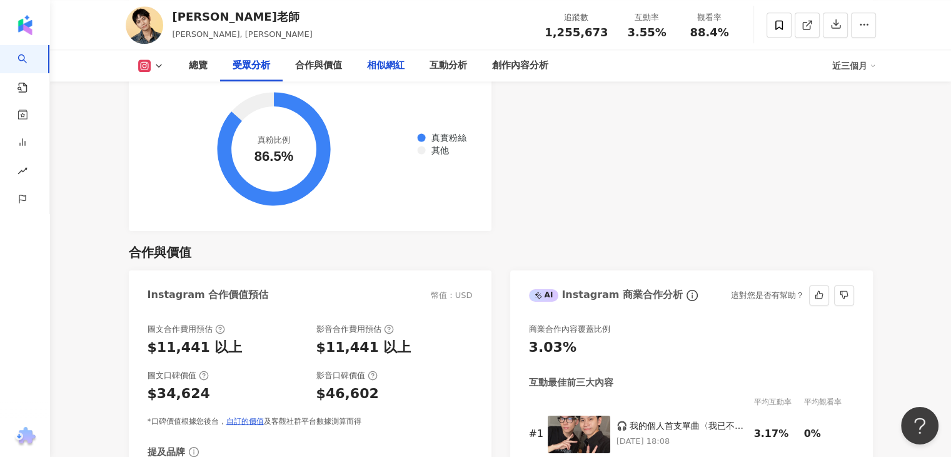
click at [355, 68] on div "總覽 受眾分析 合作與價值 相似網紅 互動分析 創作內容分析" at bounding box center [368, 65] width 385 height 31
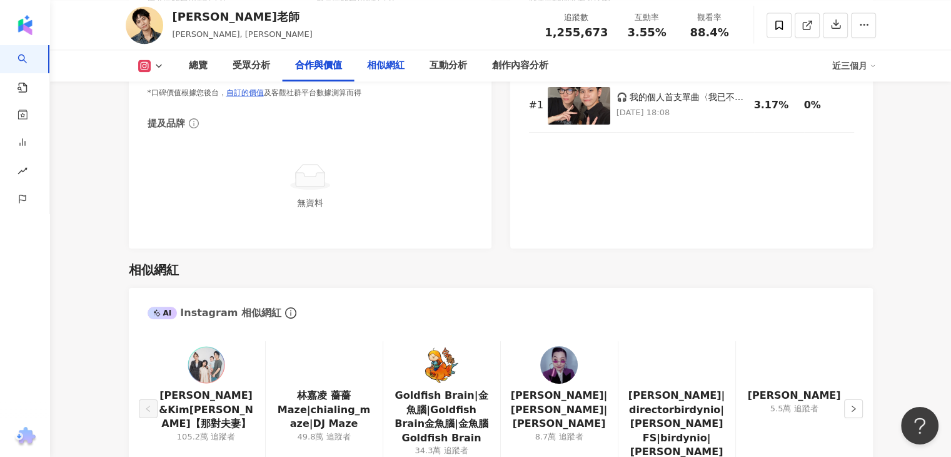
scroll to position [1939, 0]
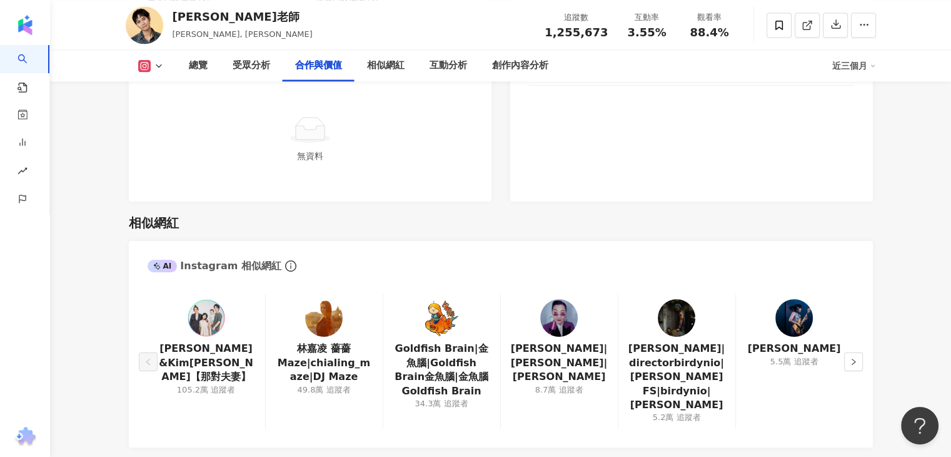
drag, startPoint x: 435, startPoint y: 268, endPoint x: 440, endPoint y: 276, distance: 9.9
click at [440, 299] on img at bounding box center [442, 318] width 38 height 38
click at [564, 299] on img at bounding box center [559, 318] width 38 height 38
click at [856, 358] on icon "right" at bounding box center [854, 362] width 8 height 8
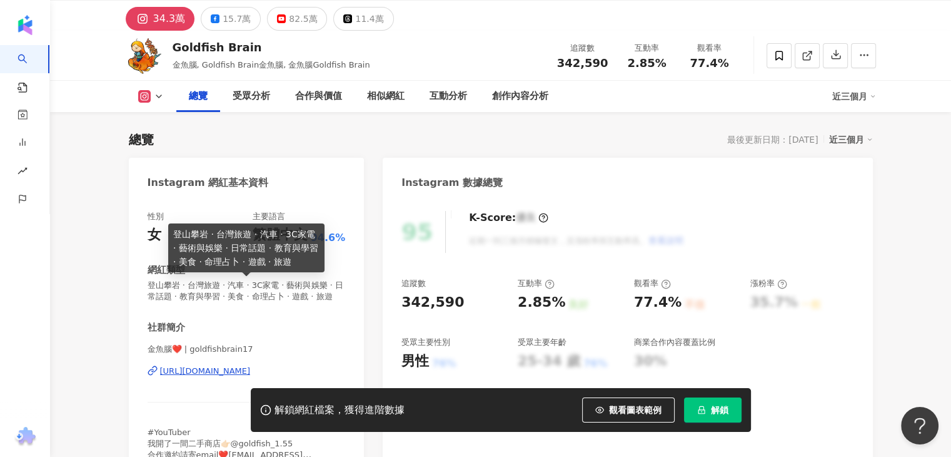
scroll to position [63, 0]
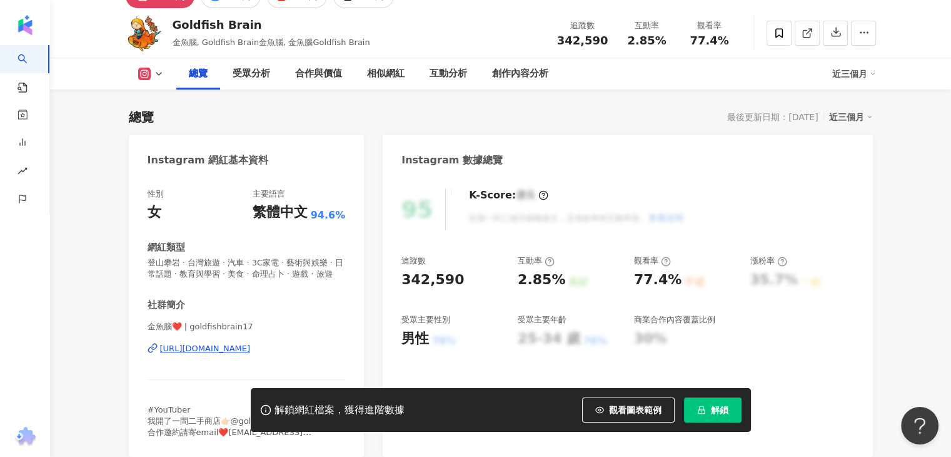
click at [177, 354] on div "https://www.instagram.com/goldfishbrain17/" at bounding box center [205, 348] width 91 height 11
click at [717, 407] on span "解鎖" at bounding box center [720, 410] width 18 height 10
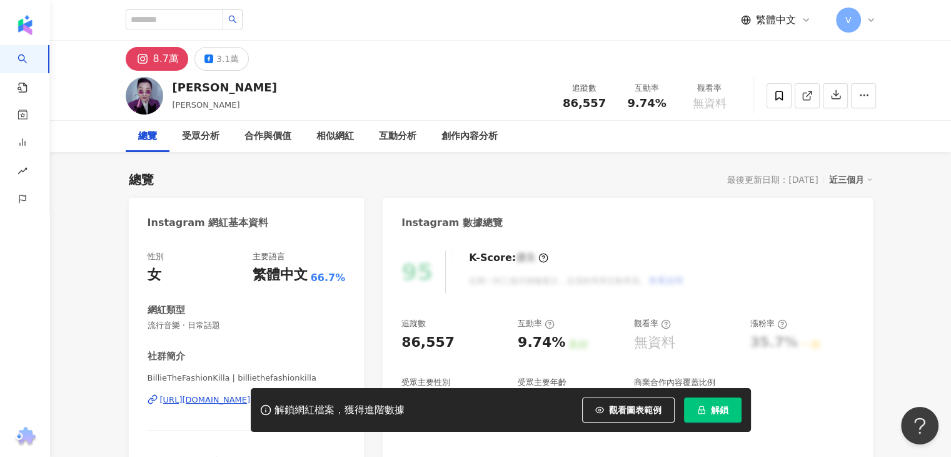
scroll to position [125, 0]
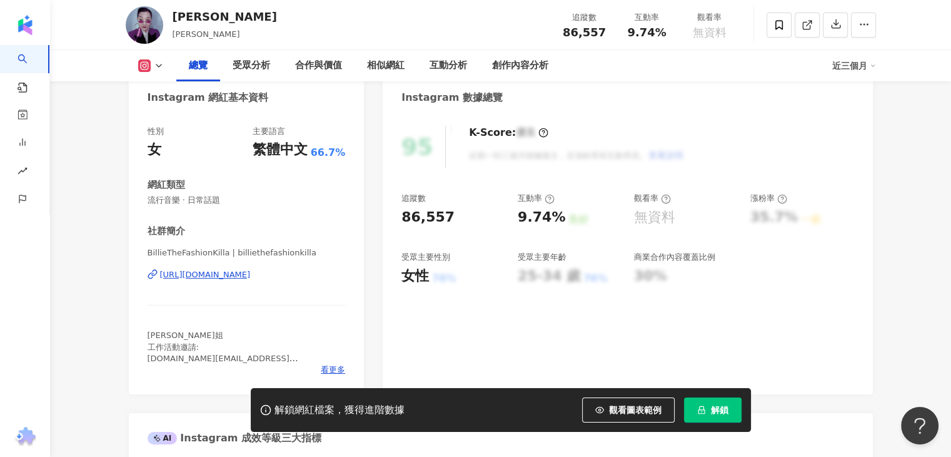
click at [251, 274] on div "[URL][DOMAIN_NAME]" at bounding box center [205, 274] width 91 height 11
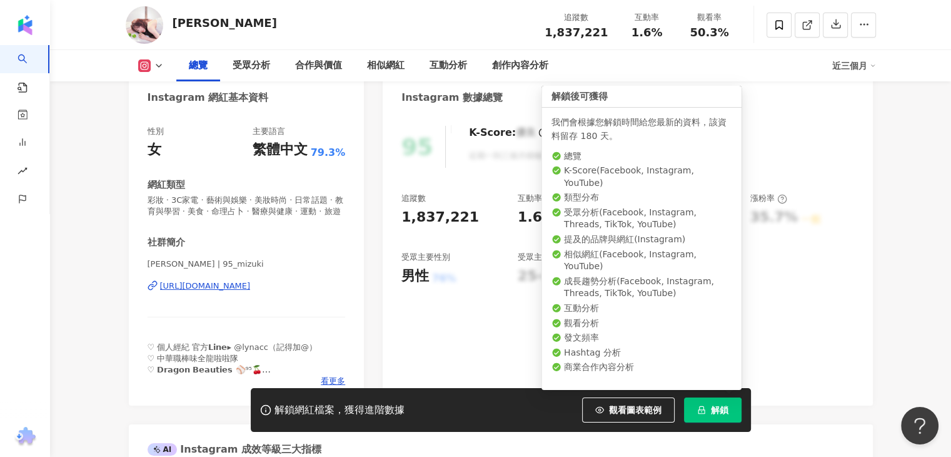
click at [684, 402] on button "解鎖" at bounding box center [713, 409] width 58 height 25
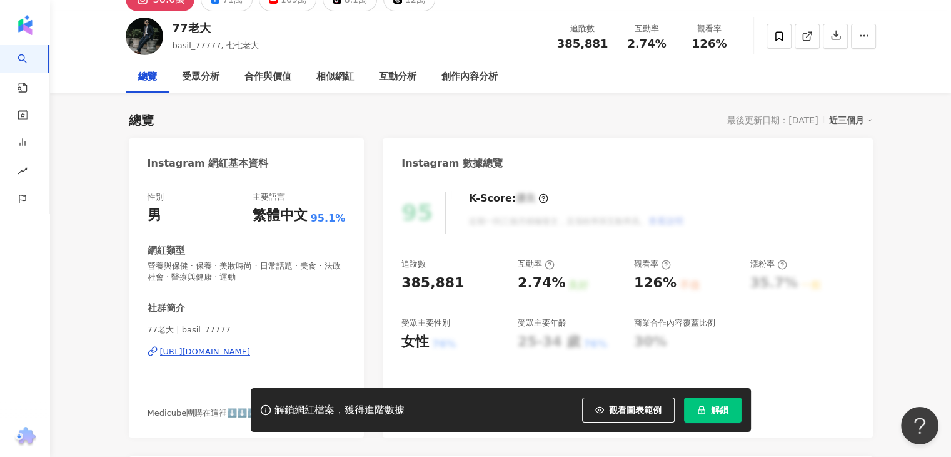
scroll to position [125, 0]
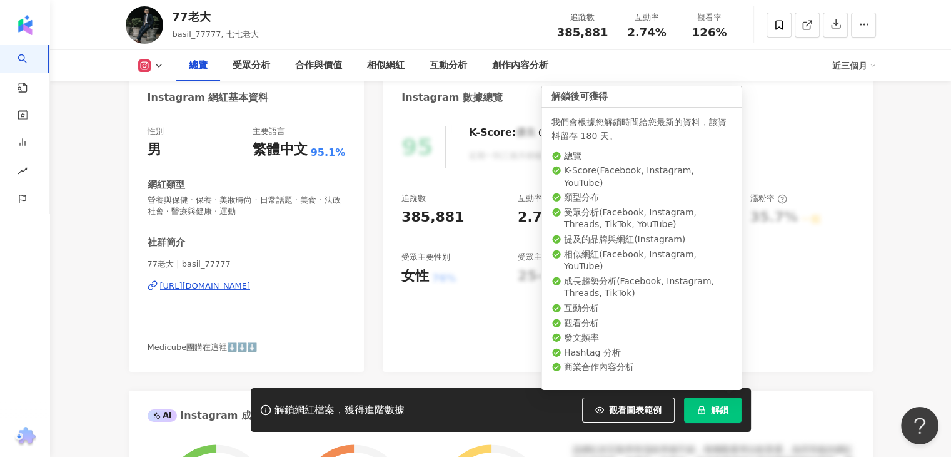
click at [706, 407] on icon "lock" at bounding box center [701, 409] width 9 height 9
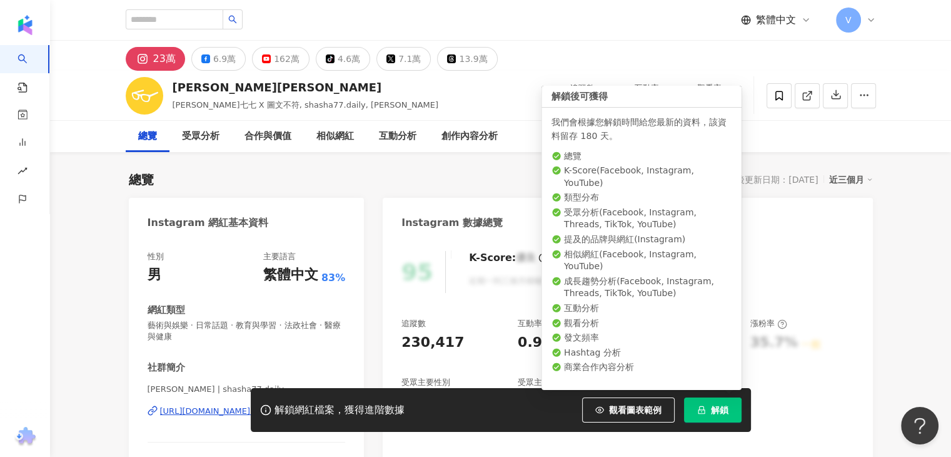
click at [716, 405] on span "解鎖" at bounding box center [720, 410] width 18 height 10
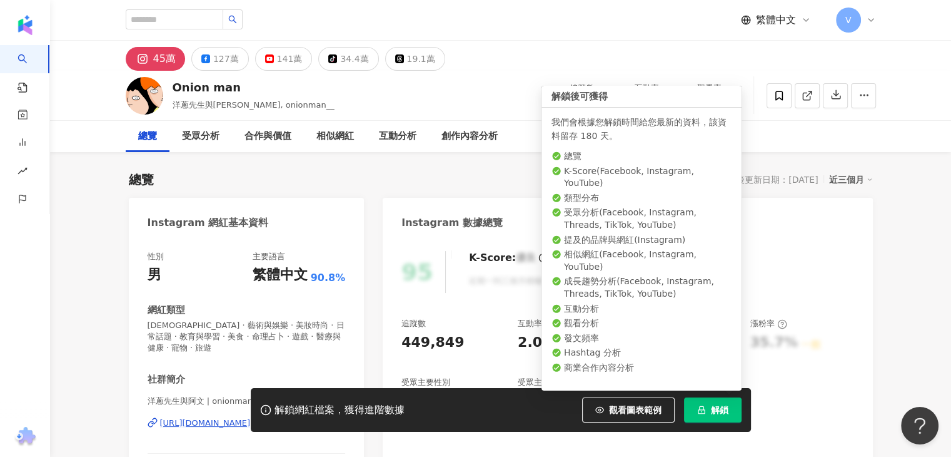
click at [713, 406] on span "解鎖" at bounding box center [720, 410] width 18 height 10
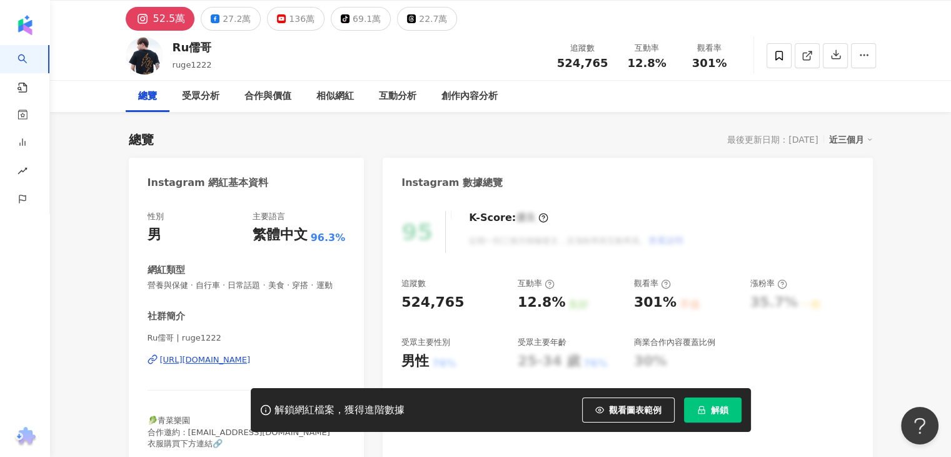
scroll to position [63, 0]
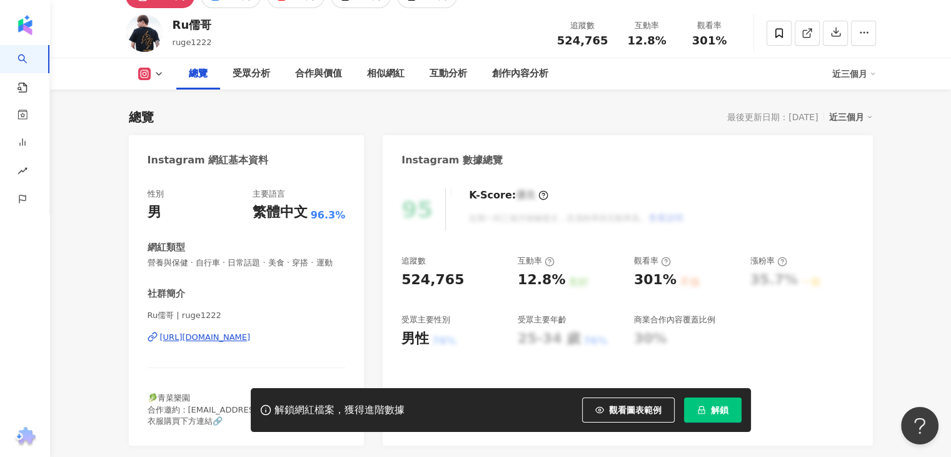
click at [712, 405] on span "解鎖" at bounding box center [720, 410] width 18 height 10
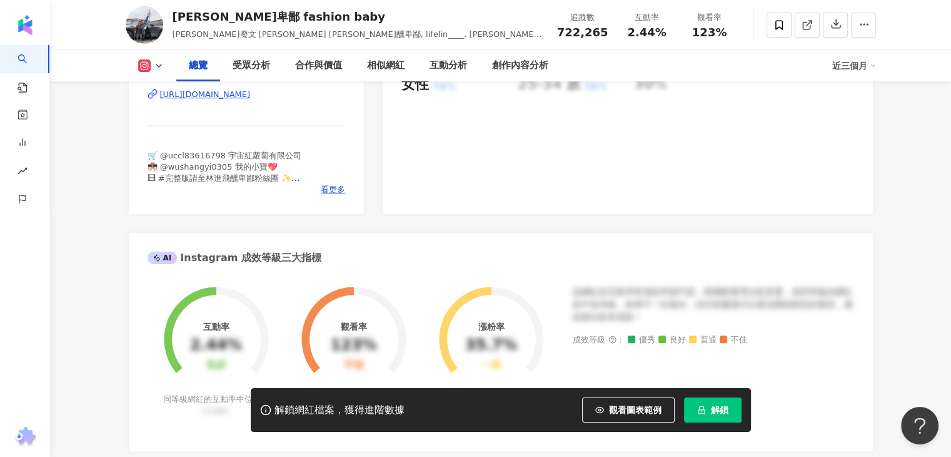
scroll to position [125, 0]
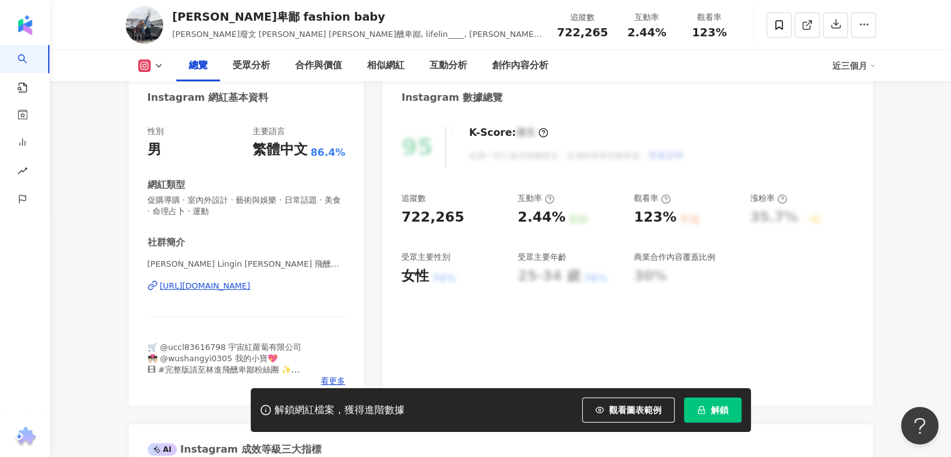
click at [251, 290] on div "https://www.instagram.com/lingin1209/" at bounding box center [205, 285] width 91 height 11
click at [716, 405] on span "解鎖" at bounding box center [720, 410] width 18 height 10
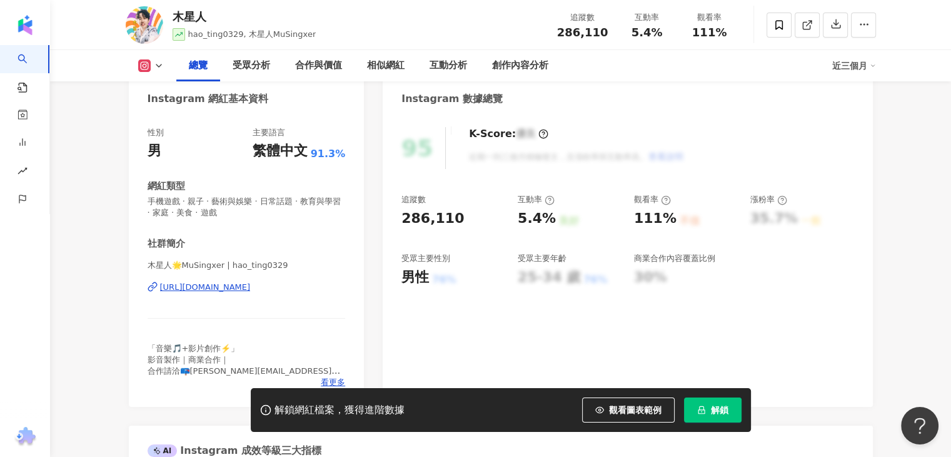
scroll to position [45, 0]
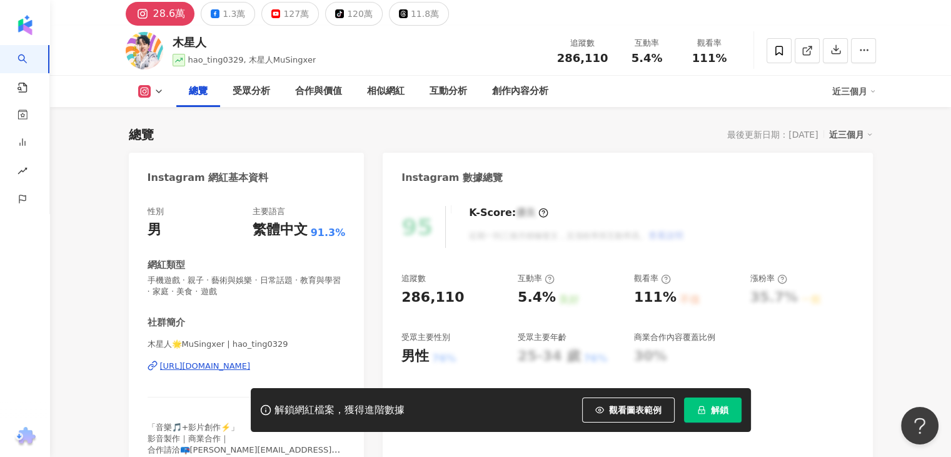
click at [711, 406] on span "解鎖" at bounding box center [720, 410] width 18 height 10
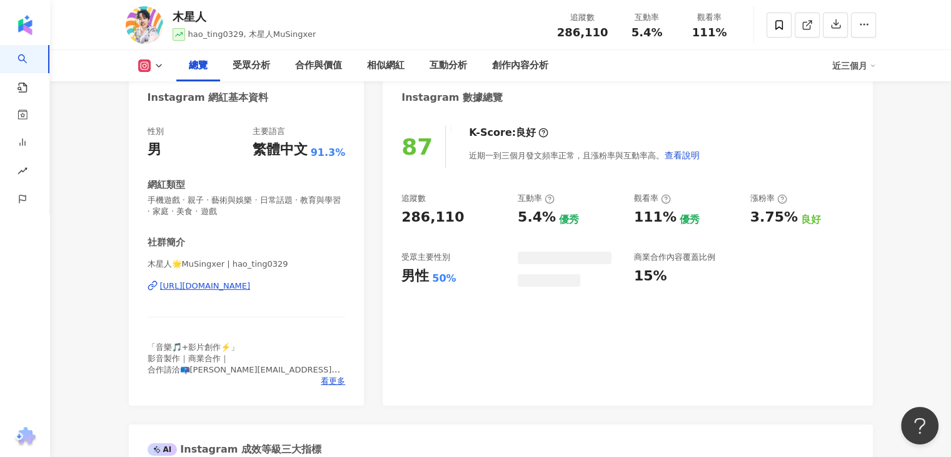
scroll to position [148, 0]
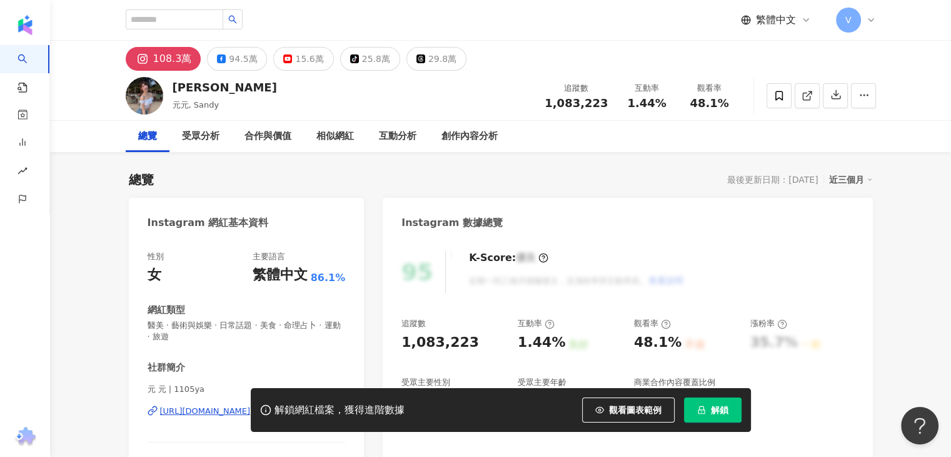
click at [176, 410] on div "解鎖網紅檔案，獲得進階數據 觀看圖表範例 解鎖" at bounding box center [475, 410] width 951 height 44
click at [196, 410] on div "解鎖網紅檔案，獲得進階數據 觀看圖表範例 解鎖" at bounding box center [475, 410] width 951 height 44
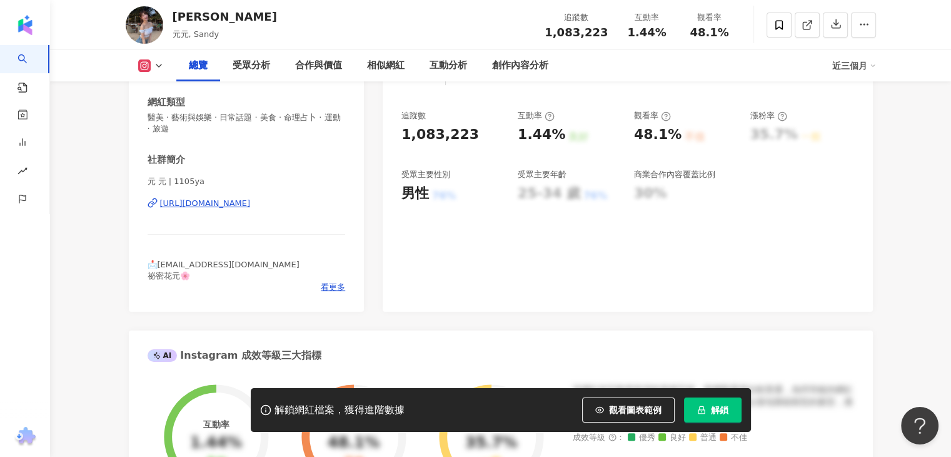
scroll to position [250, 0]
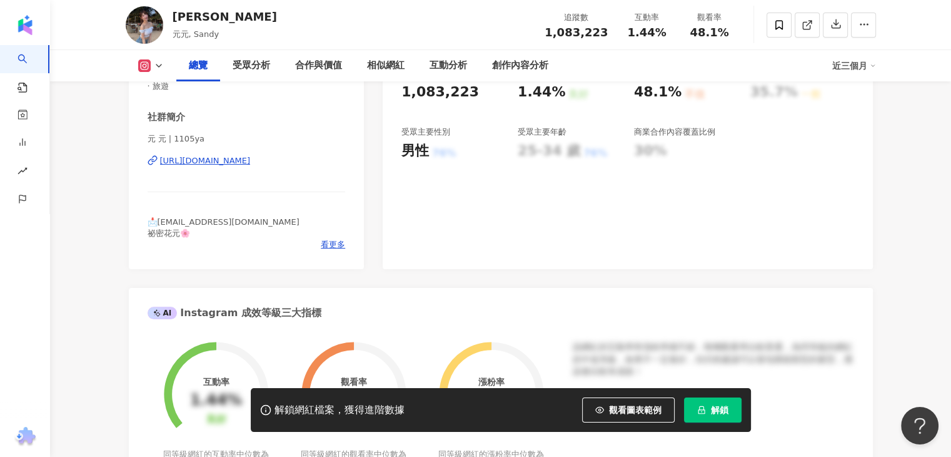
click at [243, 160] on div "https://www.instagram.com/1105ya/" at bounding box center [205, 160] width 91 height 11
click at [701, 400] on button "解鎖" at bounding box center [713, 409] width 58 height 25
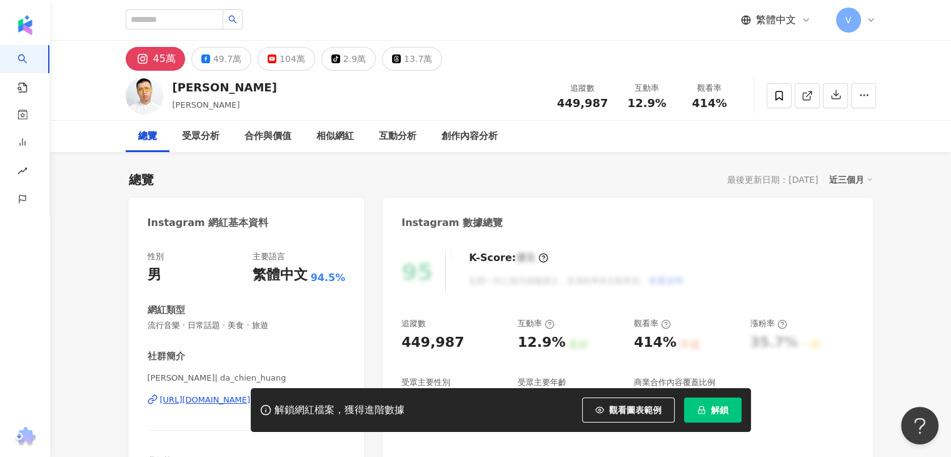
drag, startPoint x: 725, startPoint y: 408, endPoint x: 611, endPoint y: 146, distance: 286.0
click at [724, 408] on span "解鎖" at bounding box center [720, 410] width 18 height 10
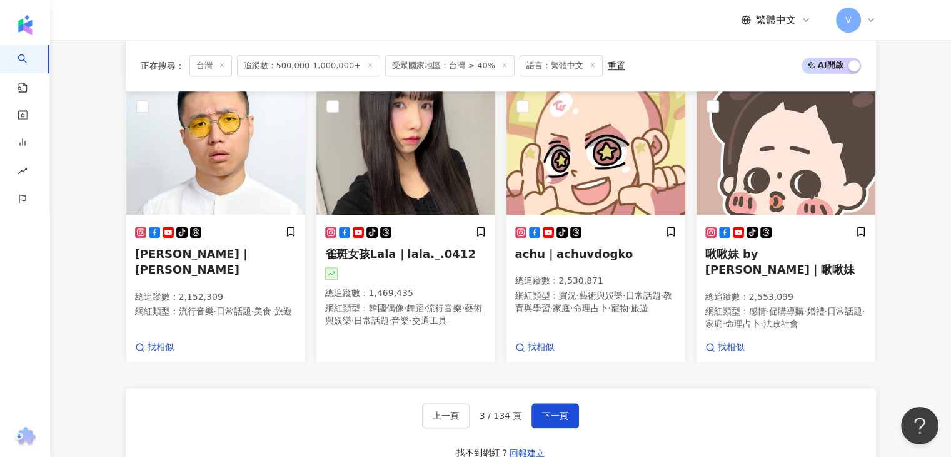
scroll to position [1095, 0]
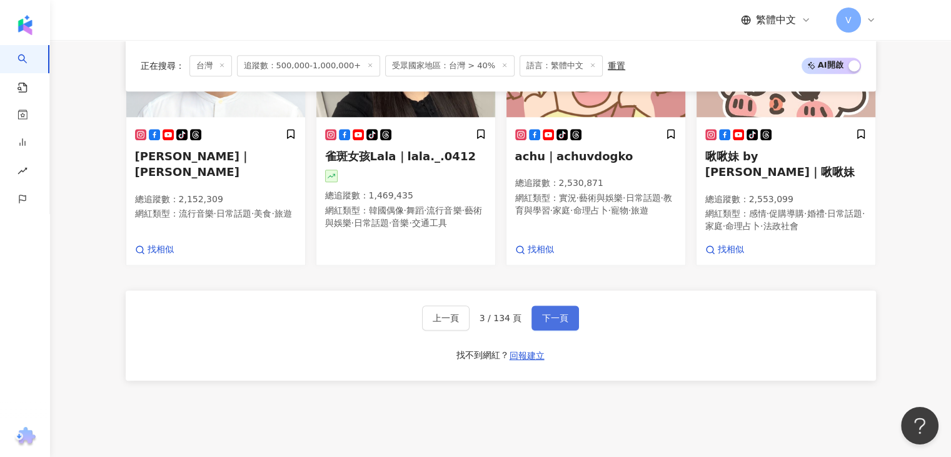
click at [559, 313] on span "下一頁" at bounding box center [555, 318] width 26 height 10
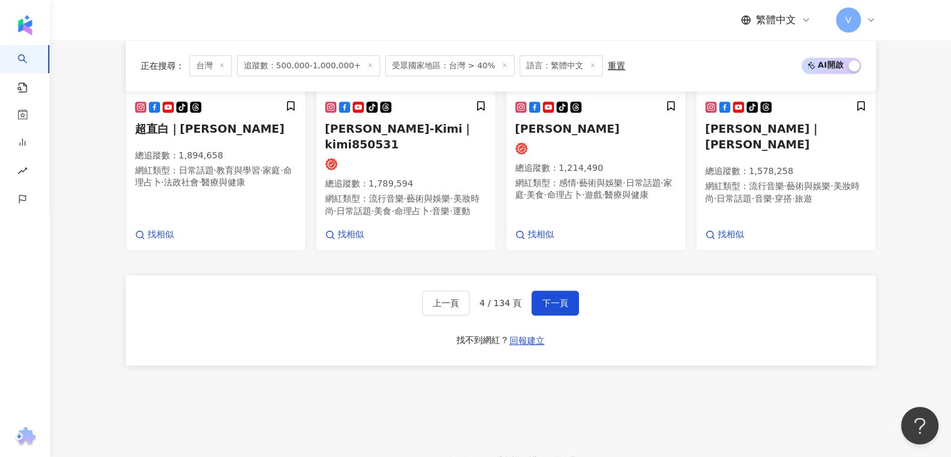
scroll to position [313, 0]
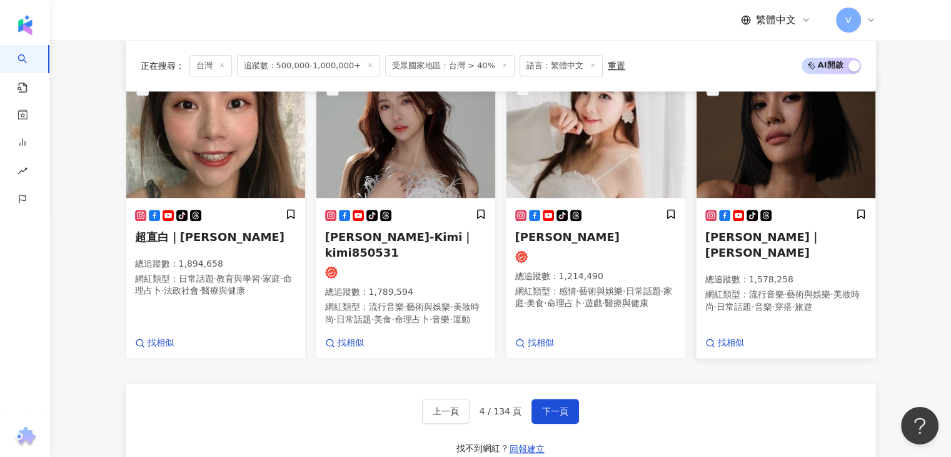
scroll to position [1001, 0]
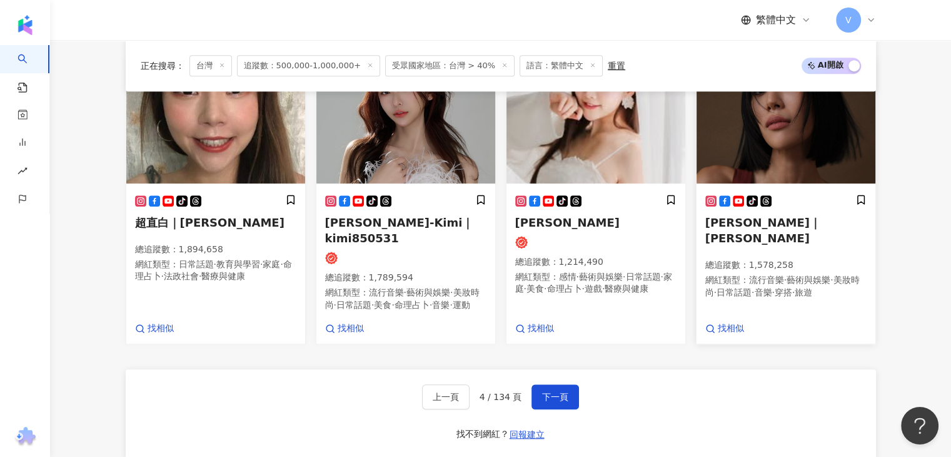
click at [746, 216] on span "莫莉｜Molly" at bounding box center [764, 230] width 116 height 29
drag, startPoint x: 545, startPoint y: 377, endPoint x: 479, endPoint y: 136, distance: 250.6
click at [545, 392] on span "下一頁" at bounding box center [555, 397] width 26 height 10
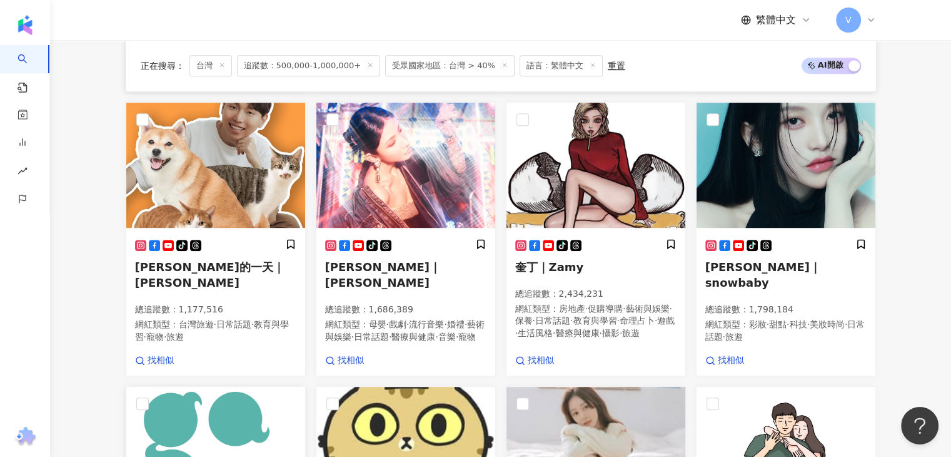
scroll to position [751, 0]
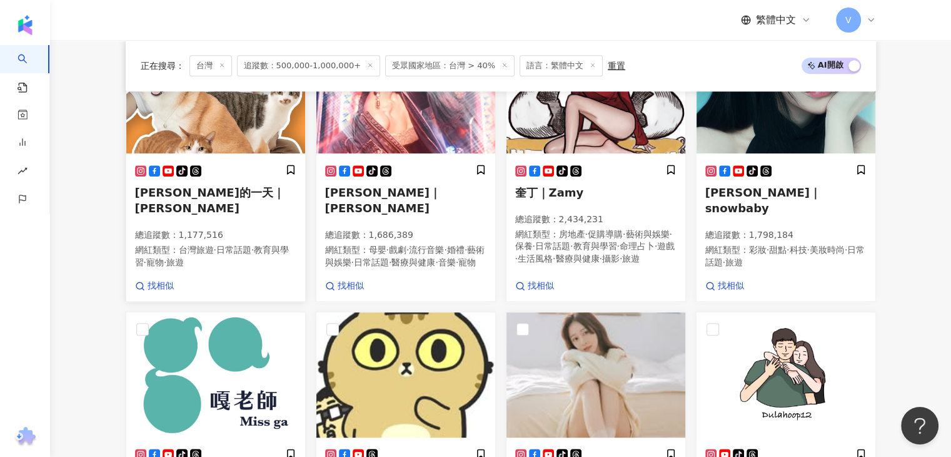
click at [234, 186] on span "柴犬Nana和阿楞的一天｜柴犬Nana" at bounding box center [210, 200] width 150 height 29
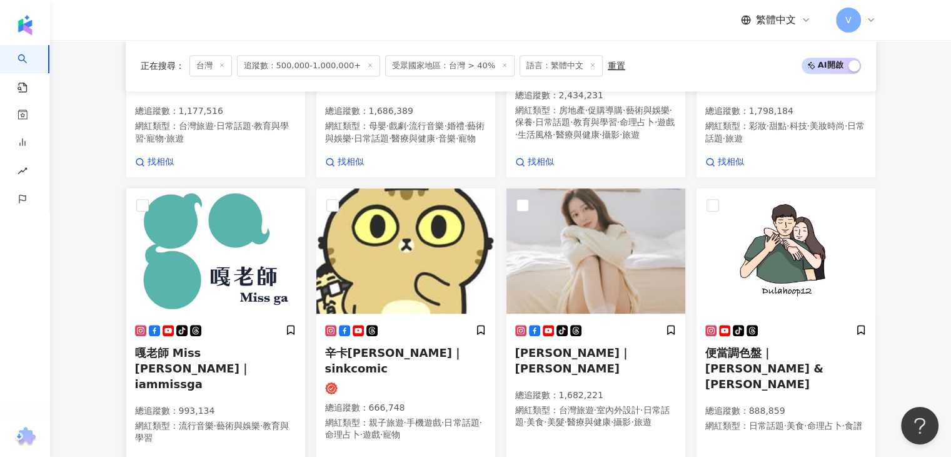
scroll to position [938, 0]
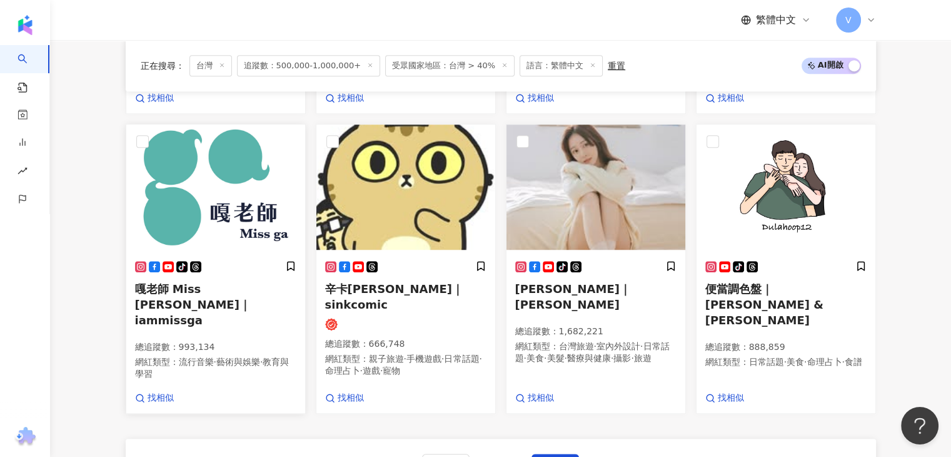
click at [235, 291] on span "嘎老師 Miss Ga｜iammissga" at bounding box center [193, 304] width 116 height 44
click at [542, 456] on span "下一頁" at bounding box center [555, 466] width 26 height 10
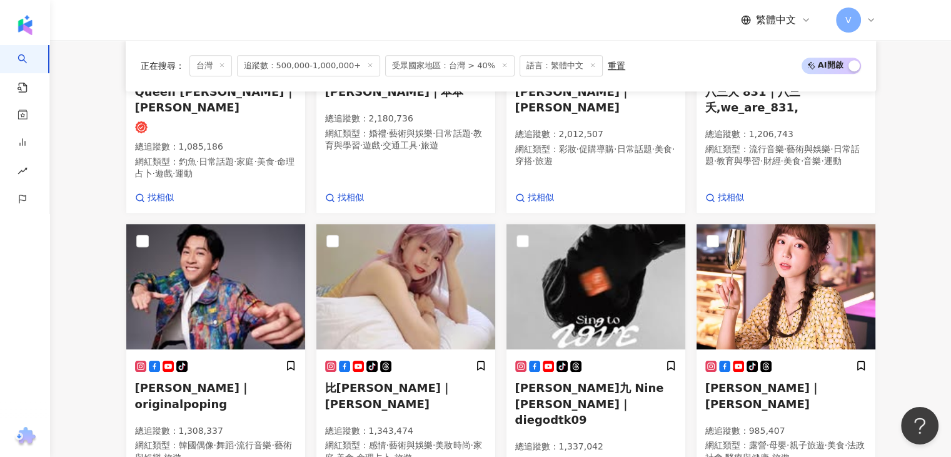
scroll to position [953, 0]
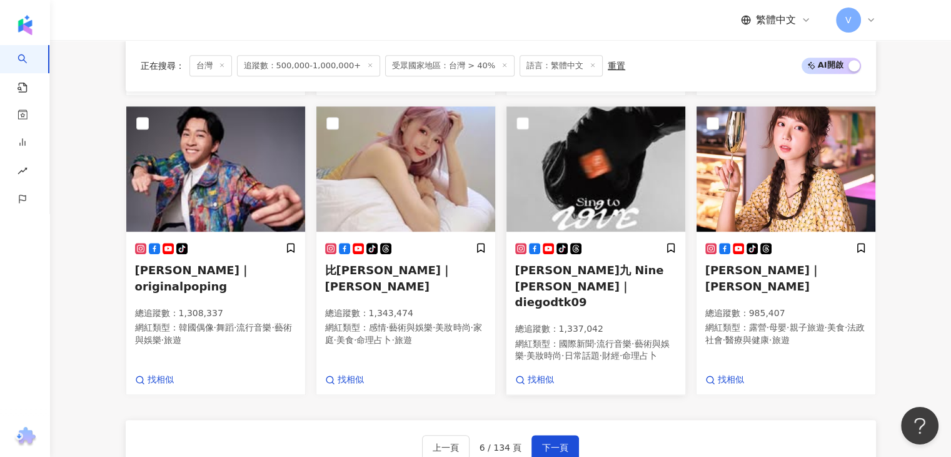
click at [560, 281] on span "陳零九 Nine Chen｜diegodtk09" at bounding box center [589, 285] width 149 height 44
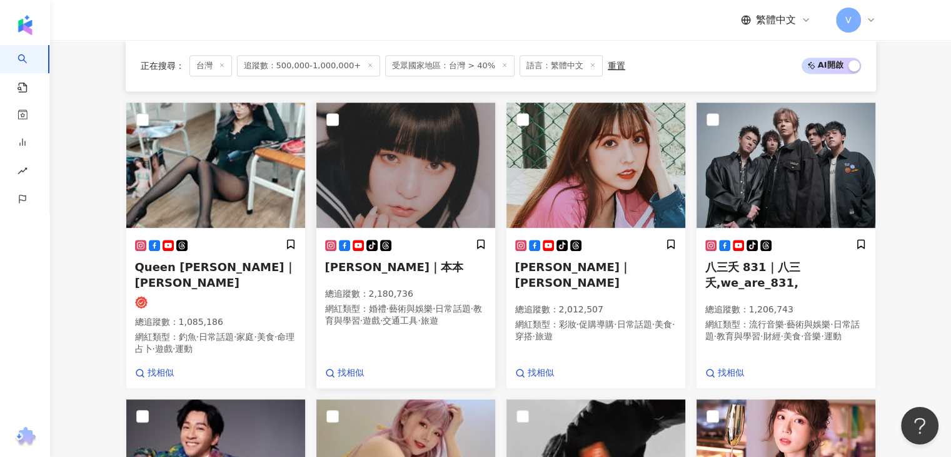
scroll to position [578, 0]
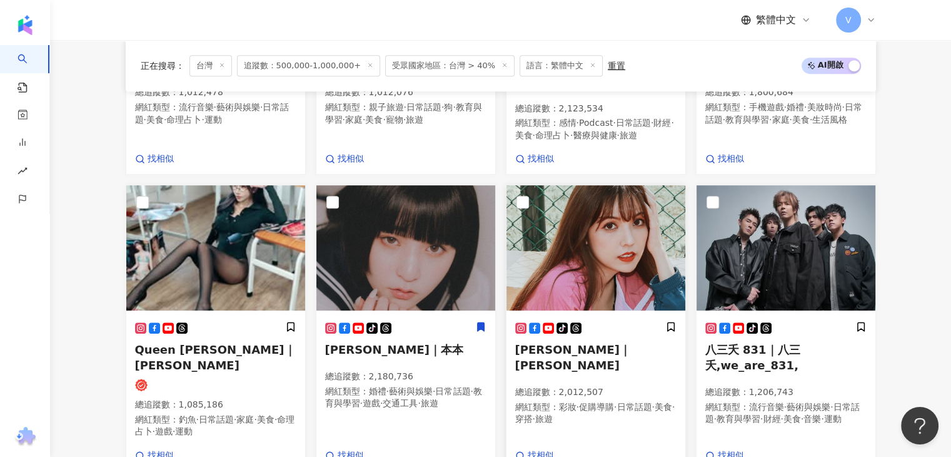
click at [565, 356] on span "Gina｜水之GINA" at bounding box center [573, 357] width 116 height 29
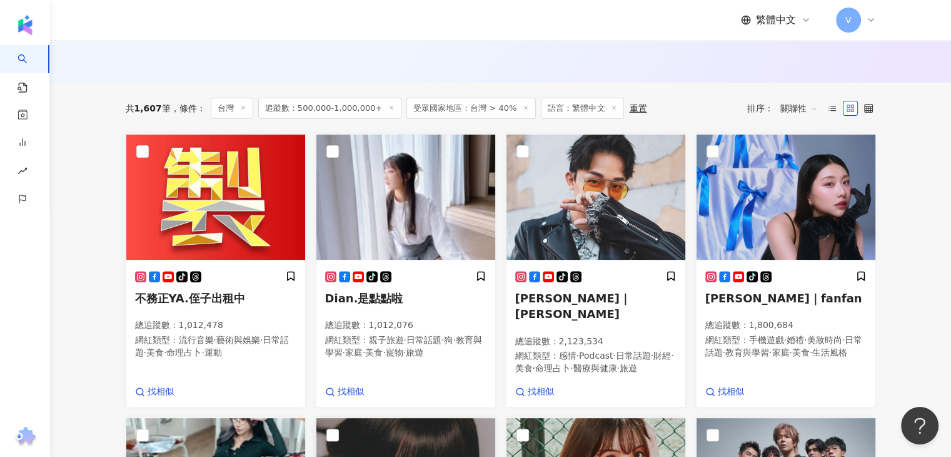
scroll to position [328, 0]
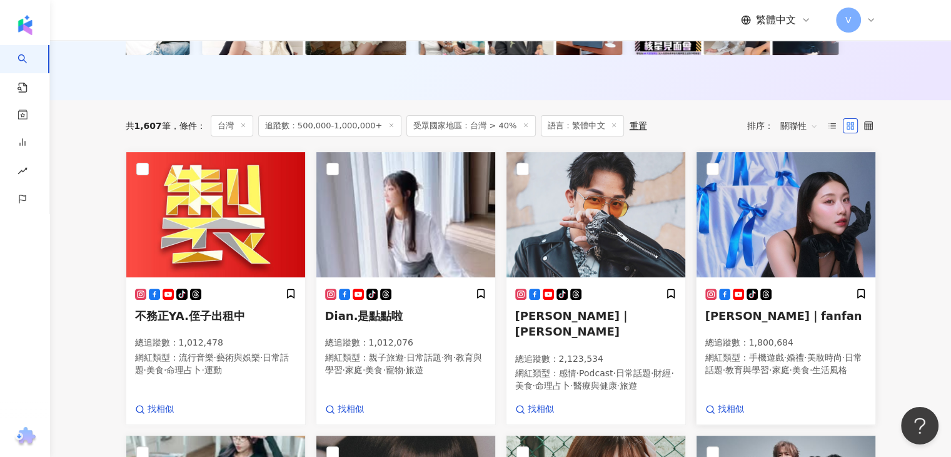
click at [743, 322] on span "焦曉凡｜fanfan" at bounding box center [784, 315] width 157 height 13
click at [380, 335] on div "tiktok-icon Dian.是點點啦 總追蹤數 ： 1,012,076 網紅類型 ： 親子旅遊 · 日常話題 · 狗 · 教育與學習 · 家庭 · 美食…" at bounding box center [405, 338] width 161 height 100
click at [577, 335] on div "tiktok-icon 莊酷炫｜小苦苓 總追蹤數 ： 2,123,534 網紅類型 ： 感情 · Podcast · 日常話題 · 財經 · 美食 · 命理占…" at bounding box center [595, 346] width 161 height 116
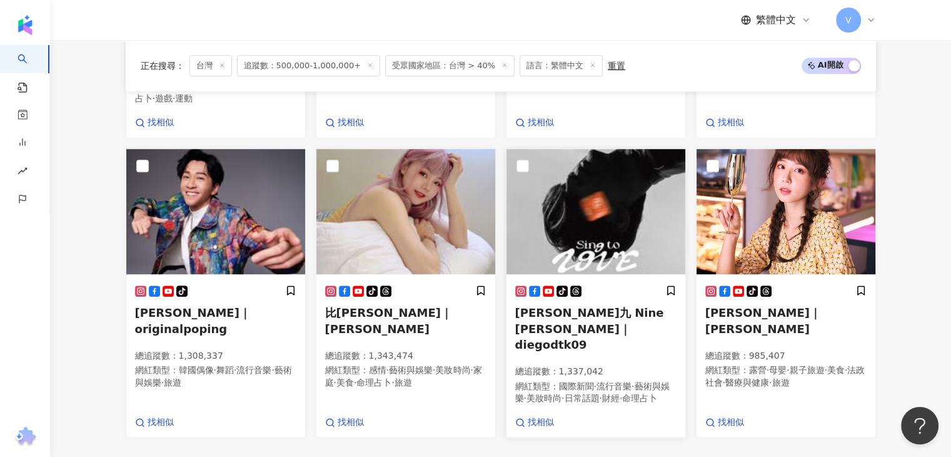
scroll to position [953, 0]
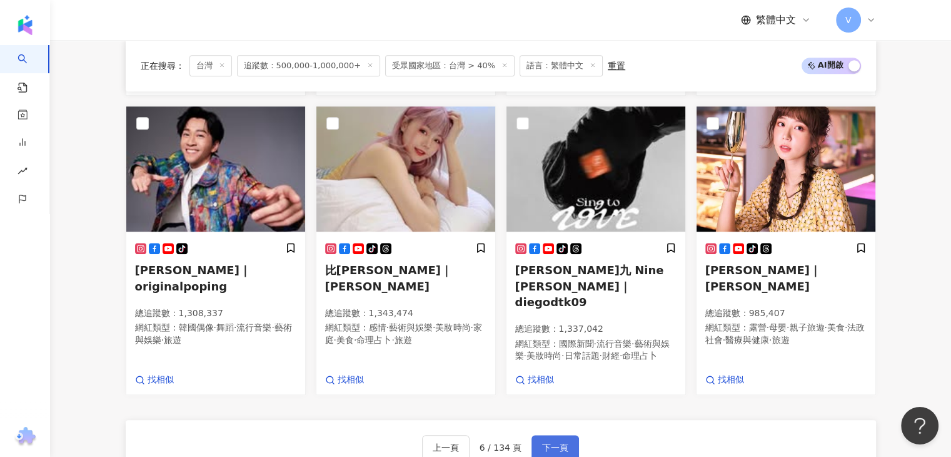
click at [568, 443] on button "下一頁" at bounding box center [556, 447] width 48 height 25
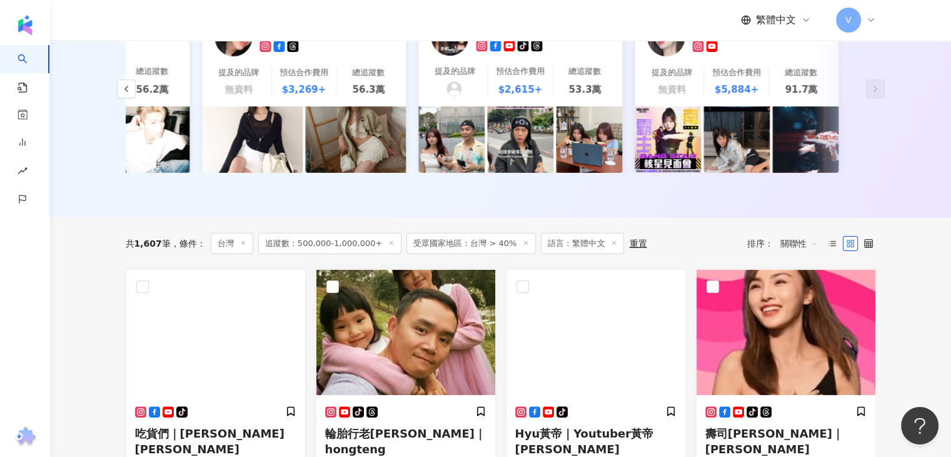
scroll to position [335, 0]
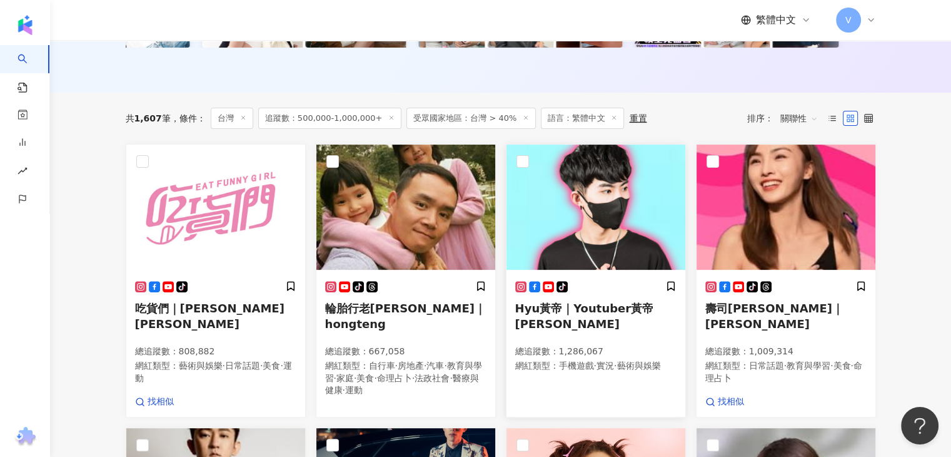
click at [611, 317] on span "Hyu黃帝｜Youtuber黃帝愛筱清" at bounding box center [584, 316] width 139 height 29
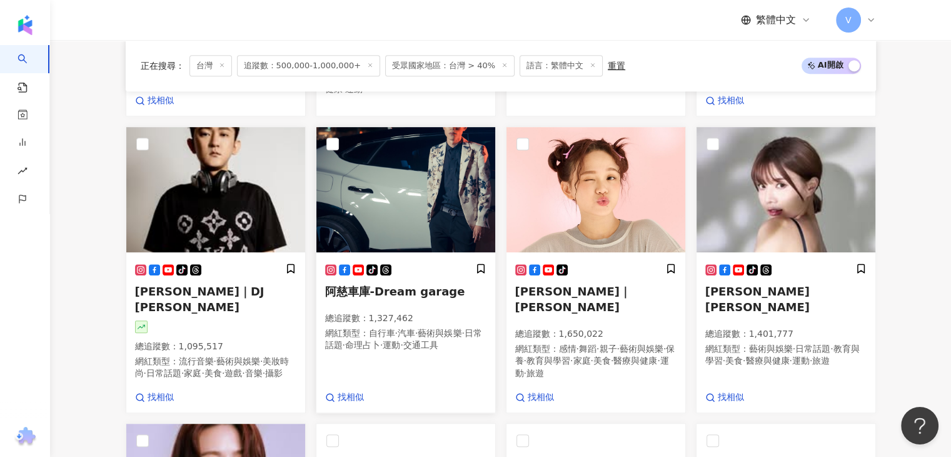
scroll to position [648, 0]
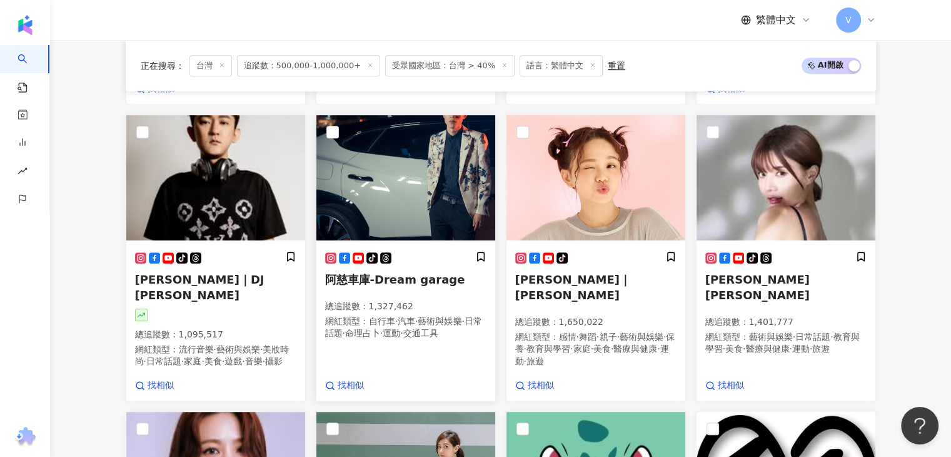
click at [434, 278] on span "阿慈車庫-Dream garage" at bounding box center [395, 279] width 140 height 13
click at [586, 258] on div "tiktok-icon" at bounding box center [595, 257] width 161 height 13
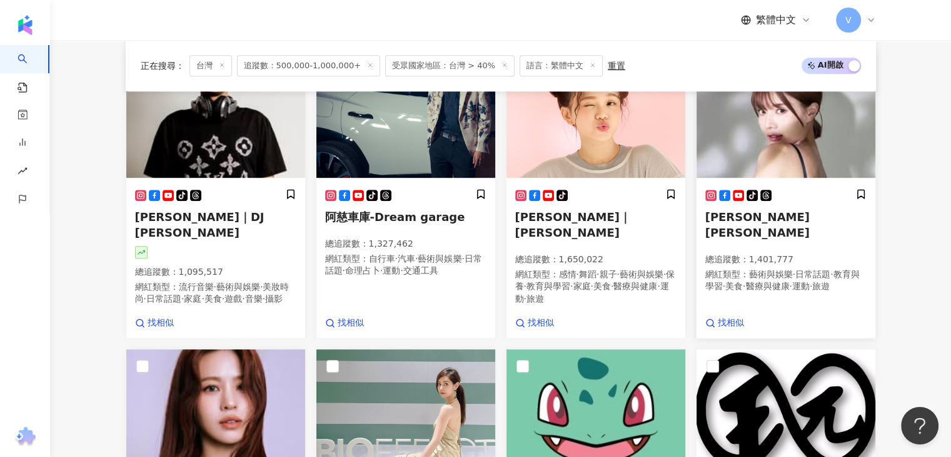
scroll to position [711, 0]
click at [756, 224] on div "tiktok-icon Irene 林艾融 總追蹤數 ： 1,401,777 網紅類型 ： 藝術與娛樂 · 日常話題 · 教育與學習 · 美食 · 醫療與健康…" at bounding box center [786, 246] width 161 height 116
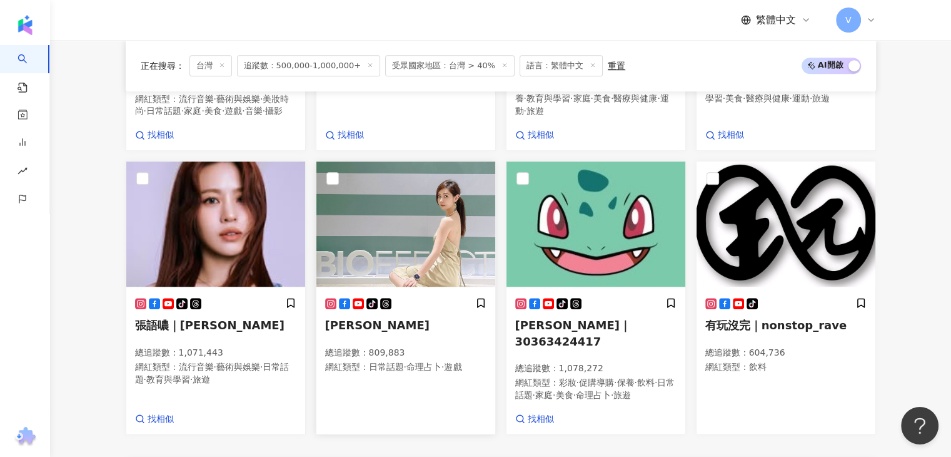
scroll to position [1023, 0]
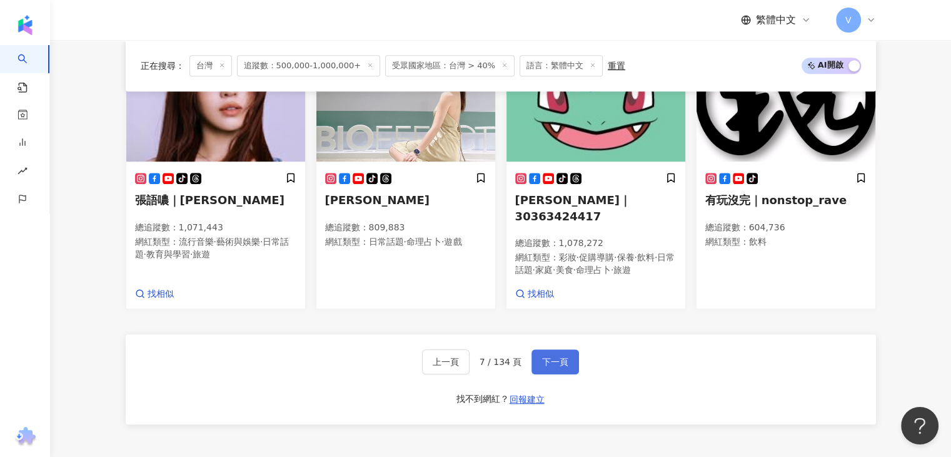
click at [554, 367] on span "下一頁" at bounding box center [555, 362] width 26 height 10
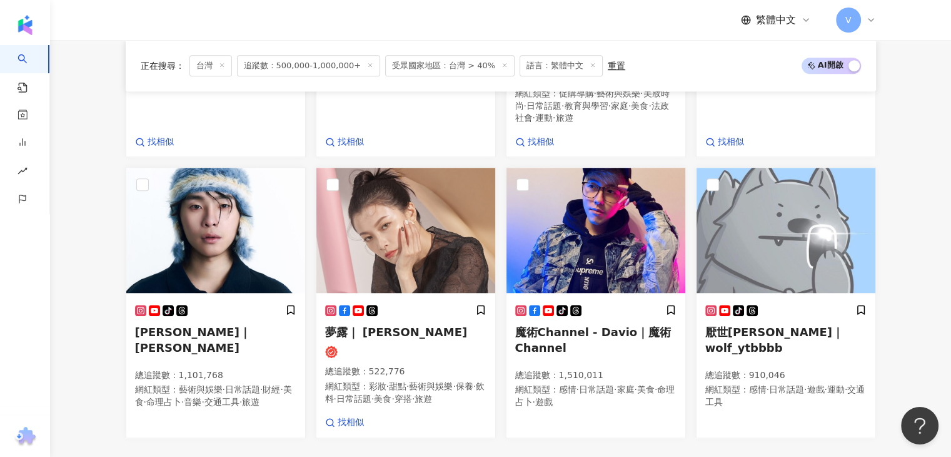
scroll to position [1001, 0]
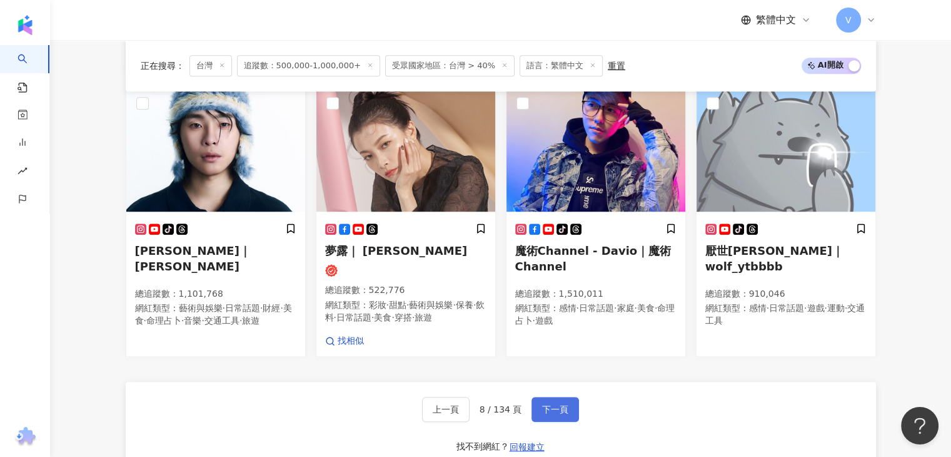
click at [560, 404] on span "下一頁" at bounding box center [555, 409] width 26 height 10
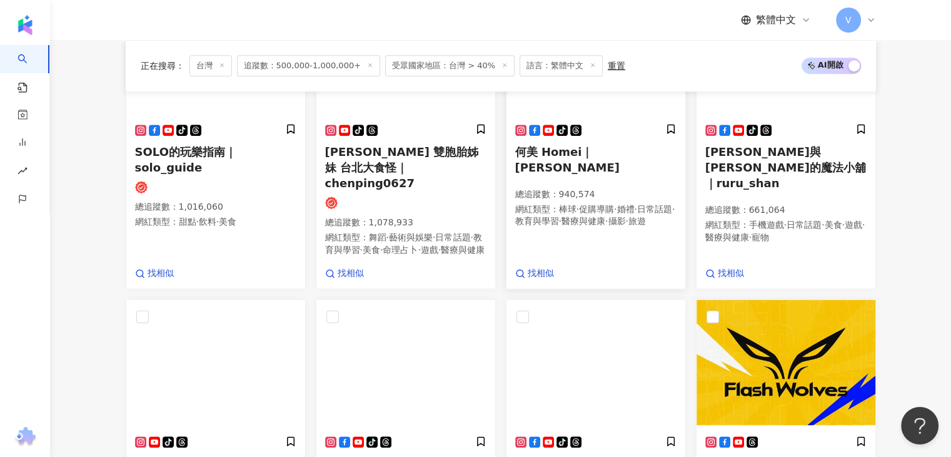
scroll to position [702, 0]
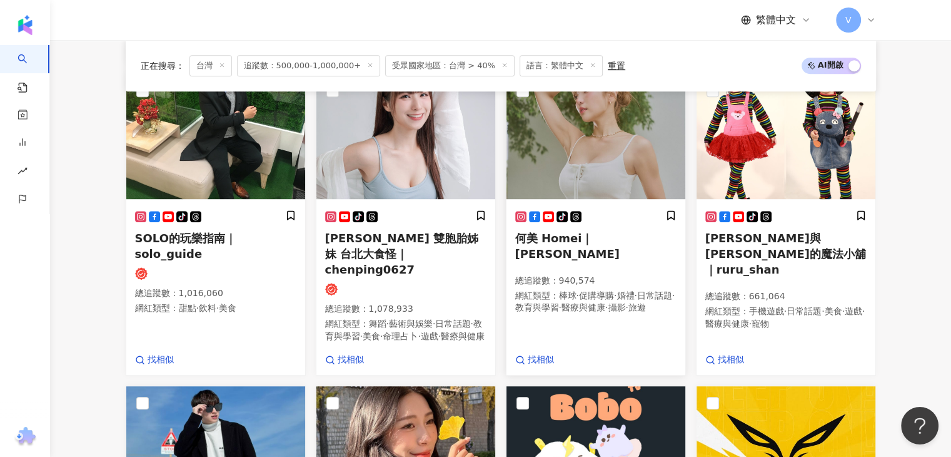
click at [565, 199] on img at bounding box center [596, 136] width 179 height 125
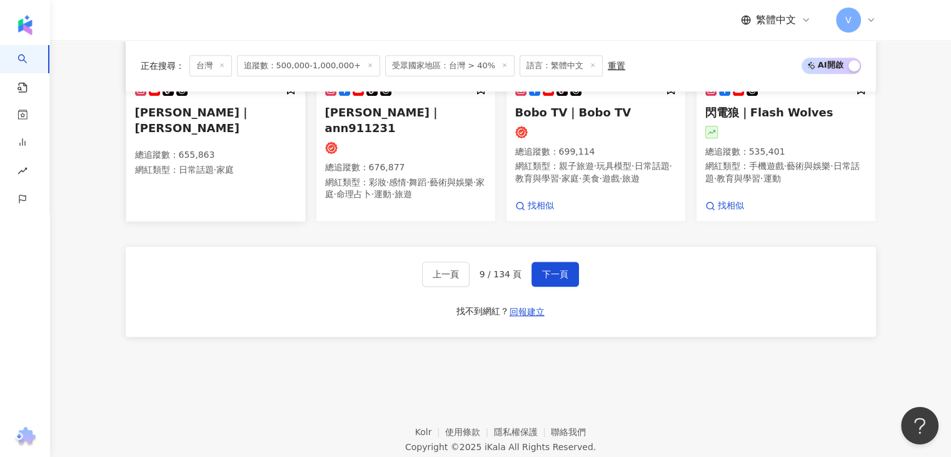
scroll to position [1015, 0]
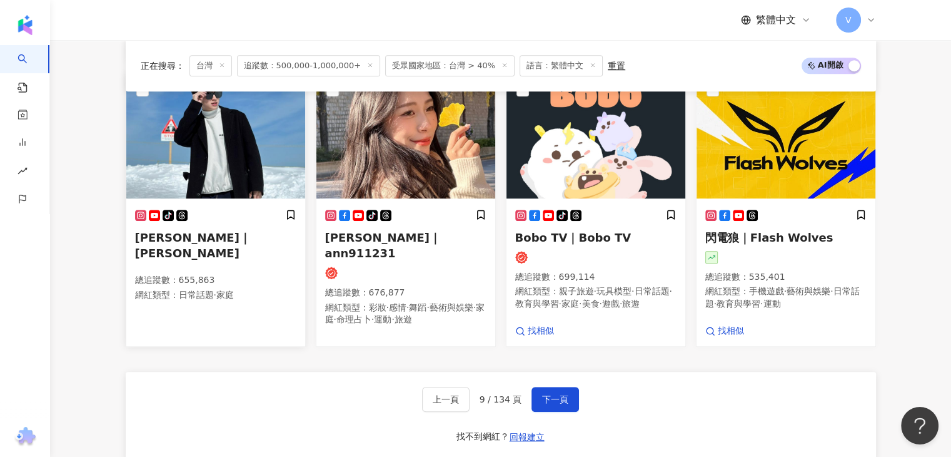
click at [243, 198] on img at bounding box center [215, 135] width 179 height 125
click at [557, 404] on span "下一頁" at bounding box center [555, 399] width 26 height 10
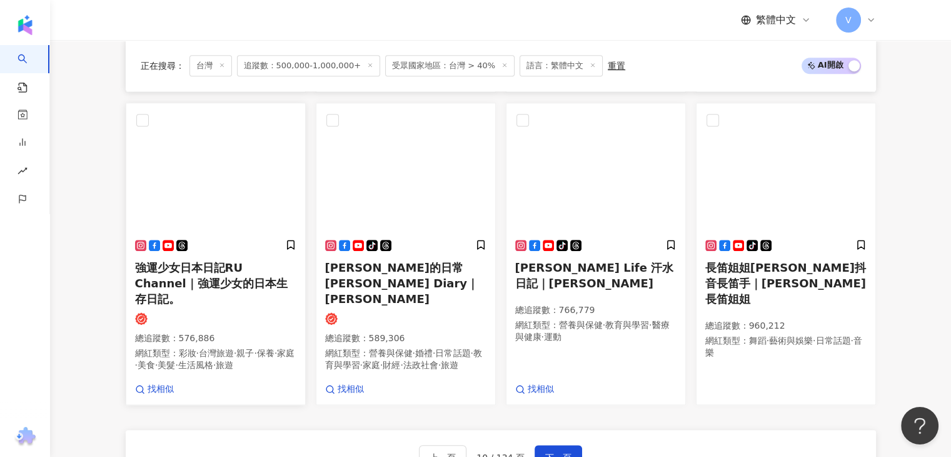
scroll to position [1002, 0]
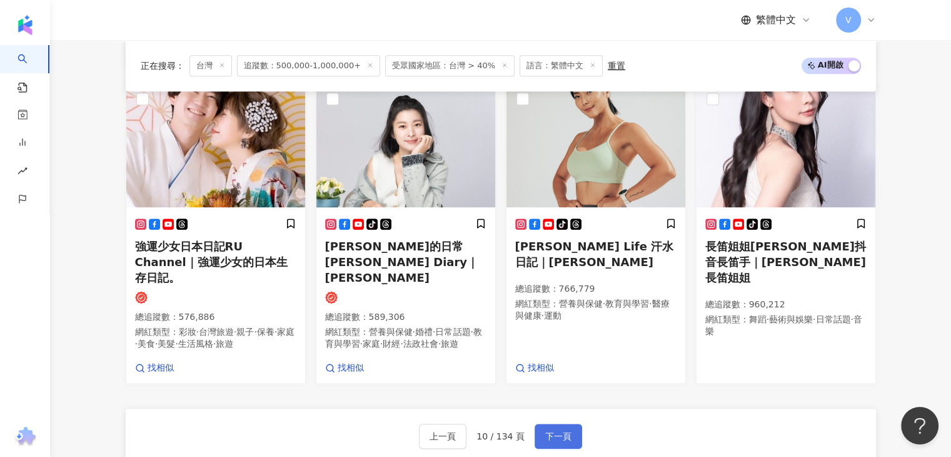
click at [546, 431] on span "下一頁" at bounding box center [558, 436] width 26 height 10
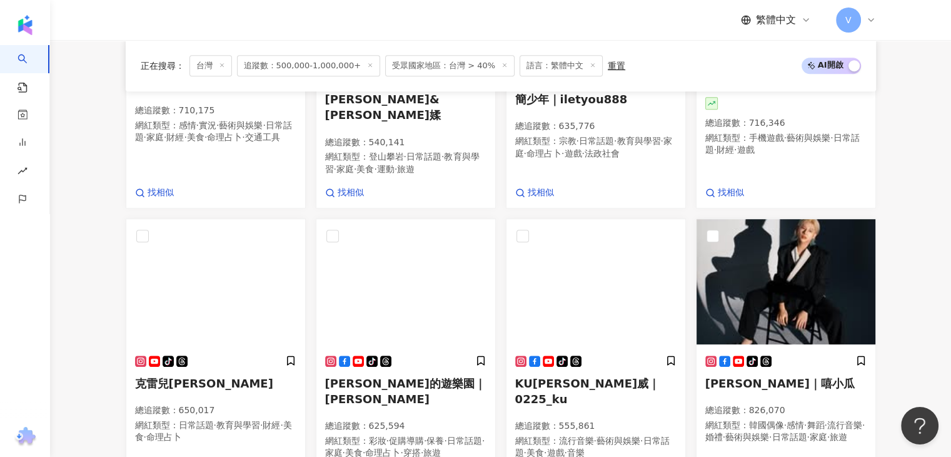
scroll to position [949, 0]
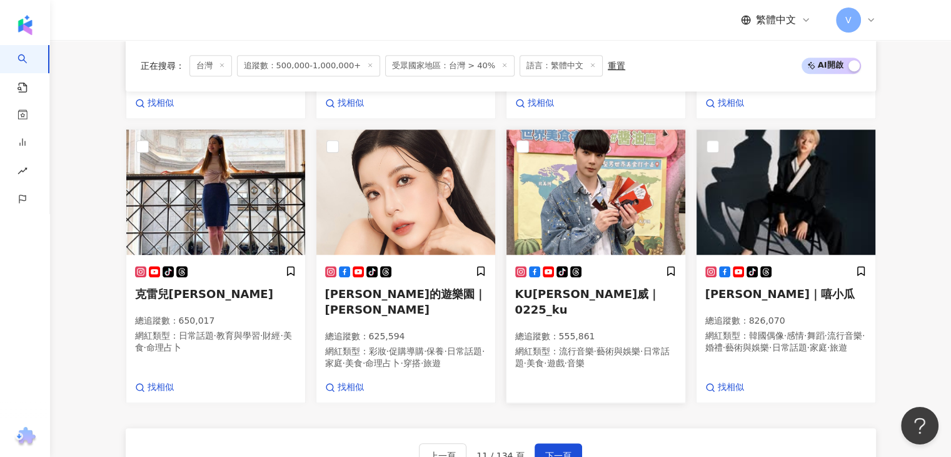
click at [597, 287] on span "KU古曜威｜0225_ku" at bounding box center [587, 301] width 145 height 29
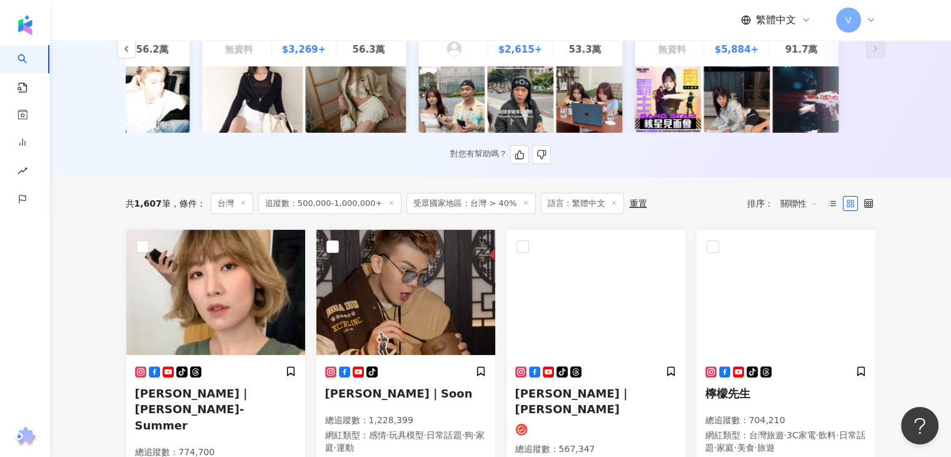
scroll to position [375, 0]
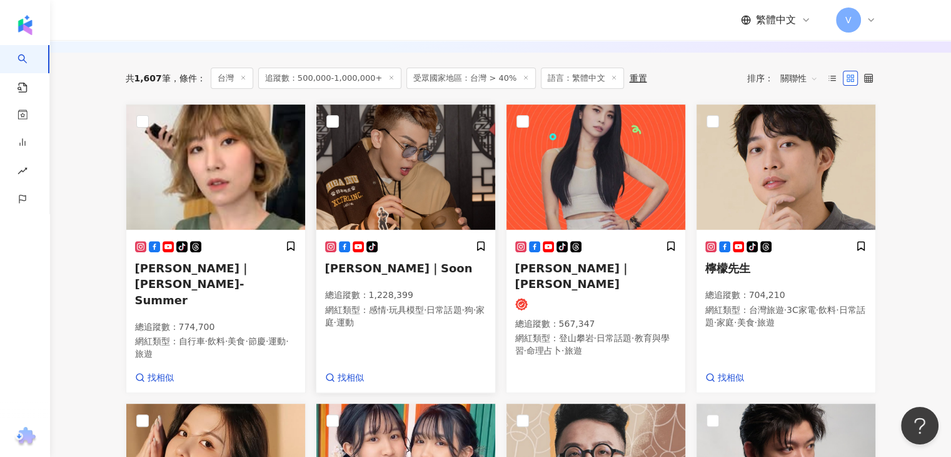
click at [377, 272] on span "孫生｜Soon" at bounding box center [399, 267] width 148 height 13
click at [731, 275] on span "檸檬先生" at bounding box center [728, 267] width 45 height 13
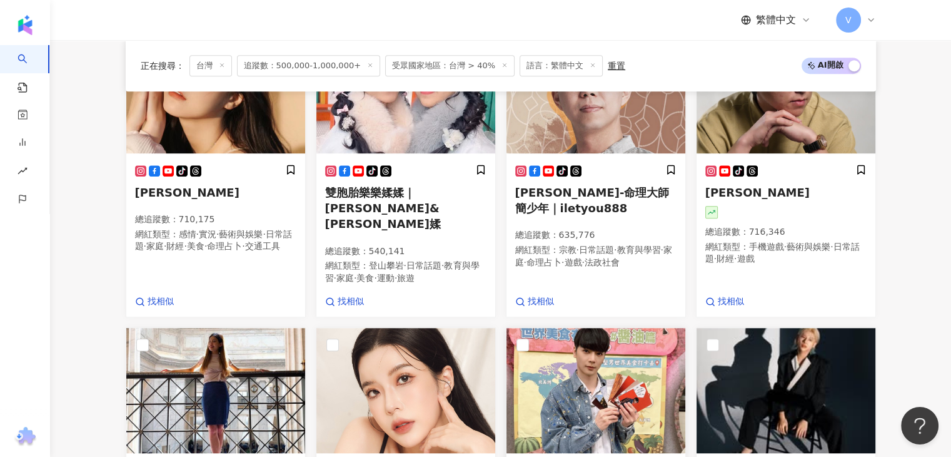
scroll to position [938, 0]
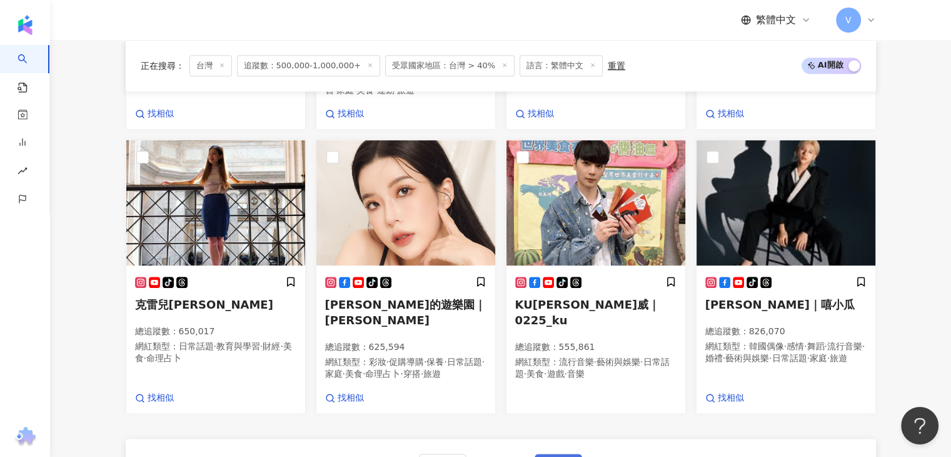
click at [560, 456] on span "下一頁" at bounding box center [558, 466] width 26 height 10
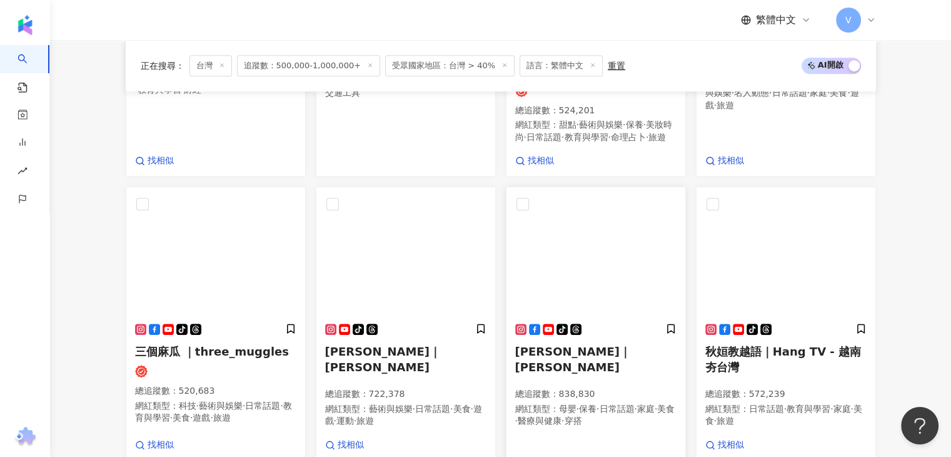
scroll to position [978, 0]
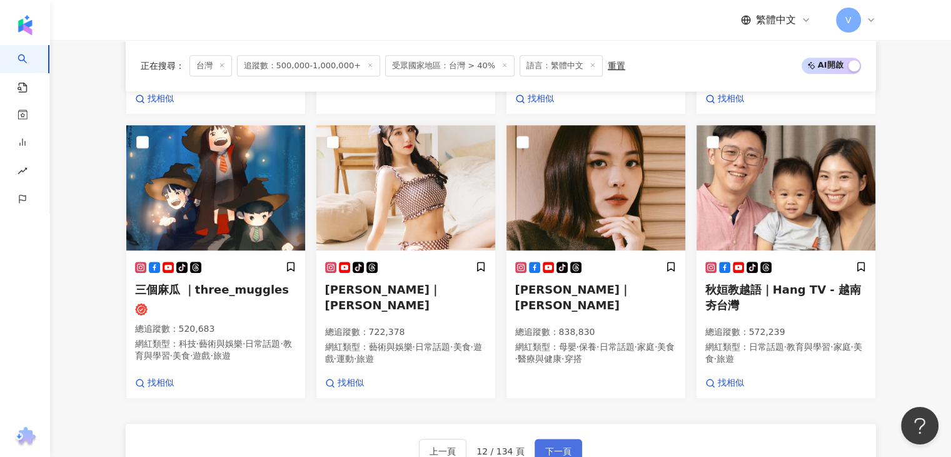
click at [555, 446] on span "下一頁" at bounding box center [558, 451] width 26 height 10
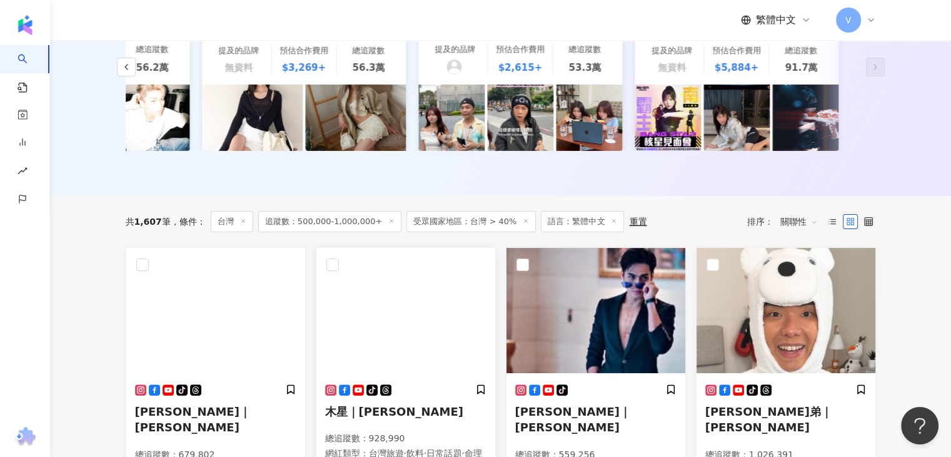
scroll to position [295, 0]
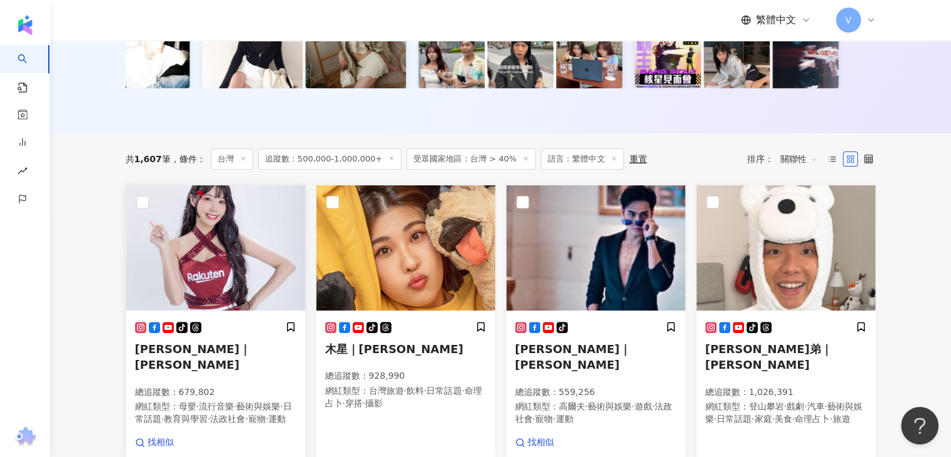
click at [214, 360] on span "汪沛㼆HiJon｜筠熹" at bounding box center [193, 356] width 116 height 29
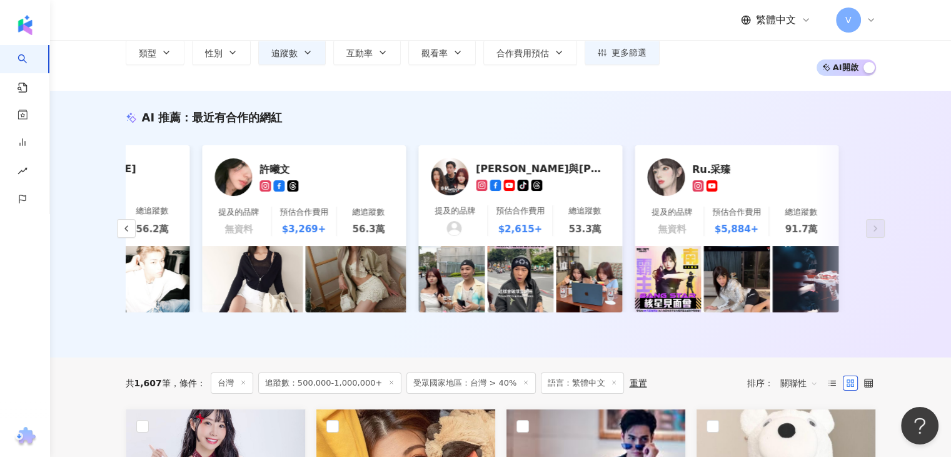
scroll to position [125, 0]
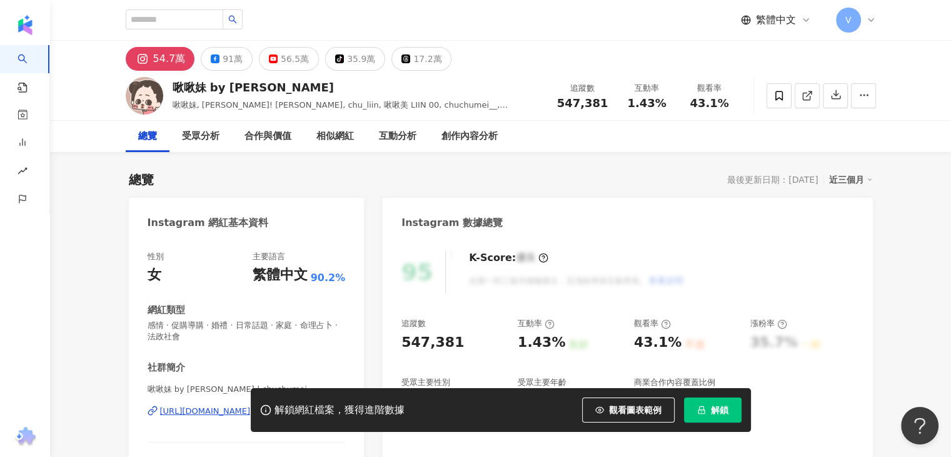
scroll to position [63, 0]
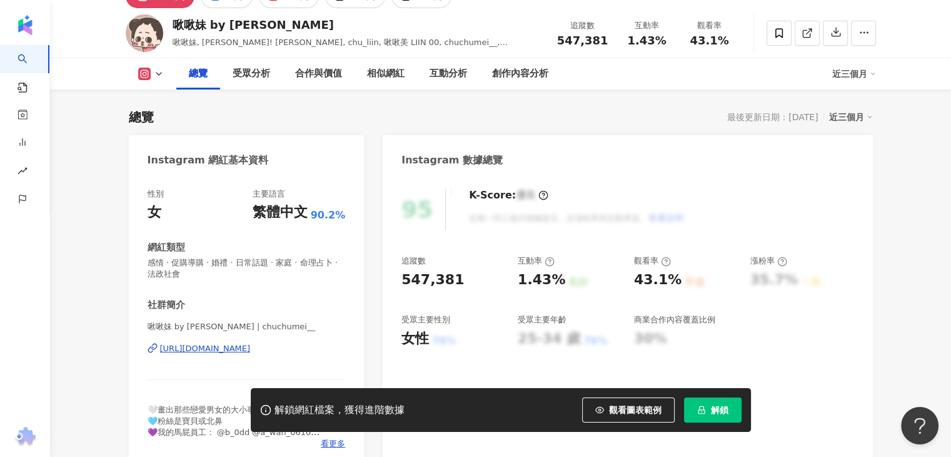
drag, startPoint x: 262, startPoint y: 348, endPoint x: 255, endPoint y: 452, distance: 104.1
click at [251, 348] on div "https://www.instagram.com/chuchumei__/" at bounding box center [205, 348] width 91 height 11
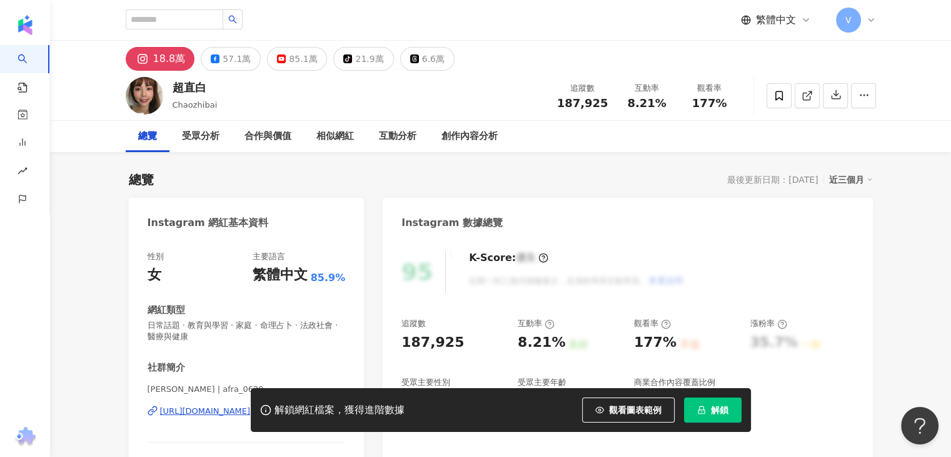
click at [708, 399] on button "解鎖" at bounding box center [713, 409] width 58 height 25
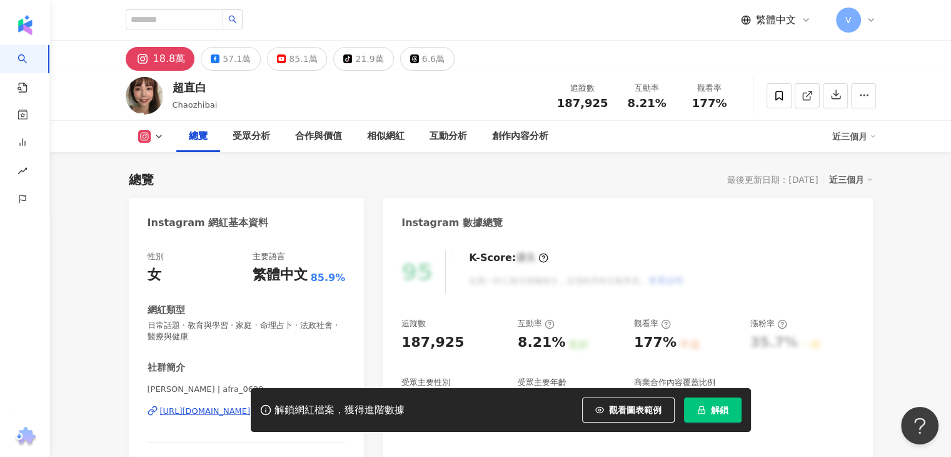
scroll to position [63, 0]
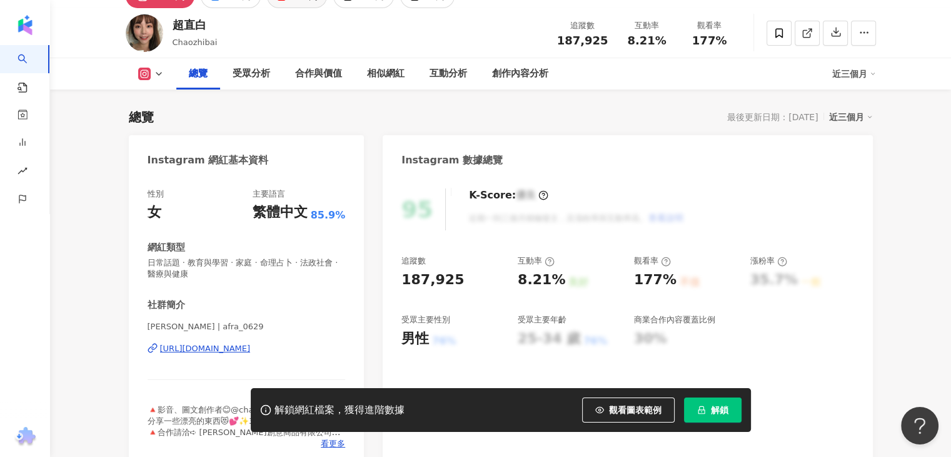
drag, startPoint x: 711, startPoint y: 408, endPoint x: 283, endPoint y: 6, distance: 587.7
click at [711, 409] on span "解鎖" at bounding box center [720, 410] width 18 height 10
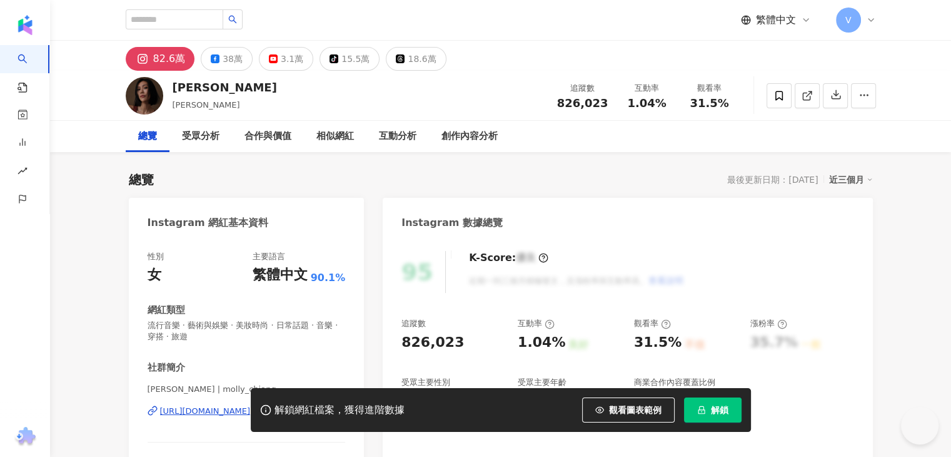
click at [708, 417] on button "解鎖" at bounding box center [713, 409] width 58 height 25
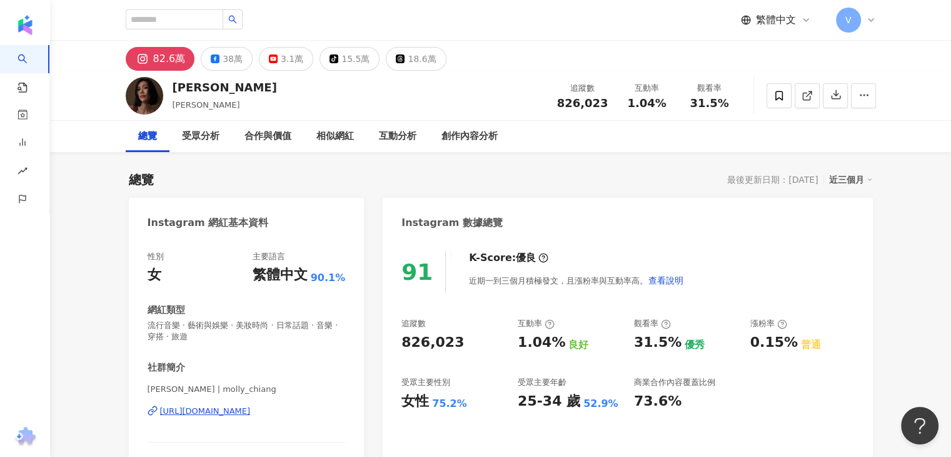
scroll to position [63, 0]
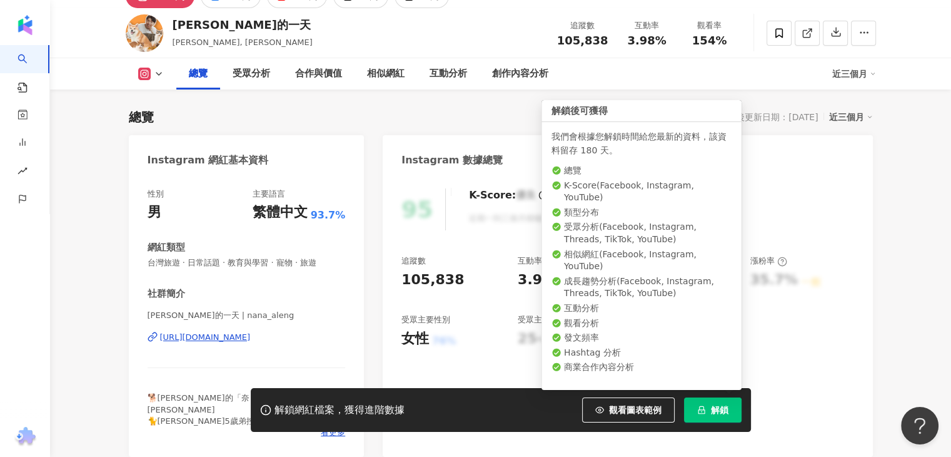
click at [706, 417] on button "解鎖" at bounding box center [713, 409] width 58 height 25
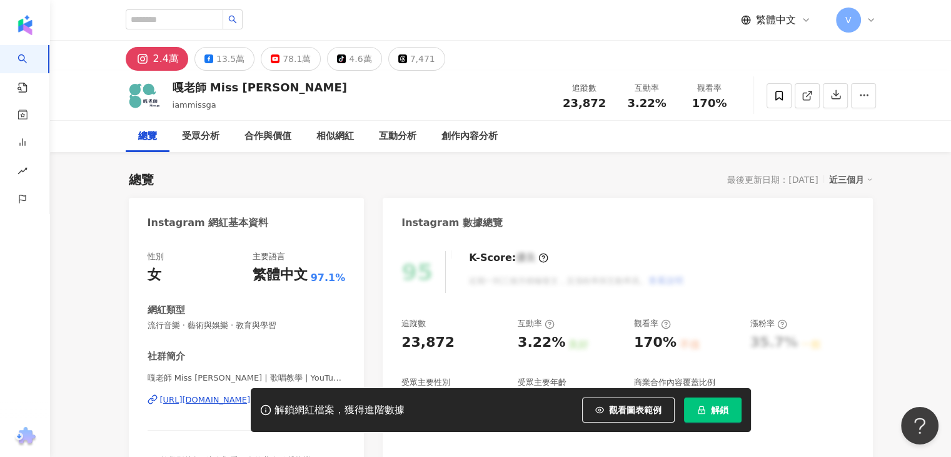
drag, startPoint x: 716, startPoint y: 407, endPoint x: 332, endPoint y: 1, distance: 559.3
click at [716, 407] on span "解鎖" at bounding box center [720, 410] width 18 height 10
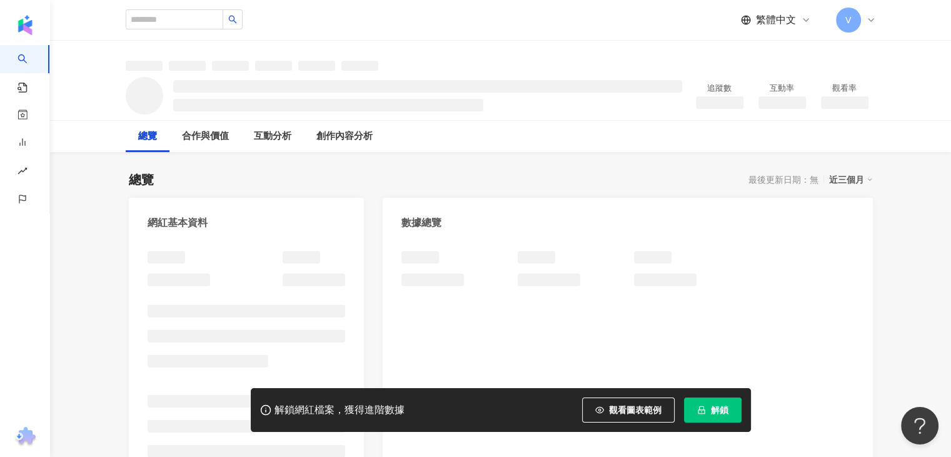
click at [708, 416] on button "解鎖" at bounding box center [713, 409] width 58 height 25
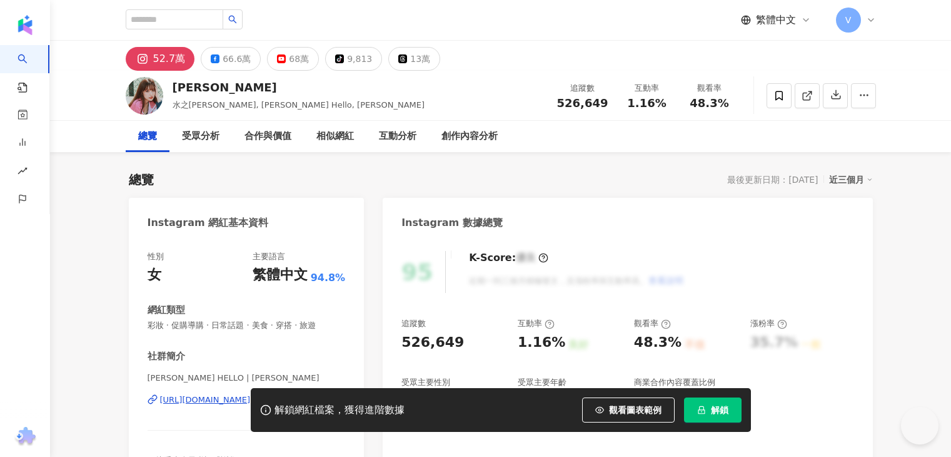
click at [713, 406] on span "解鎖" at bounding box center [720, 410] width 18 height 10
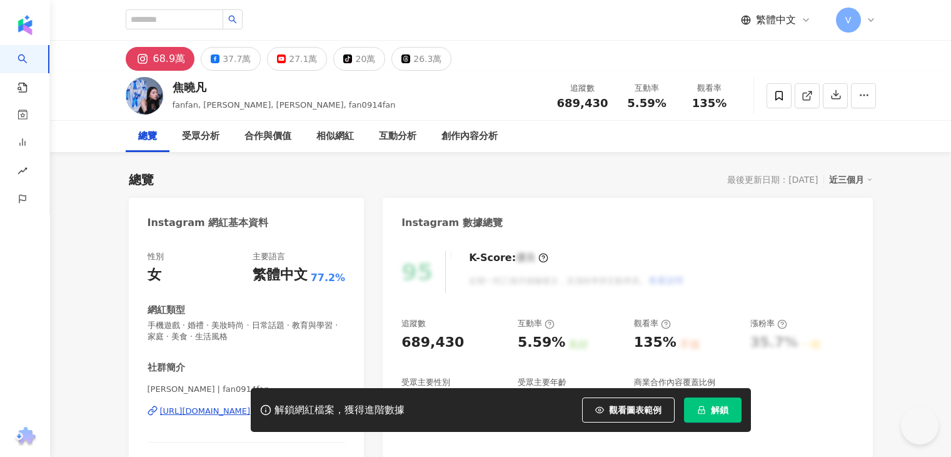
click at [722, 410] on span "解鎖" at bounding box center [720, 410] width 18 height 10
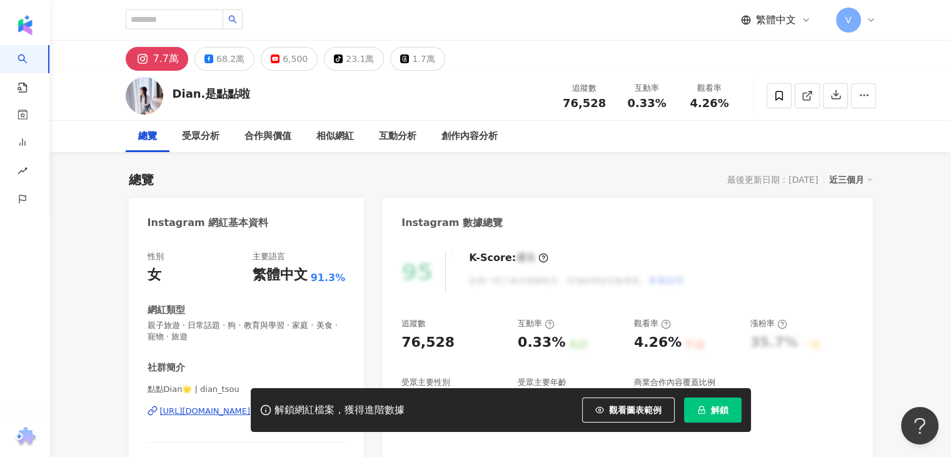
click at [731, 413] on button "解鎖" at bounding box center [713, 409] width 58 height 25
click at [704, 411] on icon "lock" at bounding box center [701, 409] width 9 height 9
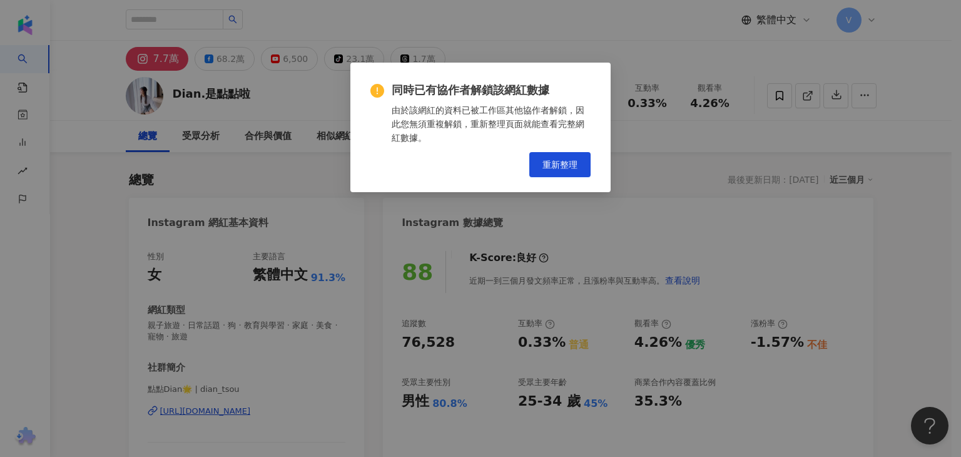
click at [643, 175] on div "同時已有協作者解鎖該網紅數據 由於該網紅的資料已被工作區其他協作者解鎖，因此您無須重複解鎖，重新整理頁面就能查看完整網紅數據。 重新整理" at bounding box center [480, 228] width 961 height 457
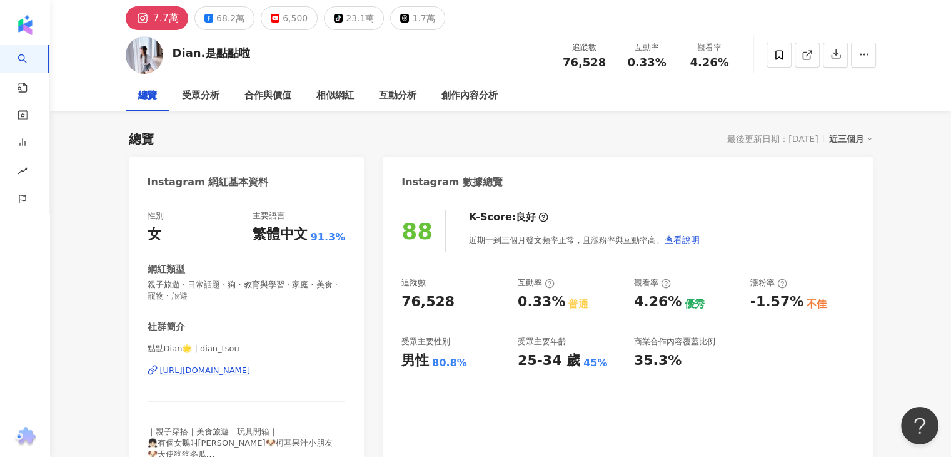
scroll to position [63, 0]
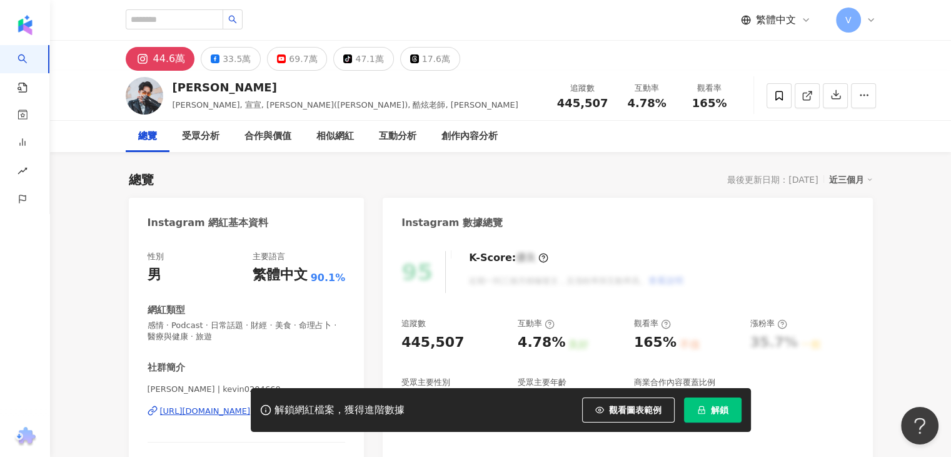
click at [699, 406] on icon "lock" at bounding box center [701, 409] width 9 height 9
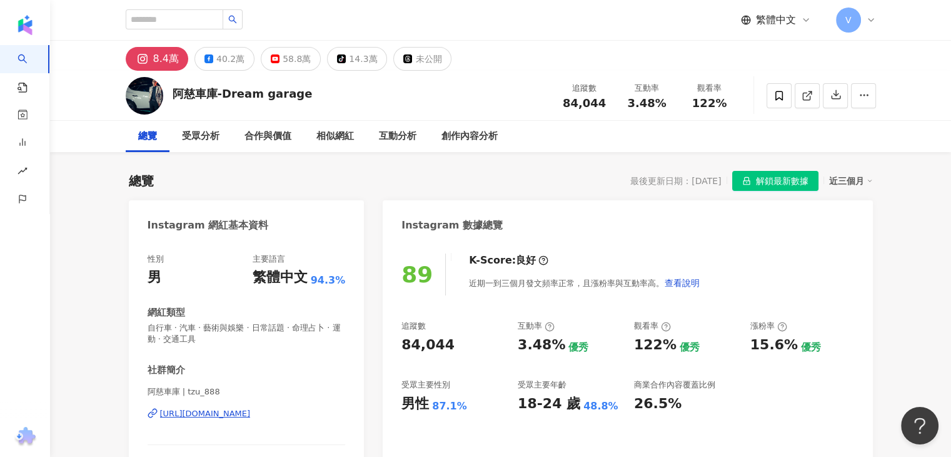
scroll to position [179, 0]
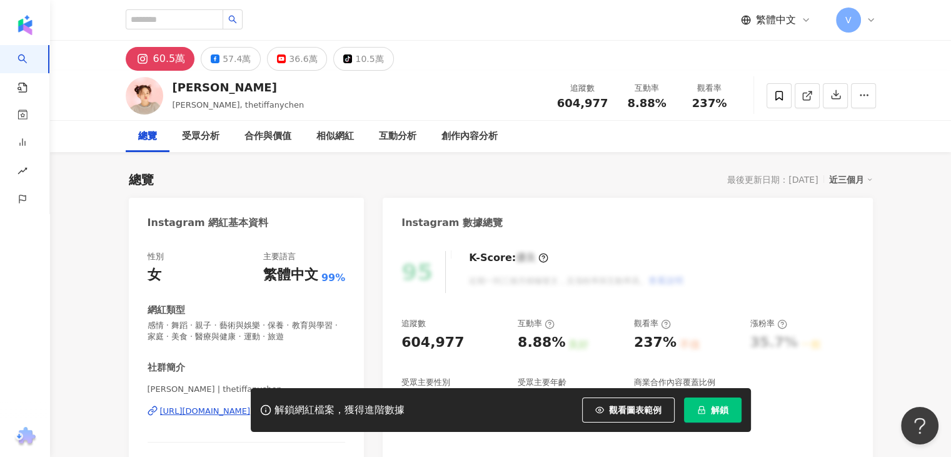
click at [706, 411] on icon "lock" at bounding box center [701, 409] width 9 height 9
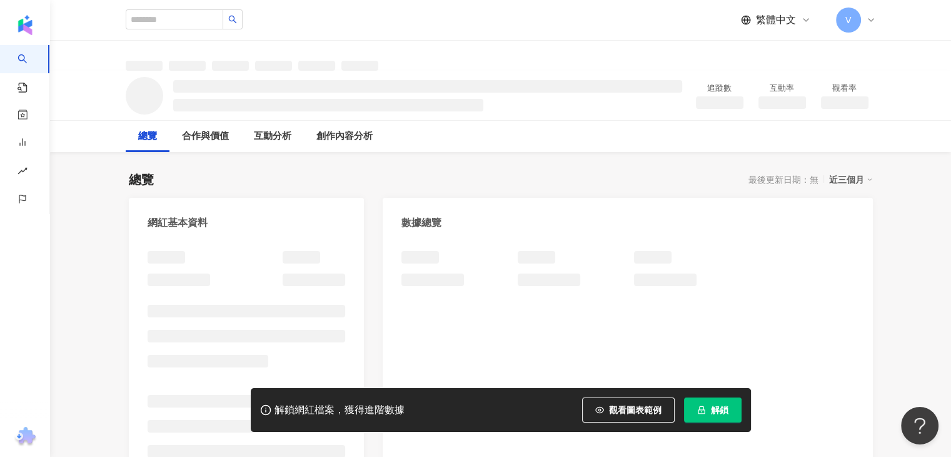
click at [708, 412] on button "解鎖" at bounding box center [713, 409] width 58 height 25
click at [702, 408] on icon "lock" at bounding box center [701, 409] width 9 height 9
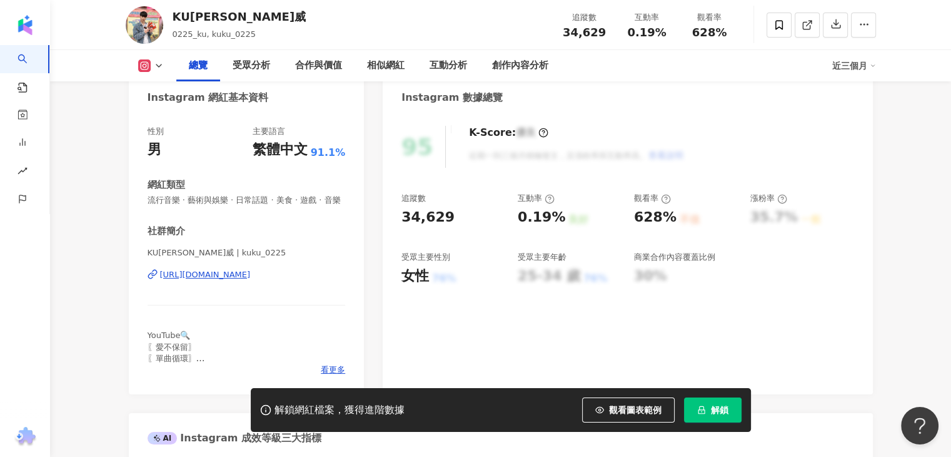
click at [701, 412] on icon "lock" at bounding box center [701, 409] width 9 height 9
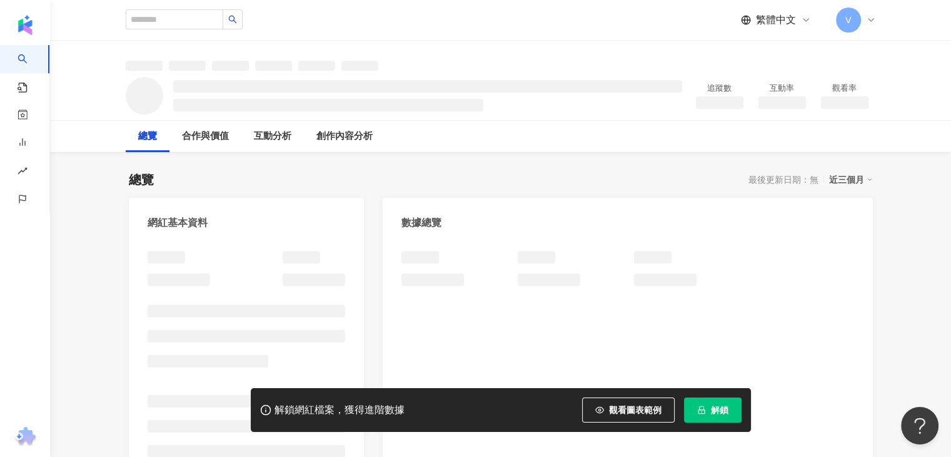
click at [711, 413] on span "解鎖" at bounding box center [720, 410] width 18 height 10
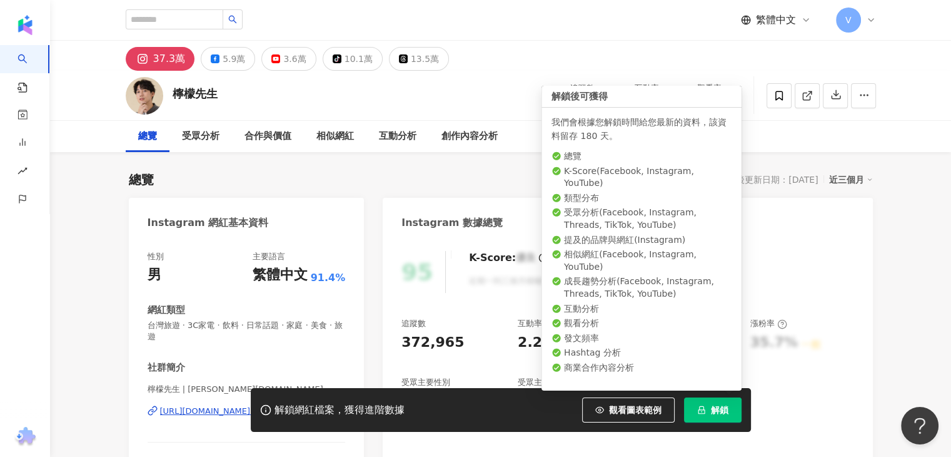
click at [725, 407] on span "解鎖" at bounding box center [720, 410] width 18 height 10
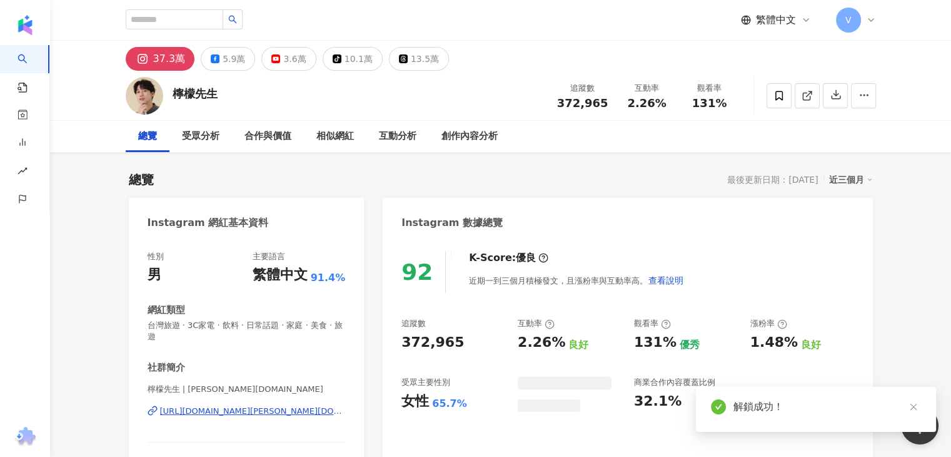
drag, startPoint x: 709, startPoint y: 421, endPoint x: 711, endPoint y: 410, distance: 11.5
click at [711, 420] on div "解鎖成功！" at bounding box center [816, 409] width 240 height 45
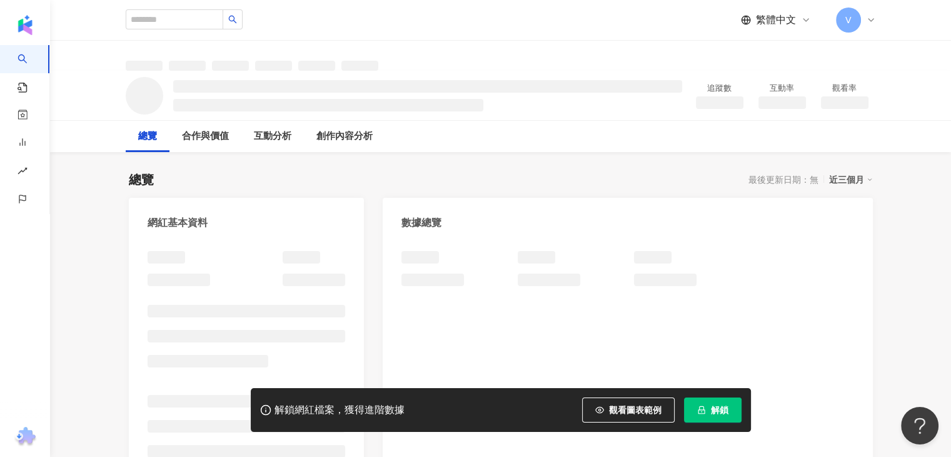
click at [721, 408] on span "解鎖" at bounding box center [720, 410] width 18 height 10
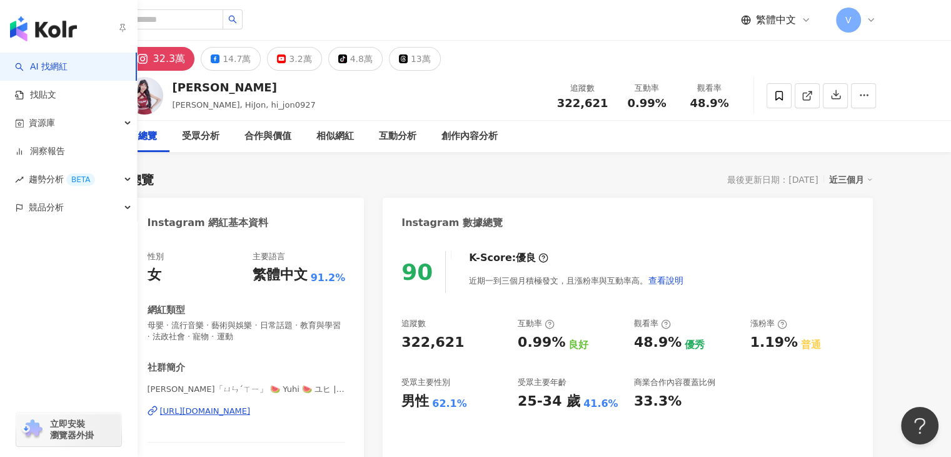
drag, startPoint x: 68, startPoint y: 151, endPoint x: 198, endPoint y: 1, distance: 199.1
click at [65, 151] on link "洞察報告" at bounding box center [40, 151] width 50 height 13
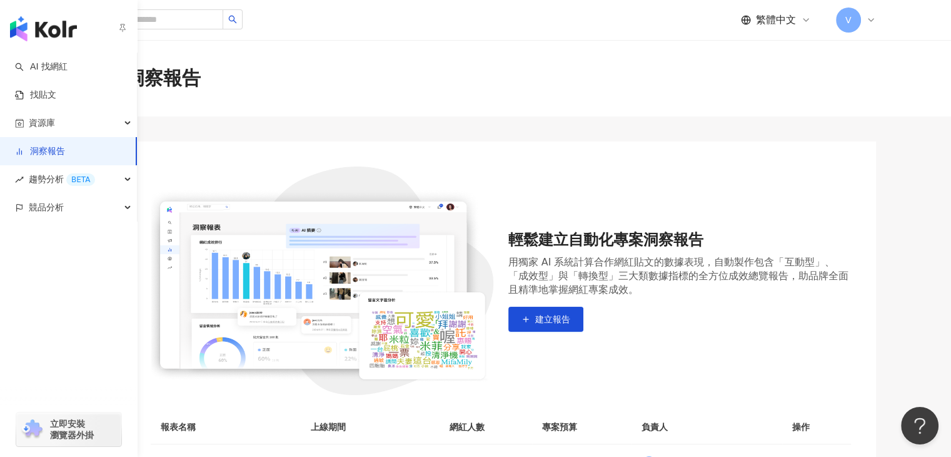
click at [65, 156] on link "洞察報告" at bounding box center [40, 151] width 50 height 13
click at [76, 125] on div "資源庫" at bounding box center [68, 123] width 137 height 28
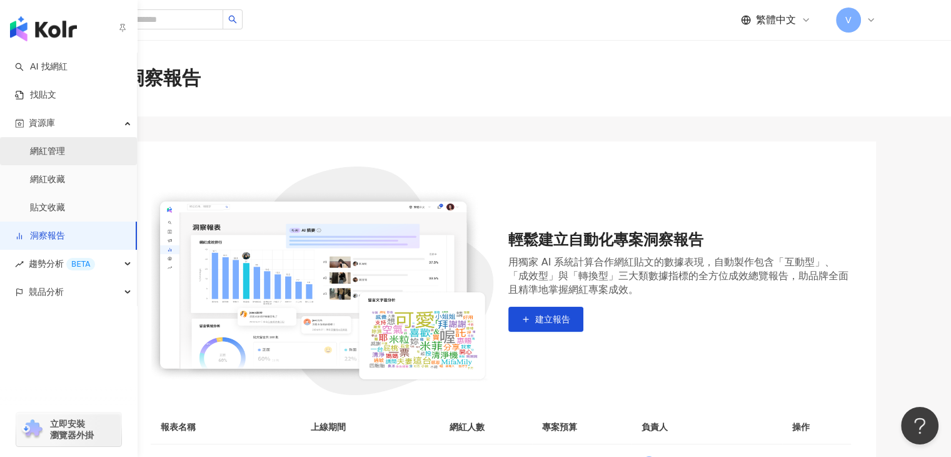
click at [65, 156] on link "網紅管理" at bounding box center [47, 151] width 35 height 13
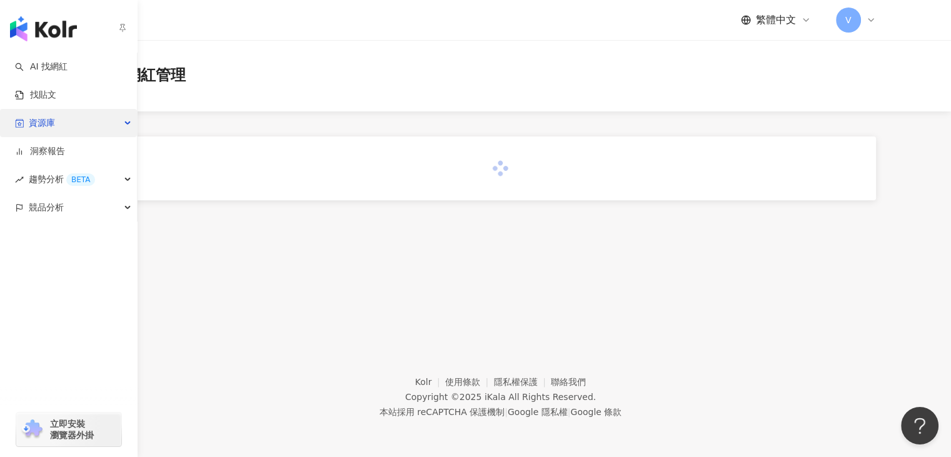
click at [130, 123] on div "資源庫" at bounding box center [68, 123] width 137 height 28
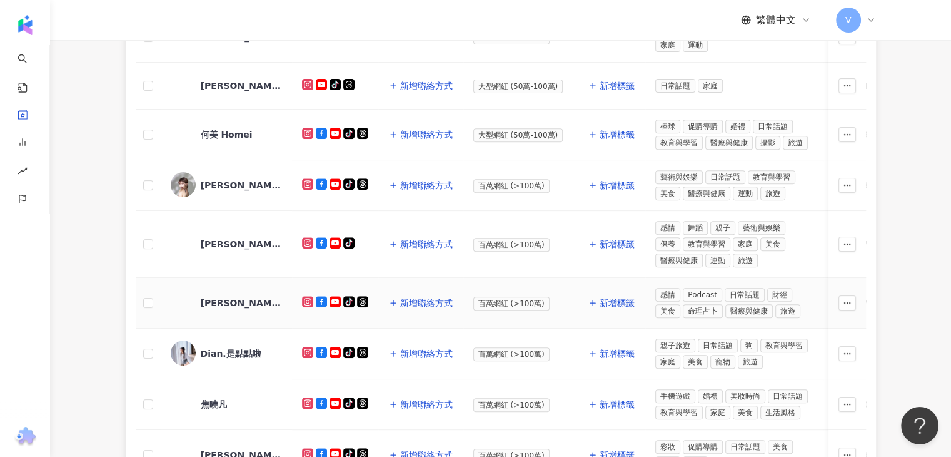
scroll to position [603, 0]
